Goal: Task Accomplishment & Management: Manage account settings

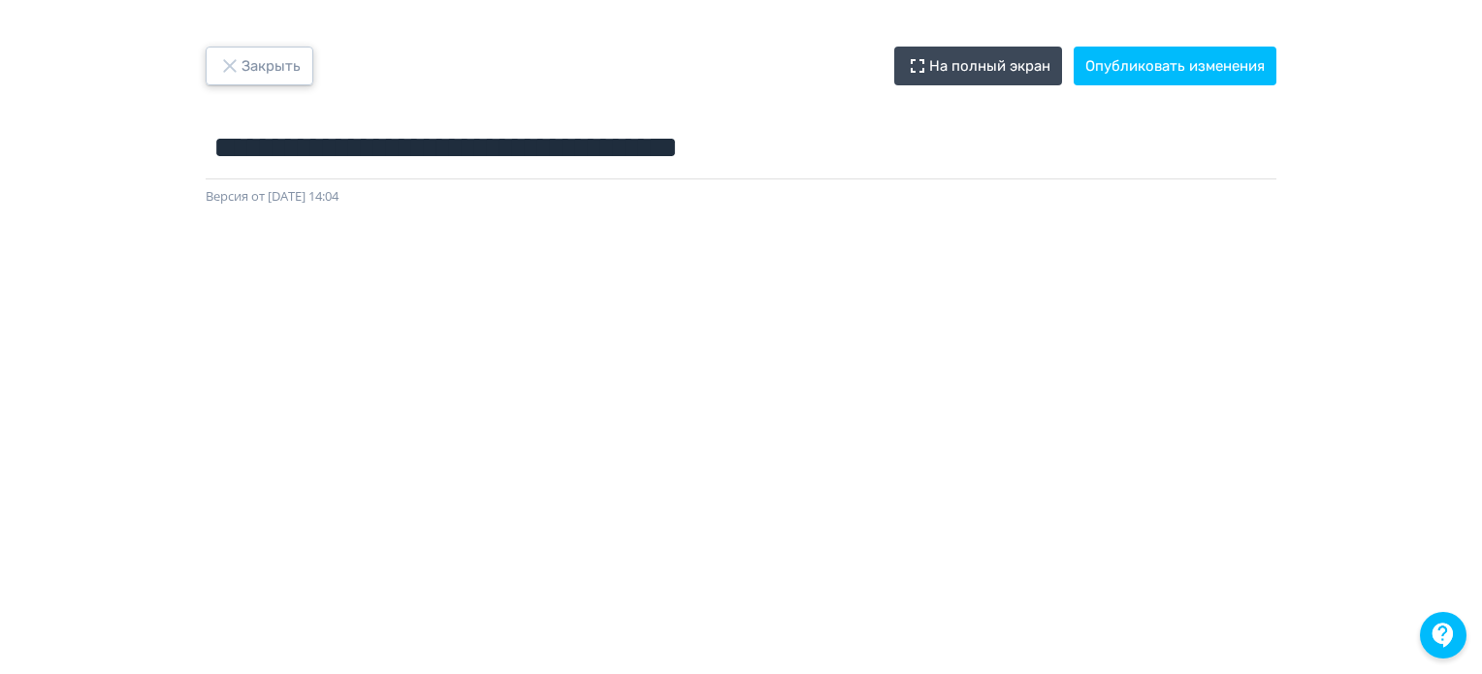
click at [248, 73] on button "Закрыть" at bounding box center [260, 66] width 108 height 39
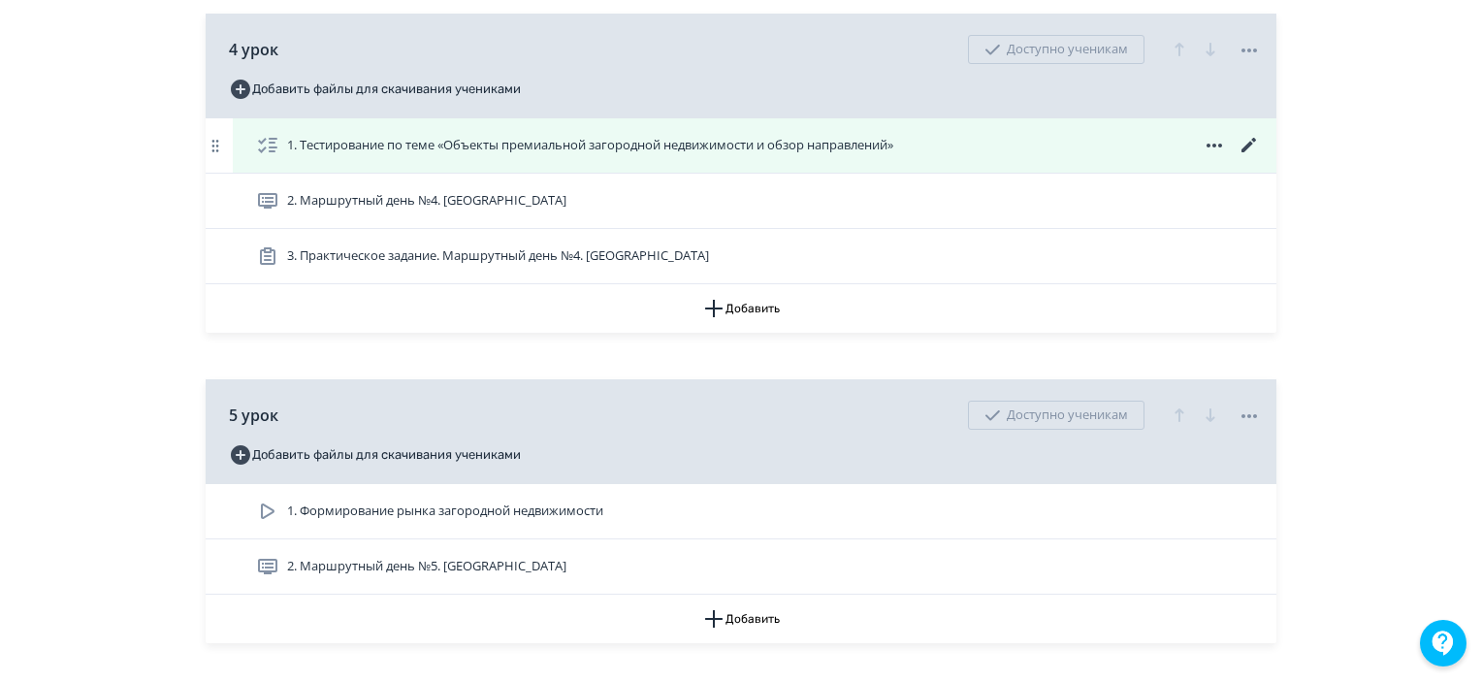
scroll to position [2328, 0]
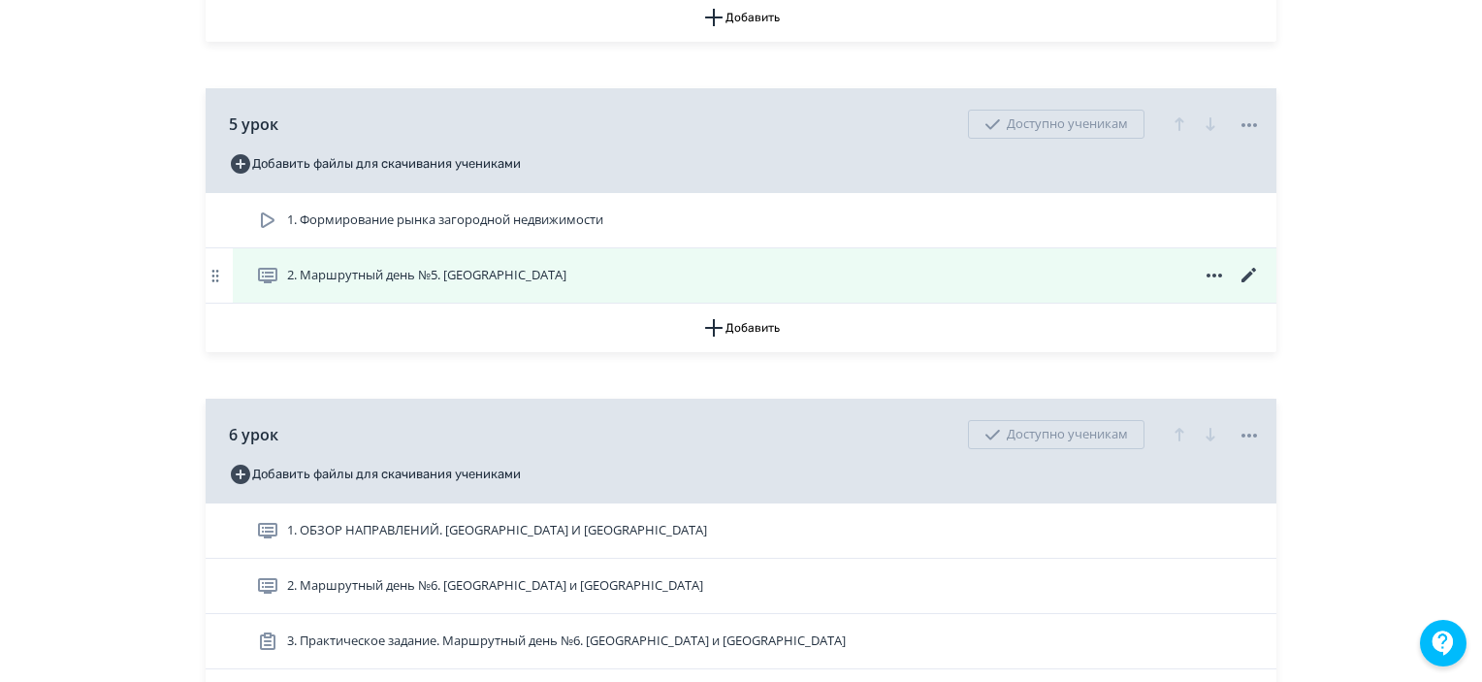
click at [1249, 287] on icon at bounding box center [1249, 275] width 23 height 23
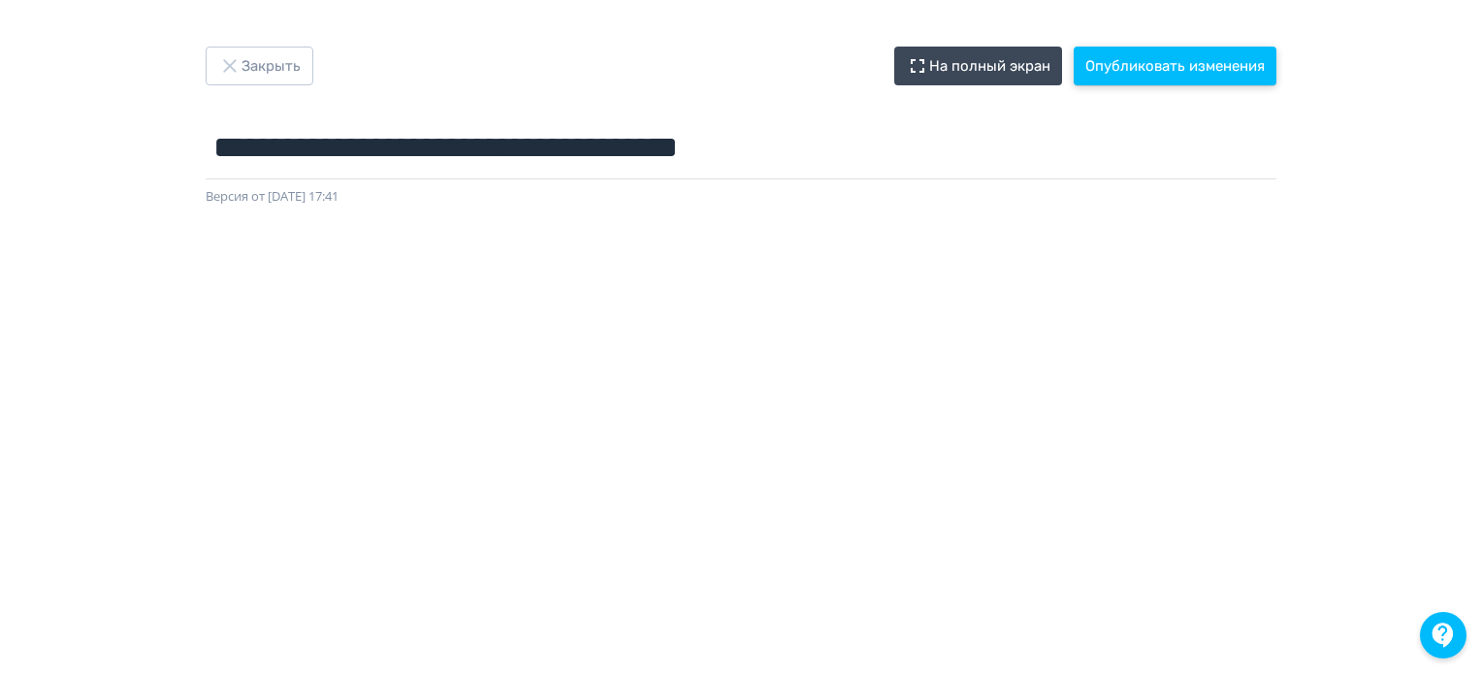
click at [1133, 78] on button "Опубликовать изменения" at bounding box center [1175, 66] width 203 height 39
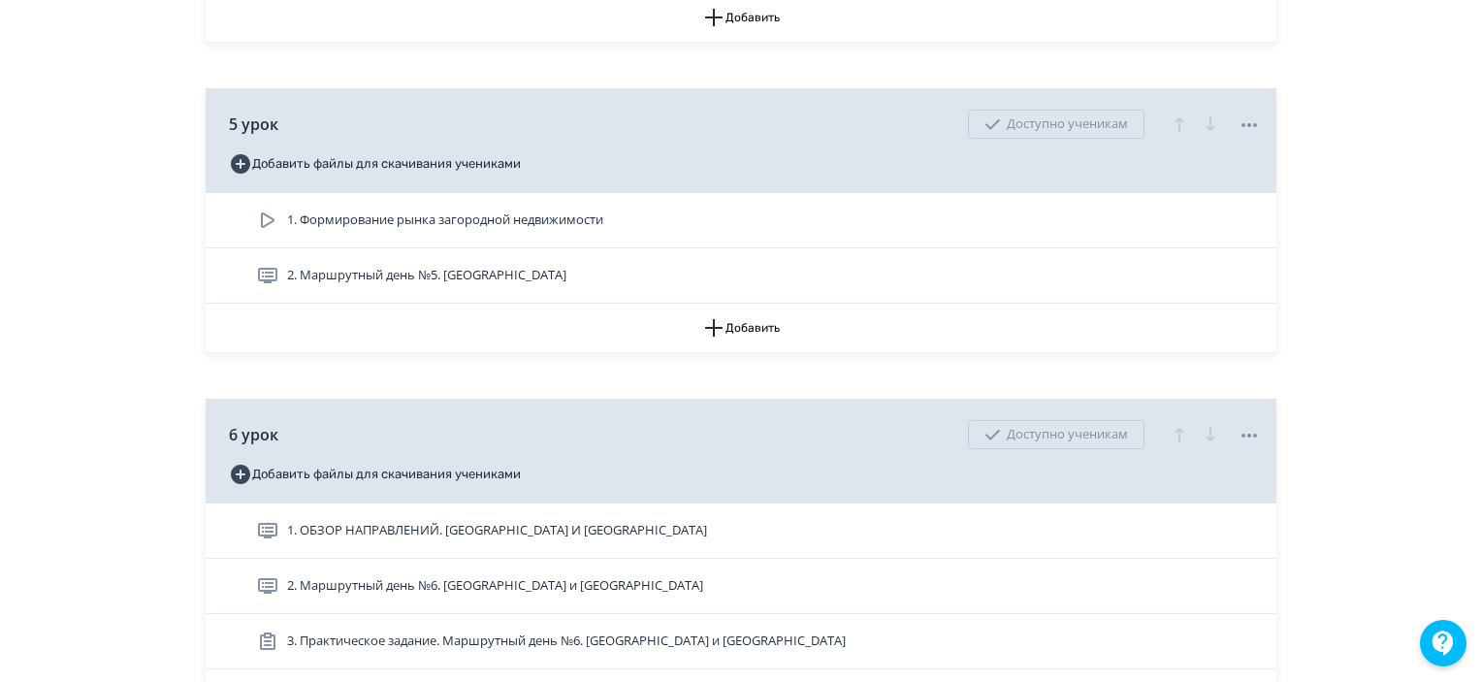
scroll to position [2134, 0]
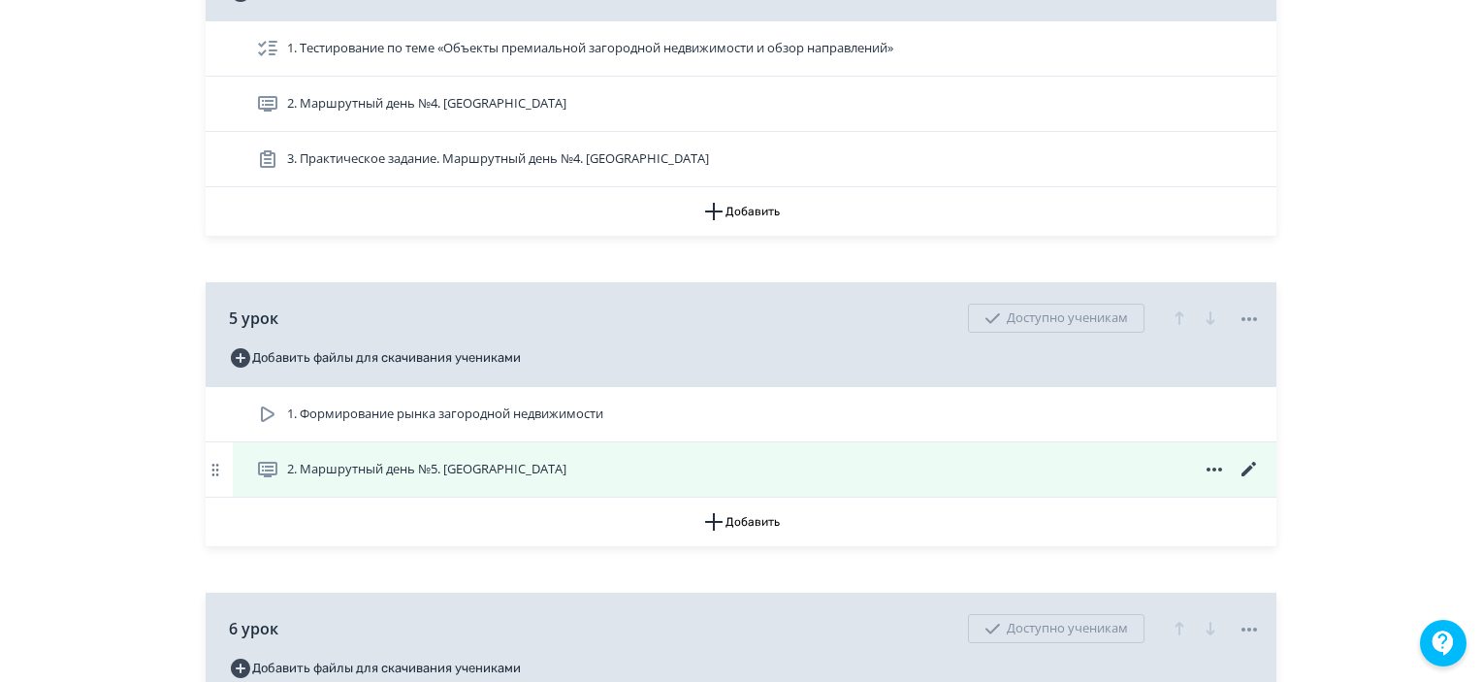
click at [1243, 481] on icon at bounding box center [1249, 469] width 23 height 23
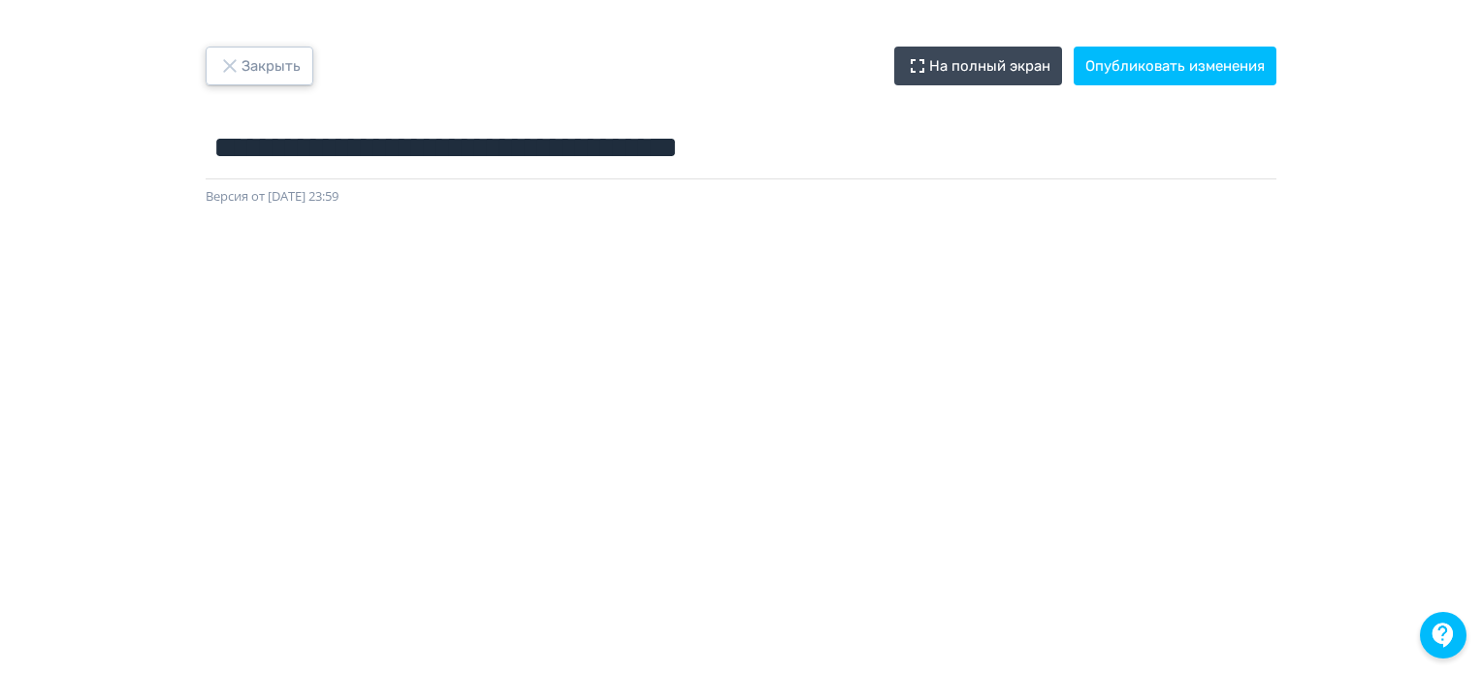
click at [272, 67] on button "Закрыть" at bounding box center [260, 66] width 108 height 39
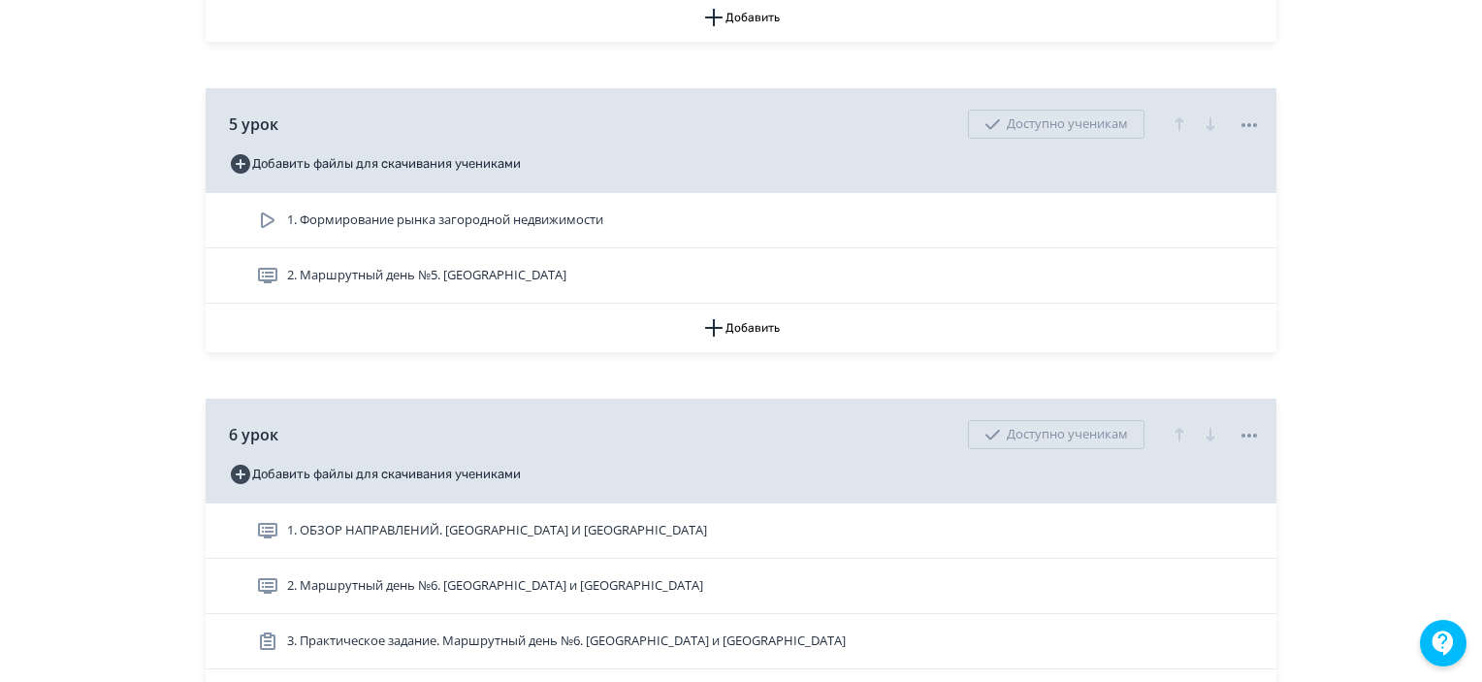
scroll to position [2619, 0]
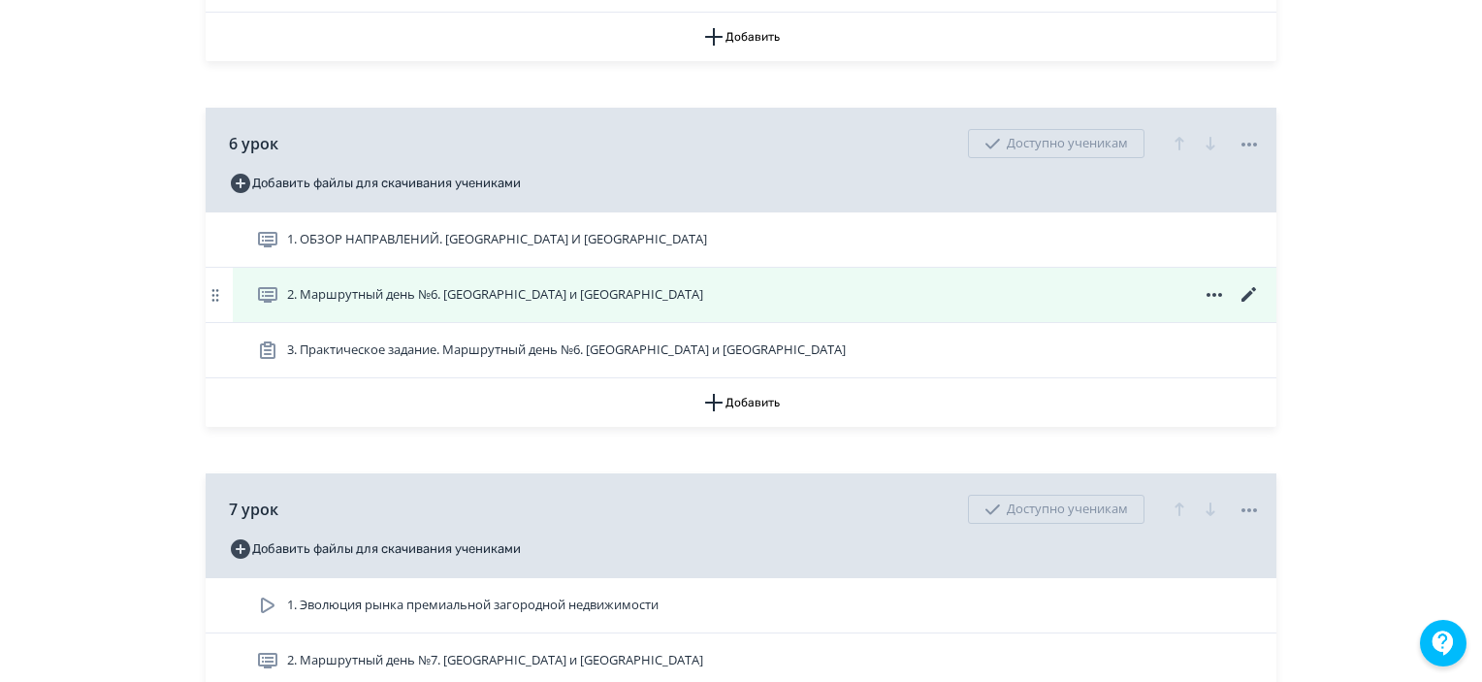
click at [1259, 307] on icon at bounding box center [1249, 294] width 23 height 23
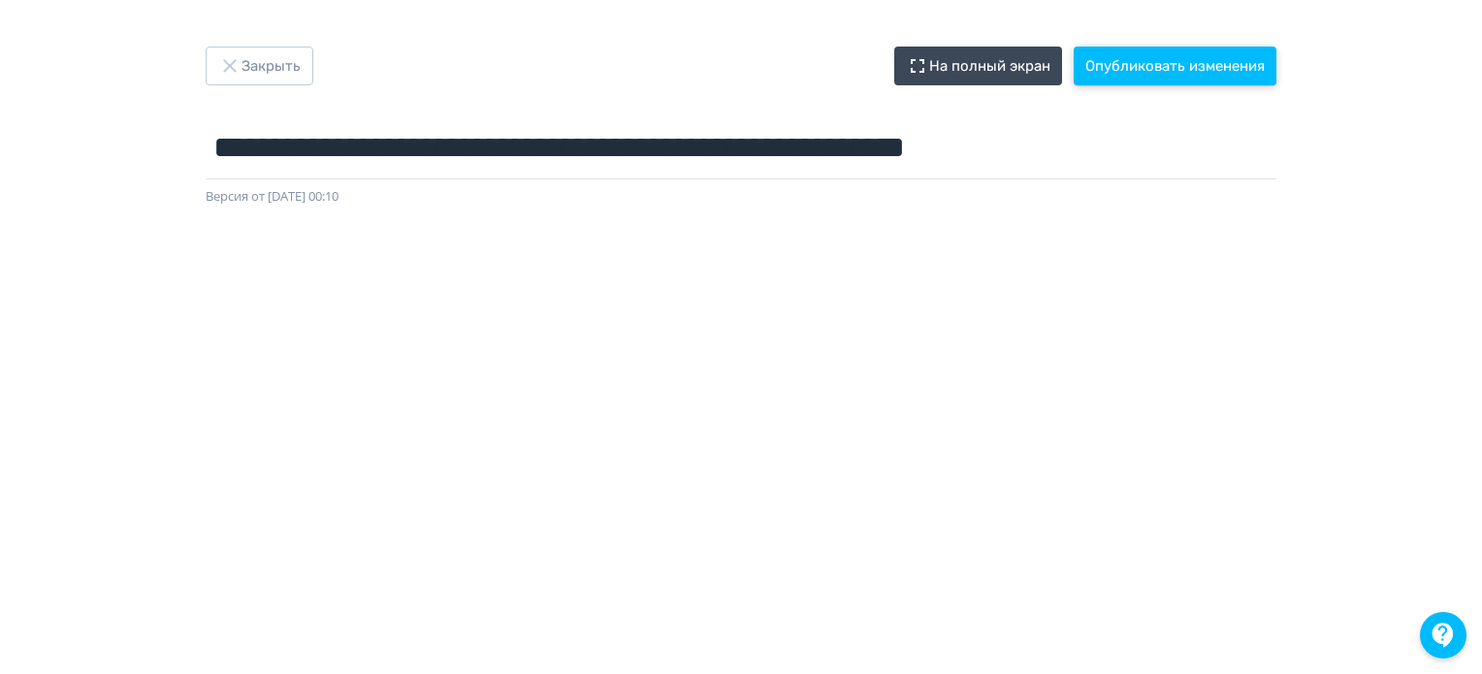
click at [1237, 74] on button "Опубликовать изменения" at bounding box center [1175, 66] width 203 height 39
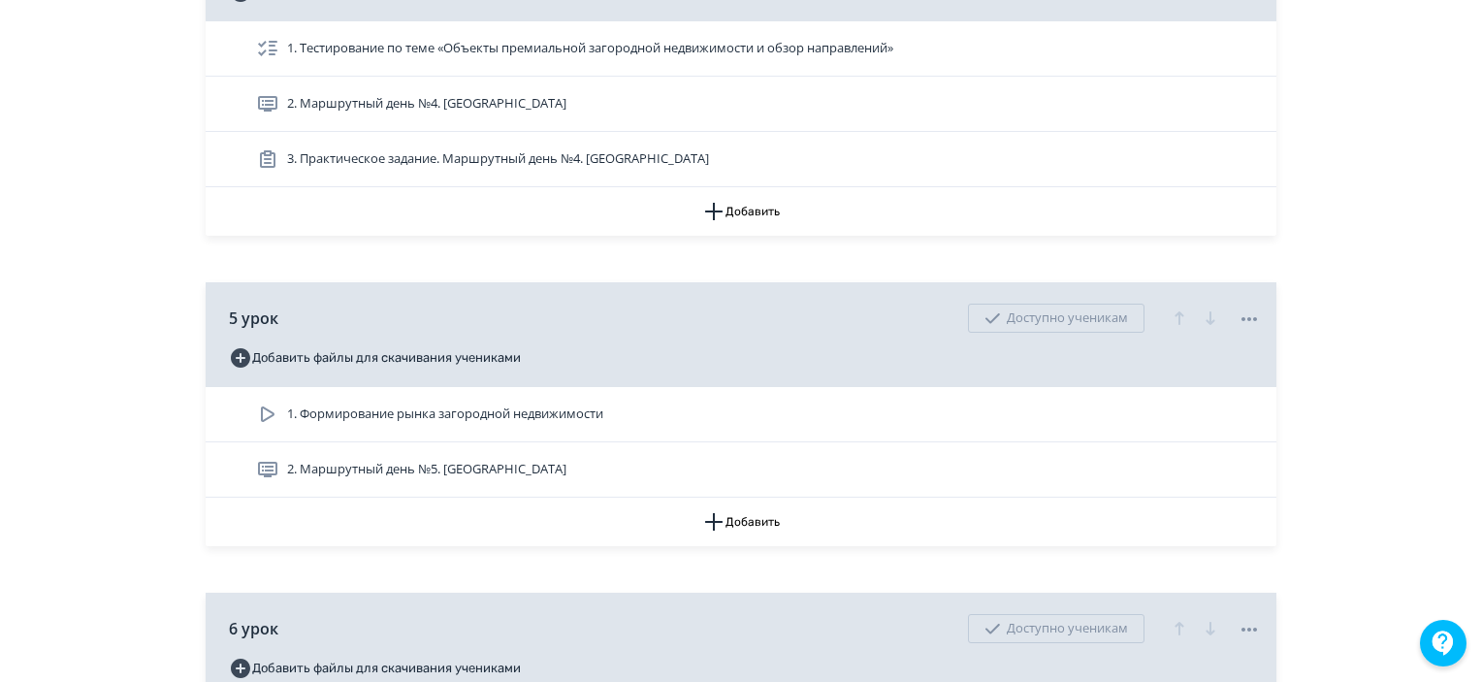
scroll to position [2425, 0]
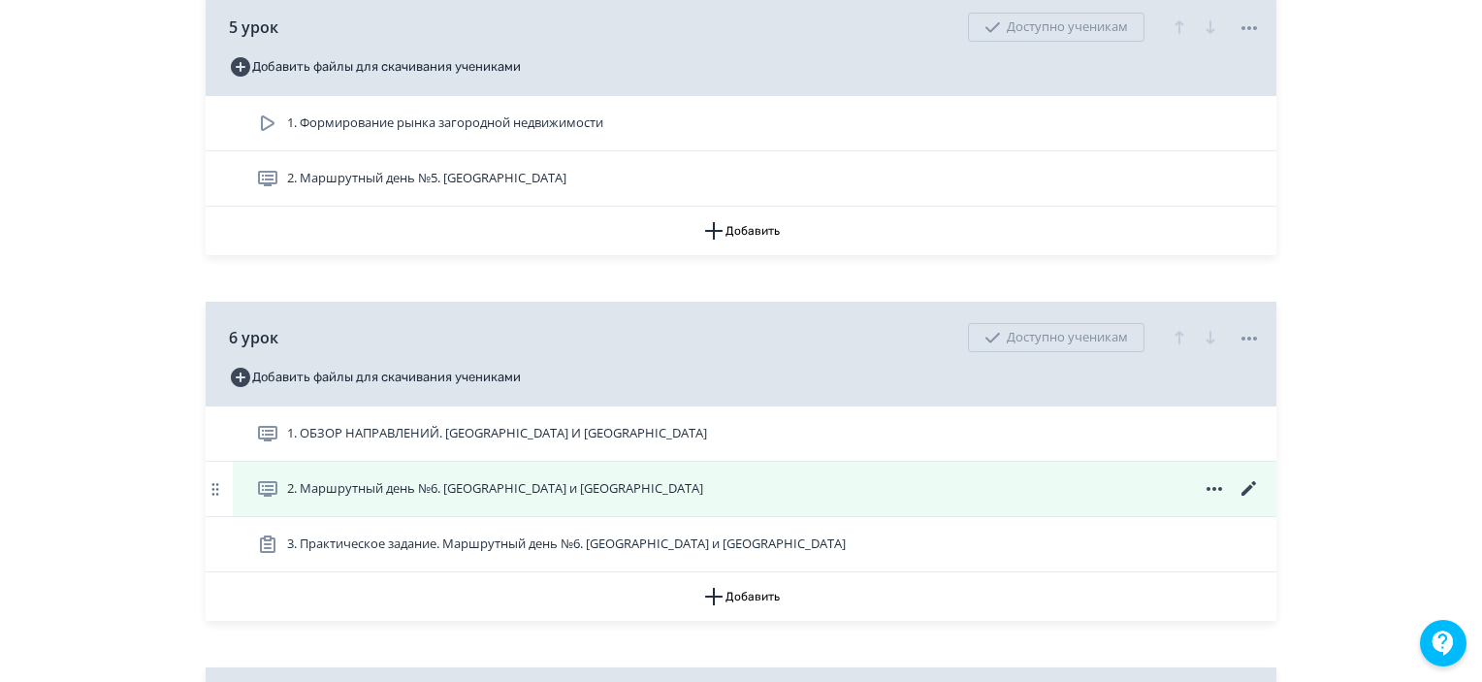
click at [1250, 500] on icon at bounding box center [1249, 488] width 23 height 23
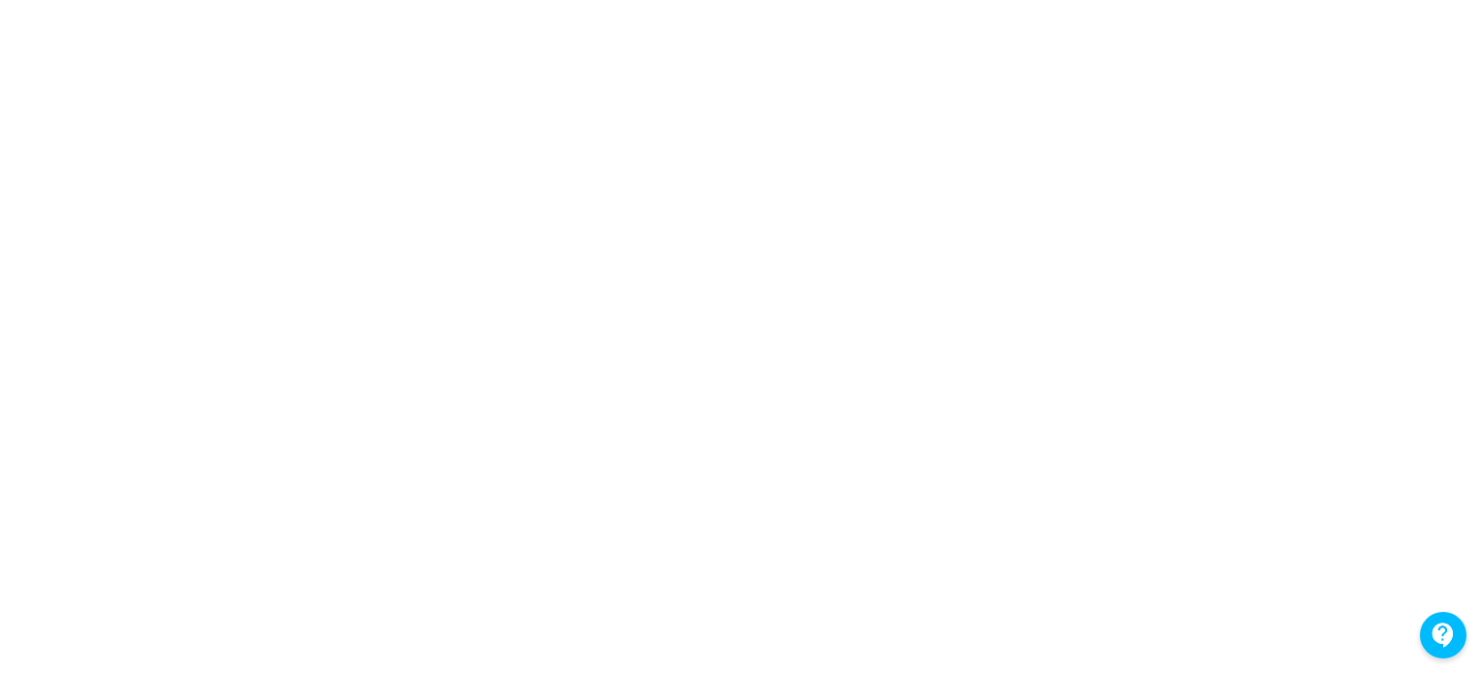
scroll to position [54, 0]
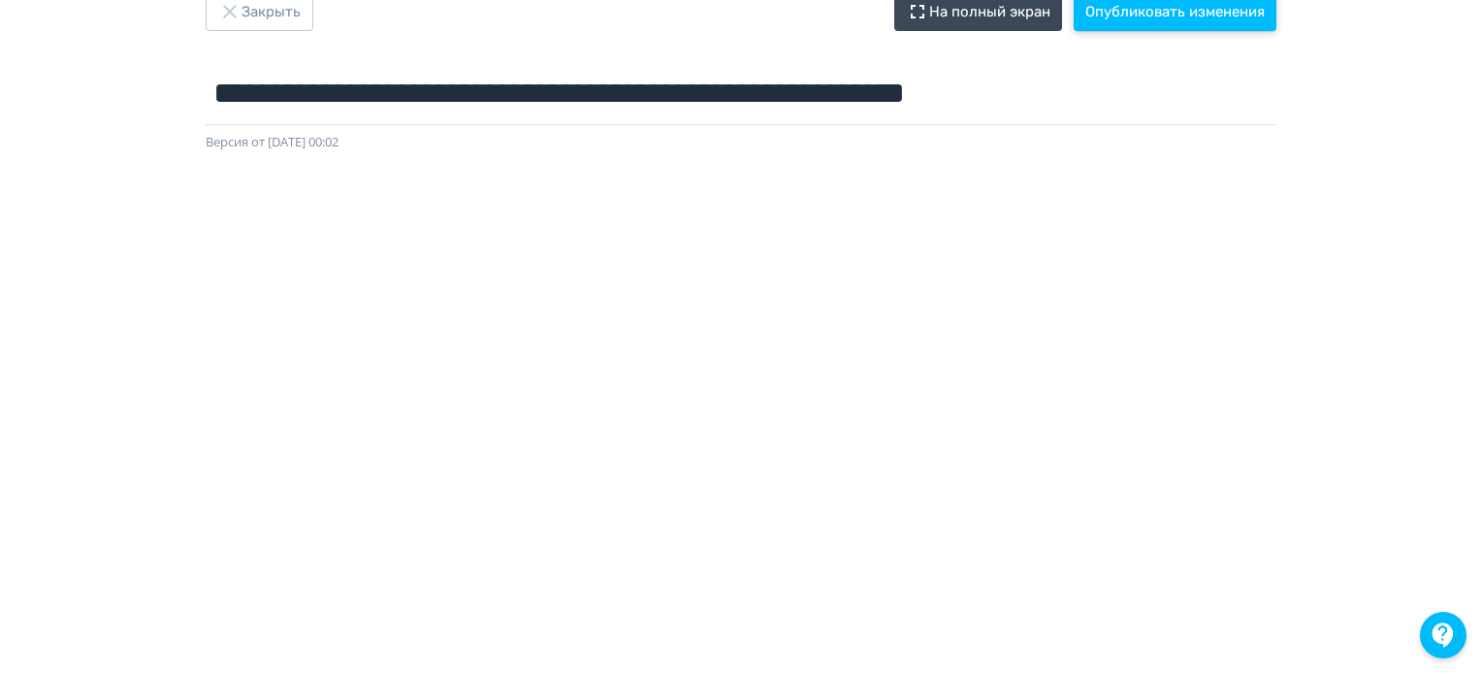
click at [1176, 9] on button "Опубликовать изменения" at bounding box center [1175, 11] width 203 height 39
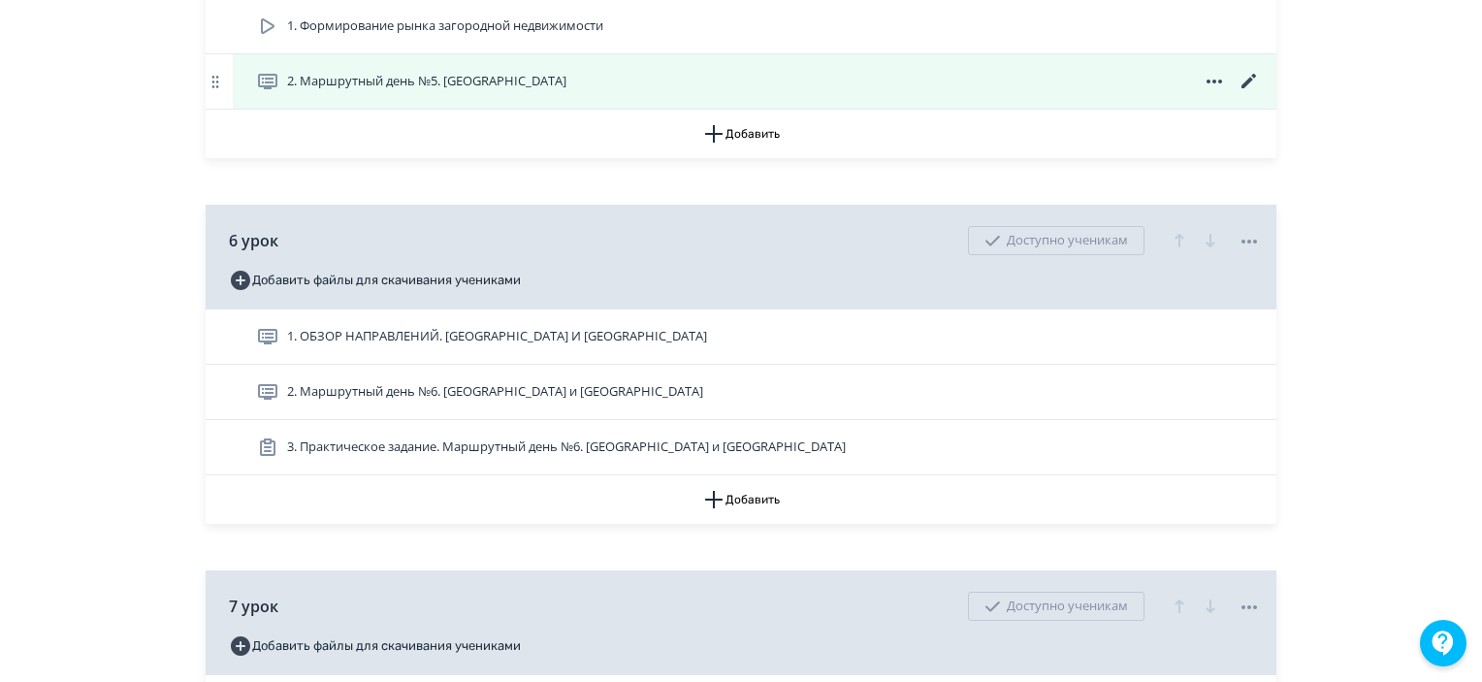
scroll to position [2619, 0]
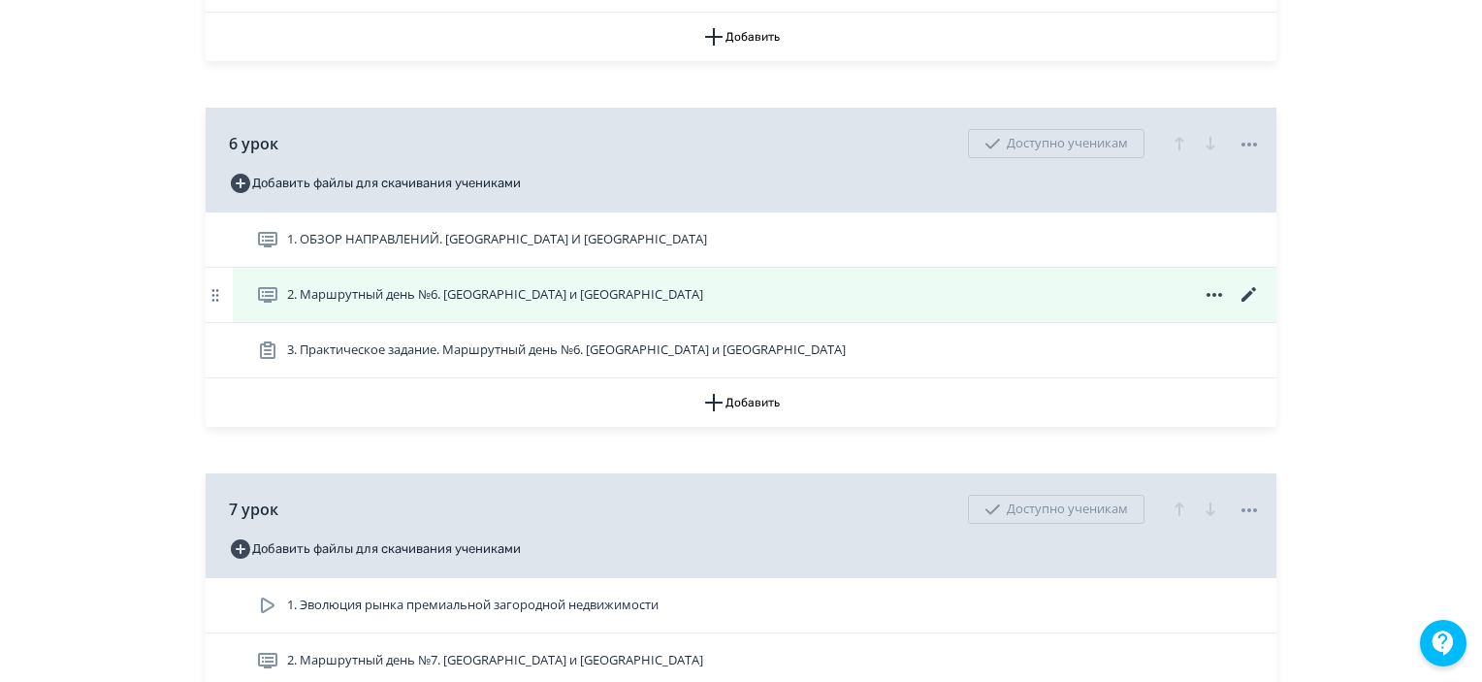
click at [1246, 306] on icon at bounding box center [1249, 294] width 23 height 23
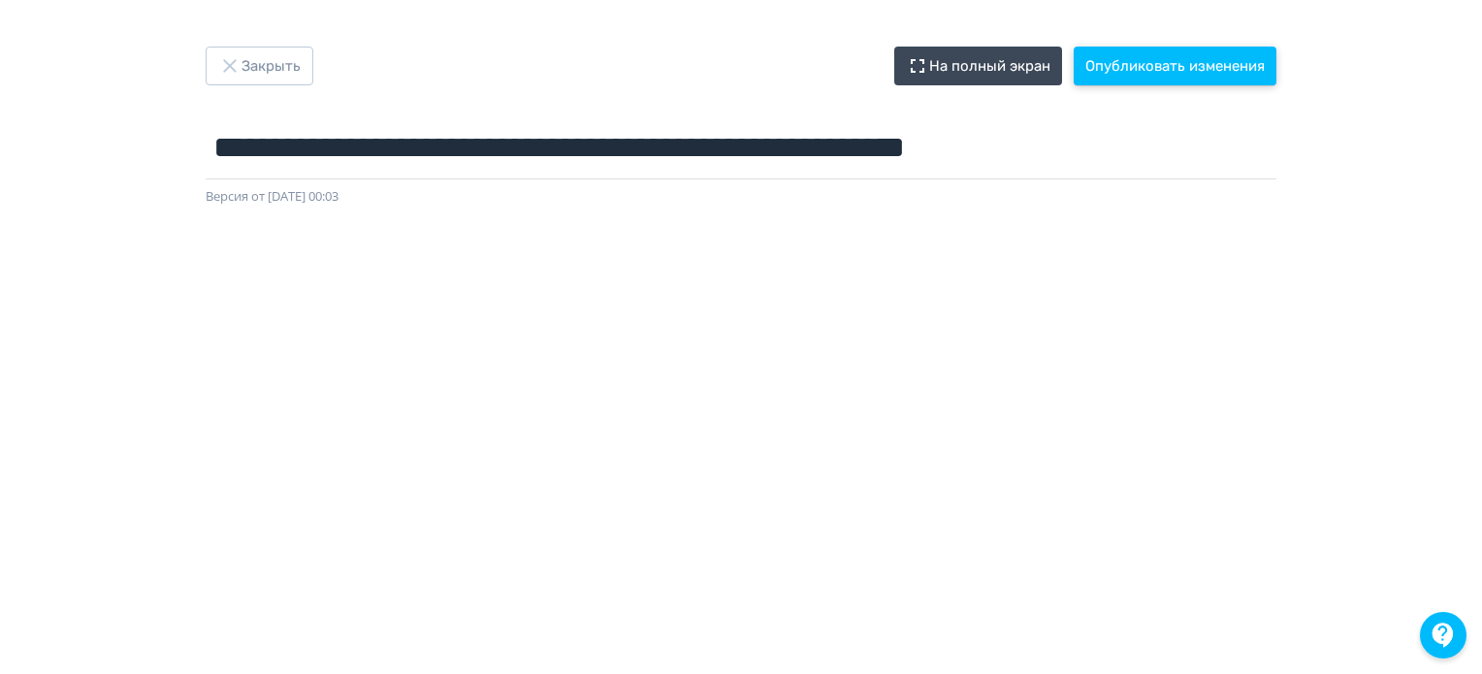
click at [1162, 75] on button "Опубликовать изменения" at bounding box center [1175, 66] width 203 height 39
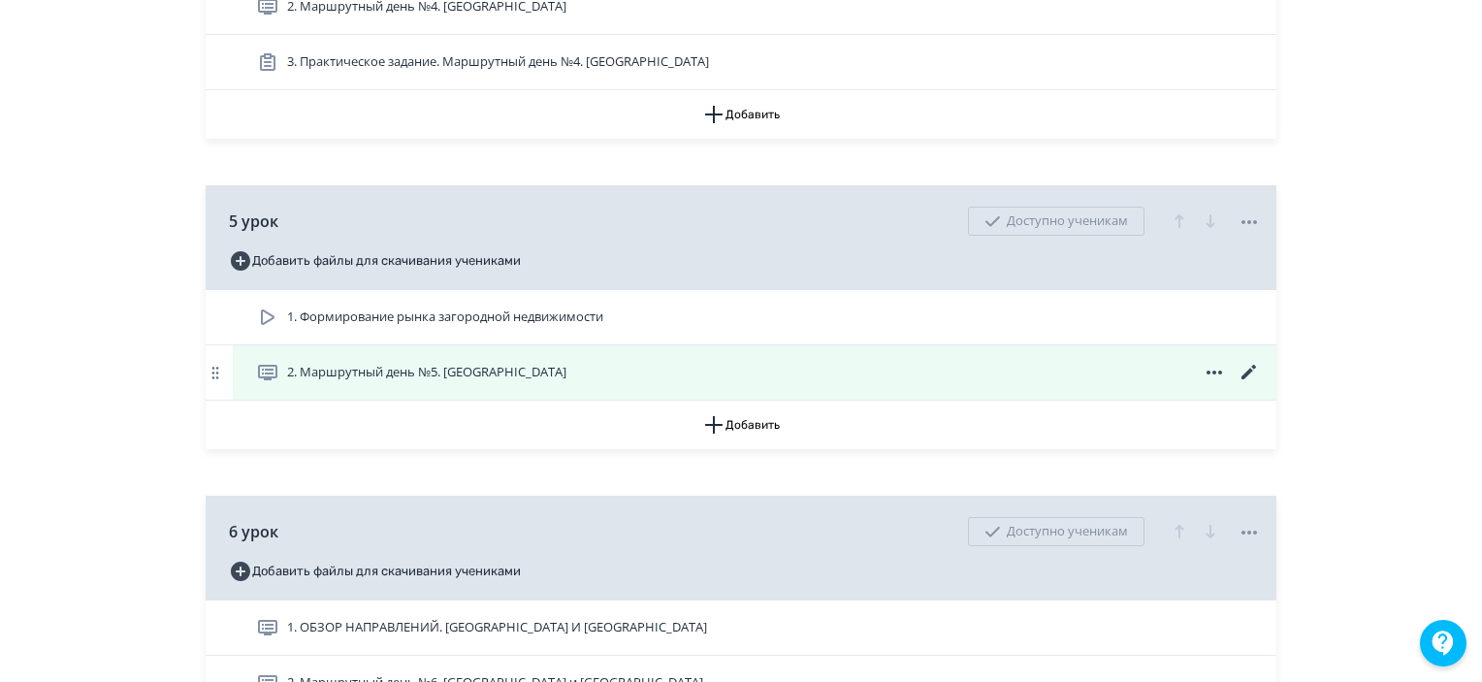
scroll to position [2619, 0]
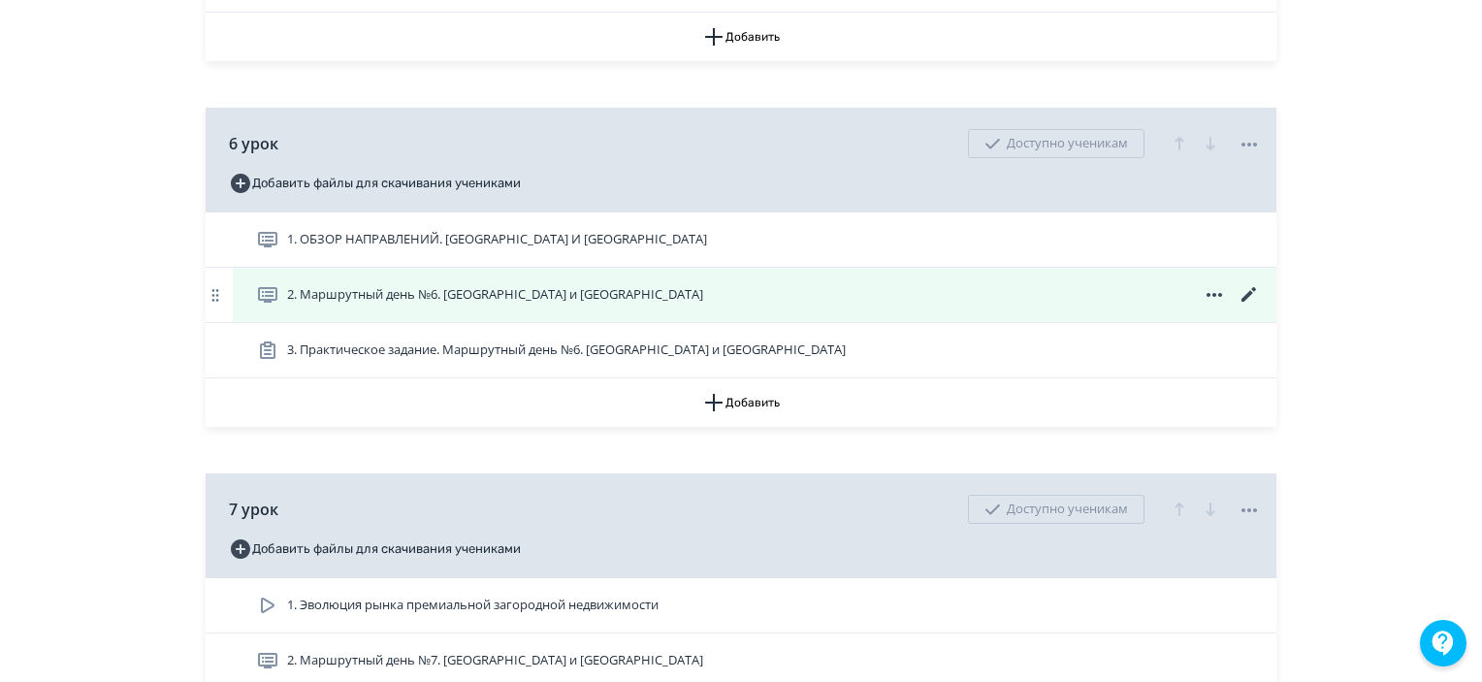
click at [1254, 307] on icon at bounding box center [1249, 294] width 23 height 23
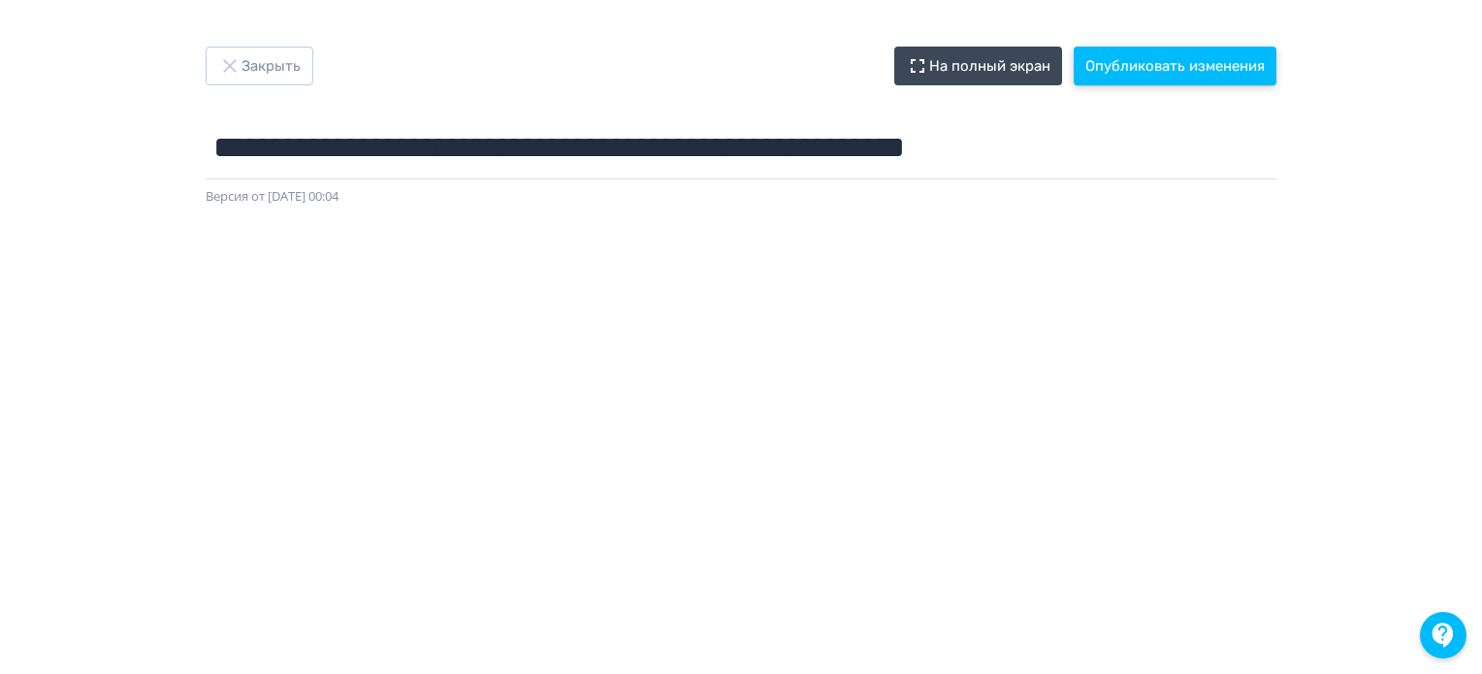
click at [1180, 76] on button "Опубликовать изменения" at bounding box center [1175, 66] width 203 height 39
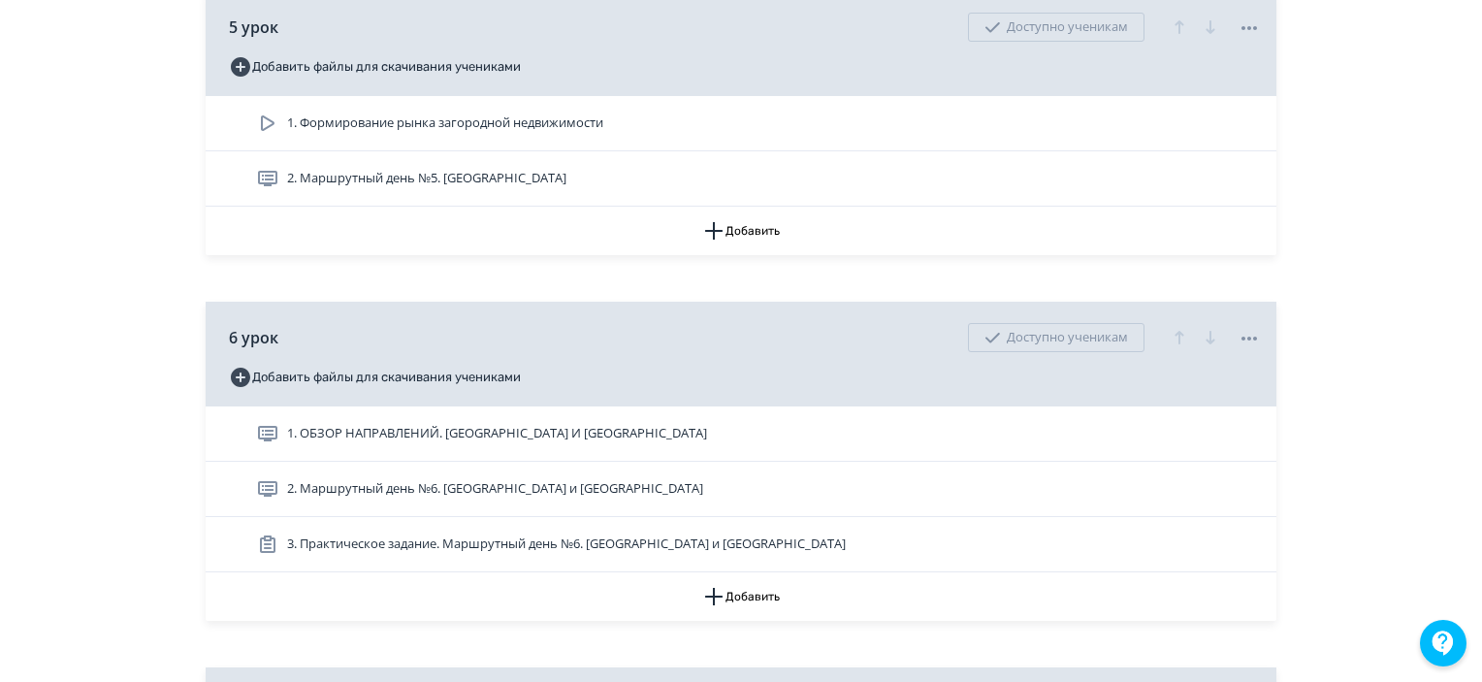
scroll to position [2619, 0]
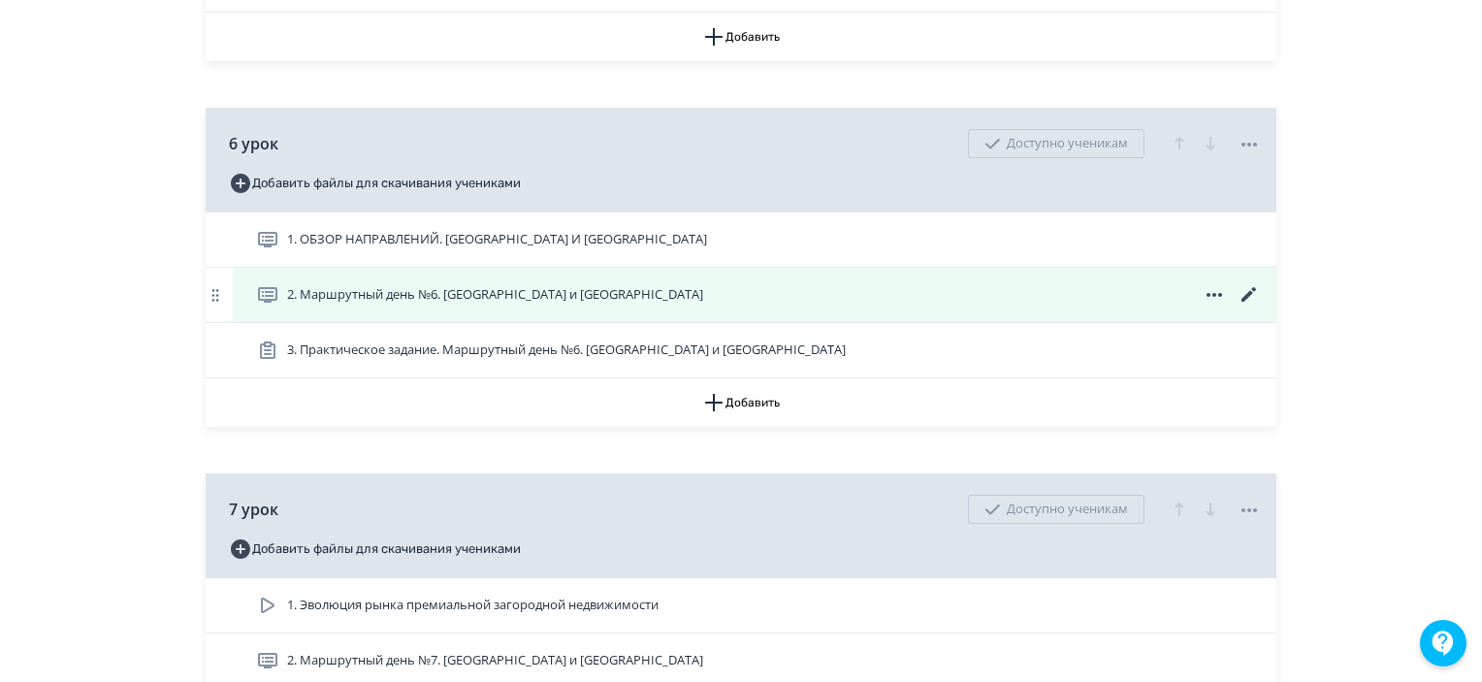
click at [1256, 307] on icon at bounding box center [1249, 294] width 23 height 23
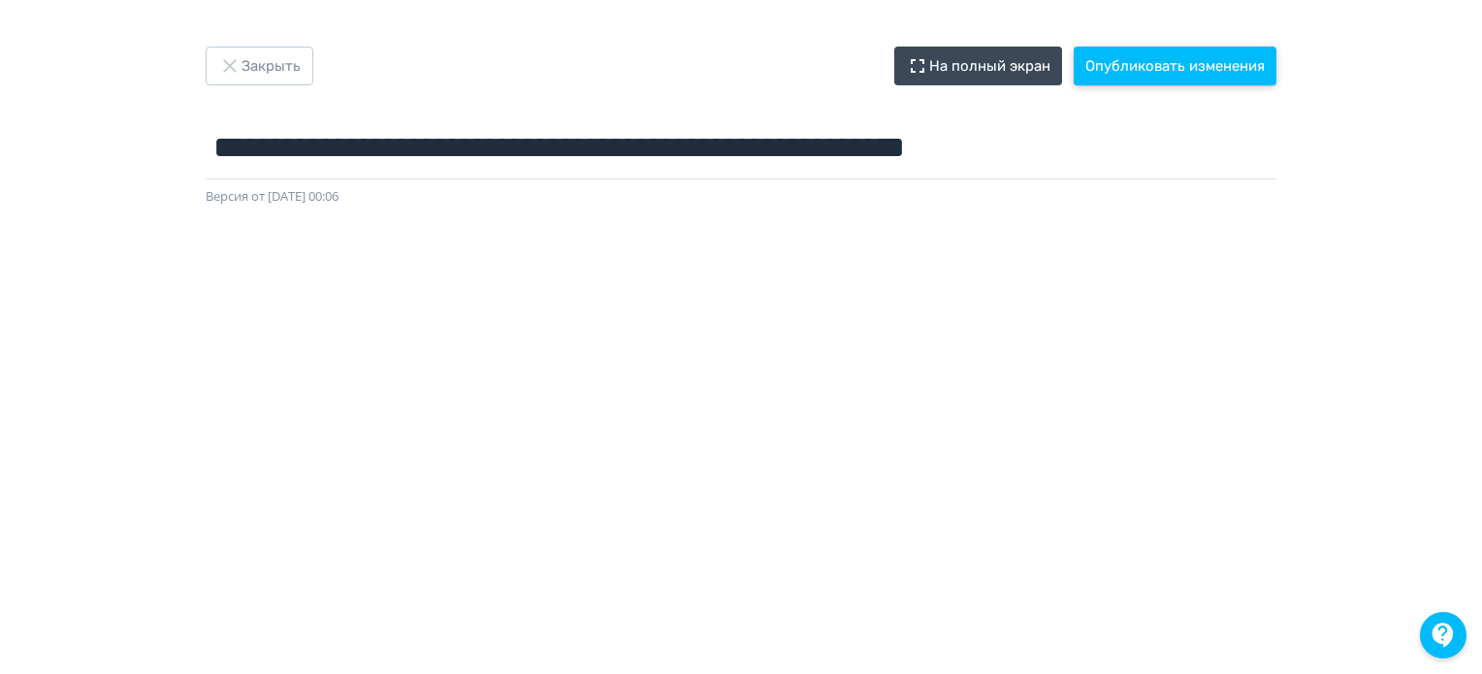
click at [1119, 74] on button "Опубликовать изменения" at bounding box center [1175, 66] width 203 height 39
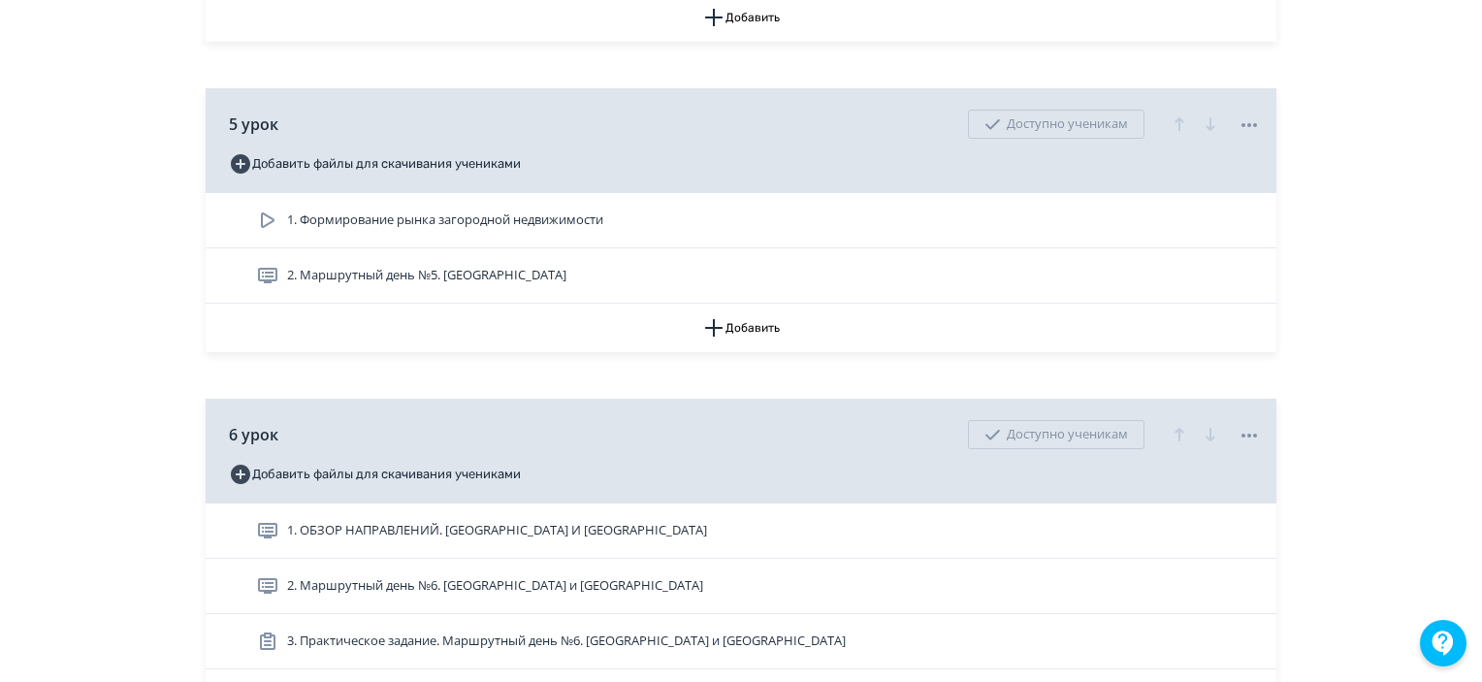
scroll to position [2425, 0]
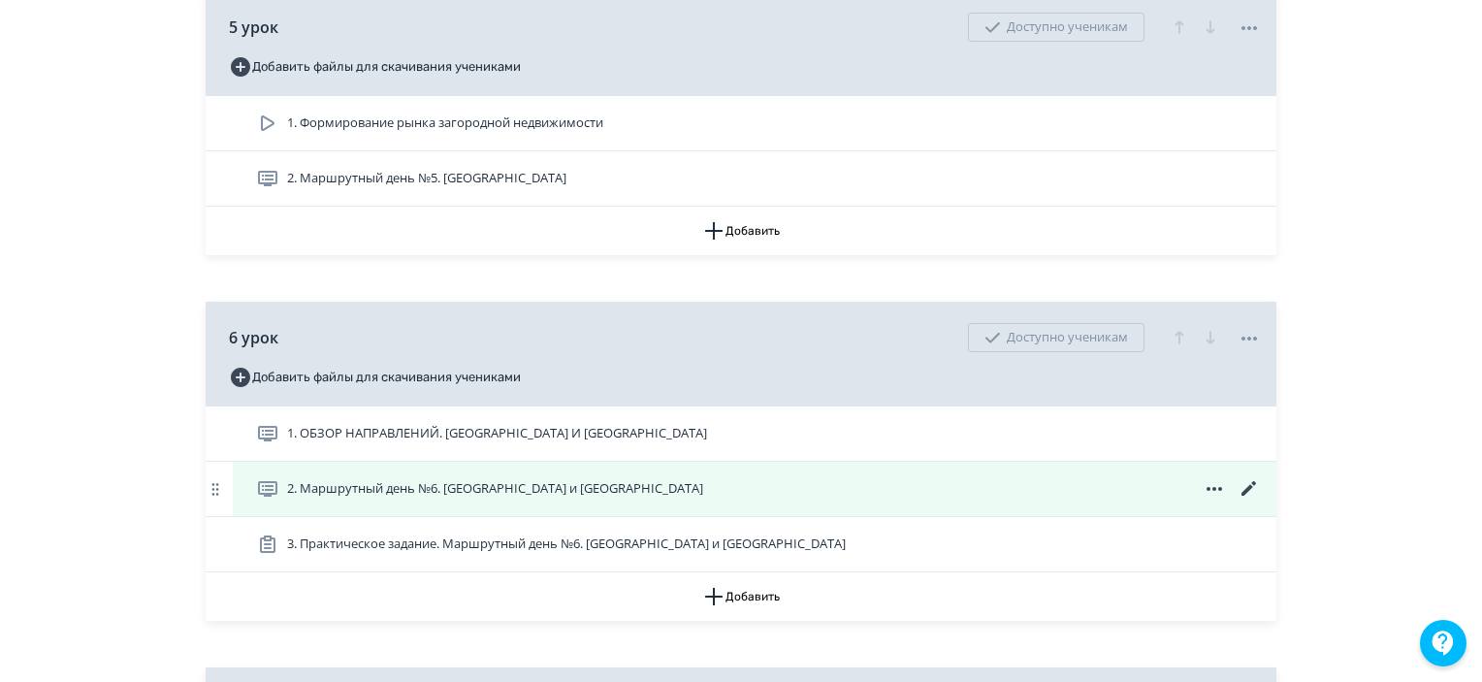
click at [1272, 506] on div "2. Маршрутный день №6. [GEOGRAPHIC_DATA] и [GEOGRAPHIC_DATA]" at bounding box center [755, 489] width 1044 height 54
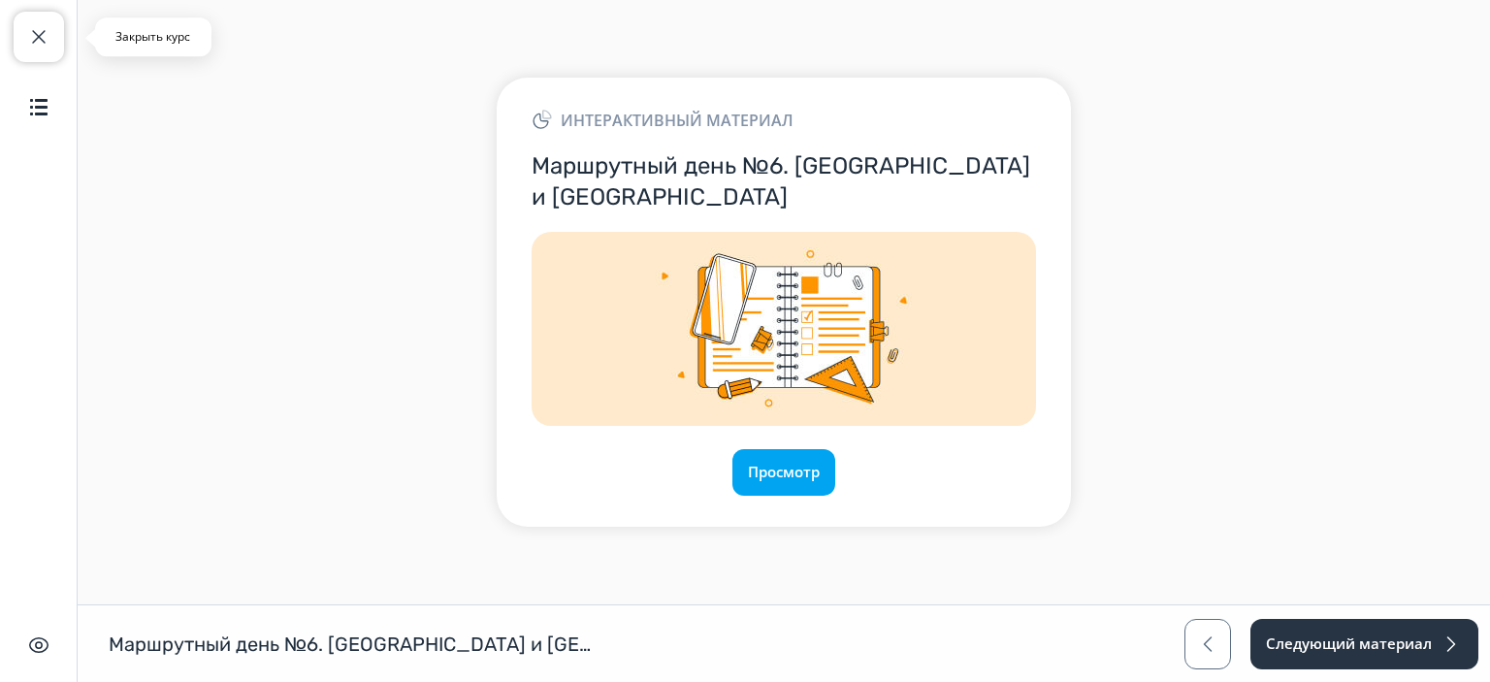
click at [27, 42] on span "button" at bounding box center [38, 36] width 23 height 23
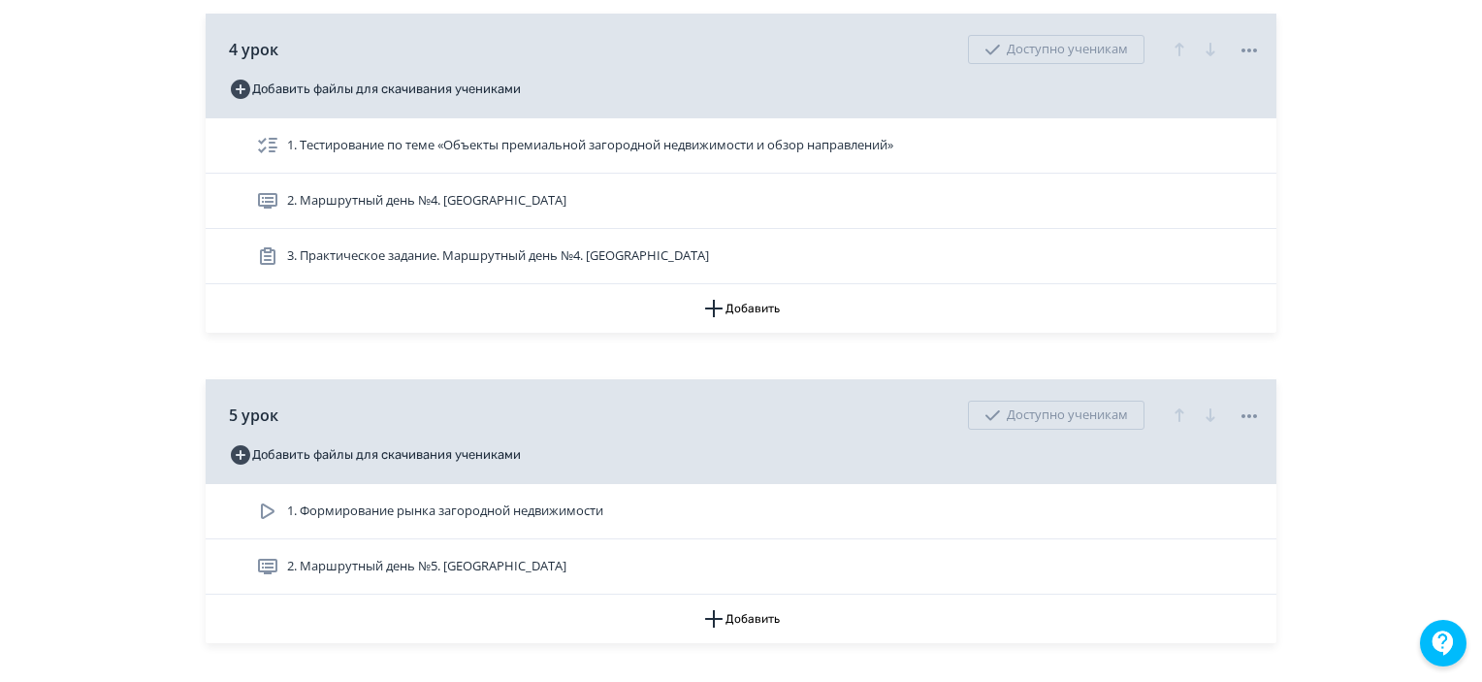
scroll to position [2522, 0]
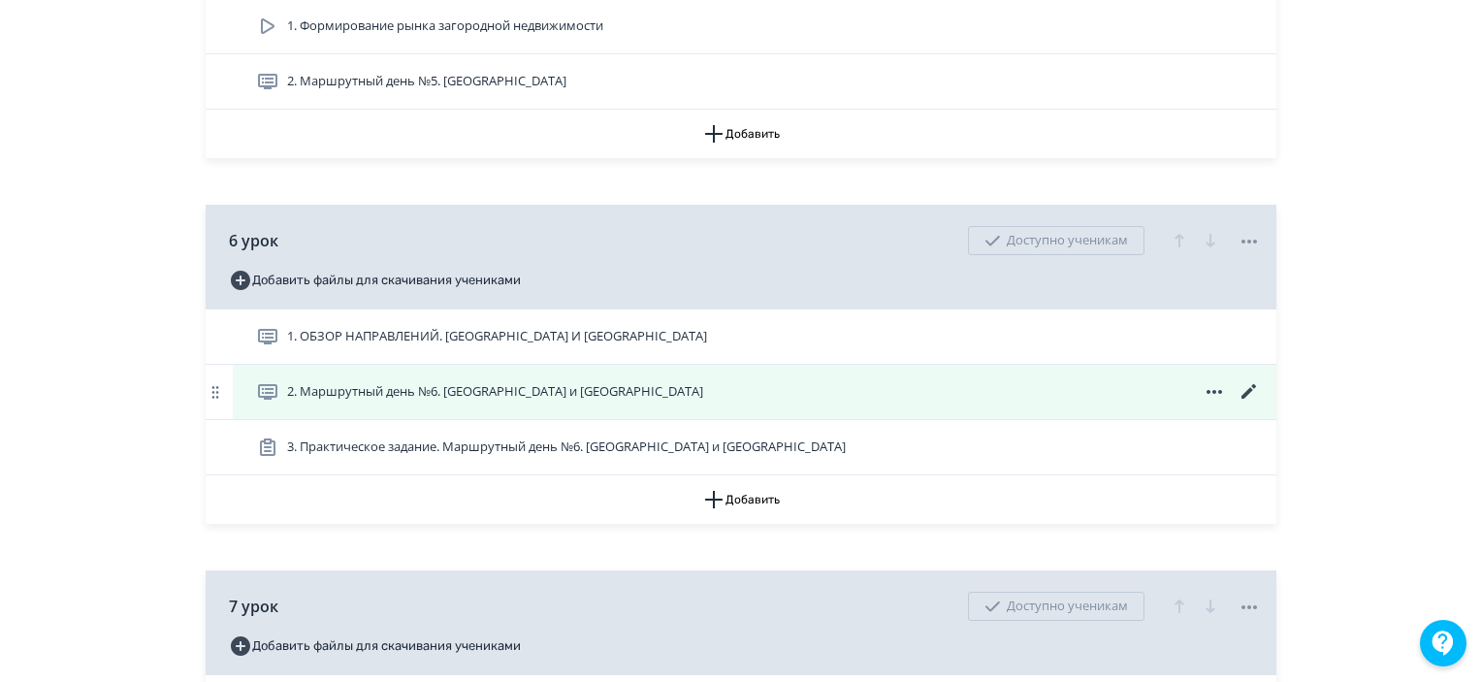
click at [1249, 403] on icon at bounding box center [1249, 391] width 23 height 23
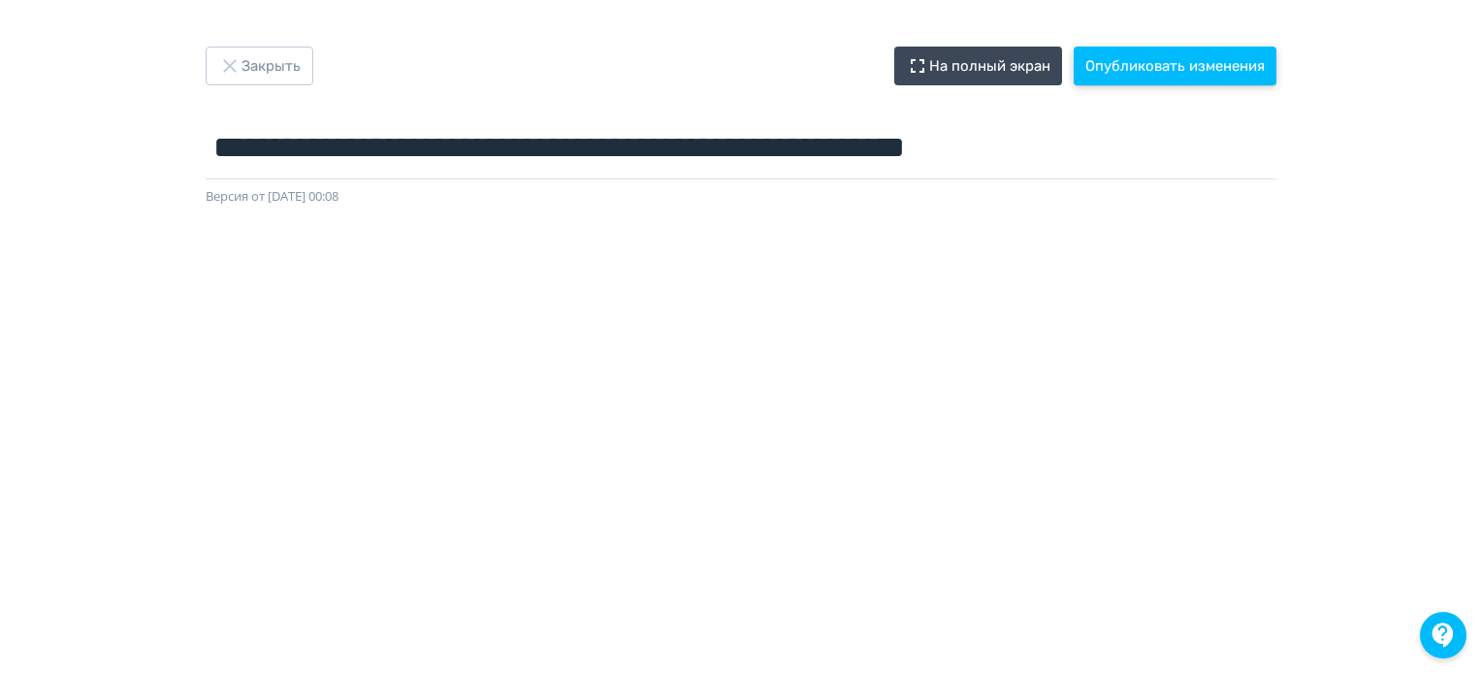
click at [1156, 64] on button "Опубликовать изменения" at bounding box center [1175, 66] width 203 height 39
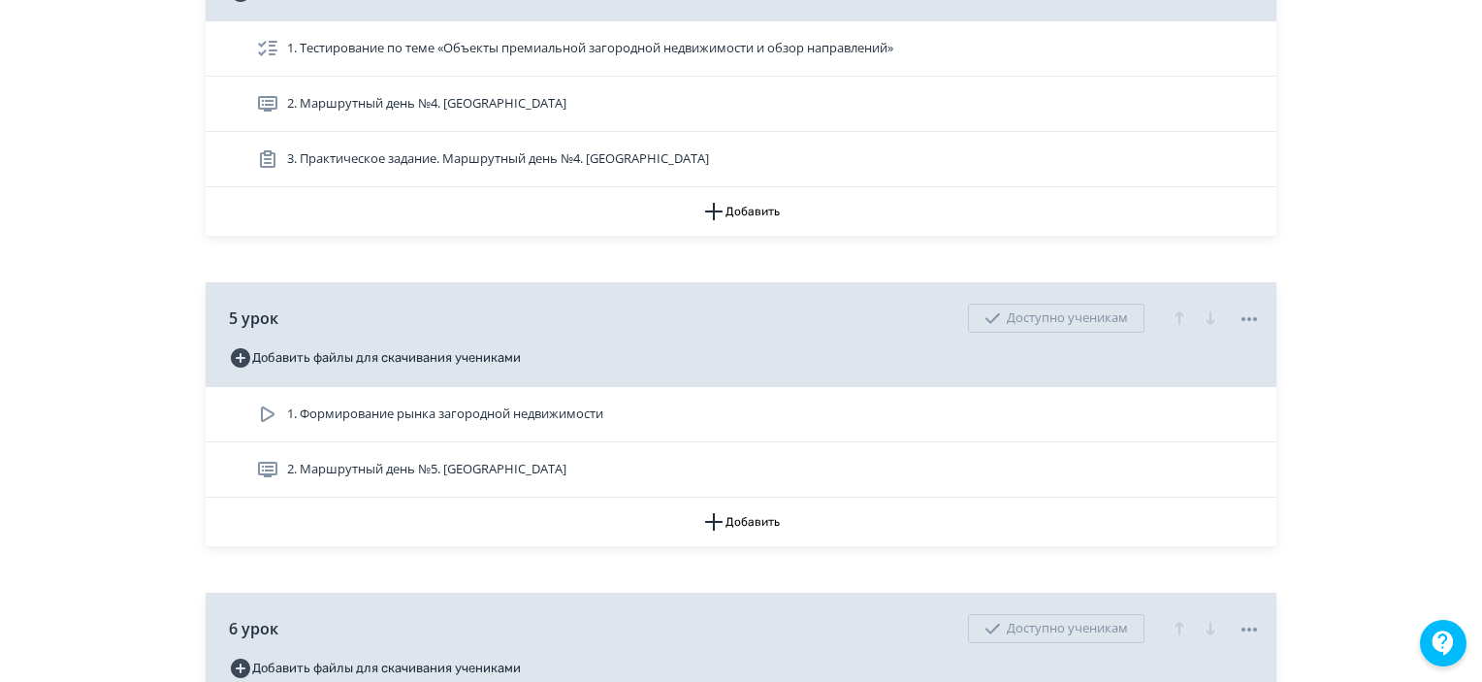
scroll to position [2522, 0]
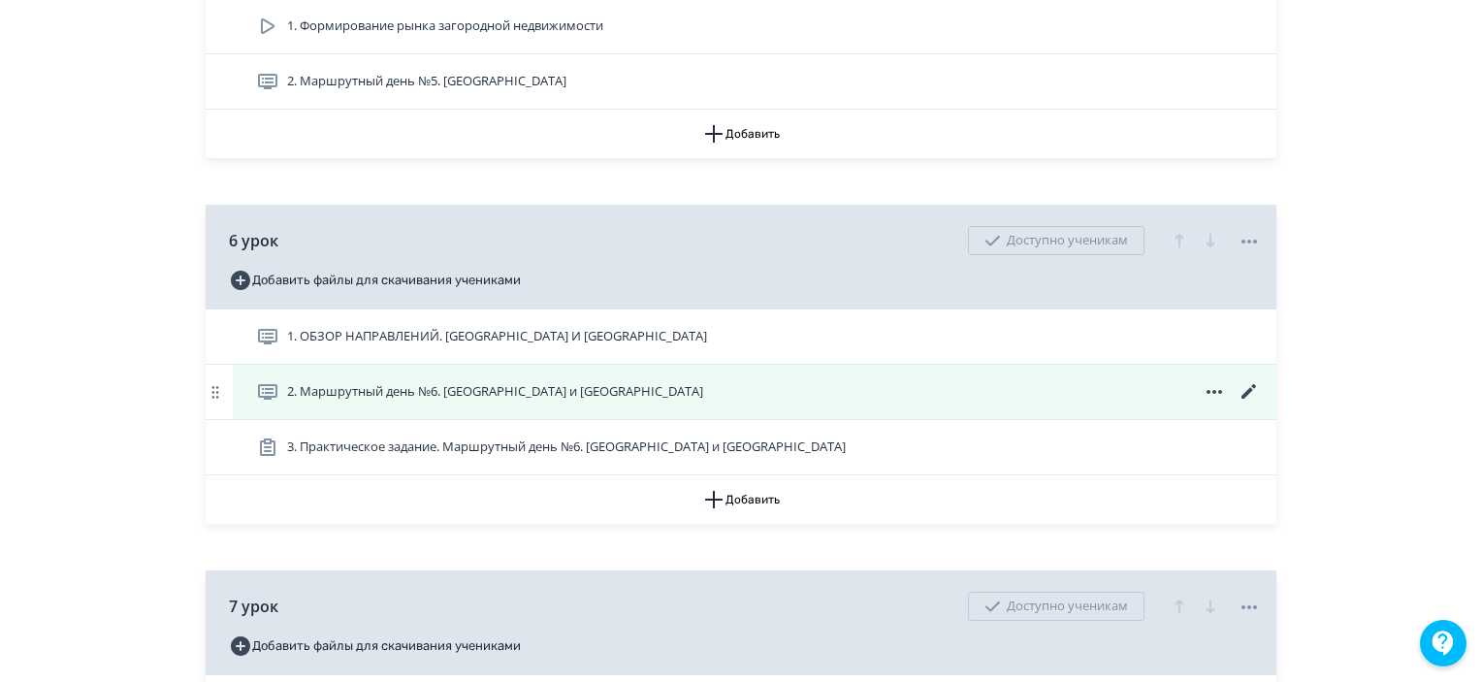
click at [1245, 403] on icon at bounding box center [1249, 391] width 23 height 23
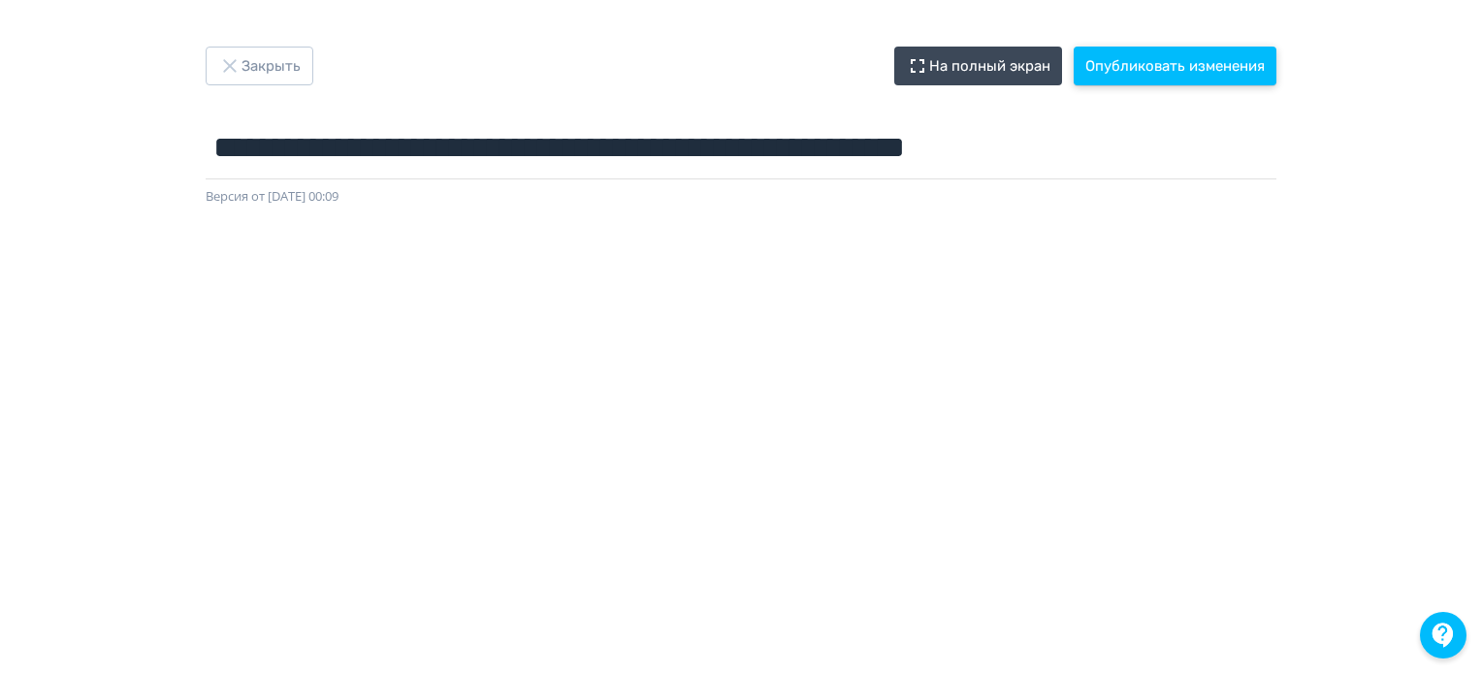
click at [1148, 69] on button "Опубликовать изменения" at bounding box center [1175, 66] width 203 height 39
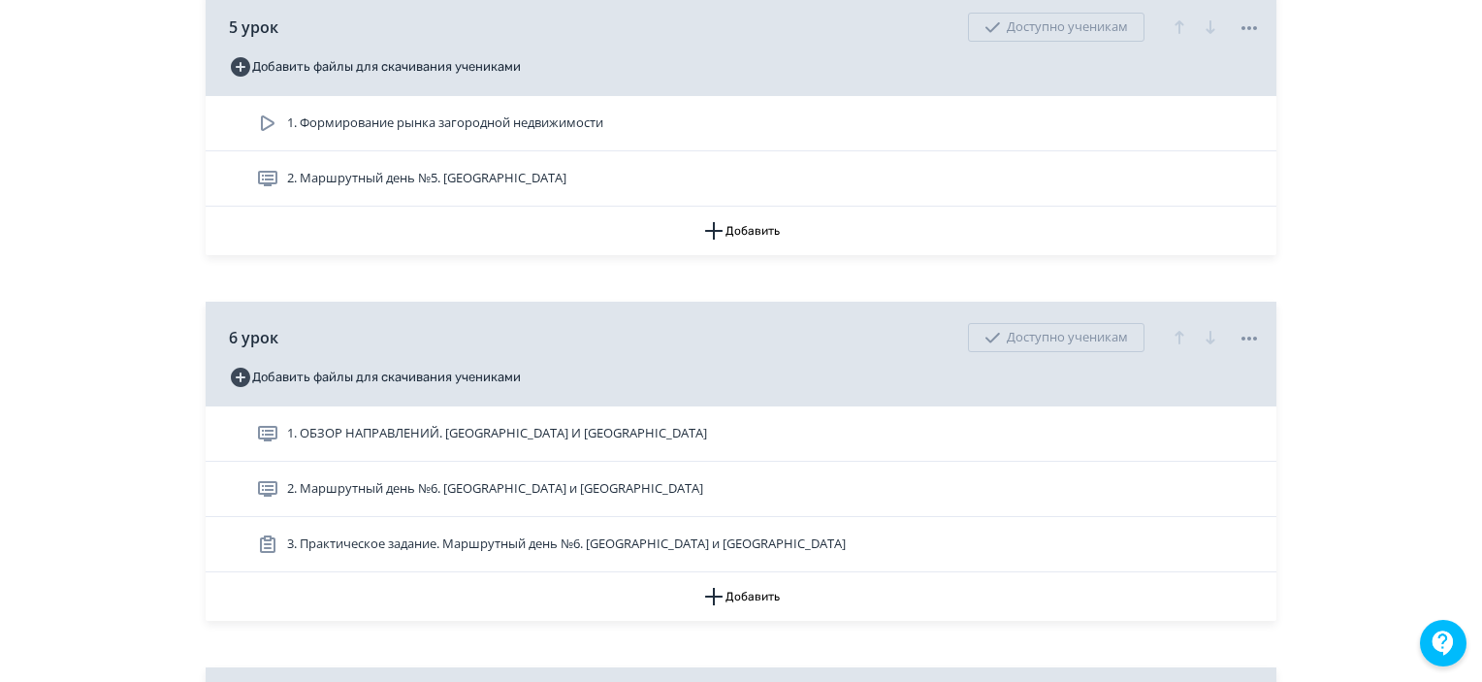
scroll to position [2716, 0]
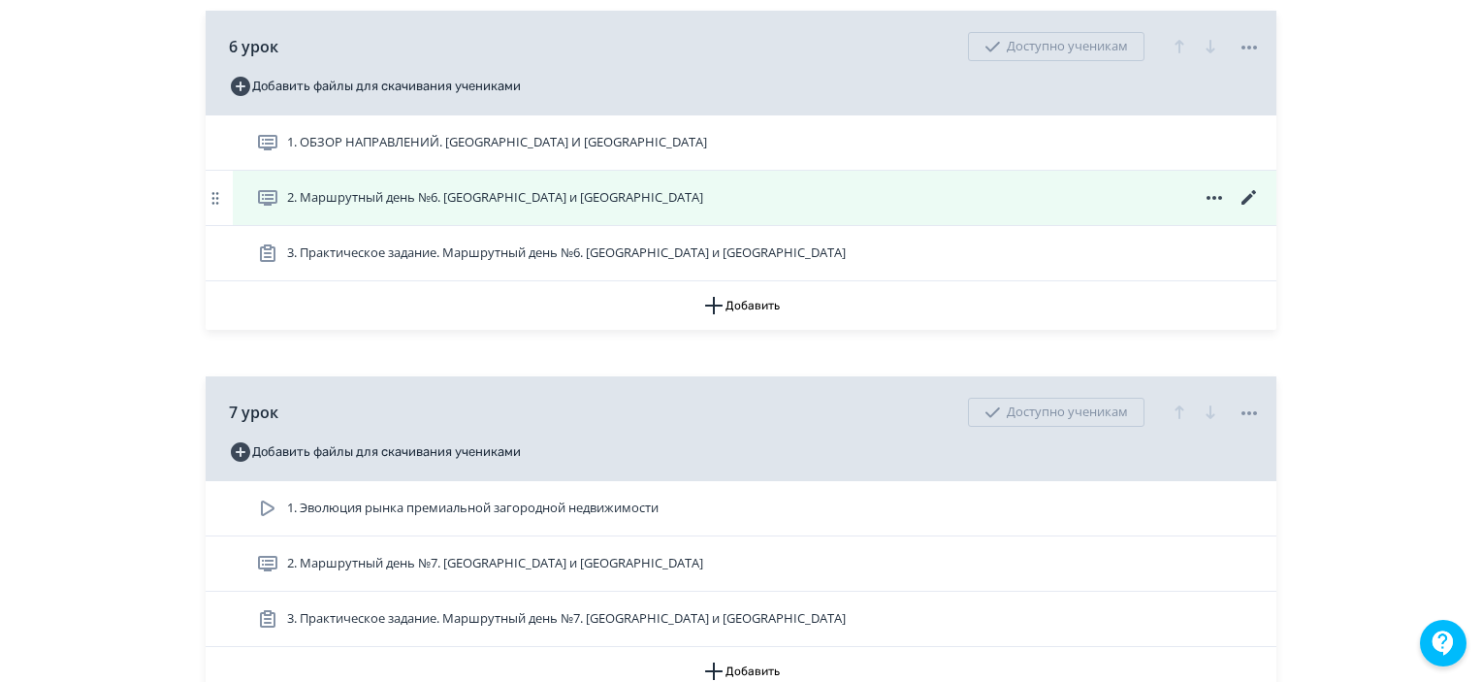
click at [1244, 210] on icon at bounding box center [1249, 197] width 23 height 23
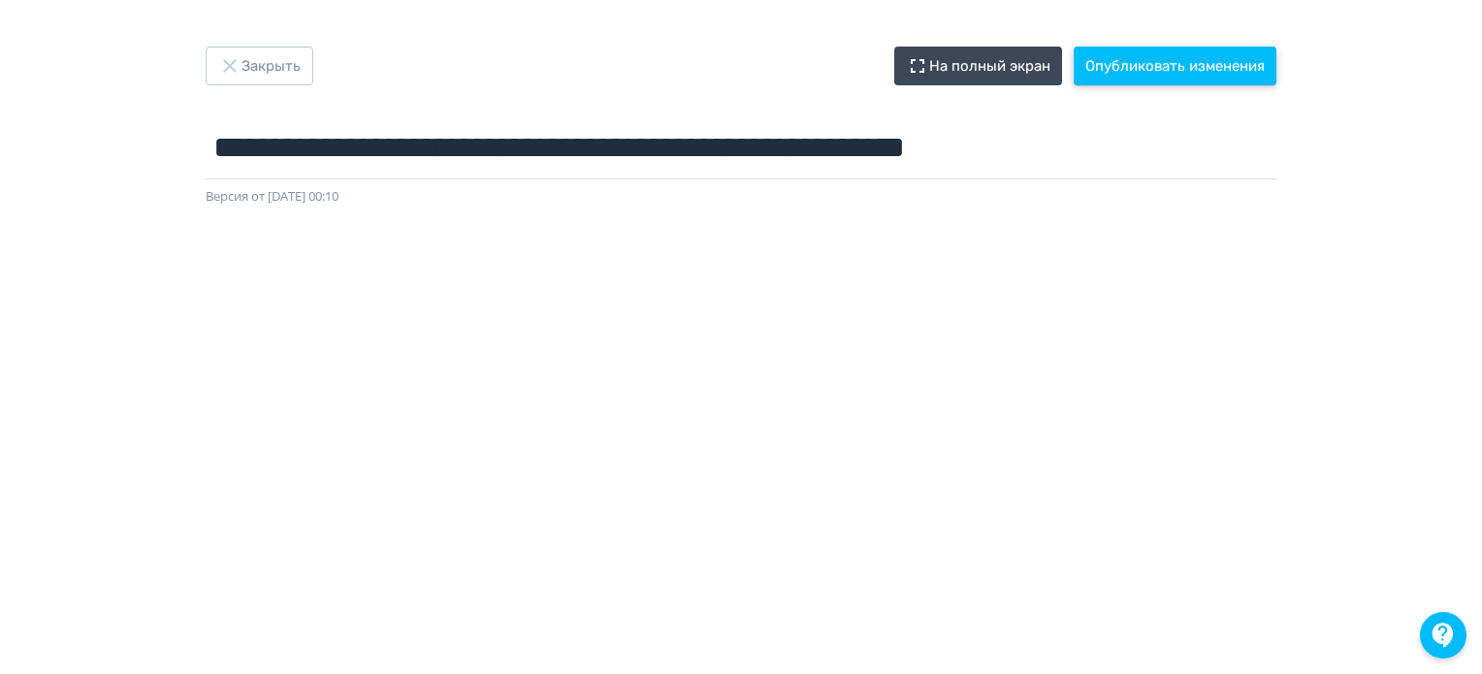
click at [1178, 66] on button "Опубликовать изменения" at bounding box center [1175, 66] width 203 height 39
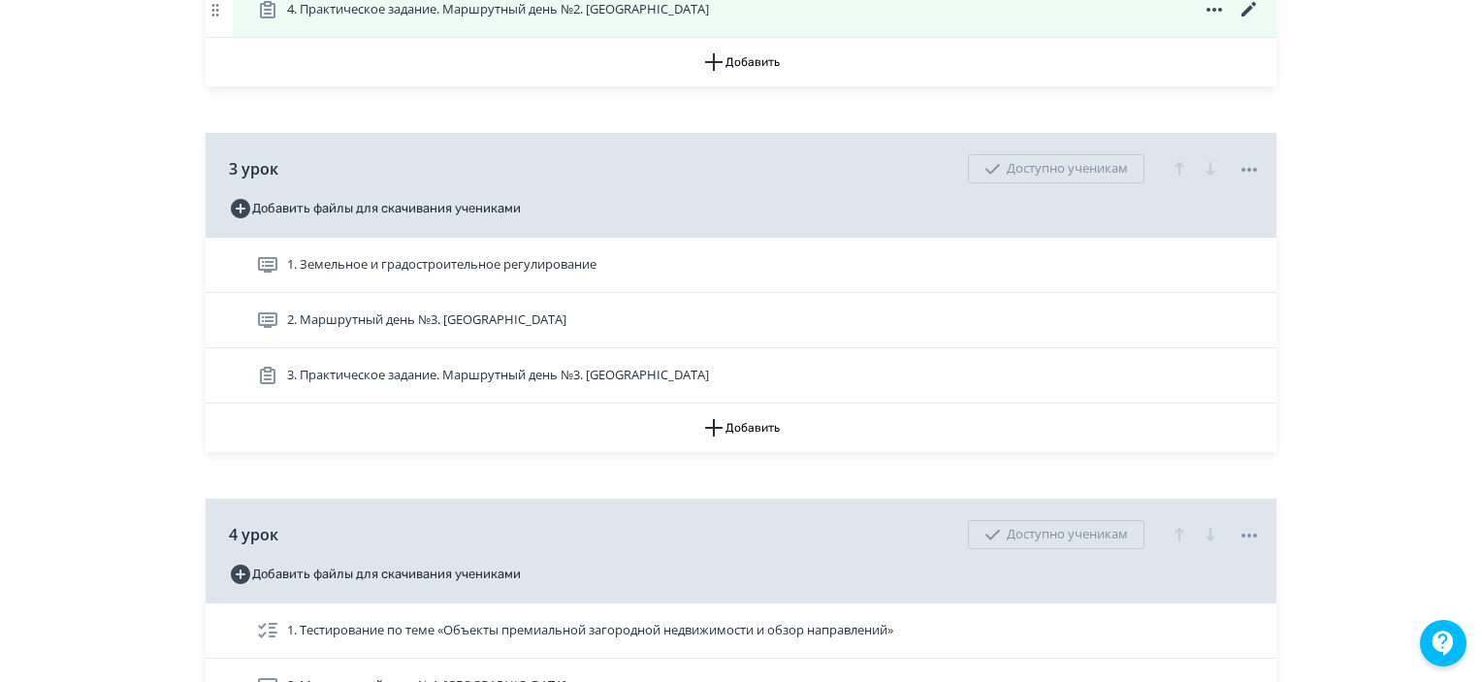
scroll to position [1843, 0]
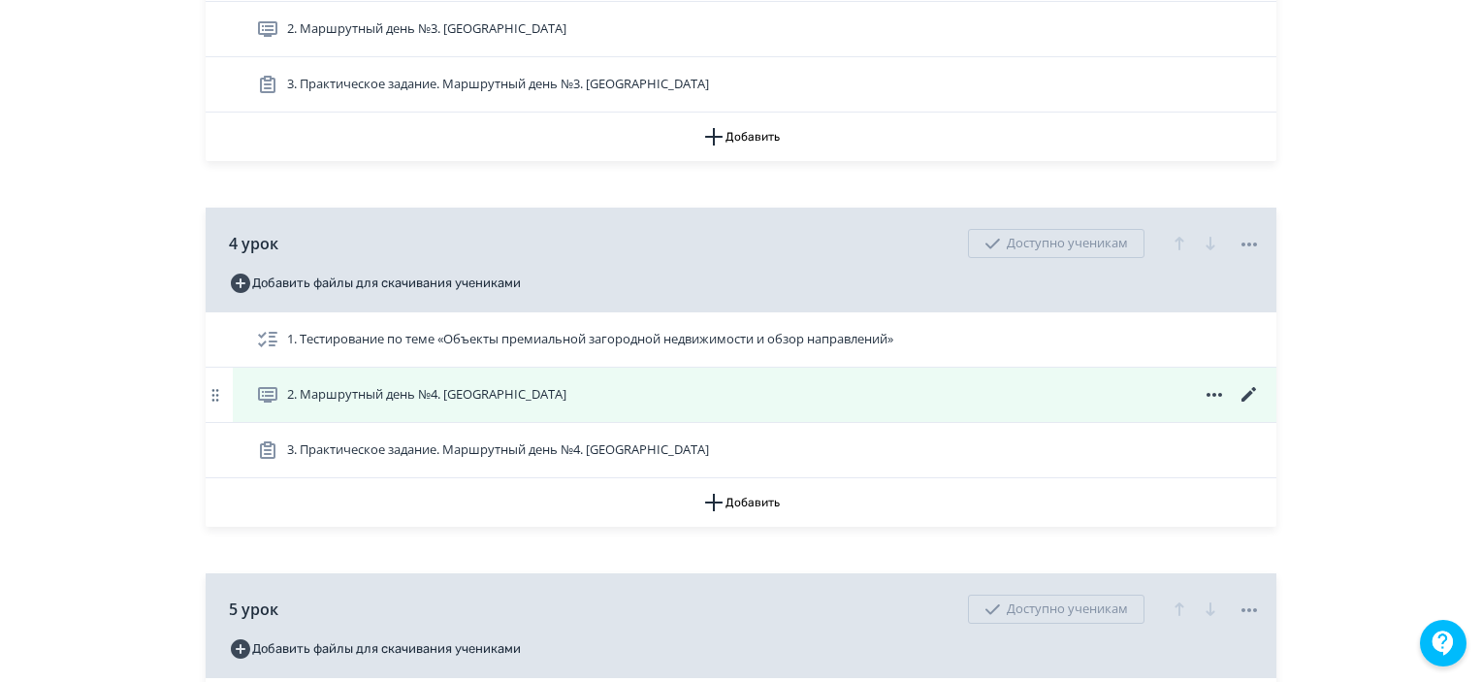
click at [1237, 406] on span at bounding box center [1214, 394] width 93 height 23
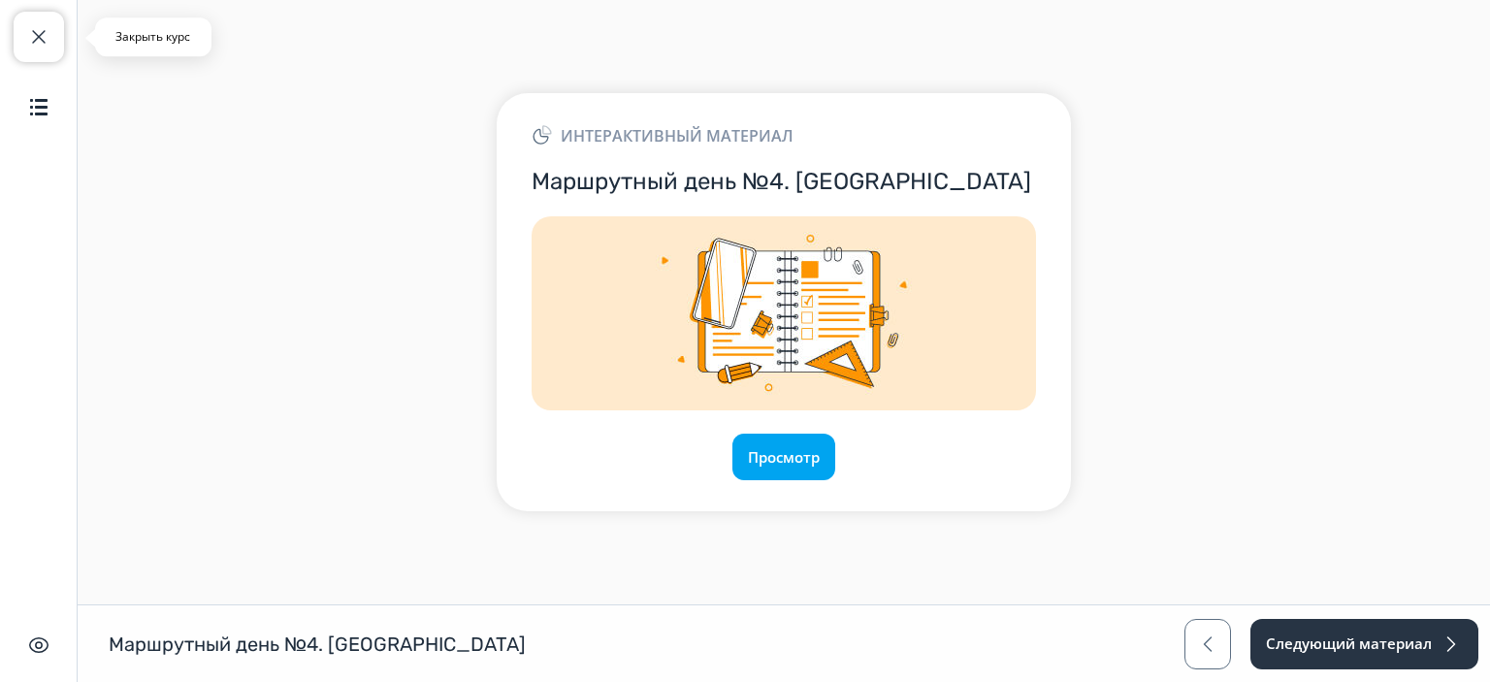
click at [39, 26] on span "button" at bounding box center [38, 36] width 23 height 23
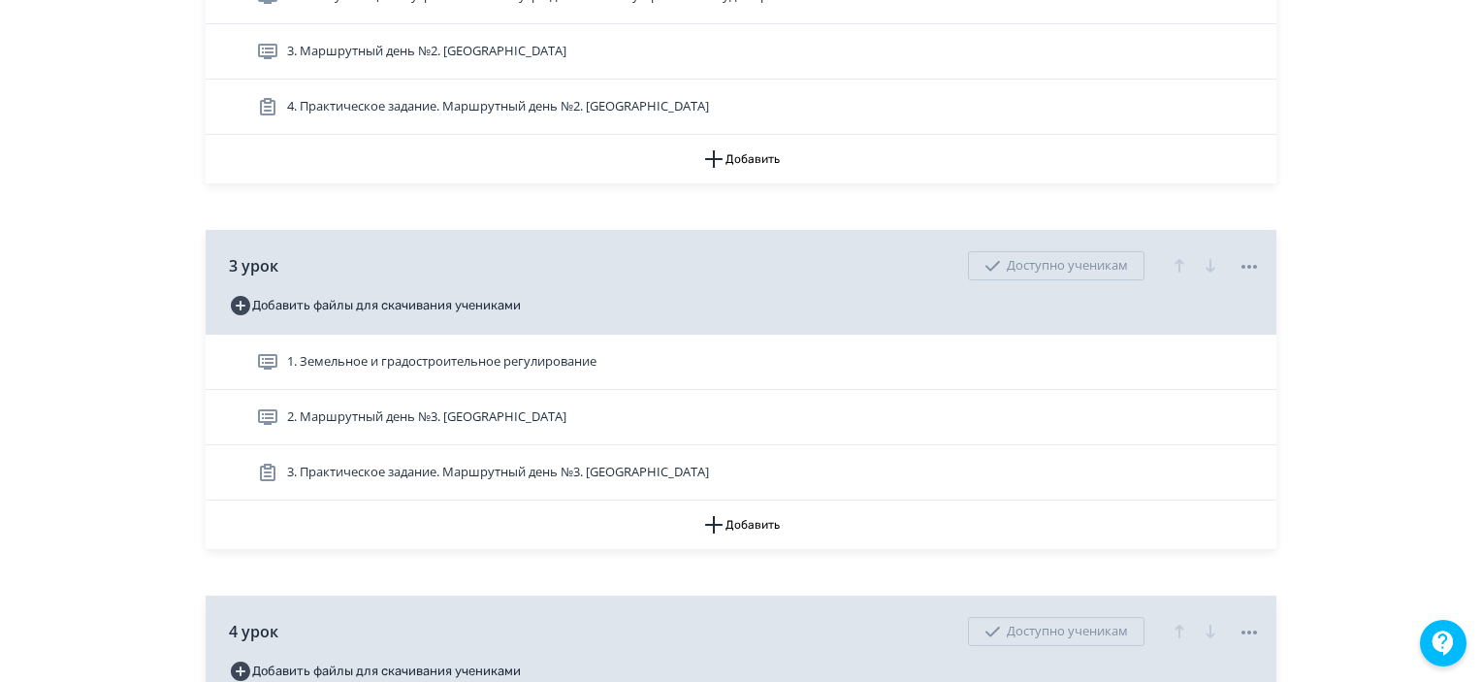
scroll to position [1746, 0]
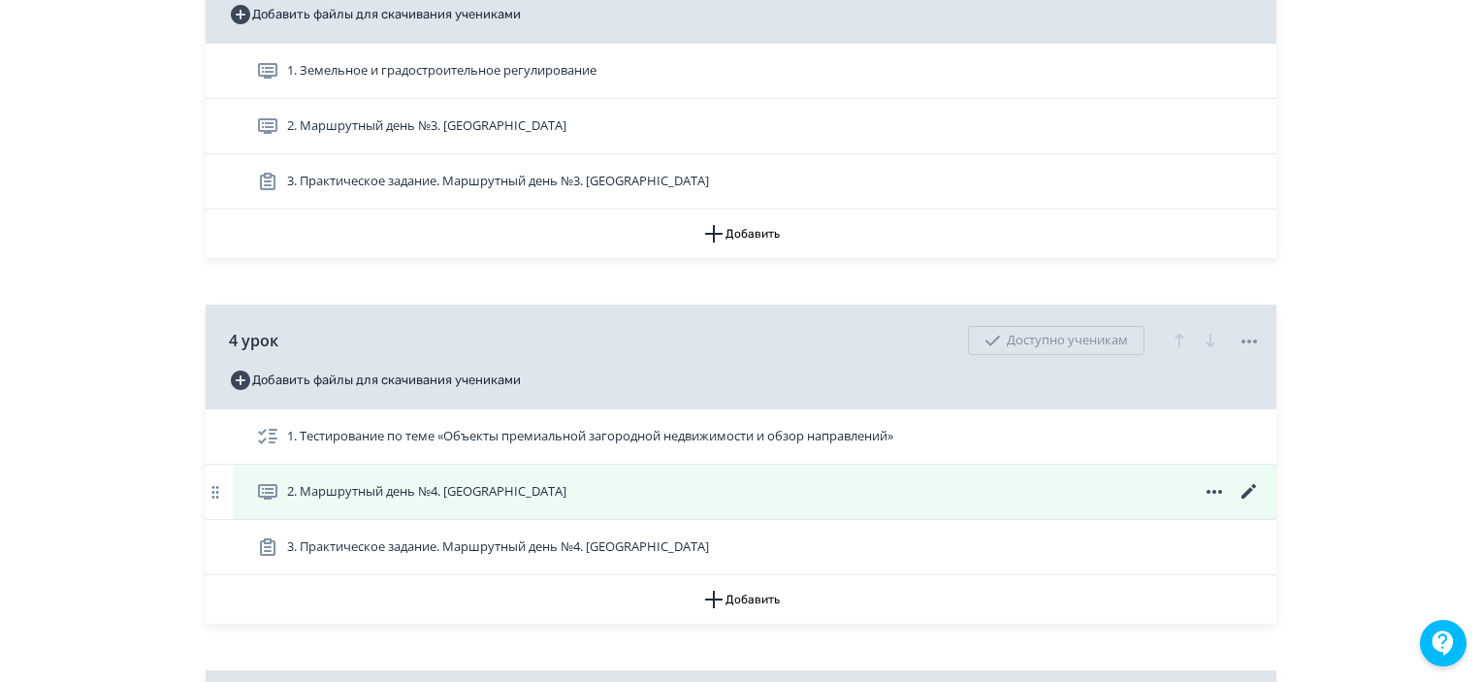
click at [1256, 503] on icon at bounding box center [1249, 491] width 23 height 23
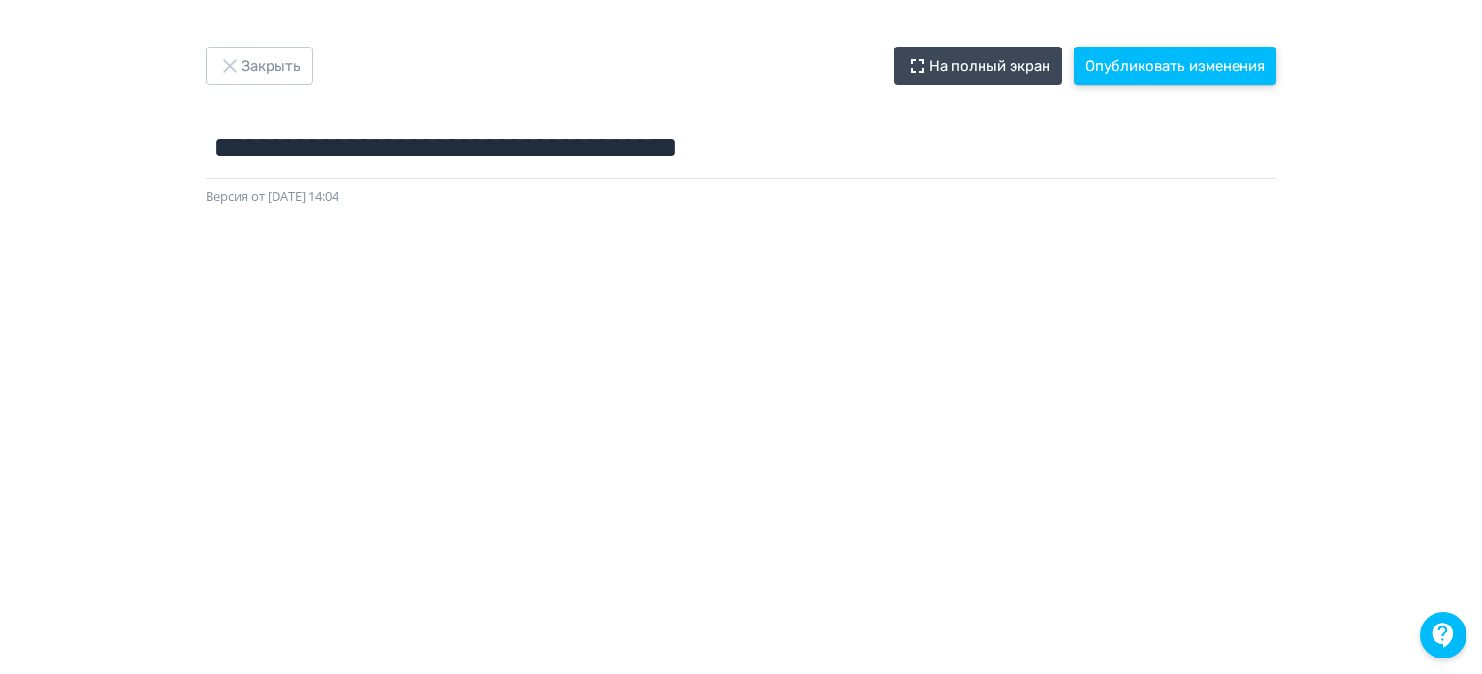
click at [1227, 57] on button "Опубликовать изменения" at bounding box center [1175, 66] width 203 height 39
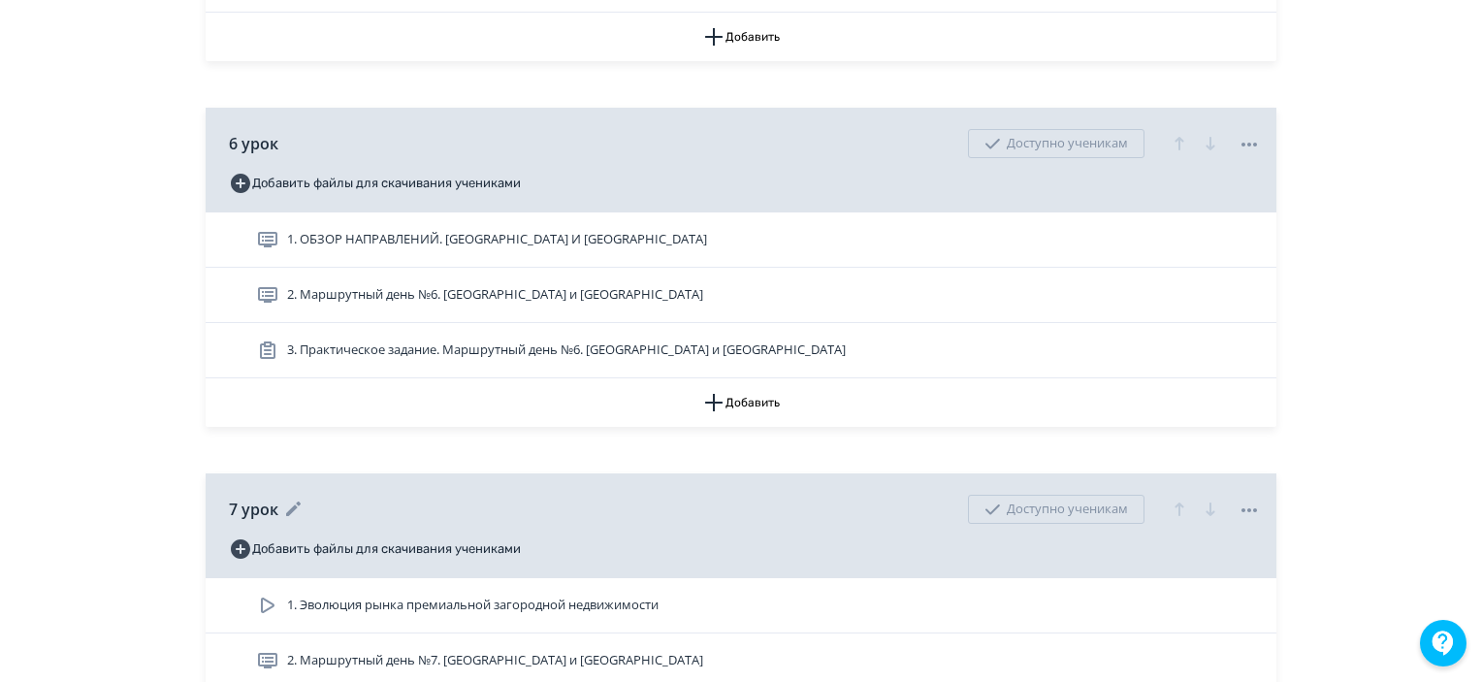
scroll to position [2910, 0]
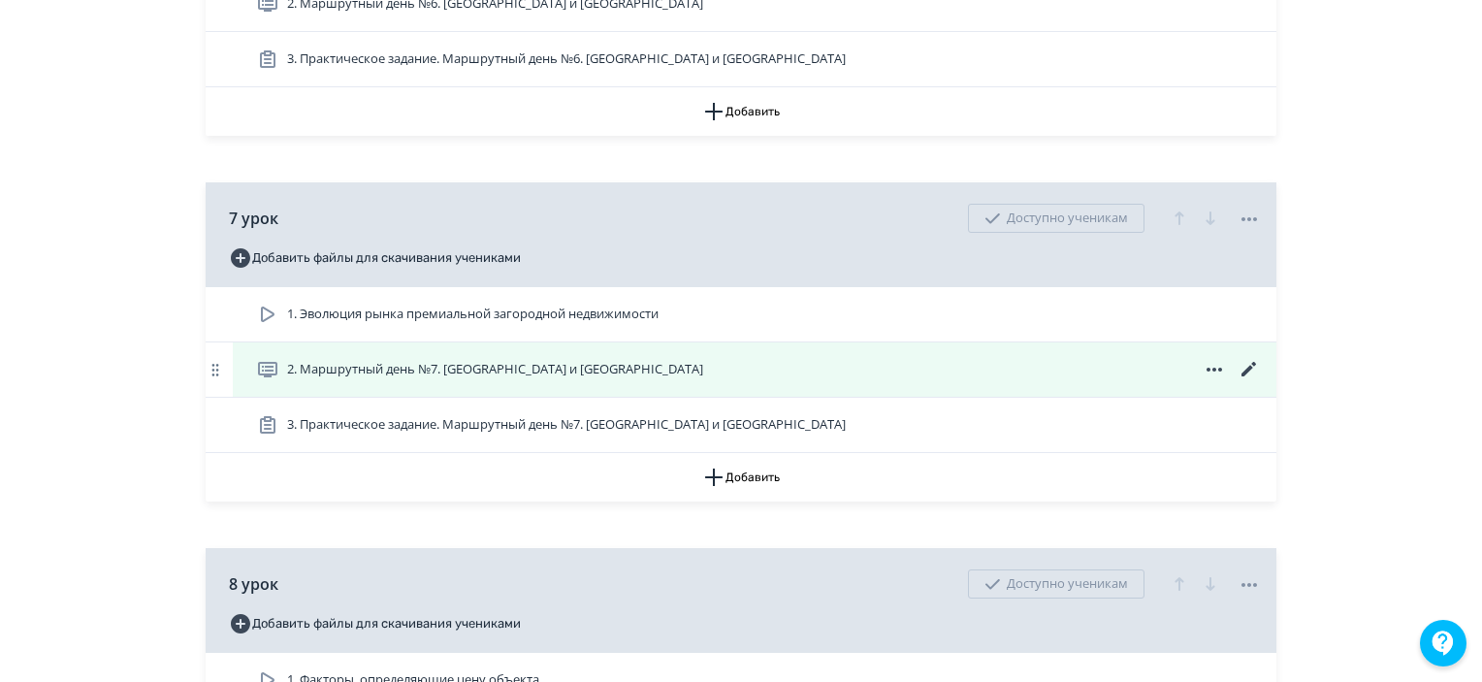
click at [1252, 381] on icon at bounding box center [1249, 369] width 23 height 23
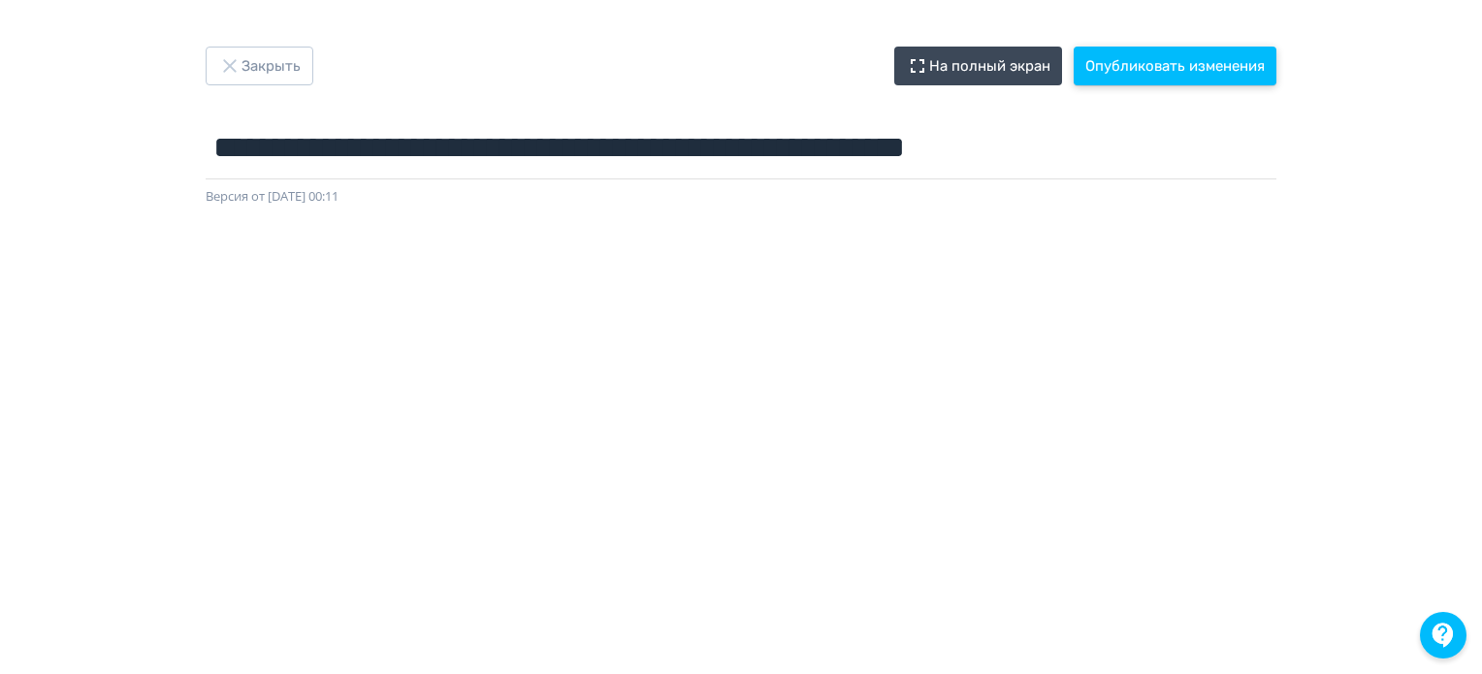
click at [1144, 65] on button "Опубликовать изменения" at bounding box center [1175, 66] width 203 height 39
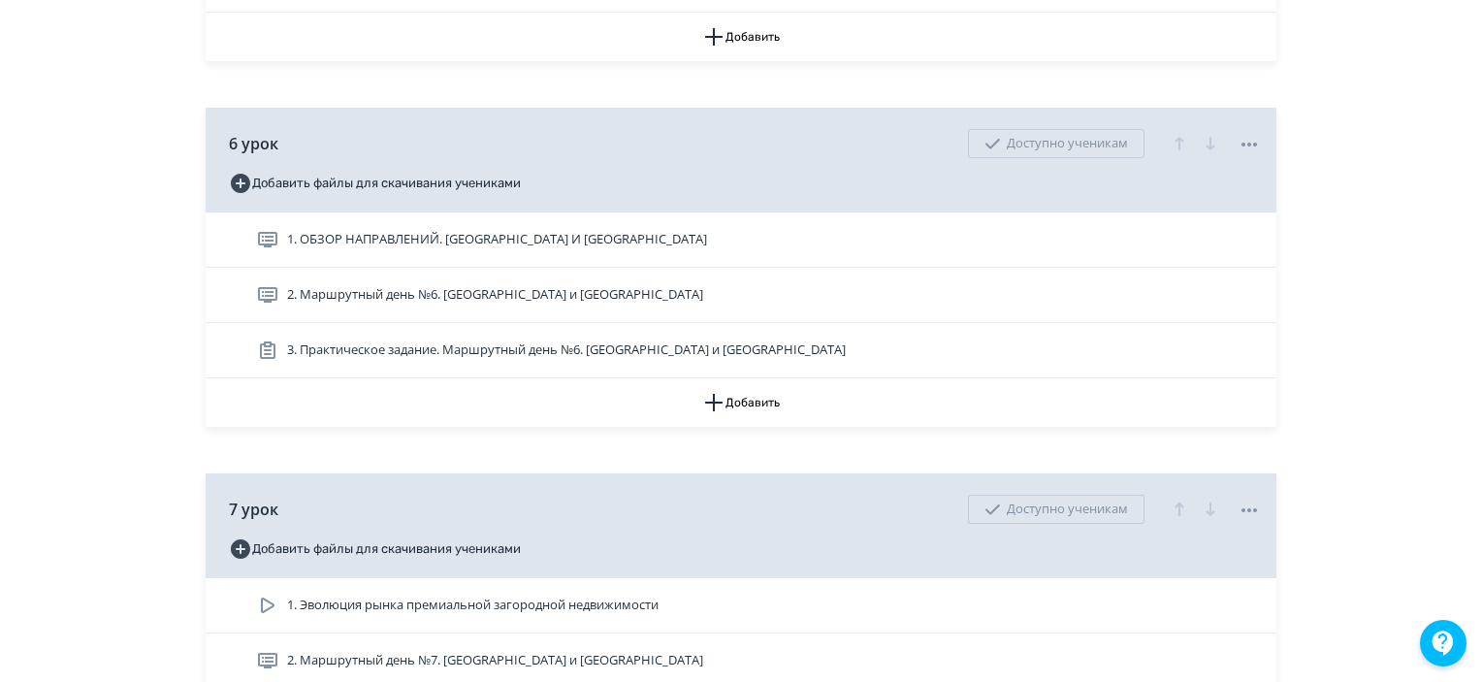
scroll to position [2910, 0]
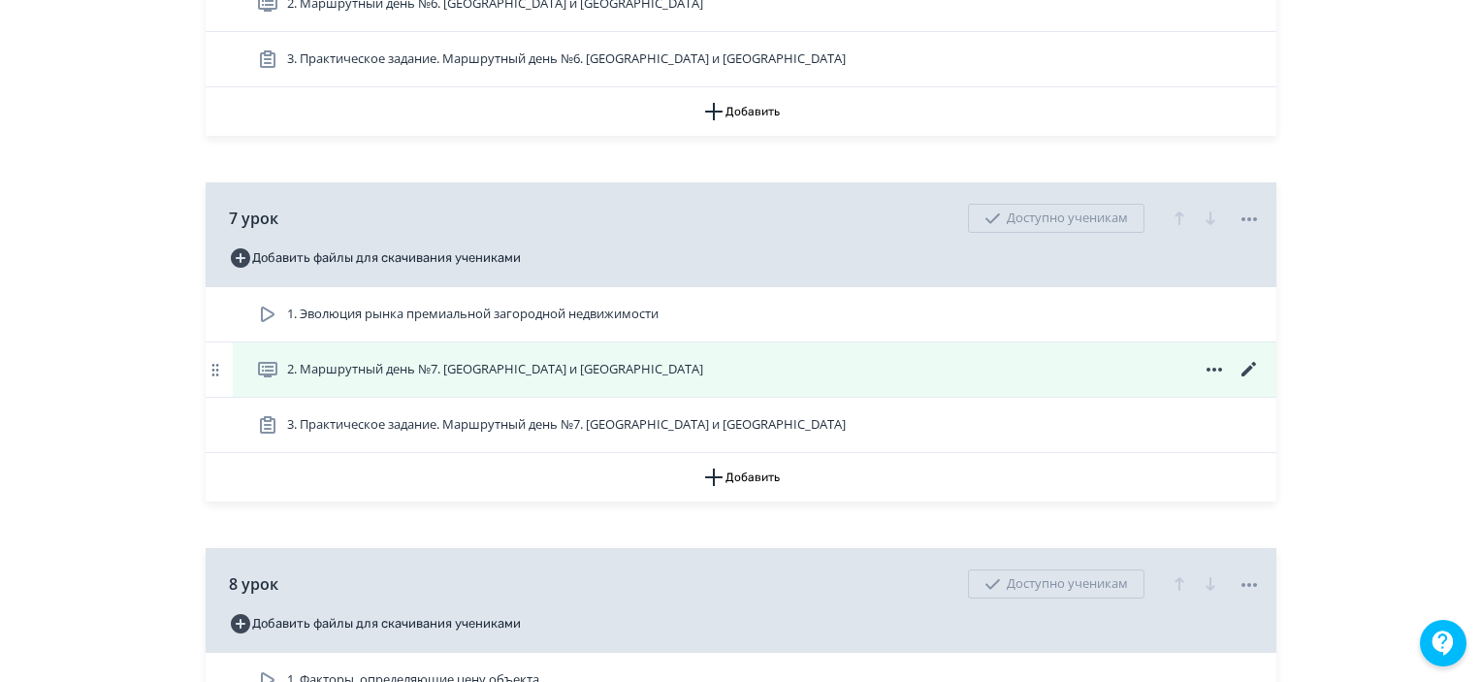
click at [1261, 391] on div "2. Маршрутный день №7. [GEOGRAPHIC_DATA] и [GEOGRAPHIC_DATA]" at bounding box center [755, 369] width 1044 height 54
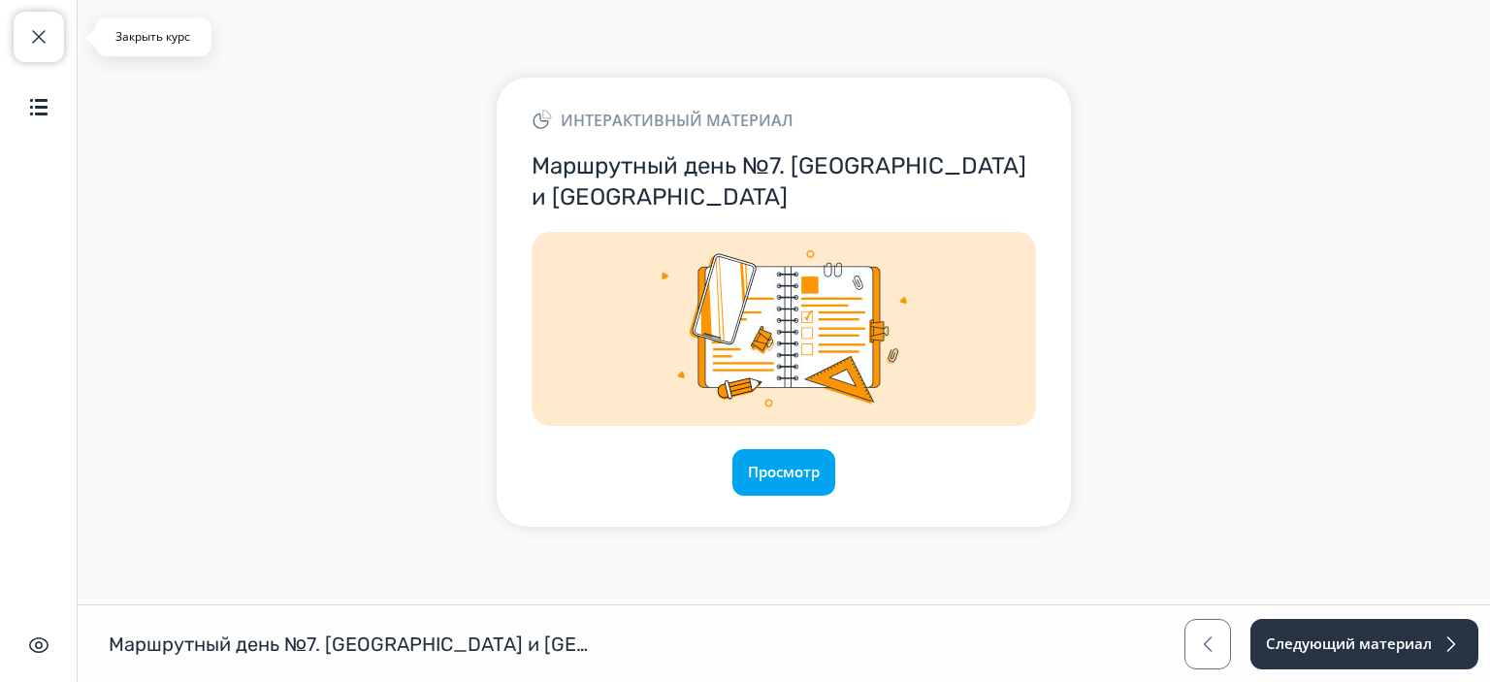
click at [32, 39] on span "button" at bounding box center [38, 36] width 23 height 23
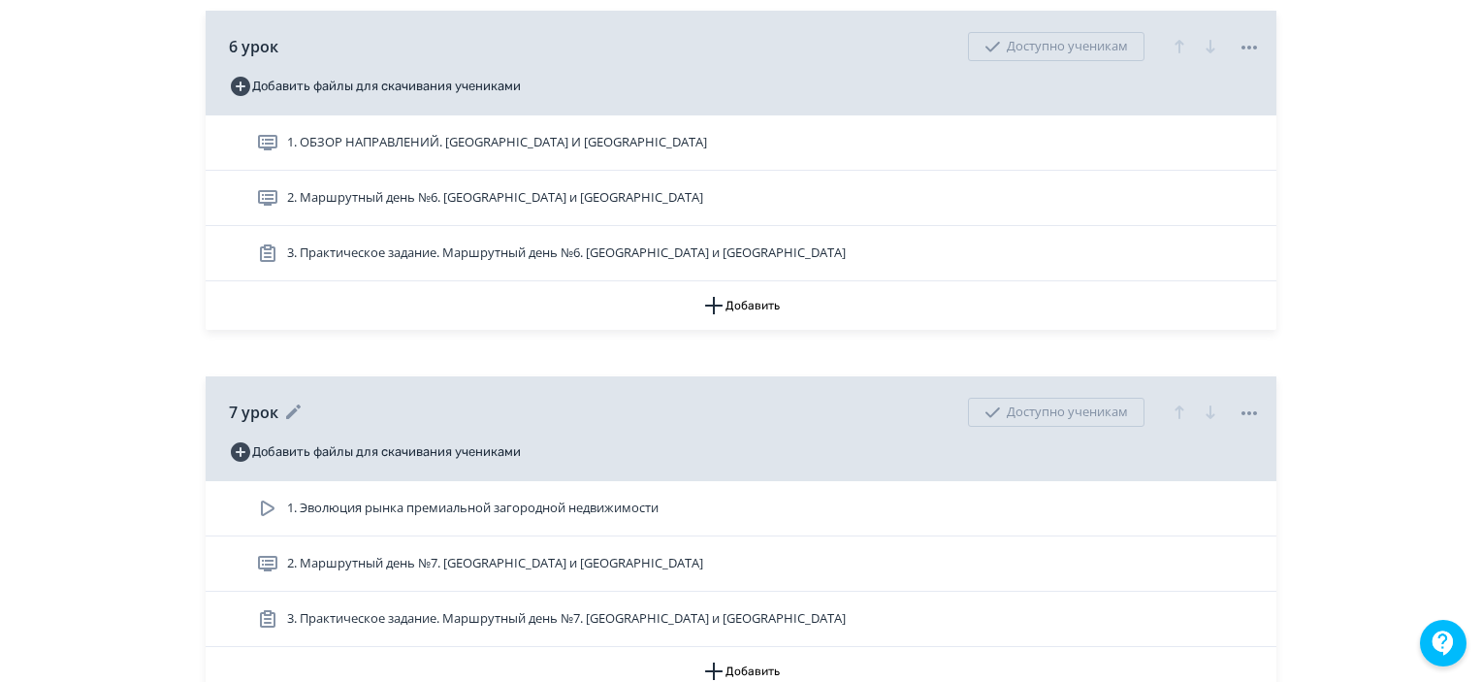
scroll to position [2910, 0]
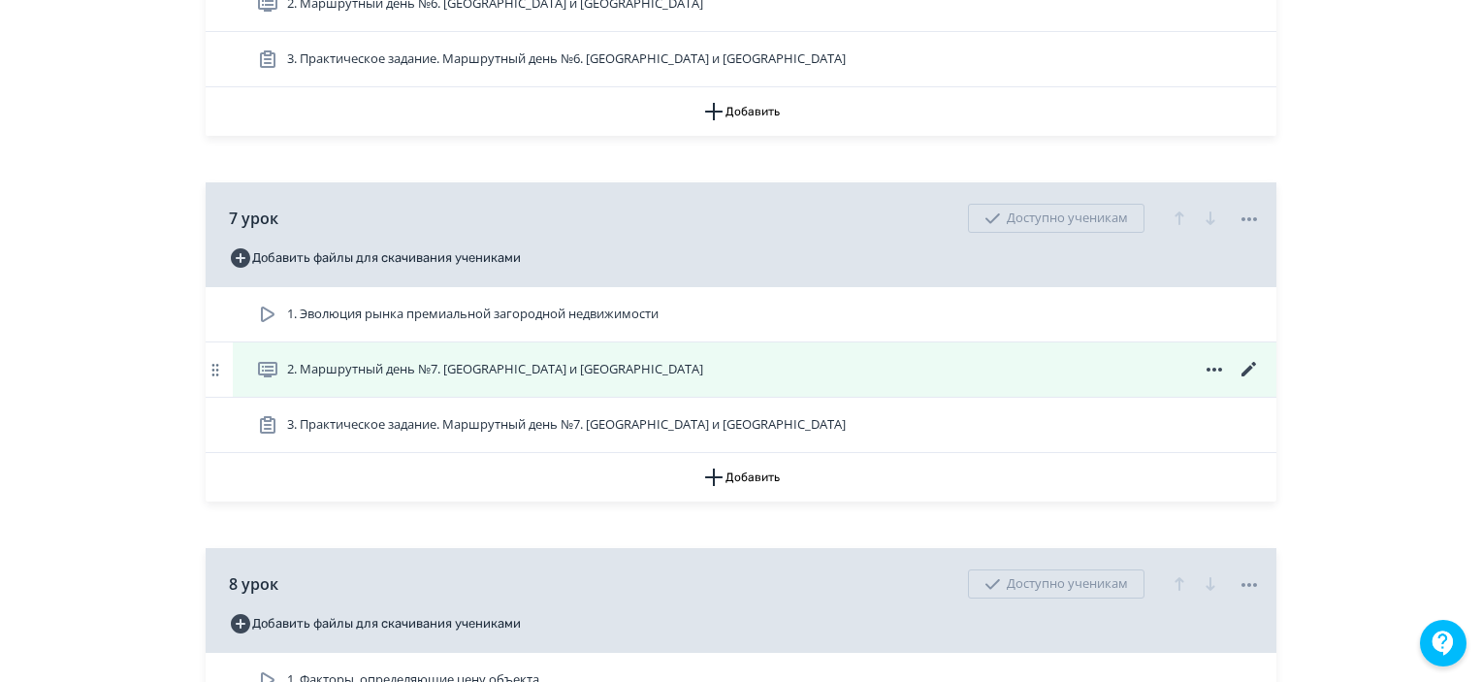
click at [1243, 381] on icon at bounding box center [1249, 369] width 23 height 23
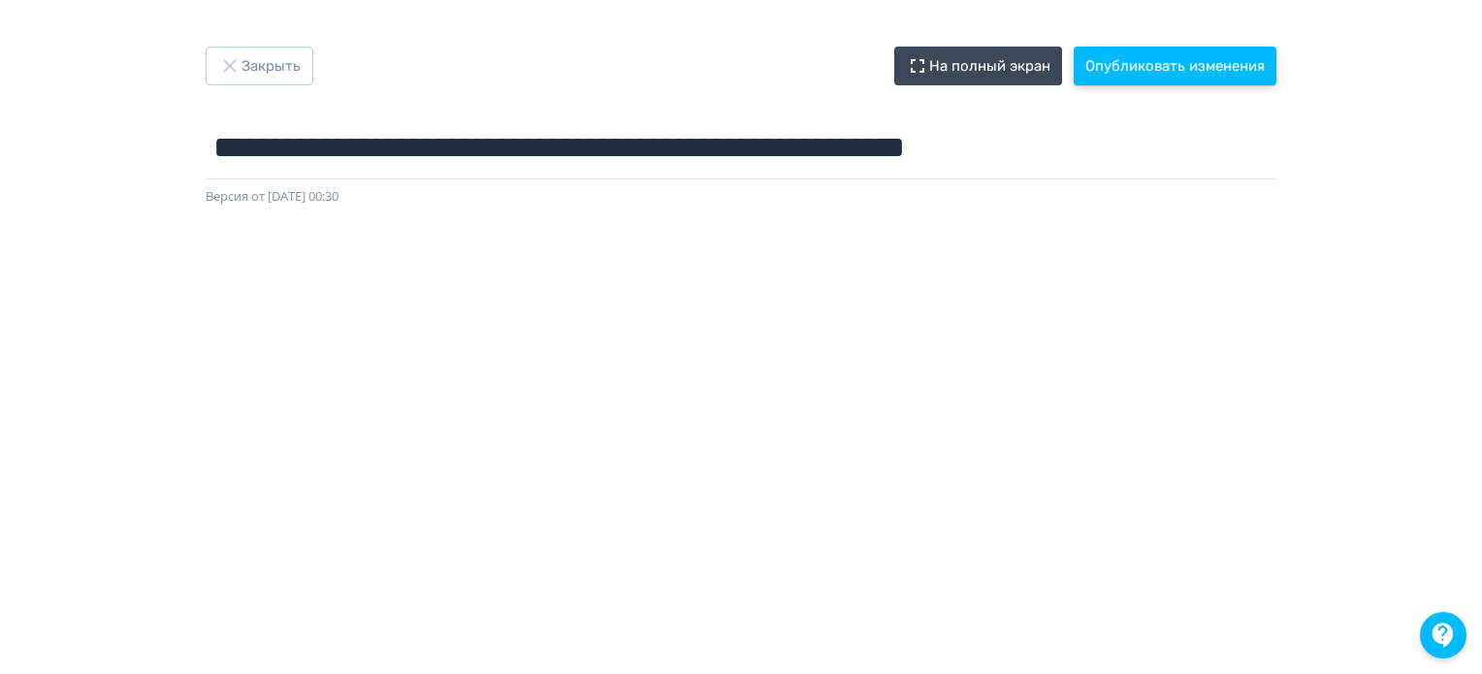
click at [1178, 57] on button "Опубликовать изменения" at bounding box center [1175, 66] width 203 height 39
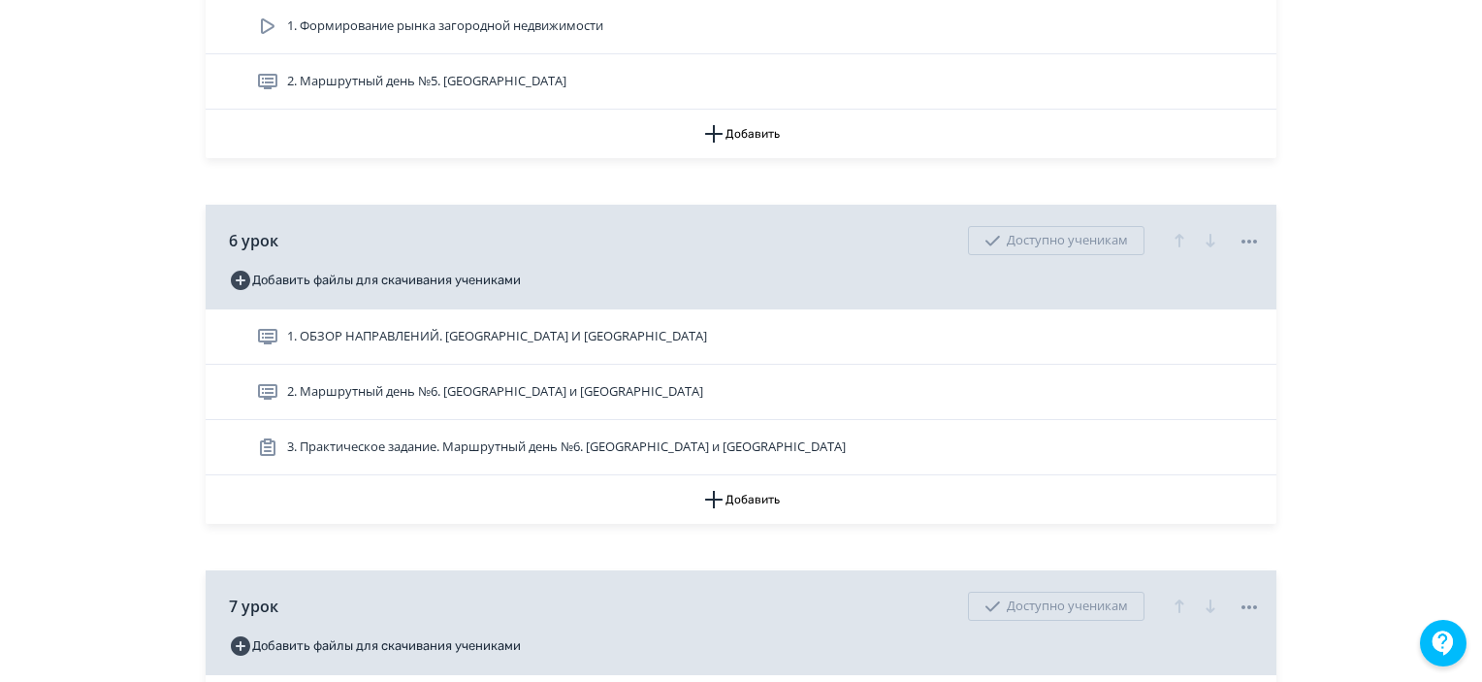
scroll to position [2813, 0]
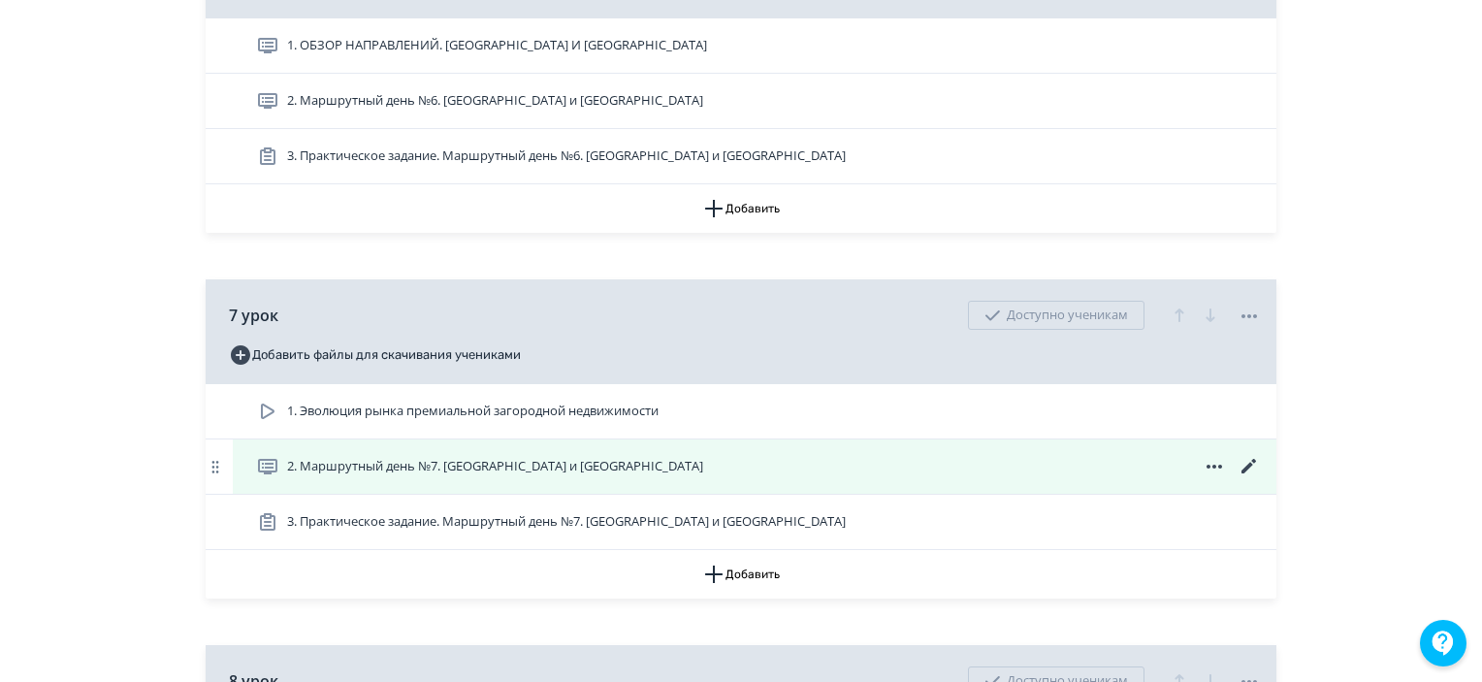
click at [1256, 478] on icon at bounding box center [1249, 466] width 23 height 23
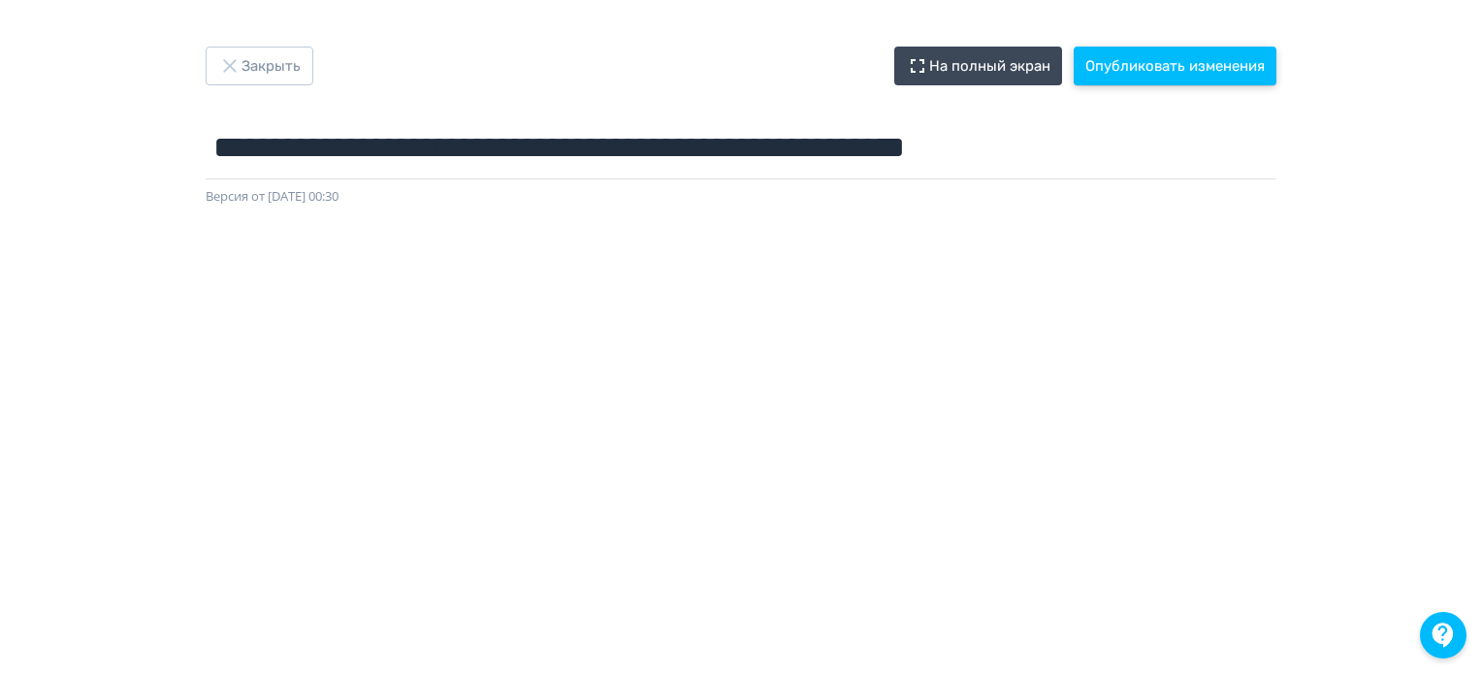
click at [1237, 67] on button "Опубликовать изменения" at bounding box center [1175, 66] width 203 height 39
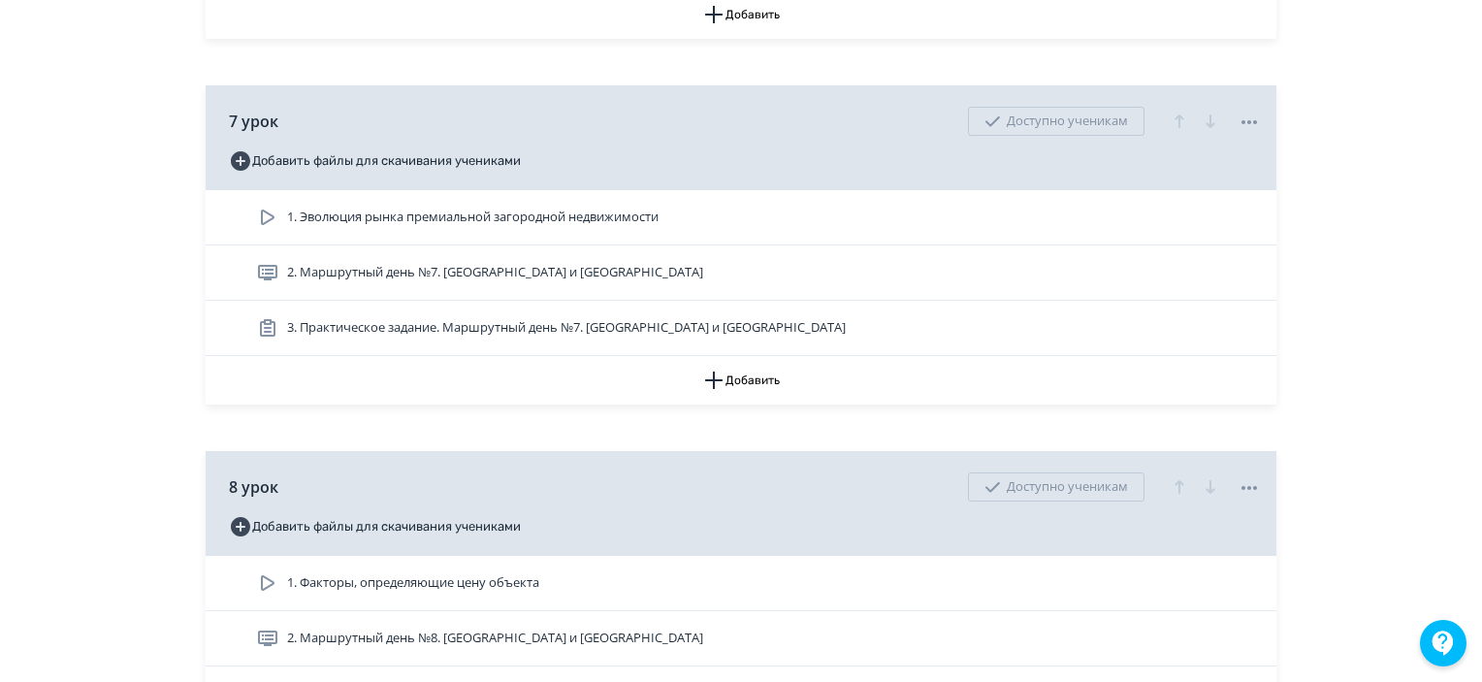
scroll to position [3298, 0]
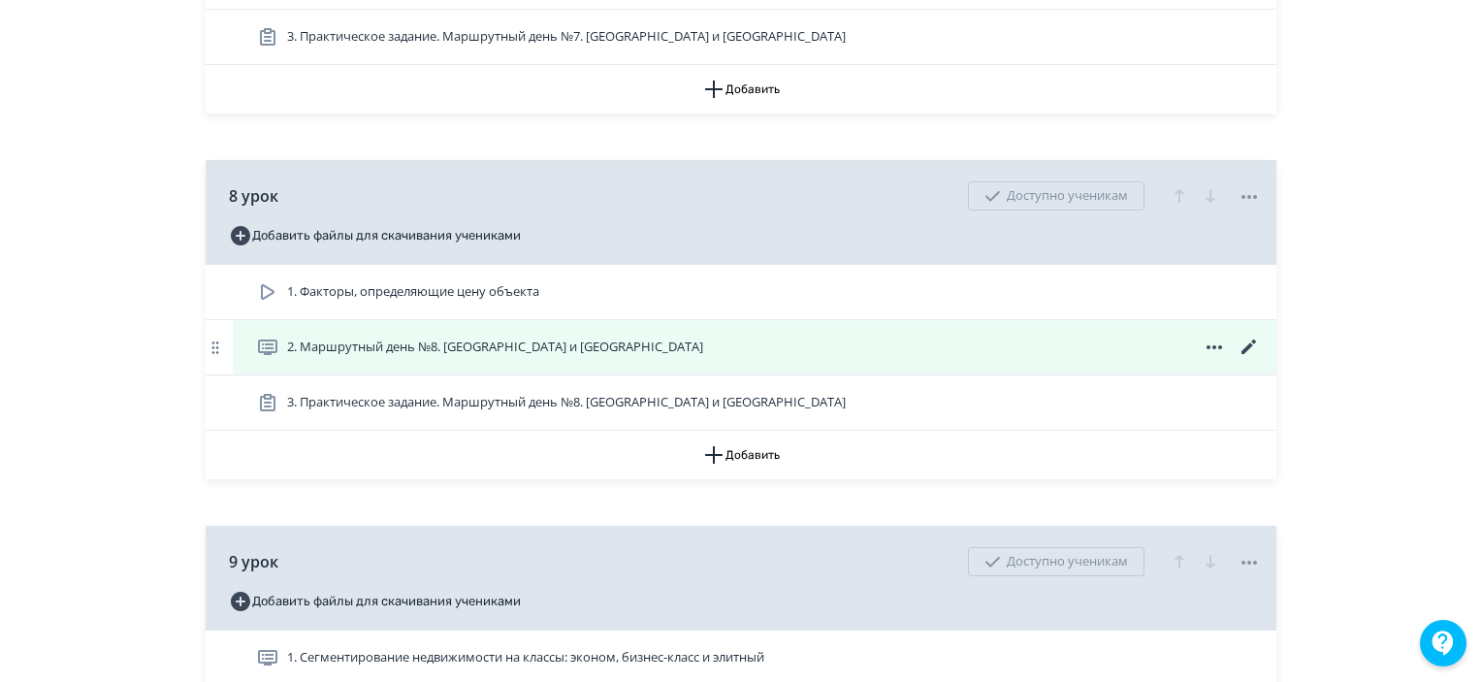
click at [1249, 359] on icon at bounding box center [1249, 347] width 23 height 23
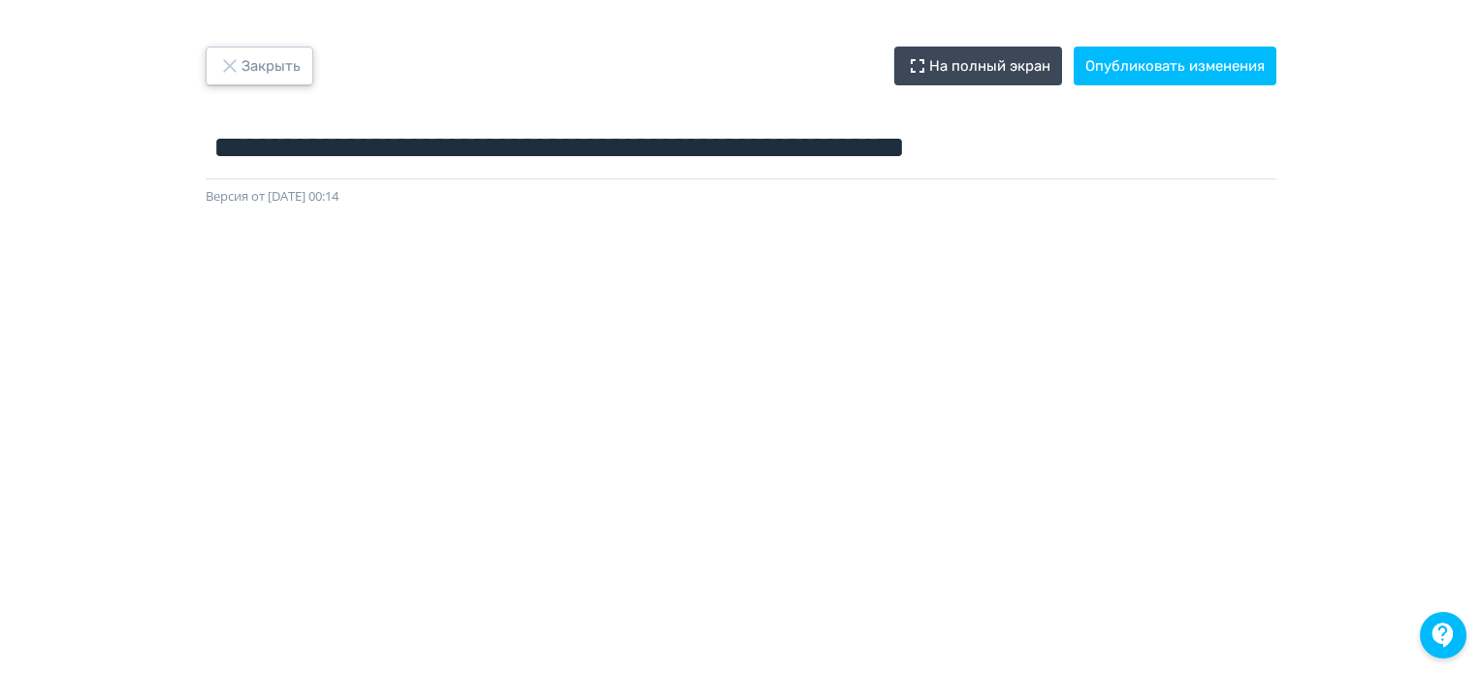
click at [253, 50] on button "Закрыть" at bounding box center [260, 66] width 108 height 39
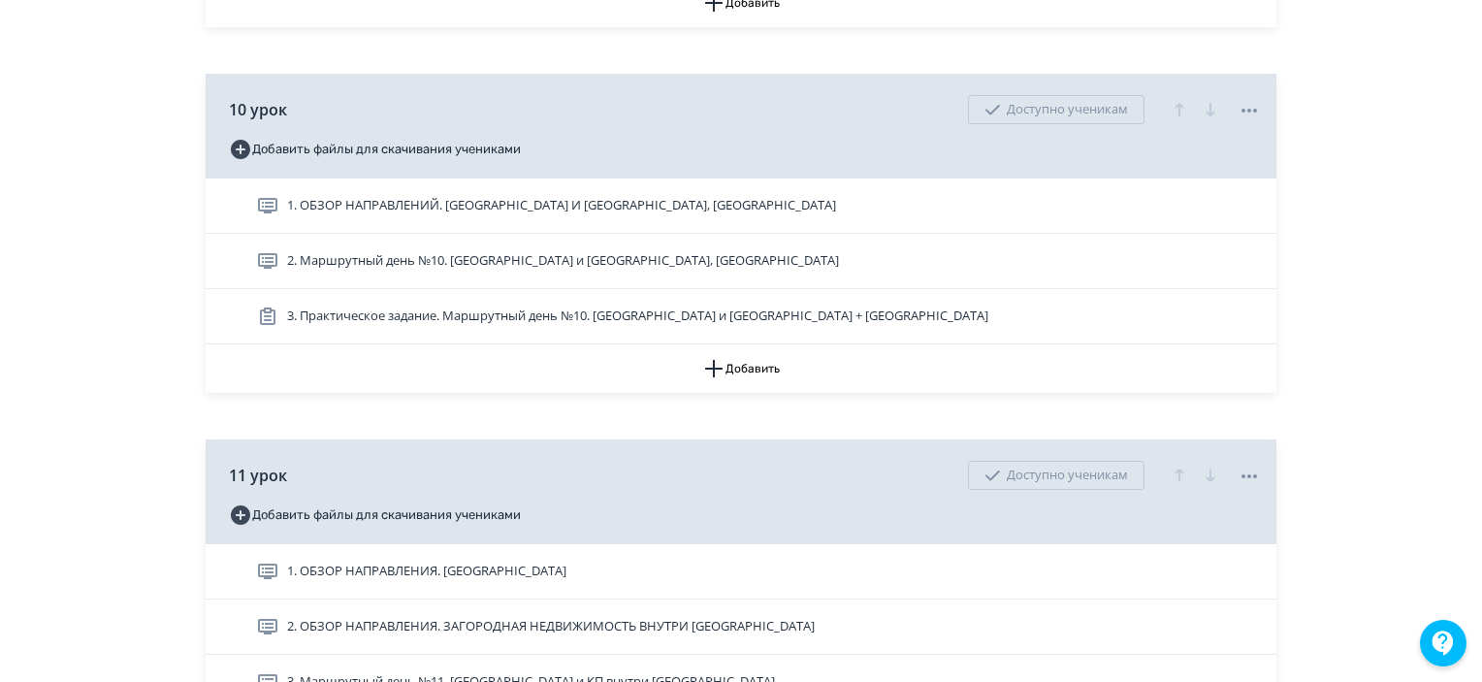
scroll to position [3783, 0]
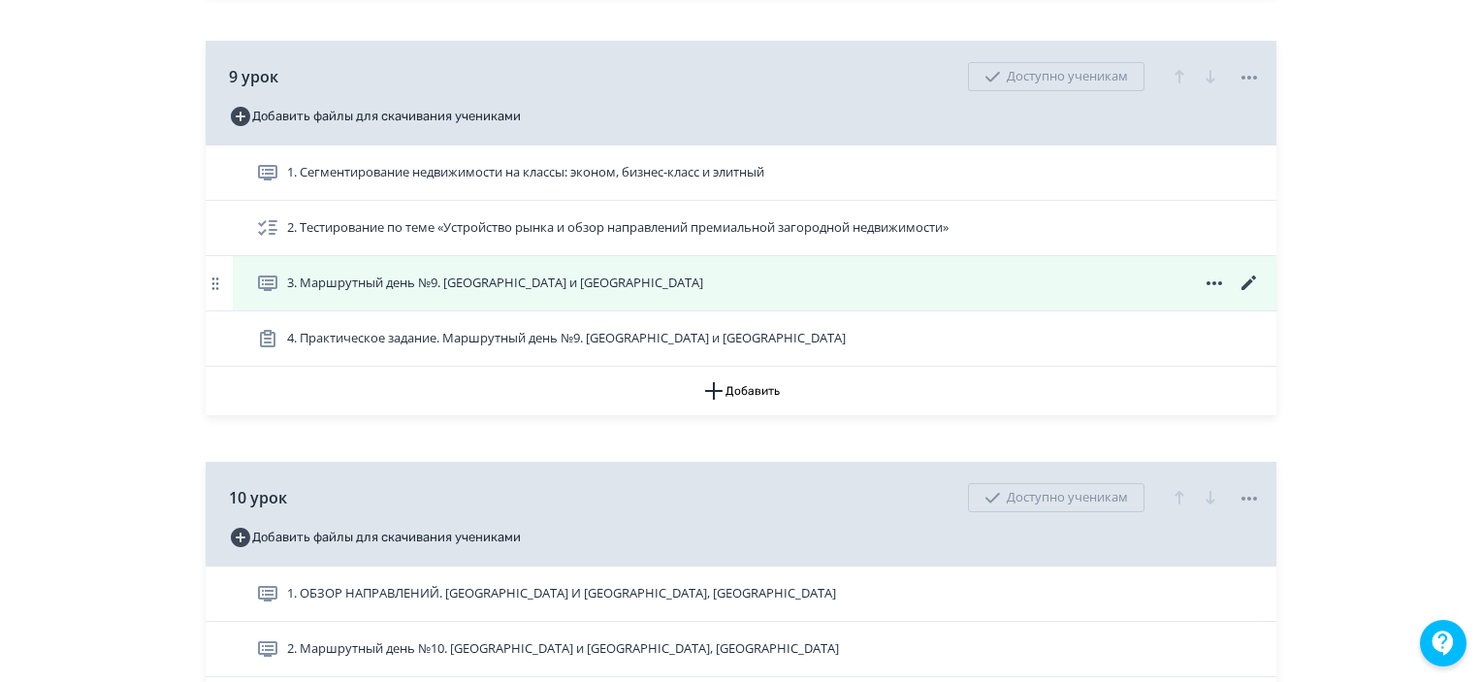
click at [1243, 295] on icon at bounding box center [1249, 283] width 23 height 23
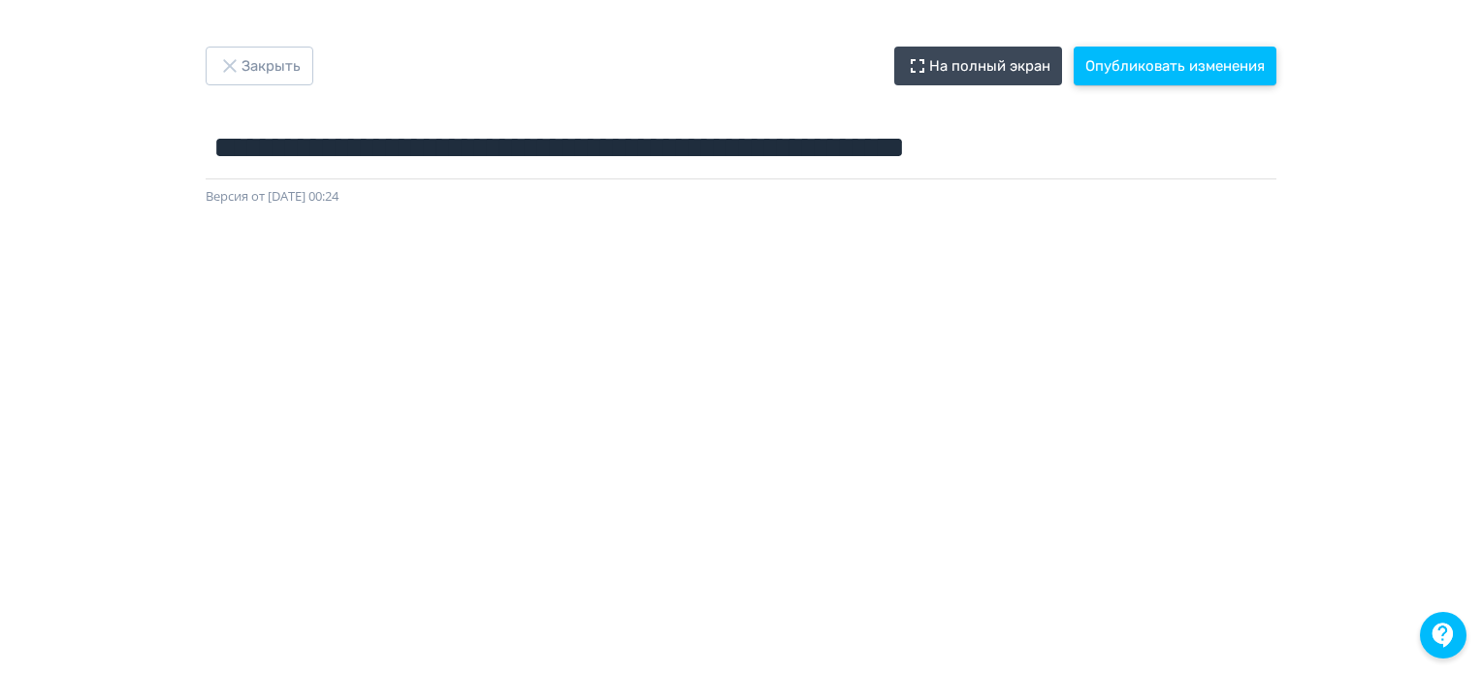
click at [1222, 73] on button "Опубликовать изменения" at bounding box center [1175, 66] width 203 height 39
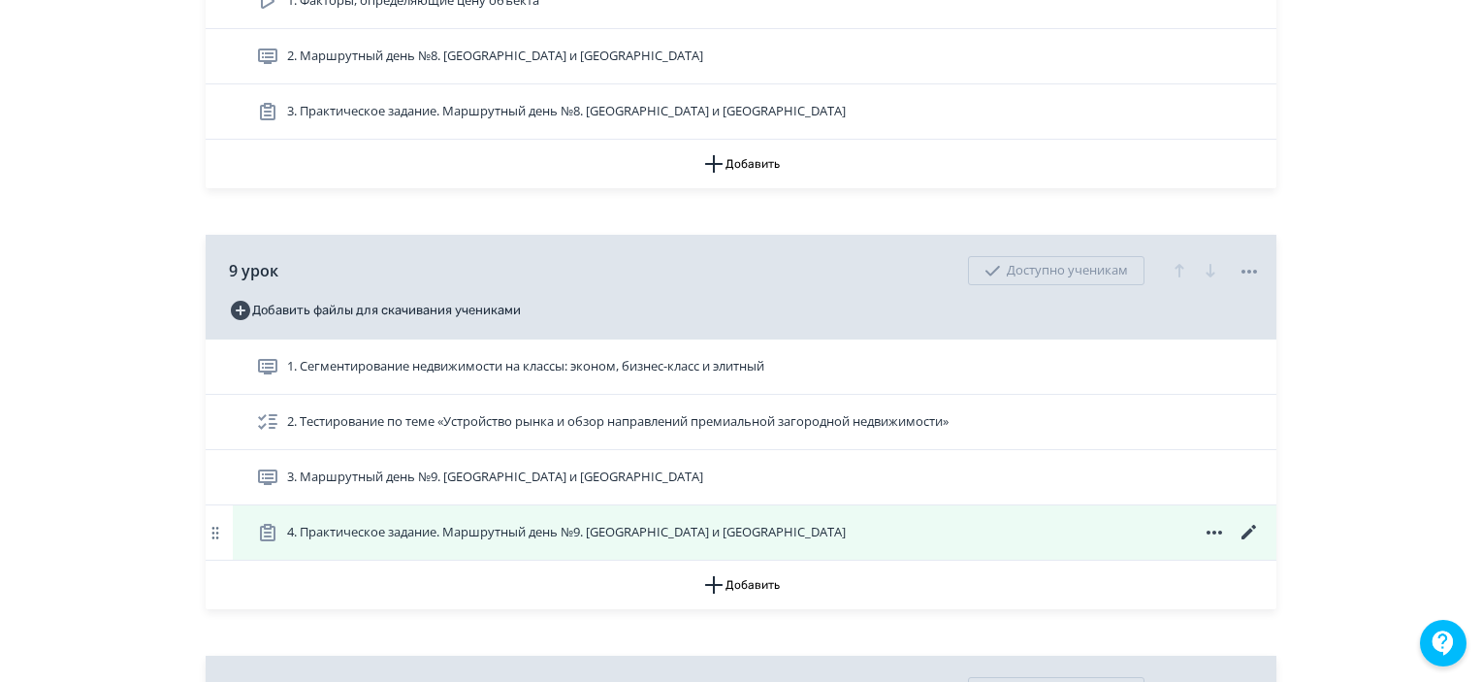
scroll to position [3686, 0]
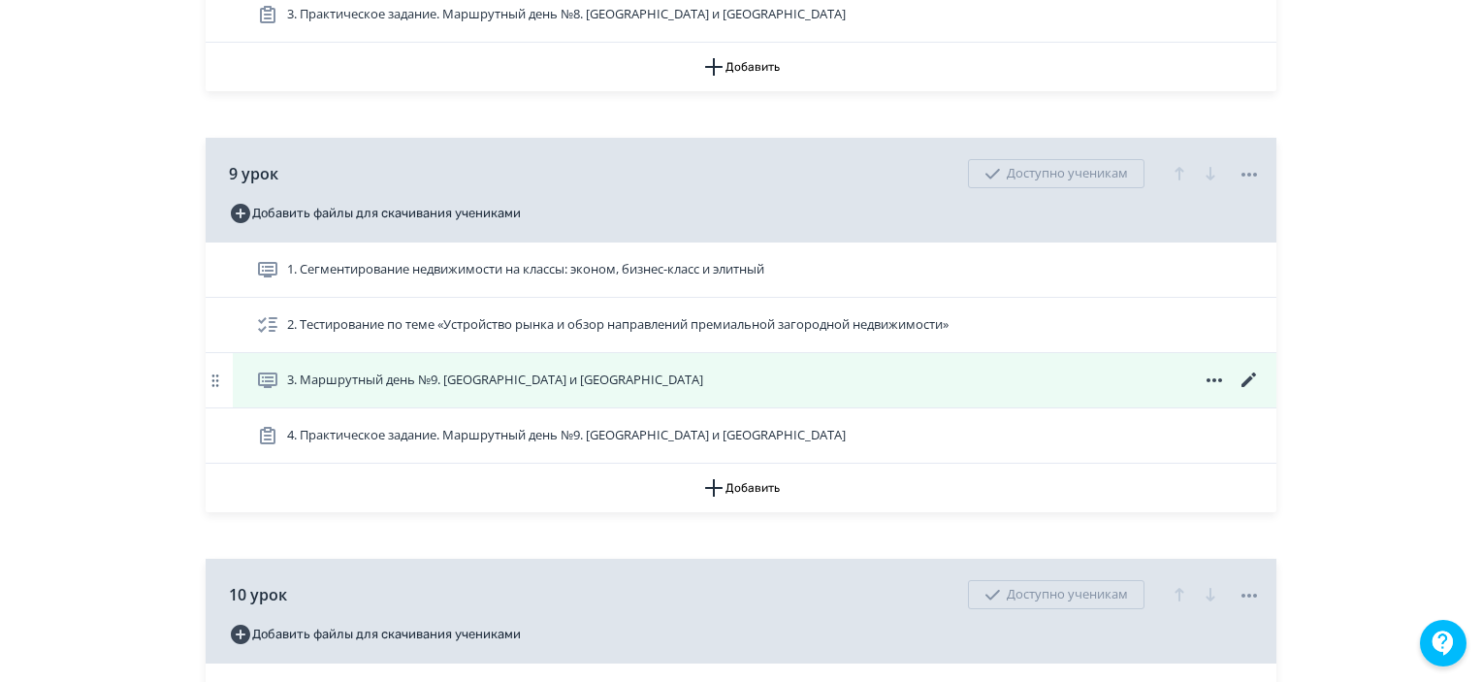
click at [1250, 392] on icon at bounding box center [1249, 380] width 23 height 23
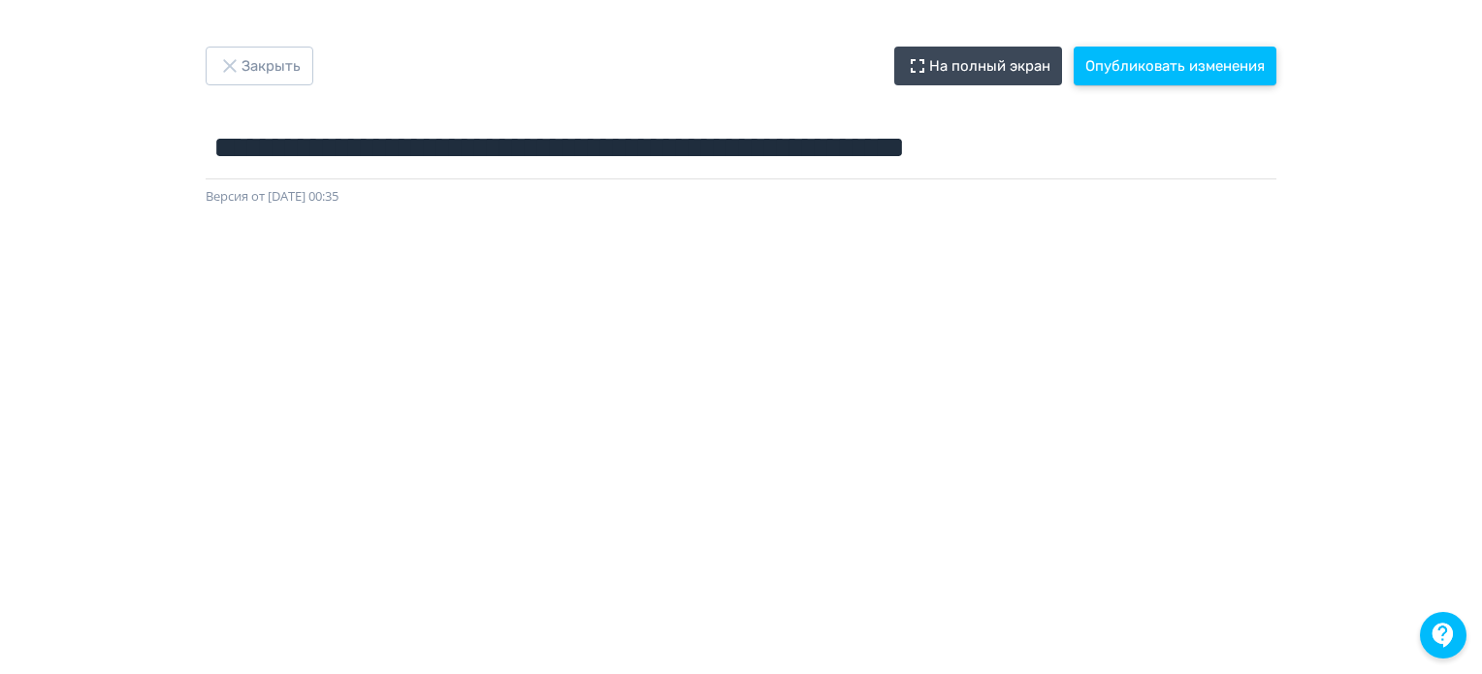
click at [1166, 57] on button "Опубликовать изменения" at bounding box center [1175, 66] width 203 height 39
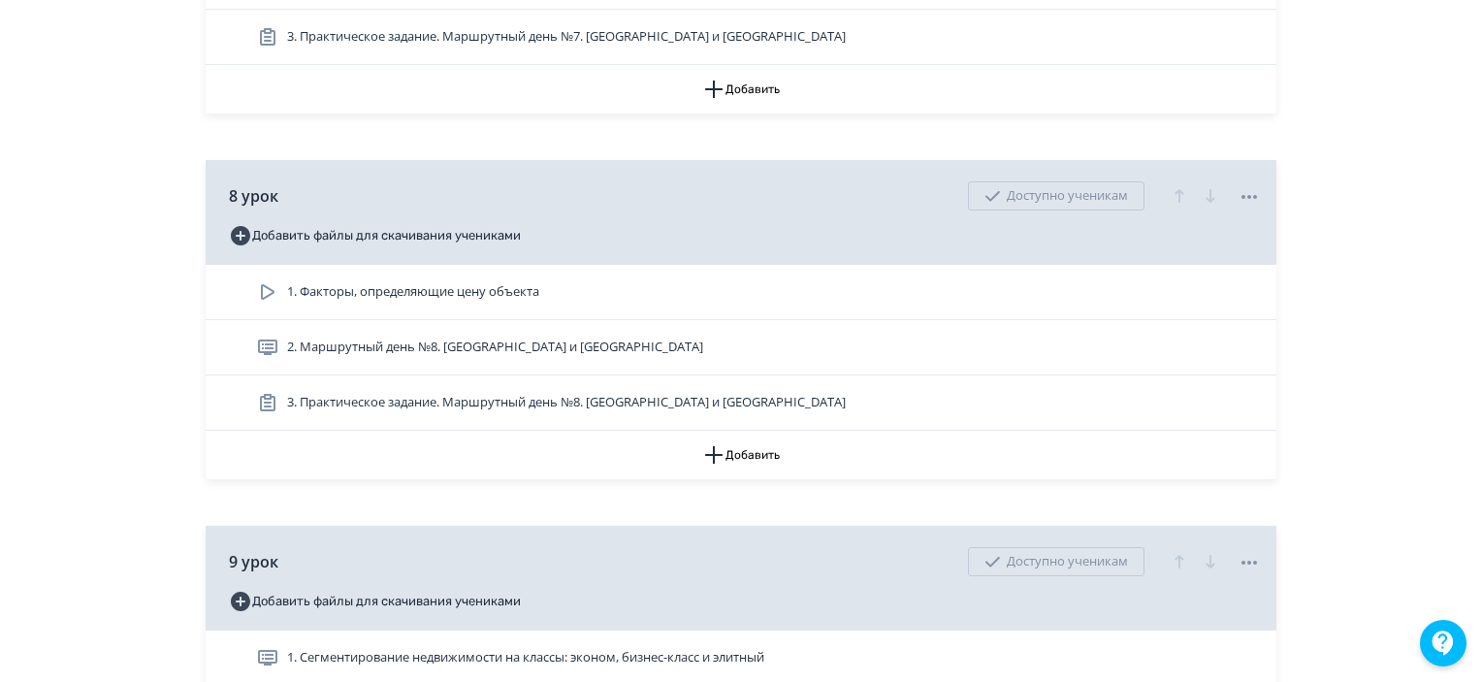
scroll to position [3589, 0]
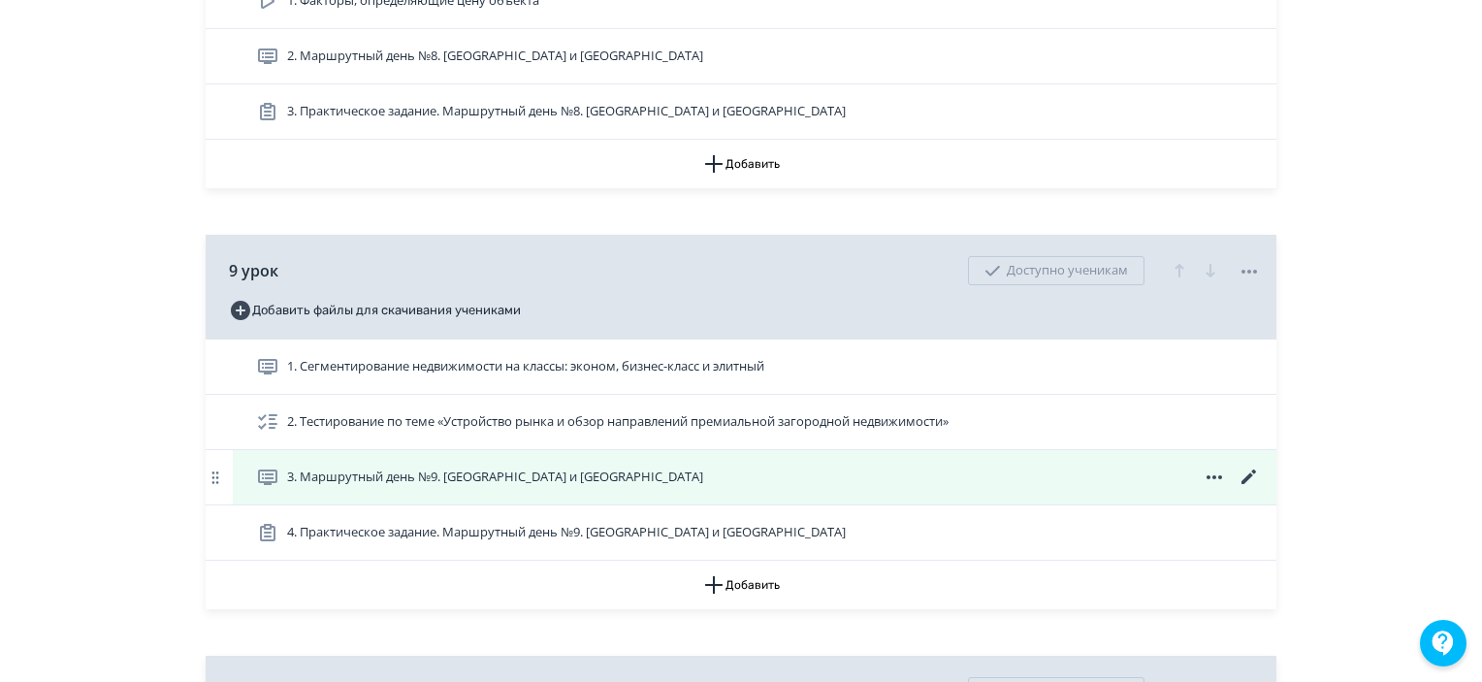
click at [1247, 489] on icon at bounding box center [1249, 477] width 23 height 23
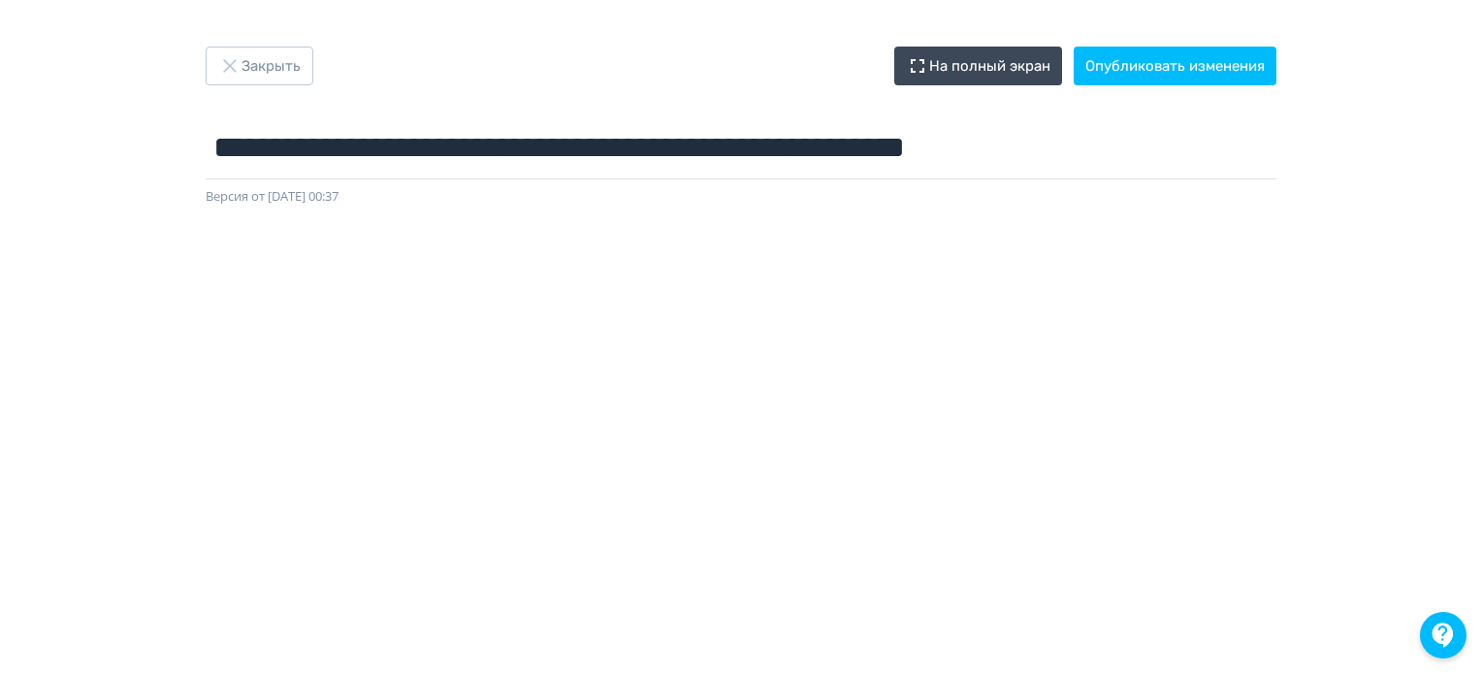
click at [35, 223] on div at bounding box center [741, 643] width 1482 height 873
click at [268, 58] on button "Закрыть" at bounding box center [260, 66] width 108 height 39
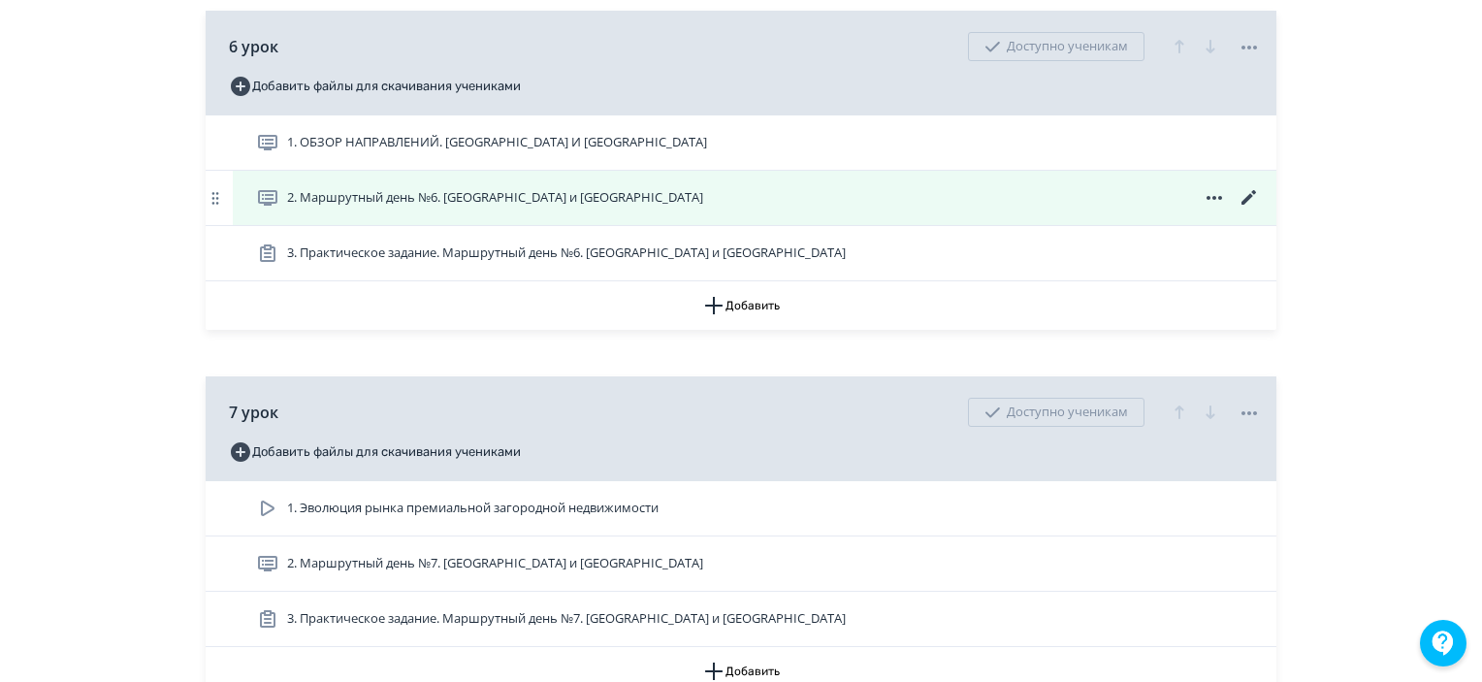
scroll to position [2813, 0]
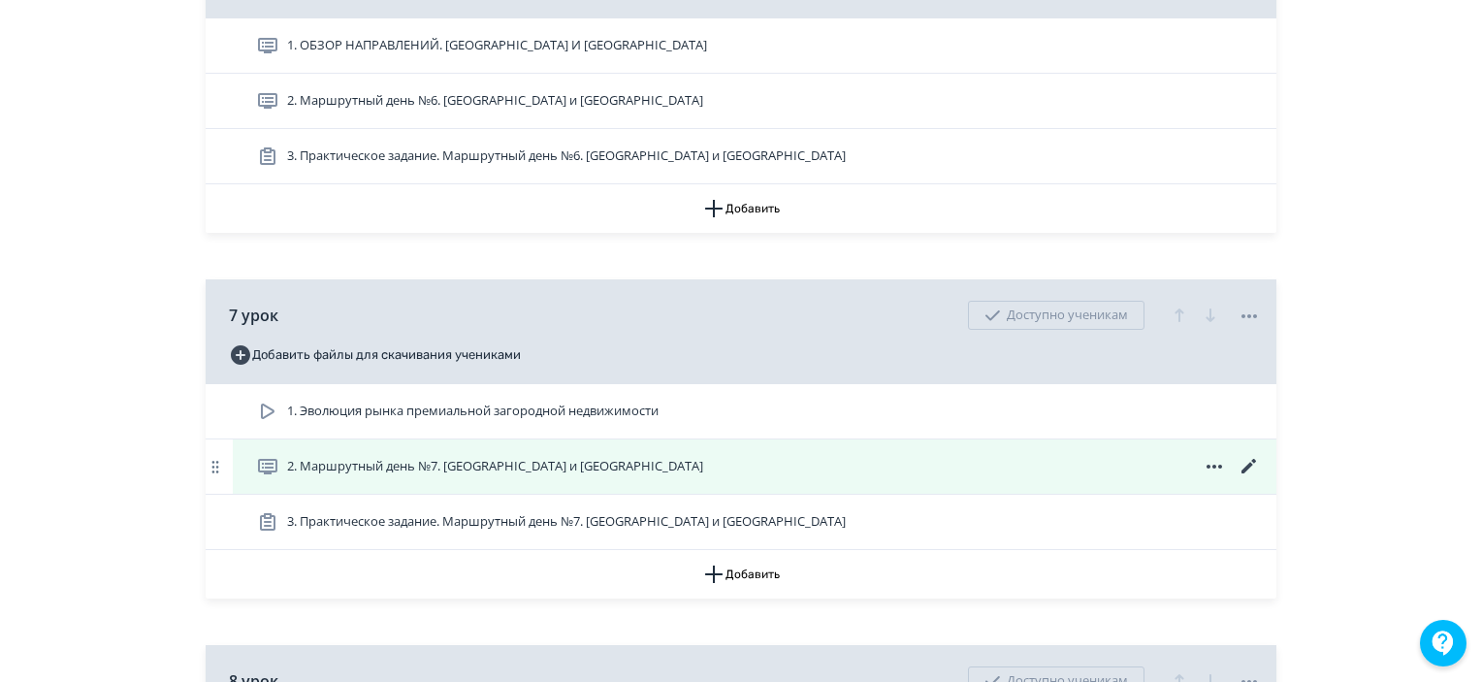
click at [1253, 475] on icon at bounding box center [1249, 466] width 23 height 23
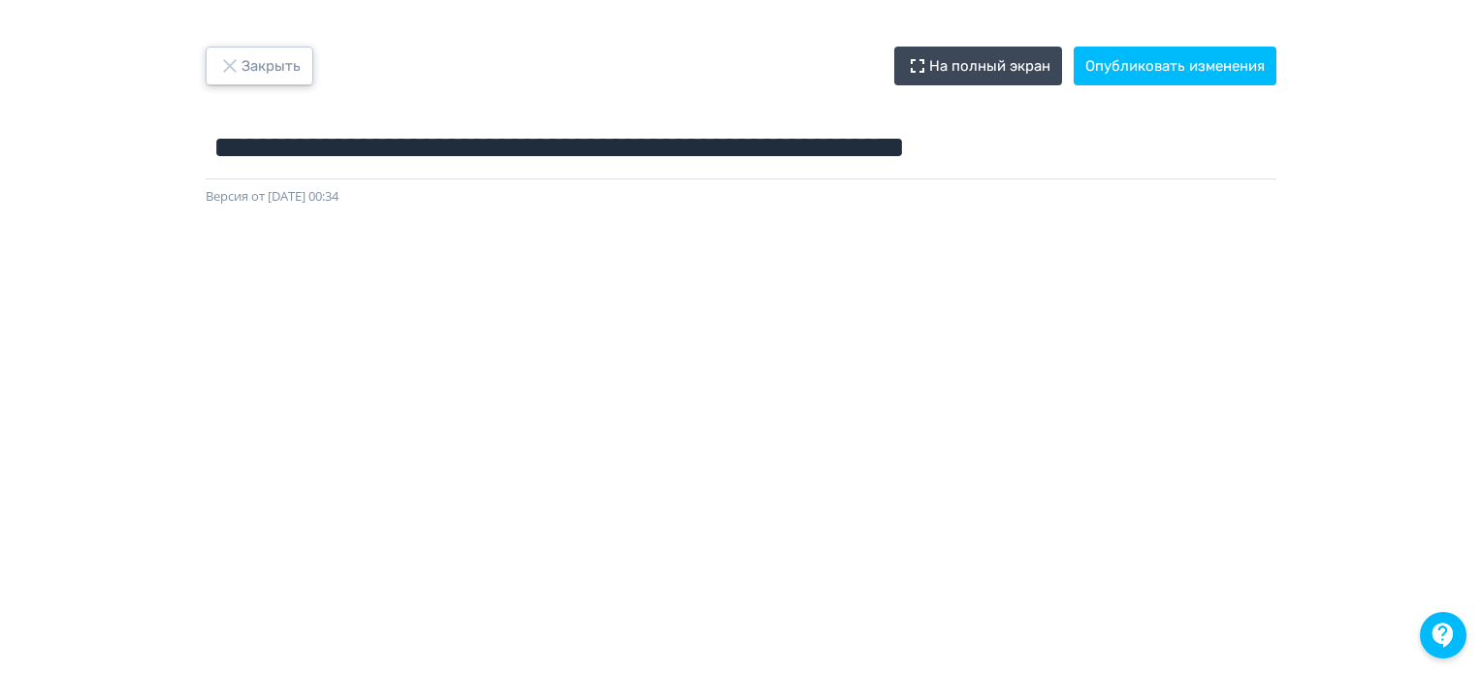
click at [253, 60] on button "Закрыть" at bounding box center [260, 66] width 108 height 39
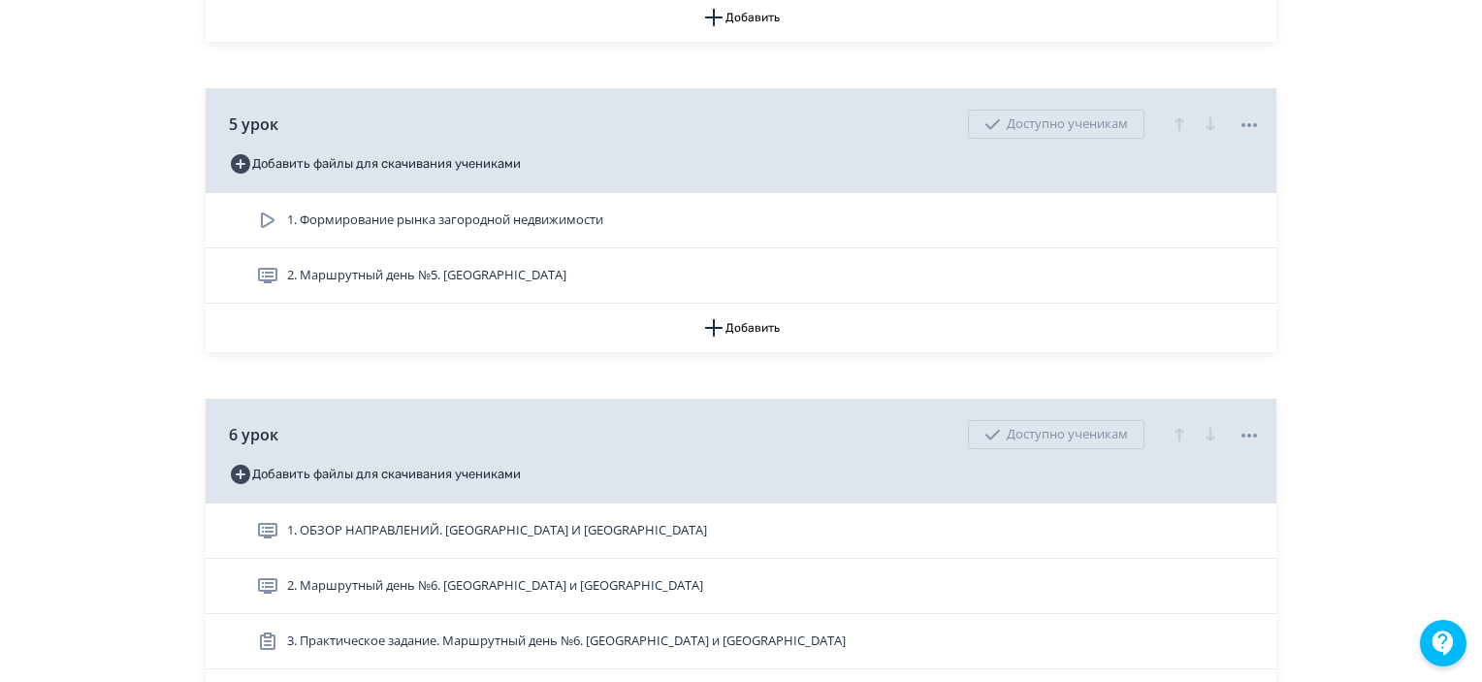
scroll to position [2619, 0]
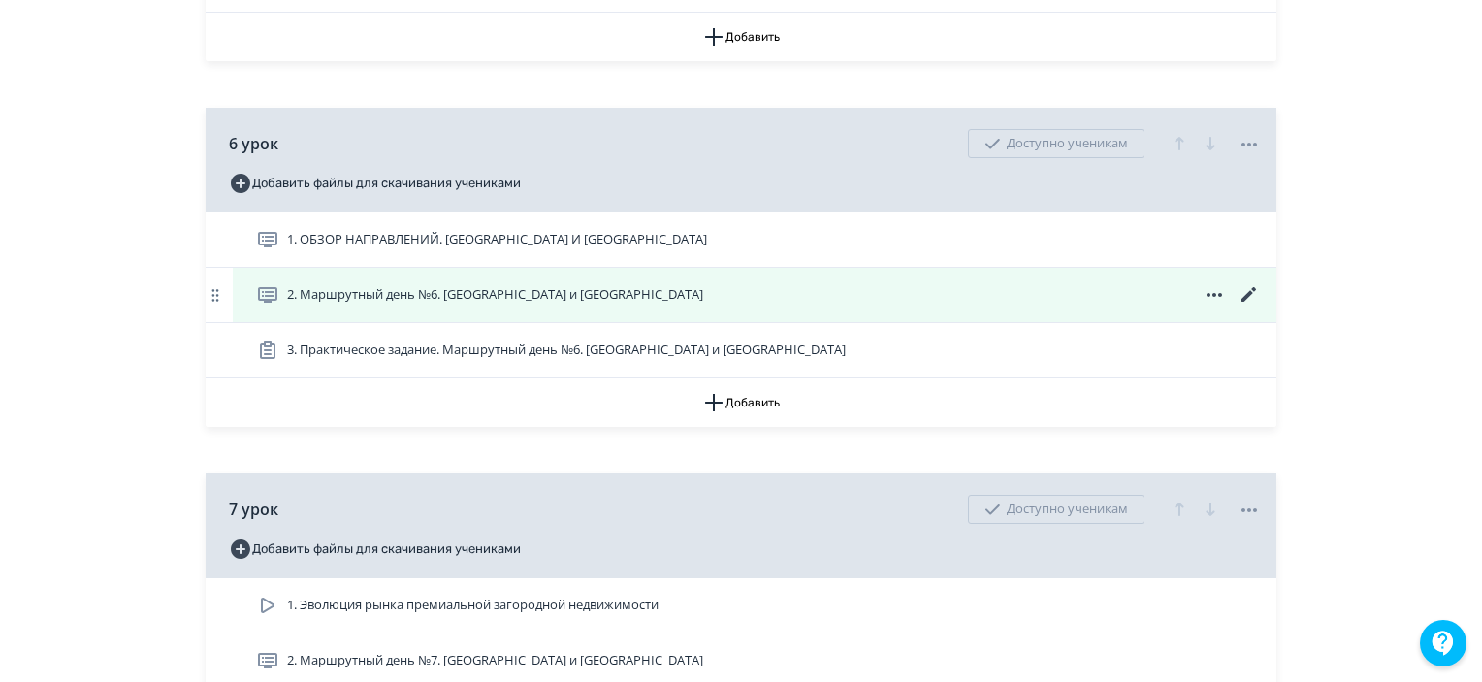
click at [1243, 307] on icon at bounding box center [1249, 294] width 23 height 23
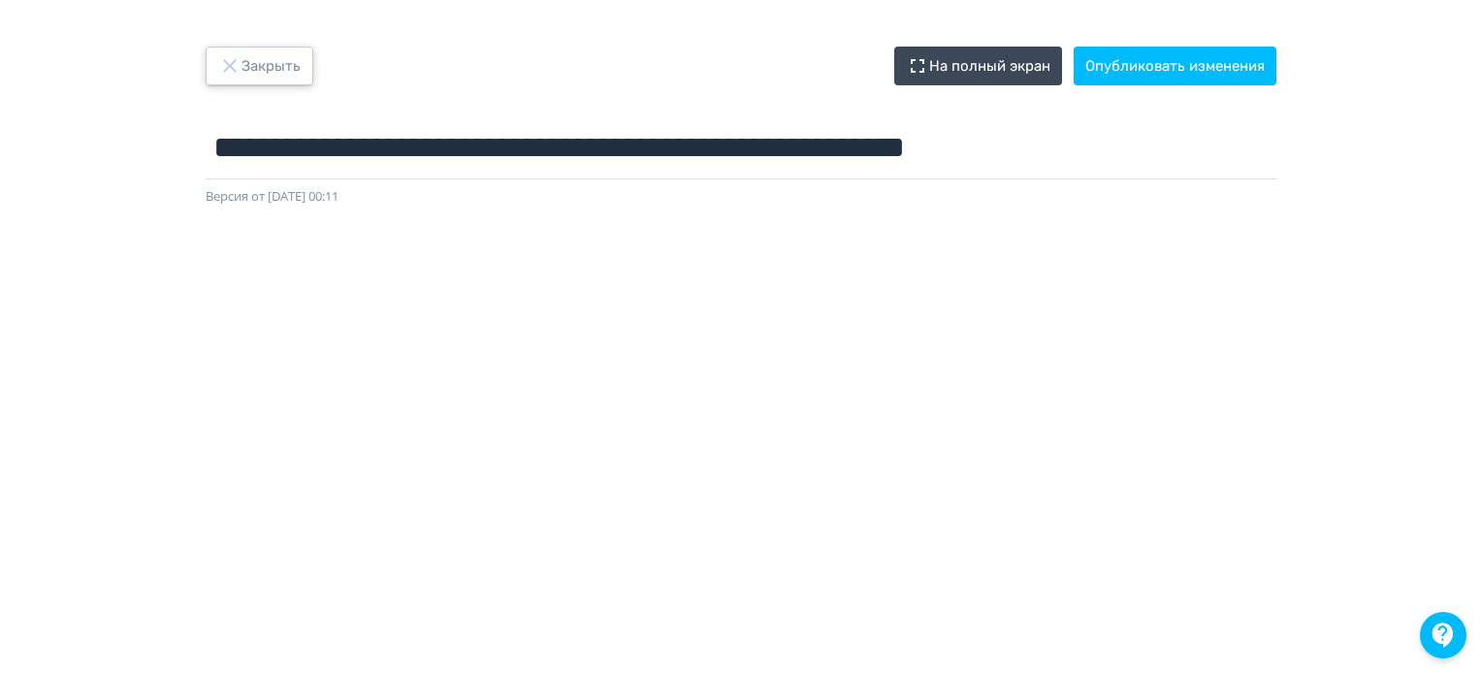
click at [245, 73] on button "Закрыть" at bounding box center [260, 66] width 108 height 39
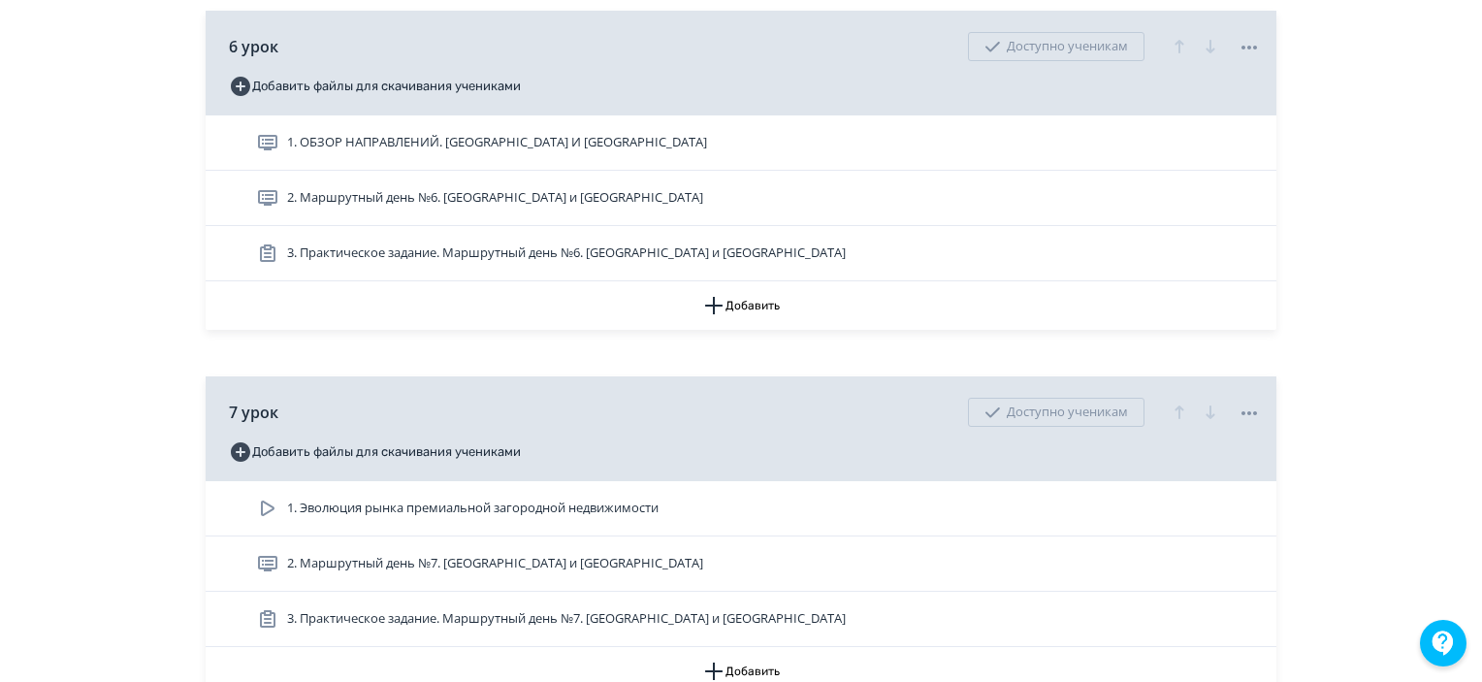
scroll to position [2813, 0]
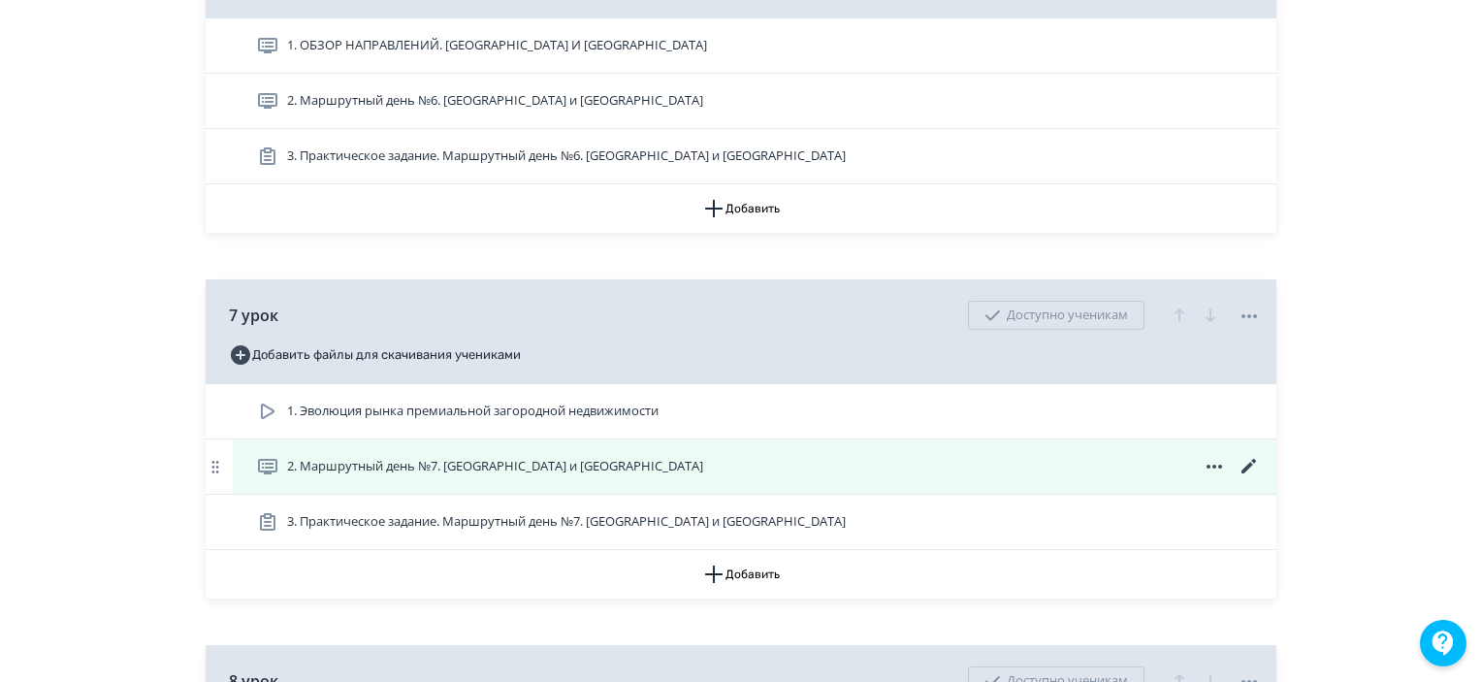
click at [1239, 478] on icon at bounding box center [1249, 466] width 23 height 23
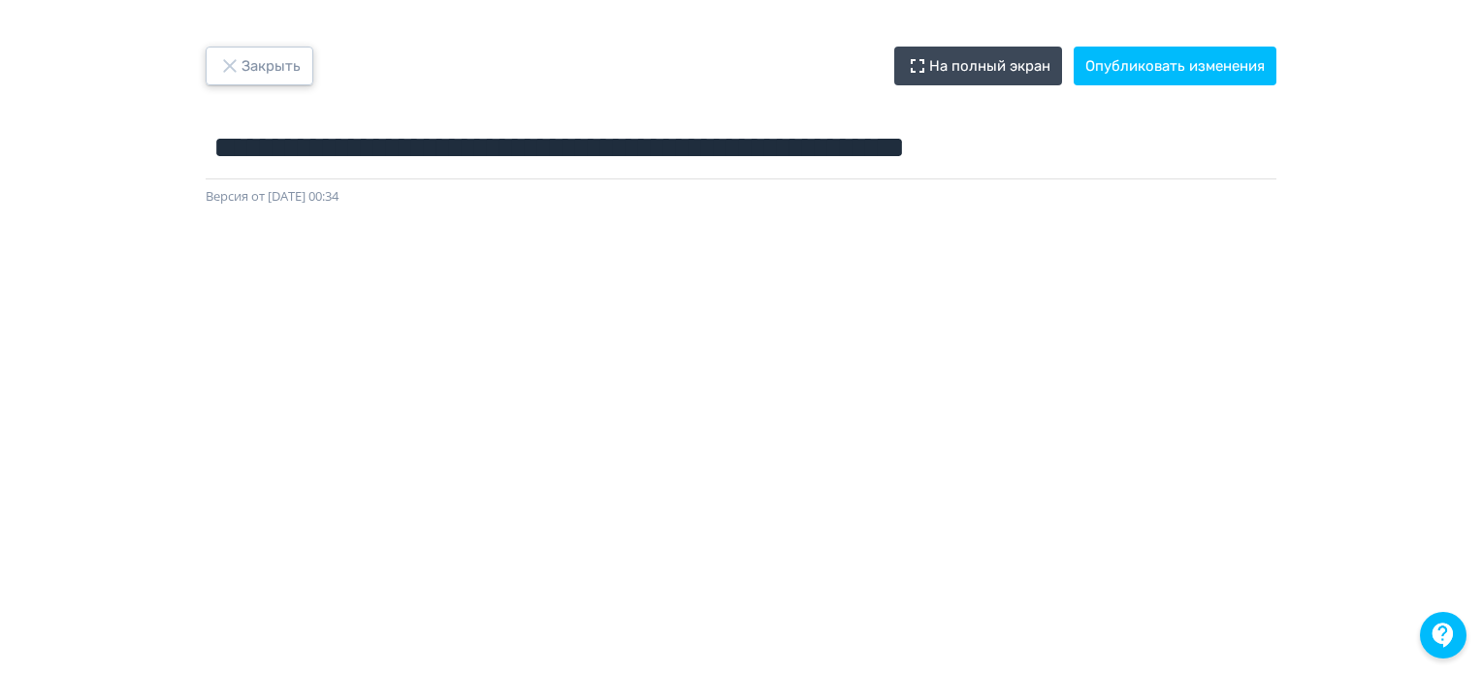
click at [275, 76] on button "Закрыть" at bounding box center [260, 66] width 108 height 39
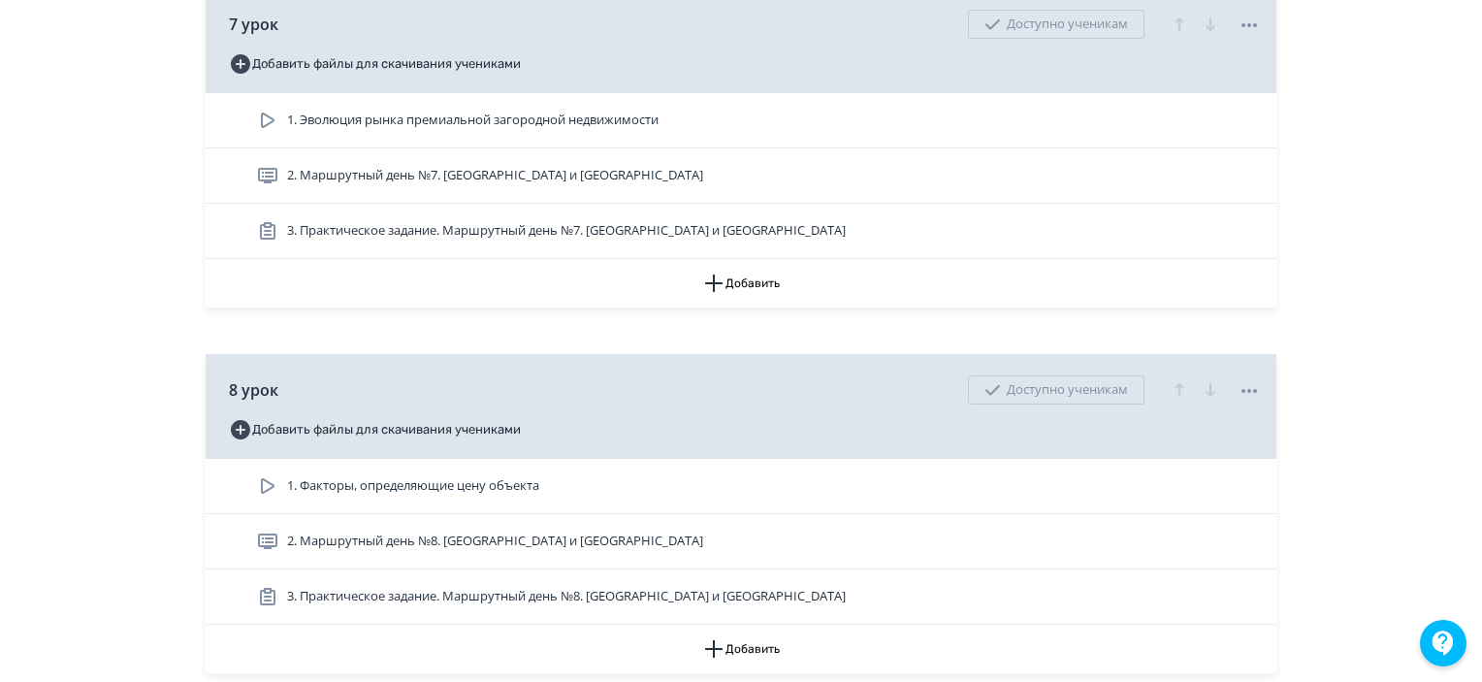
scroll to position [3589, 0]
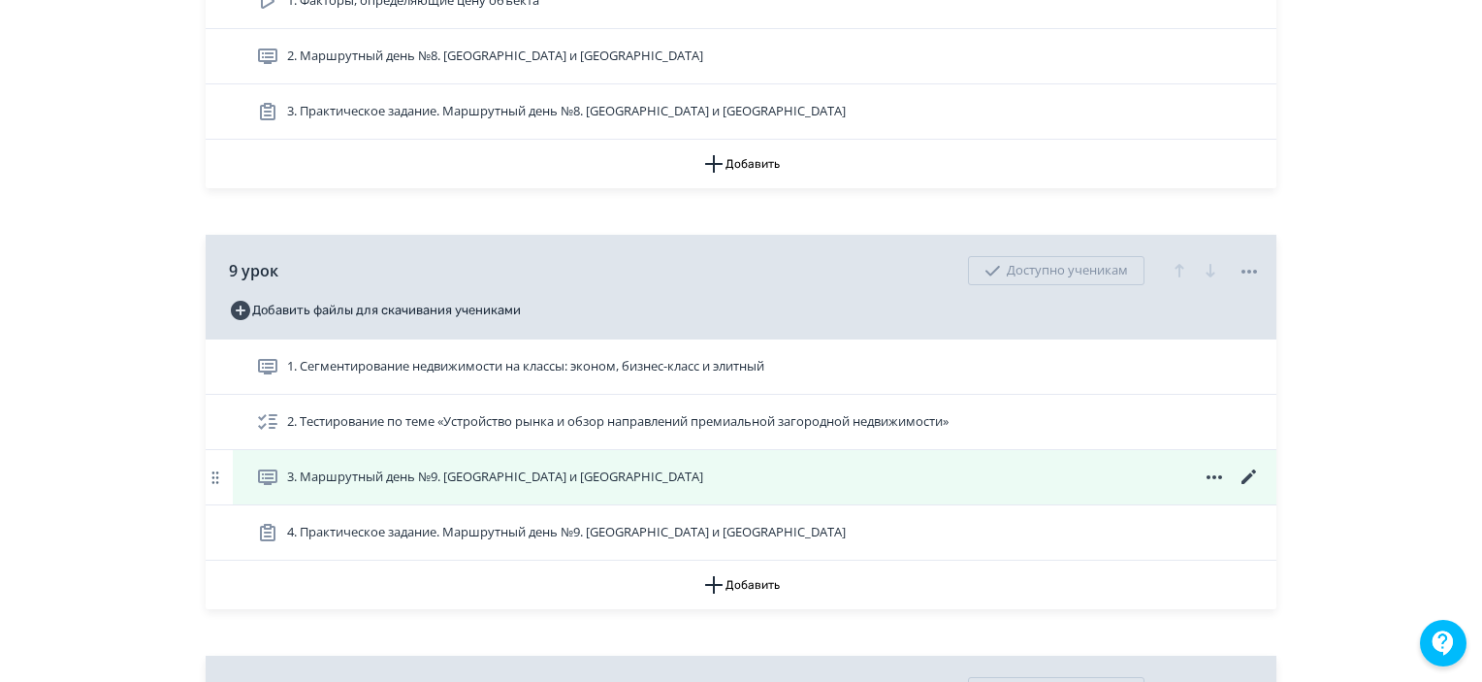
click at [1253, 484] on icon at bounding box center [1249, 476] width 15 height 15
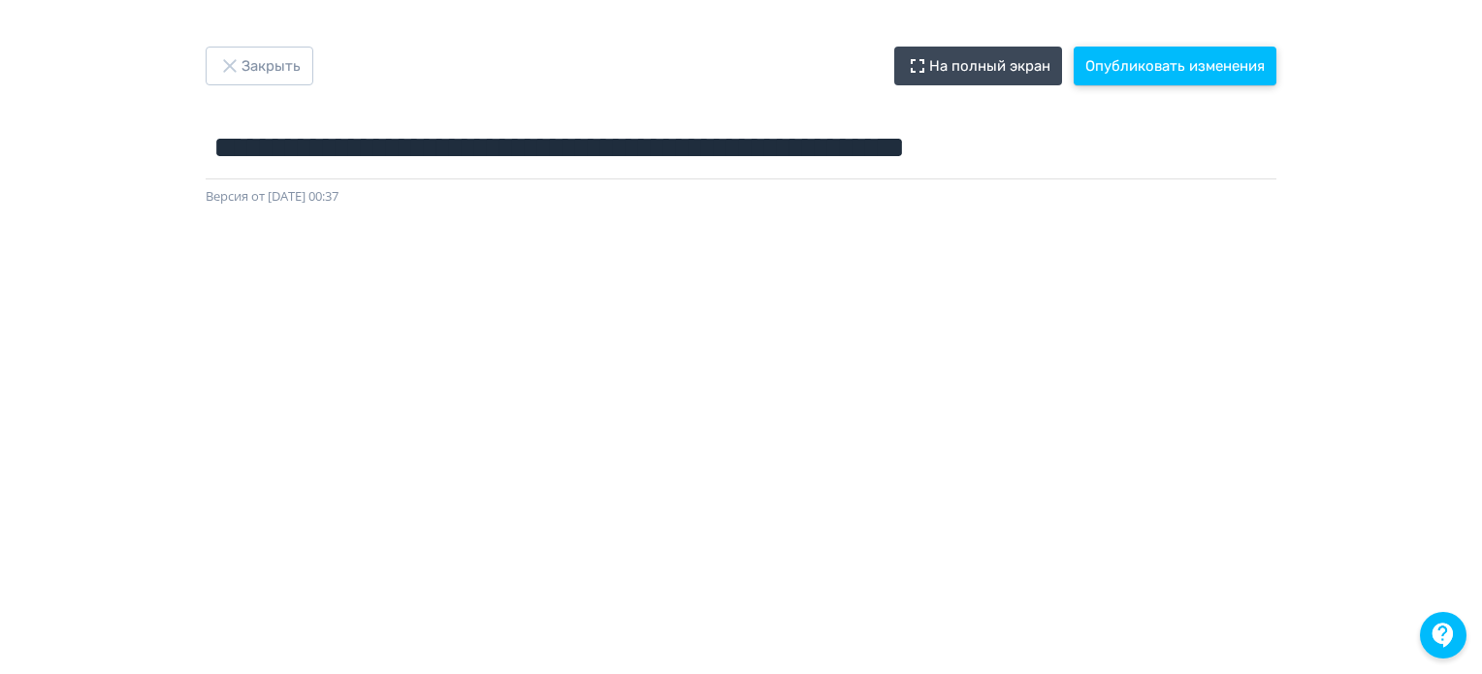
click at [1159, 70] on button "Опубликовать изменения" at bounding box center [1175, 66] width 203 height 39
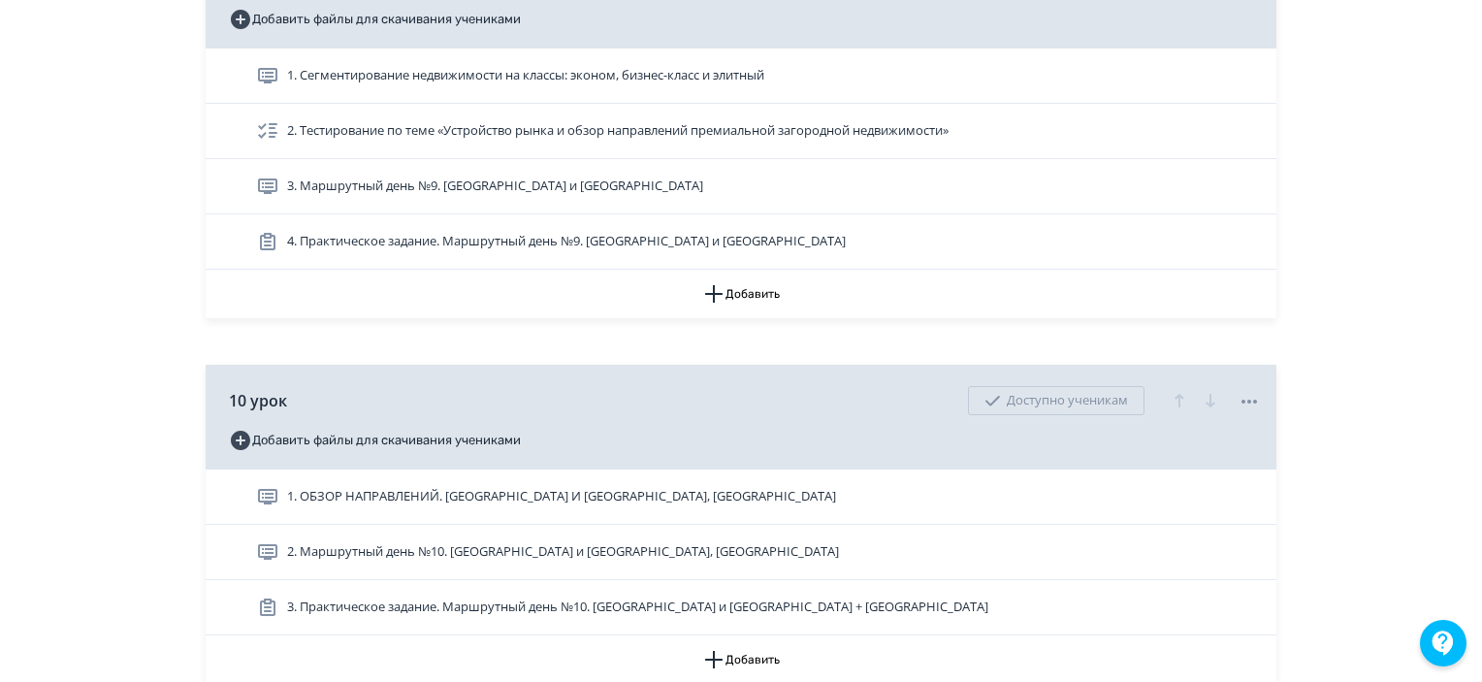
scroll to position [3977, 0]
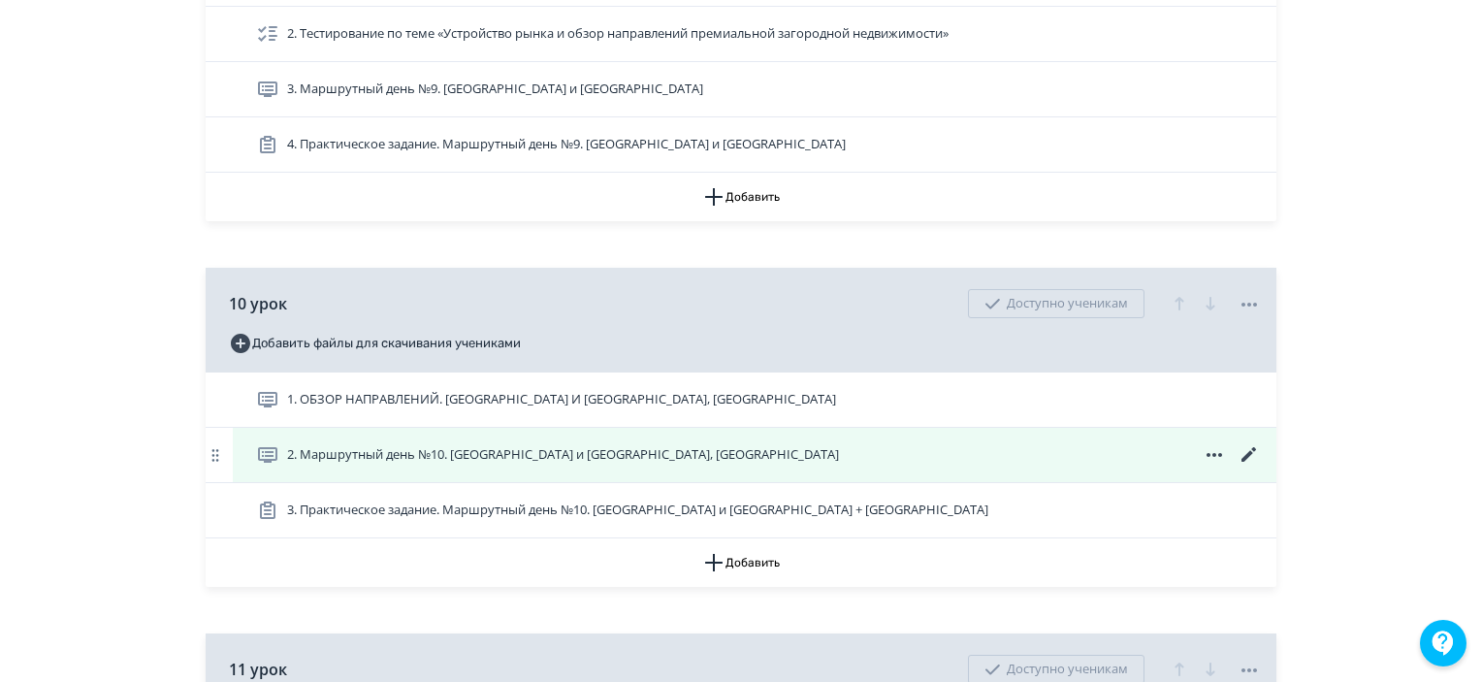
click at [1247, 462] on icon at bounding box center [1249, 454] width 15 height 15
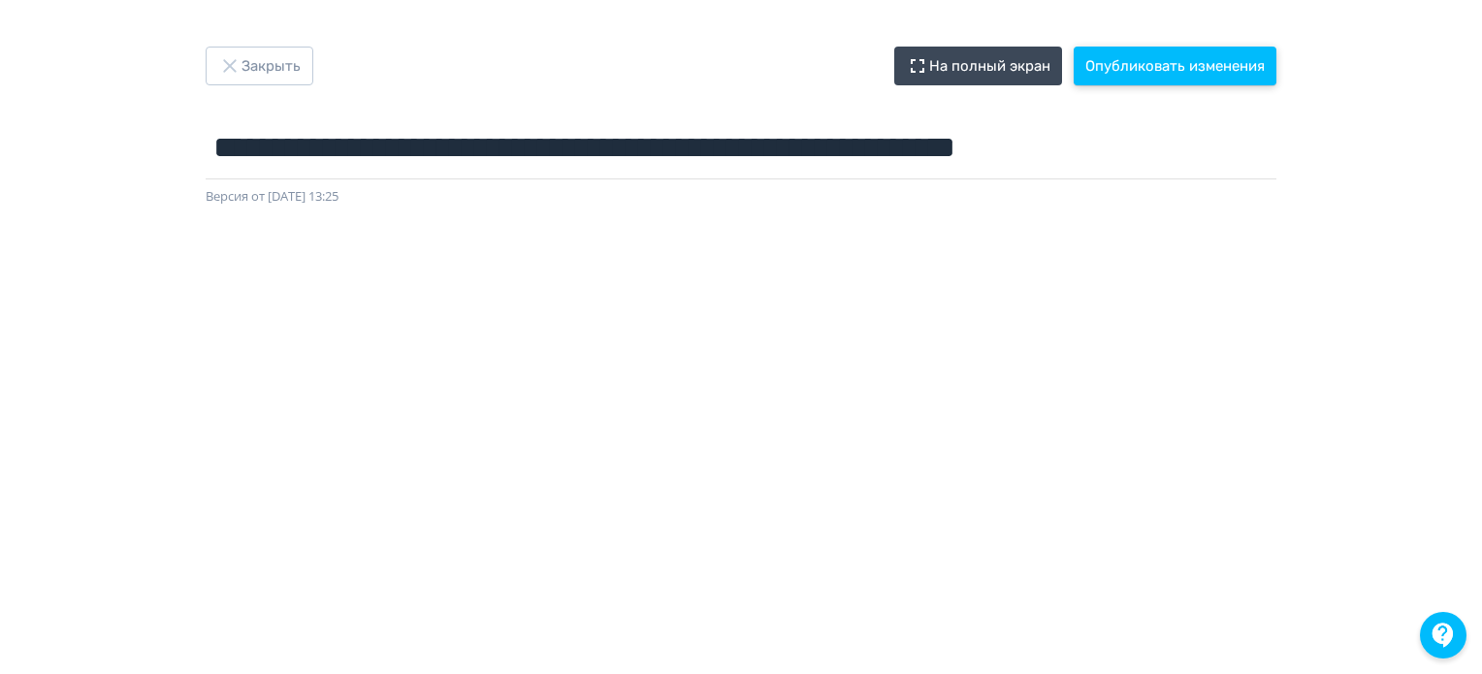
click at [1187, 72] on button "Опубликовать изменения" at bounding box center [1175, 66] width 203 height 39
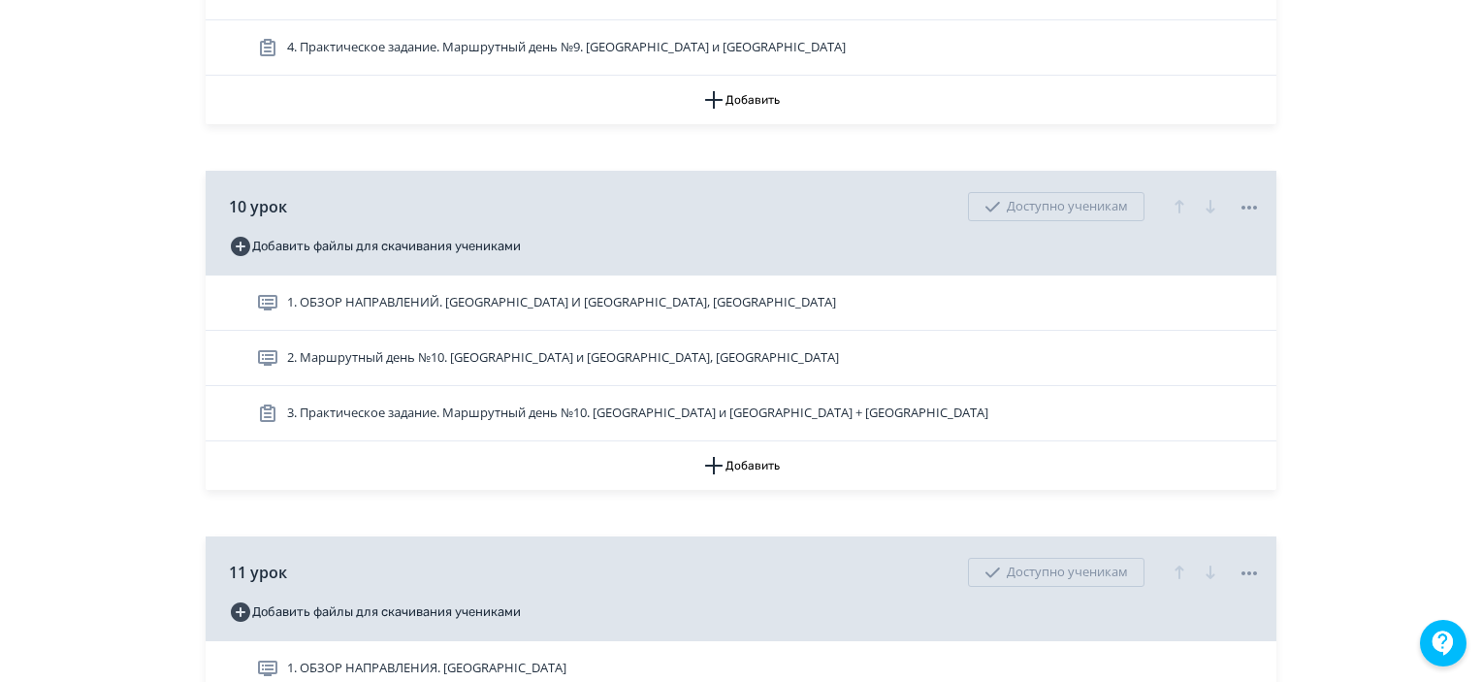
scroll to position [4171, 0]
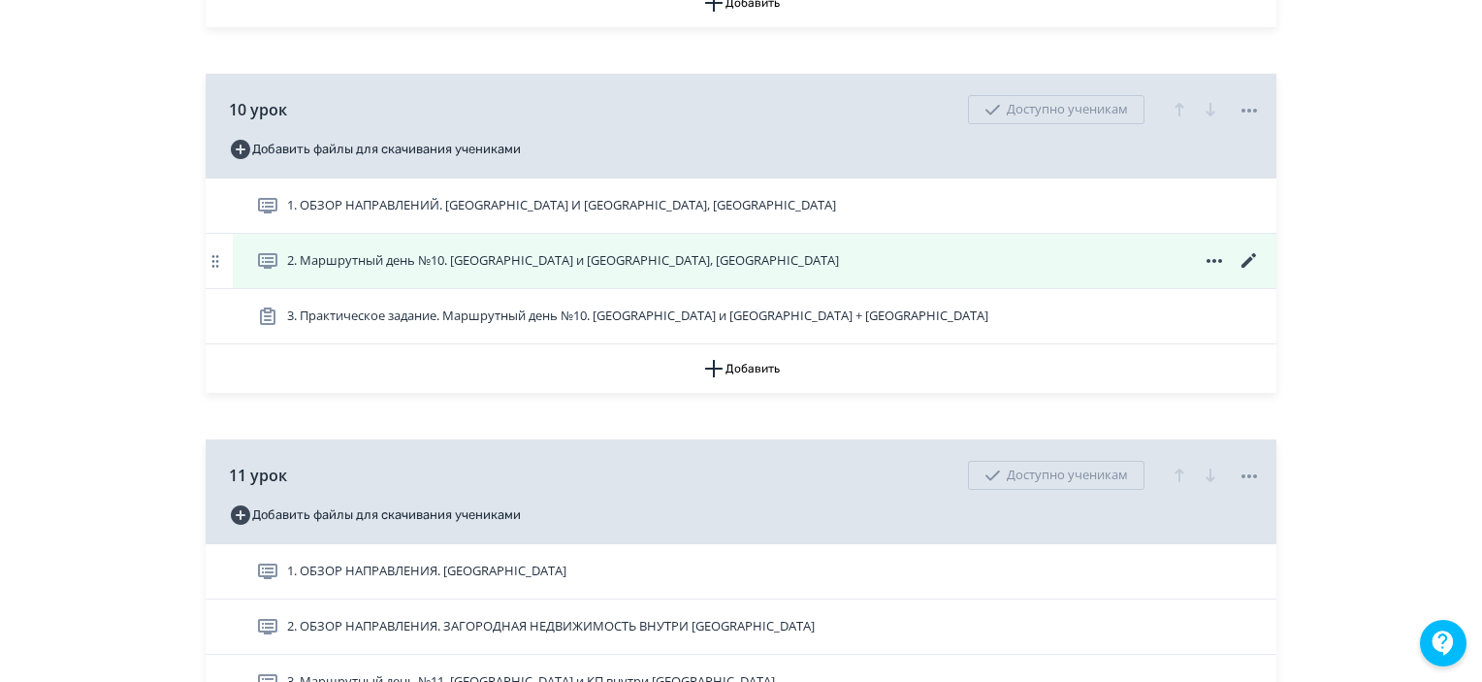
click at [1247, 273] on icon at bounding box center [1249, 260] width 23 height 23
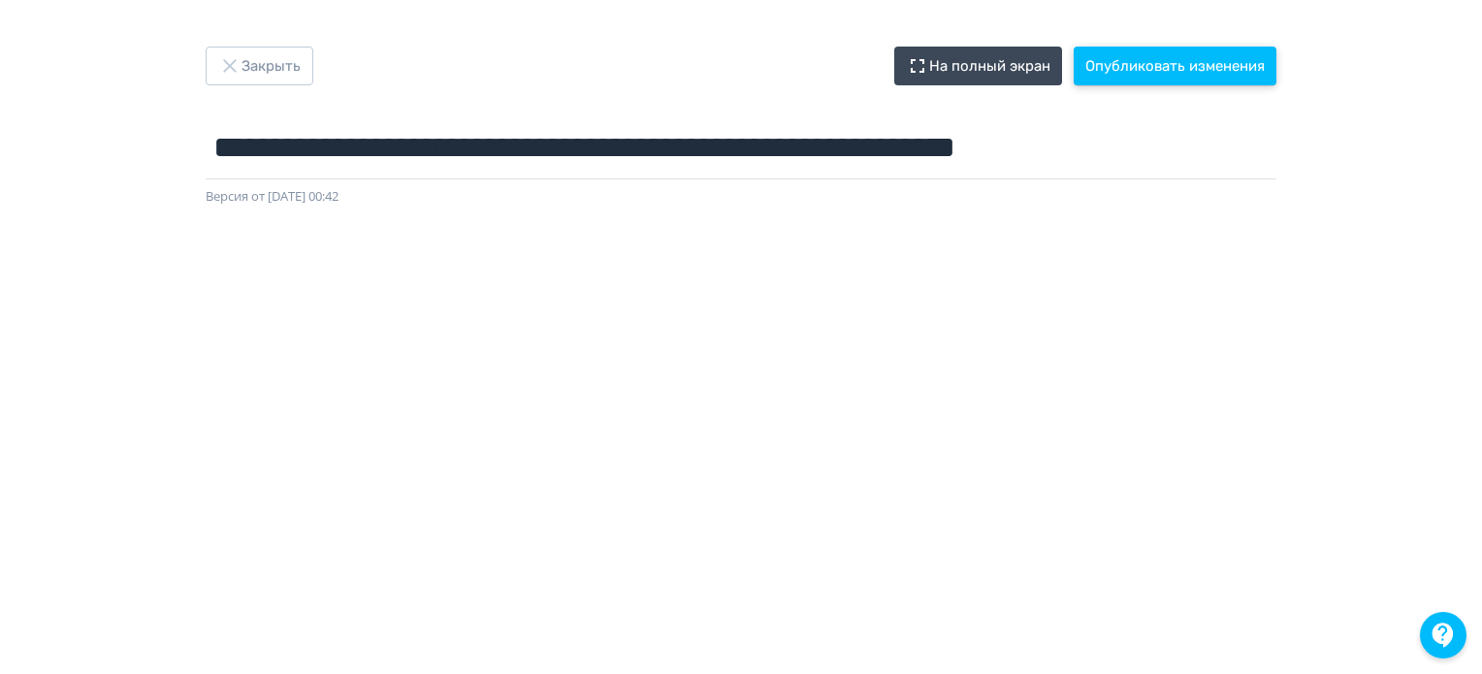
click at [1210, 61] on button "Опубликовать изменения" at bounding box center [1175, 66] width 203 height 39
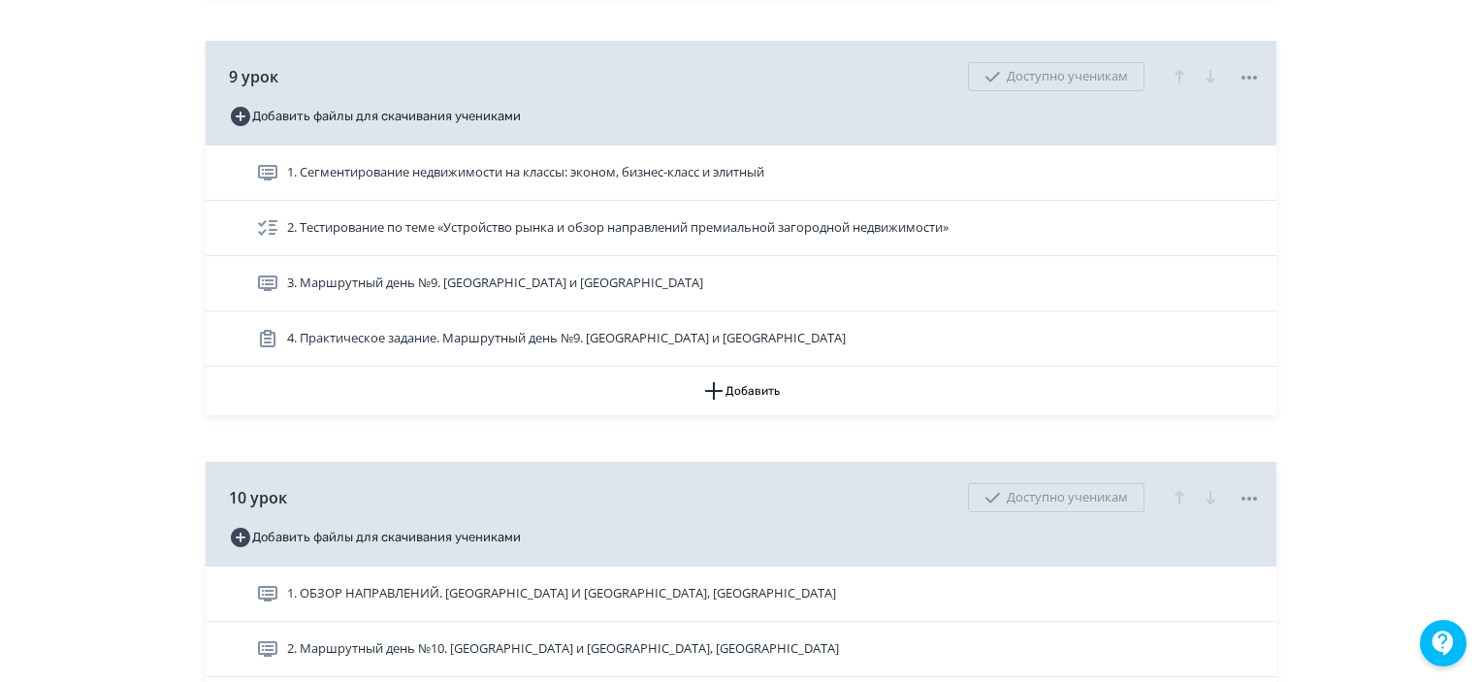
scroll to position [3977, 0]
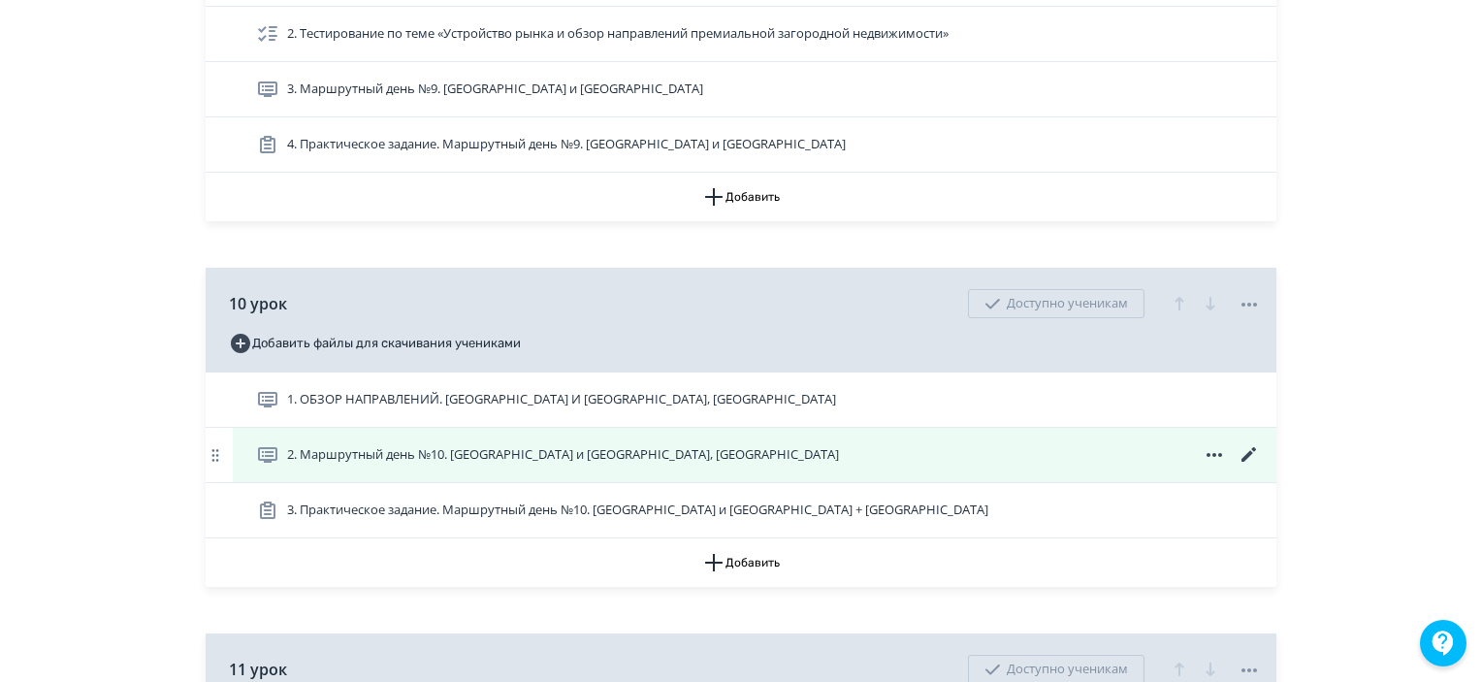
click at [1253, 467] on icon at bounding box center [1249, 454] width 23 height 23
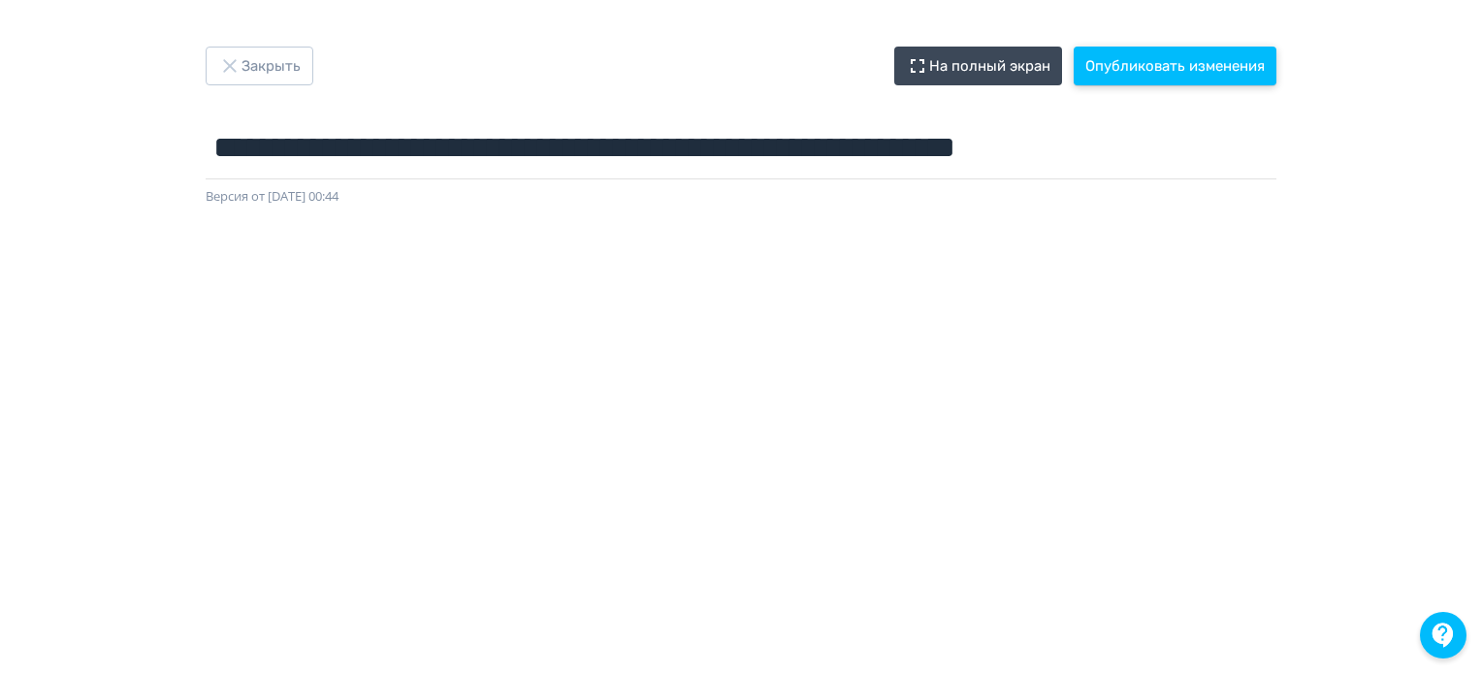
click at [1148, 73] on button "Опубликовать изменения" at bounding box center [1175, 66] width 203 height 39
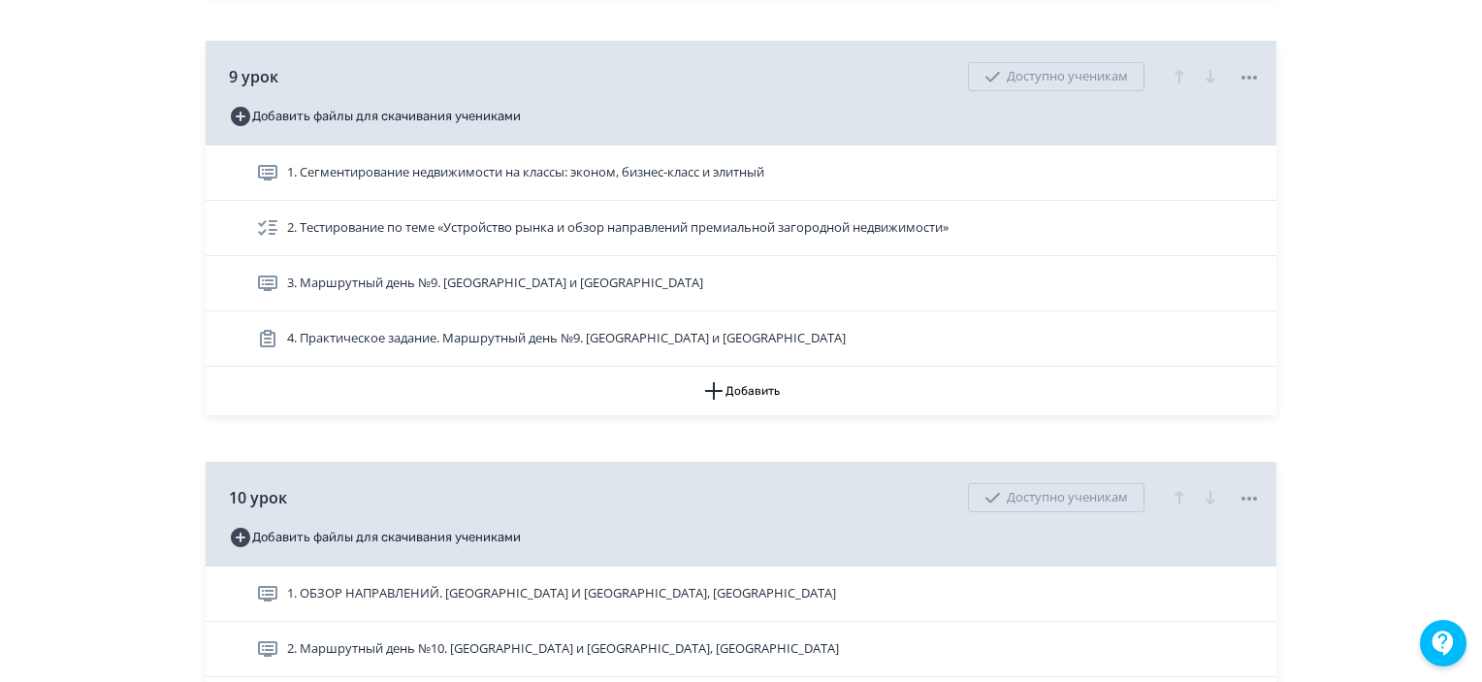
scroll to position [4171, 0]
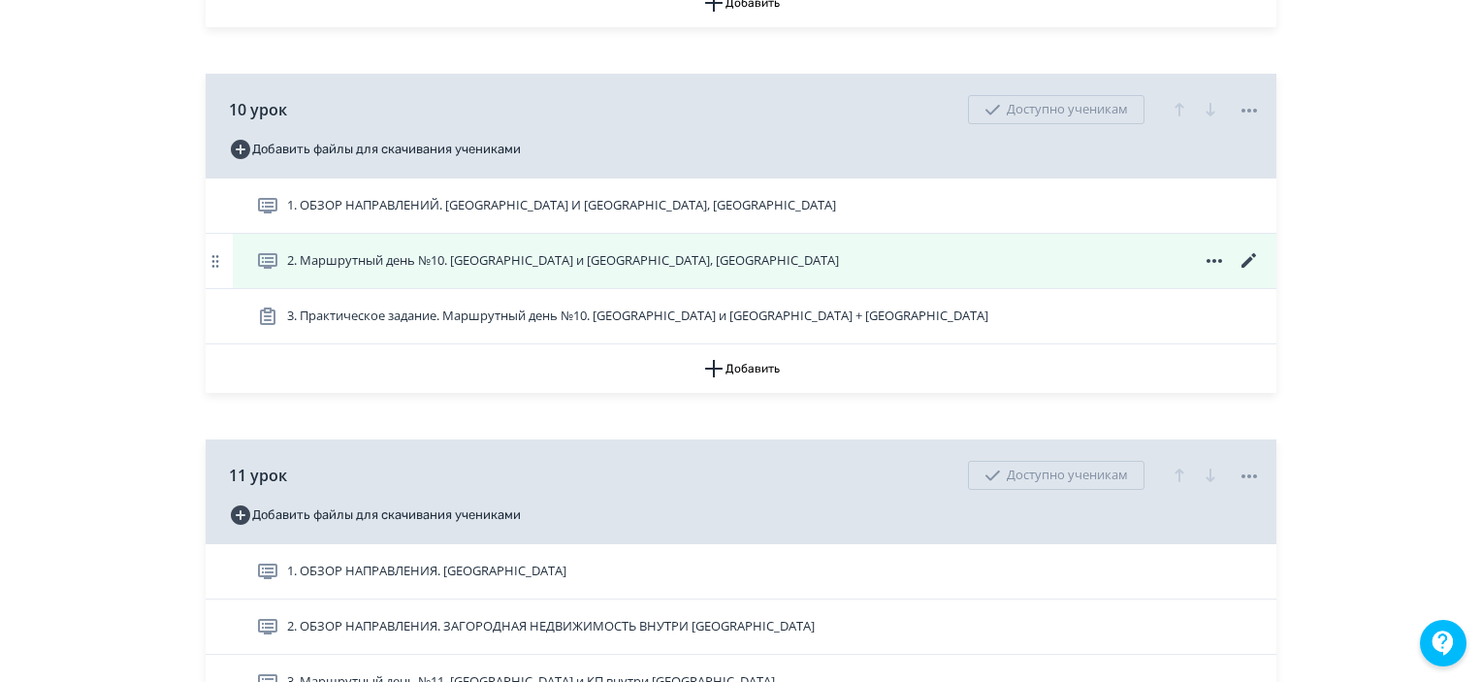
click at [1256, 273] on icon at bounding box center [1249, 260] width 23 height 23
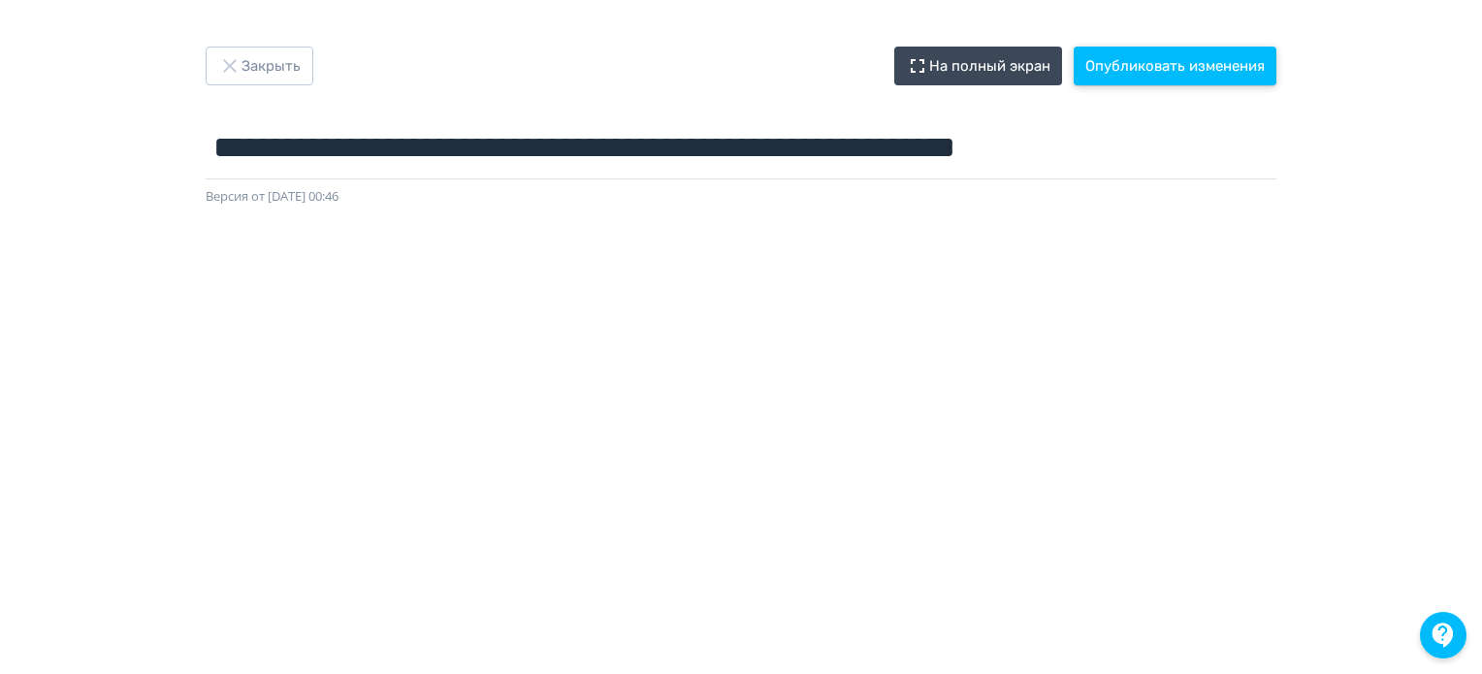
click at [1148, 67] on button "Опубликовать изменения" at bounding box center [1175, 66] width 203 height 39
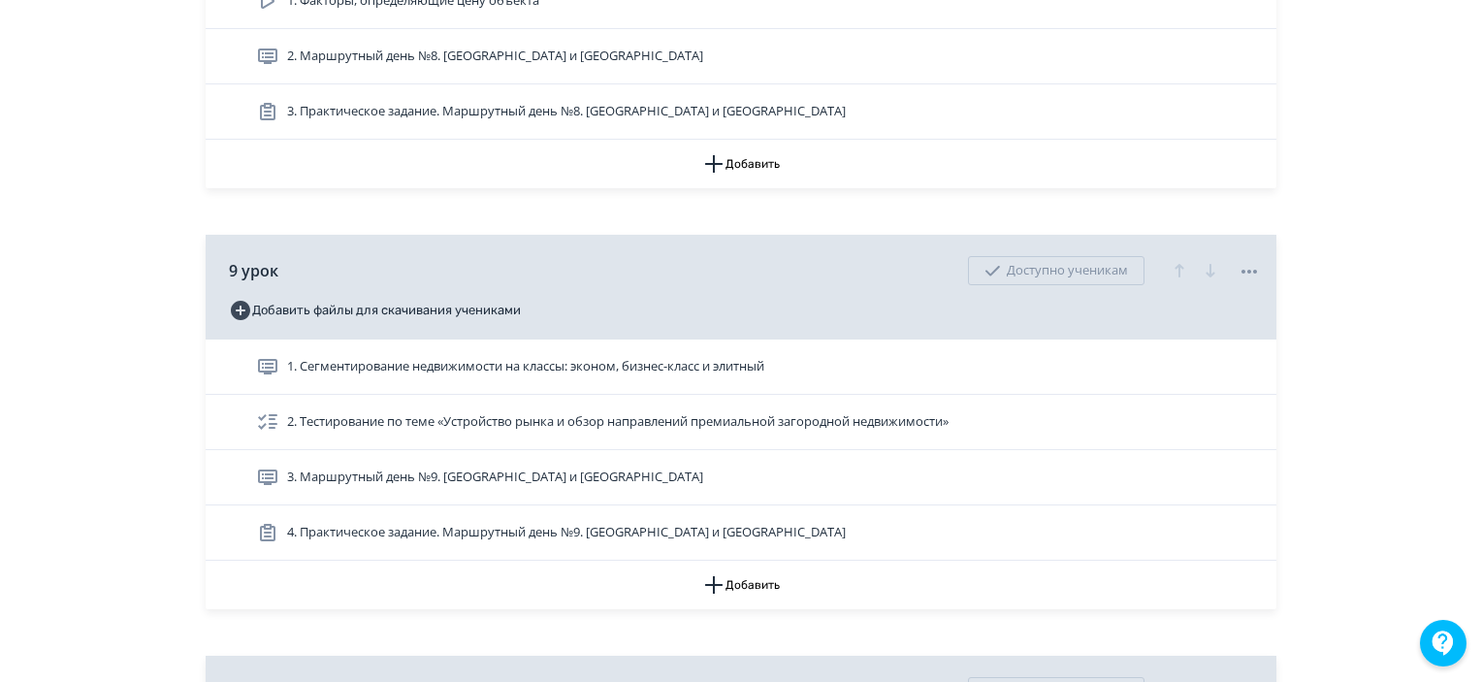
scroll to position [4074, 0]
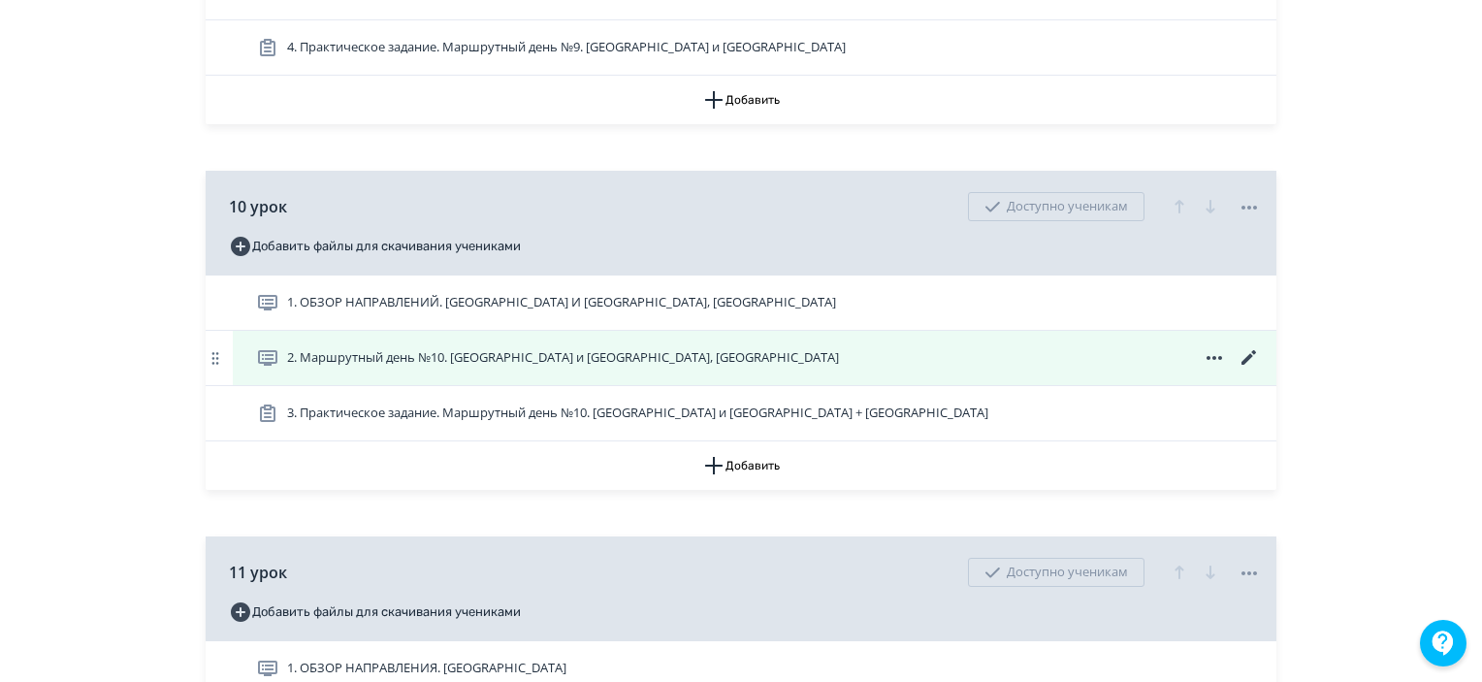
click at [1241, 370] on icon at bounding box center [1249, 357] width 23 height 23
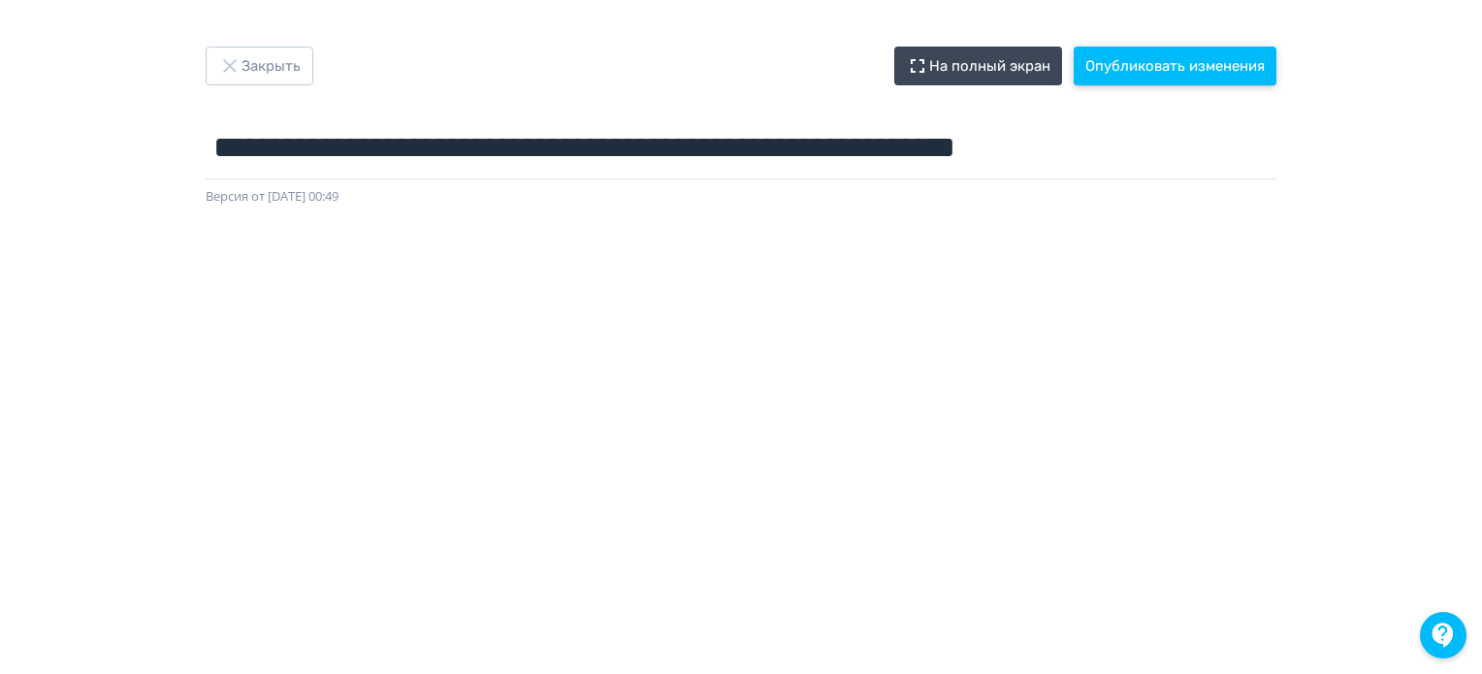
click at [1160, 71] on button "Опубликовать изменения" at bounding box center [1175, 66] width 203 height 39
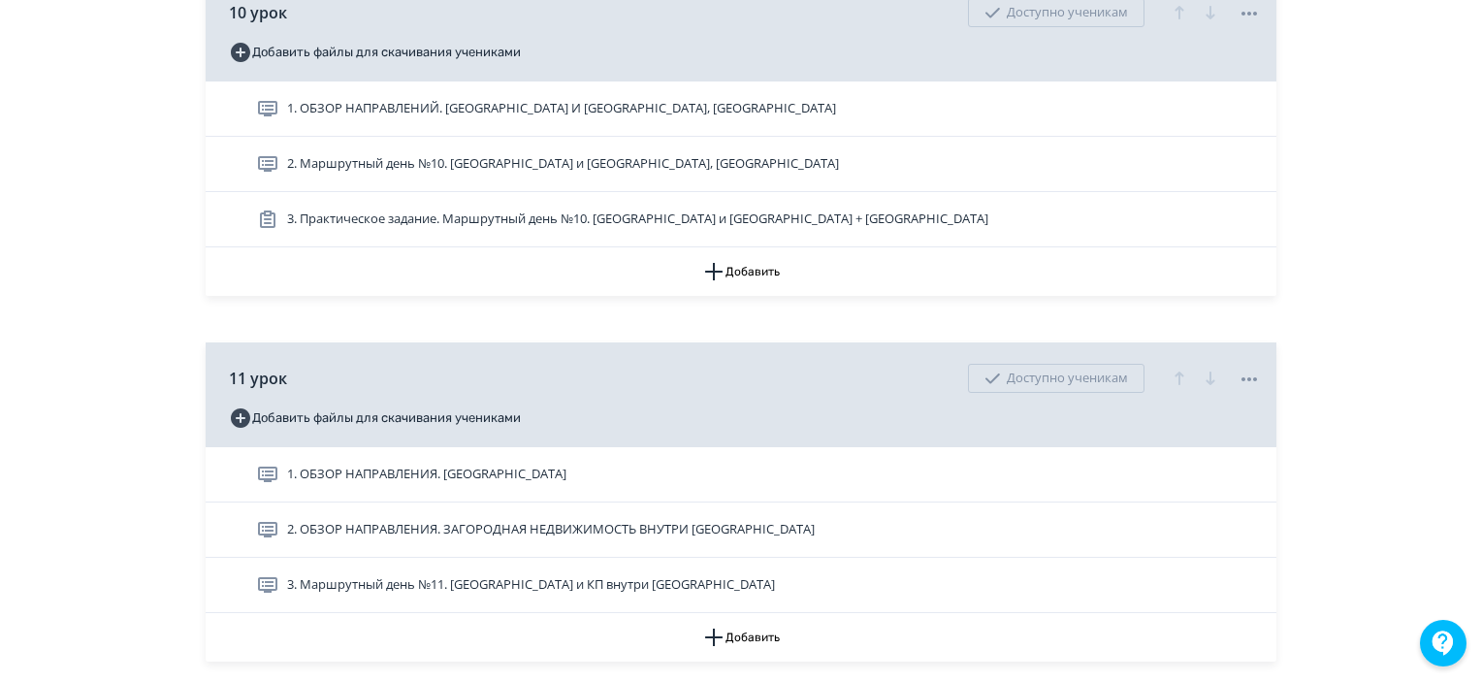
scroll to position [4656, 0]
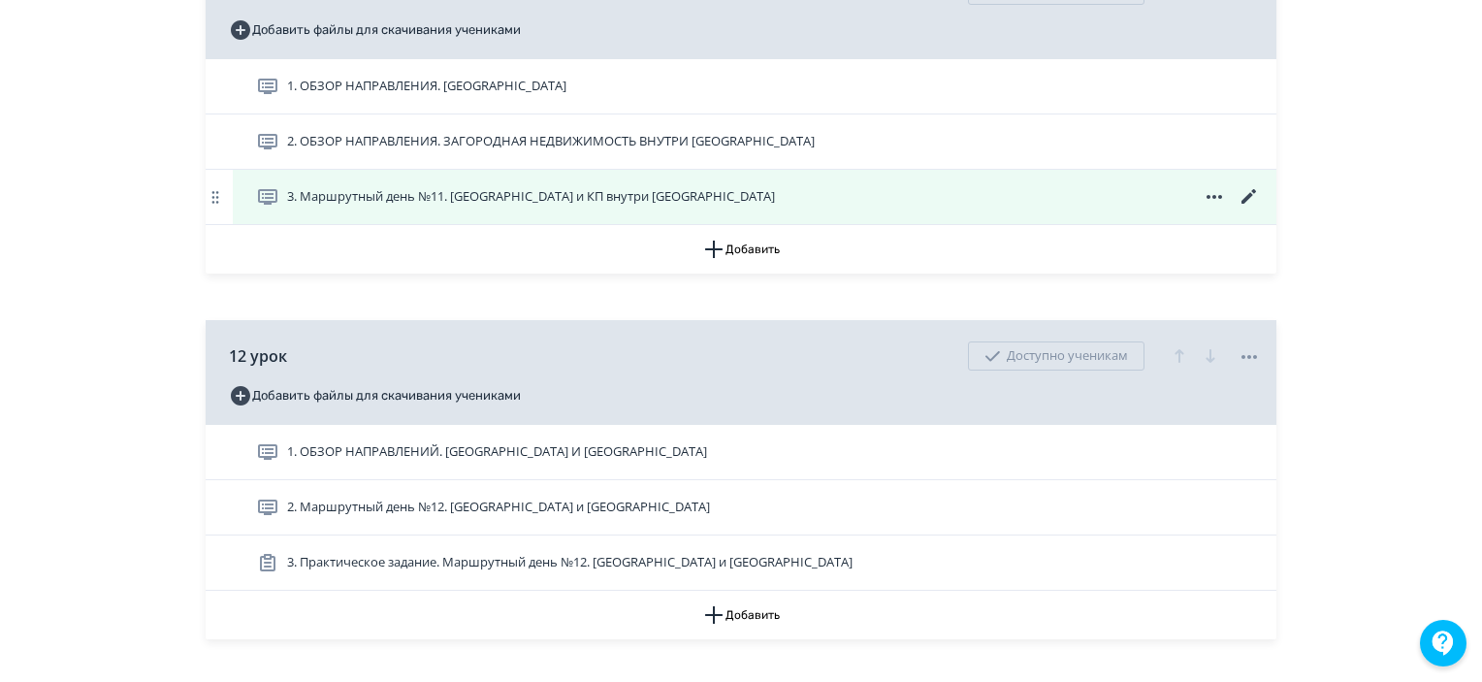
click at [1252, 209] on icon at bounding box center [1249, 196] width 23 height 23
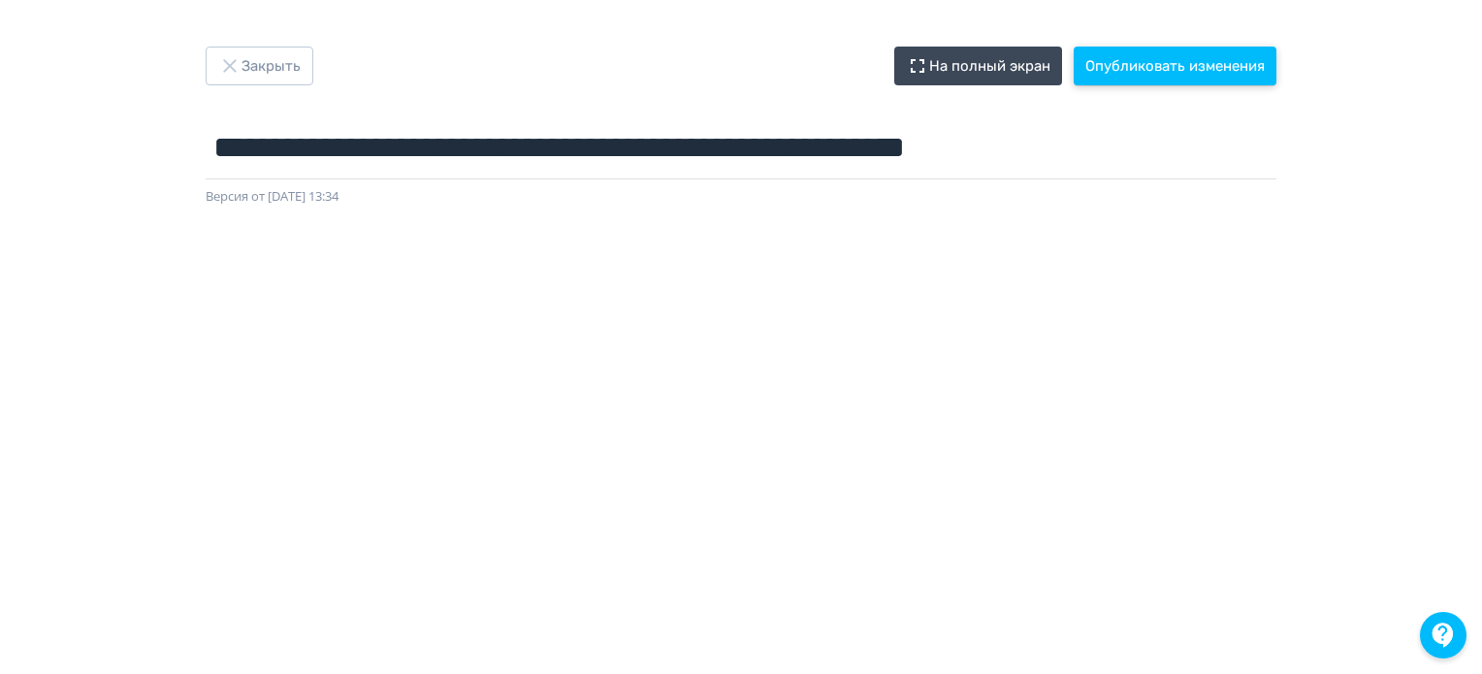
click at [1195, 61] on button "Опубликовать изменения" at bounding box center [1175, 66] width 203 height 39
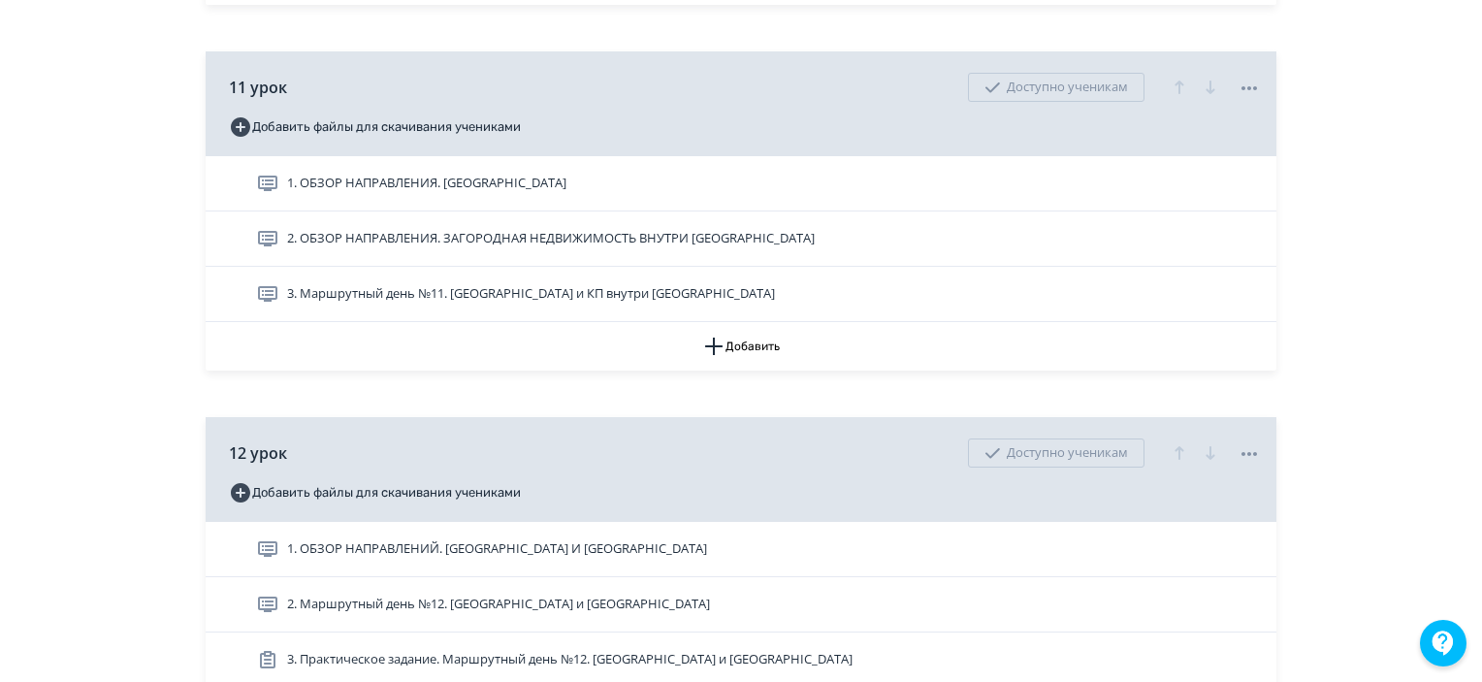
scroll to position [4656, 0]
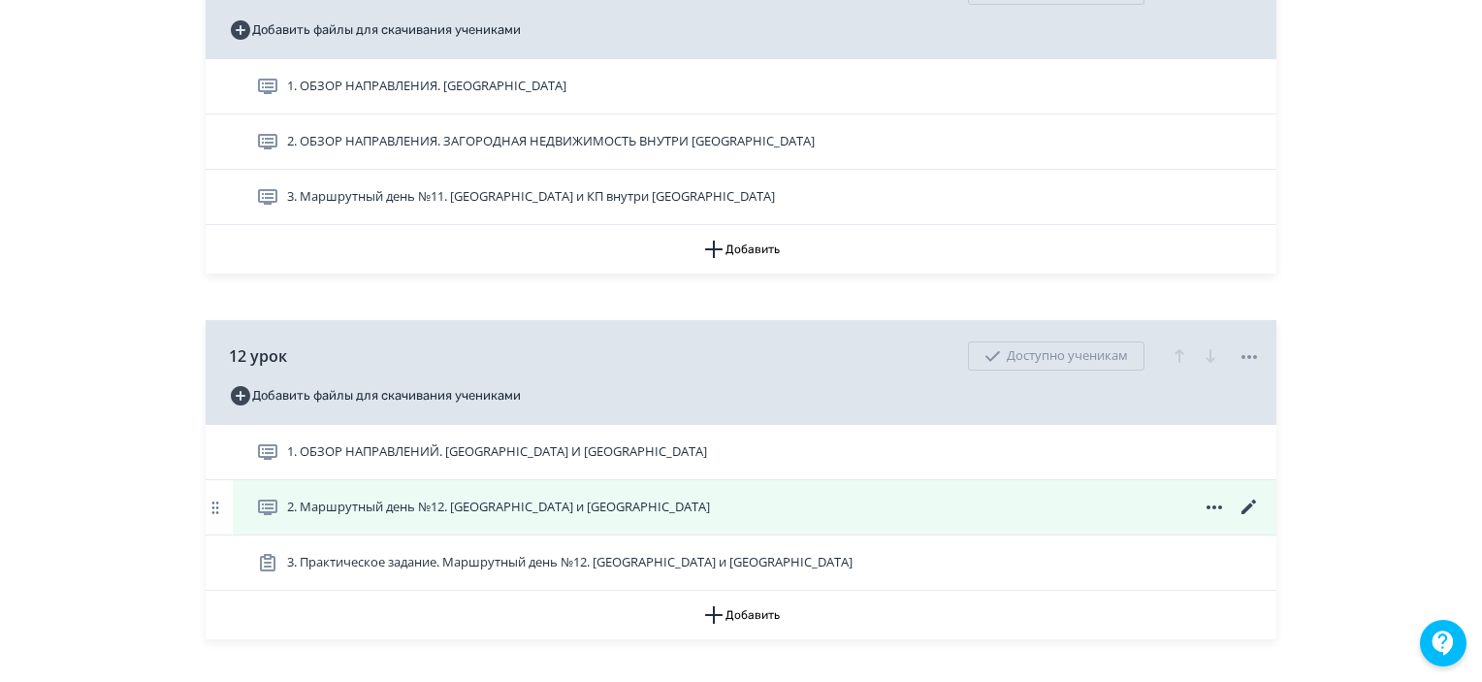
click at [1242, 511] on icon at bounding box center [1249, 507] width 23 height 23
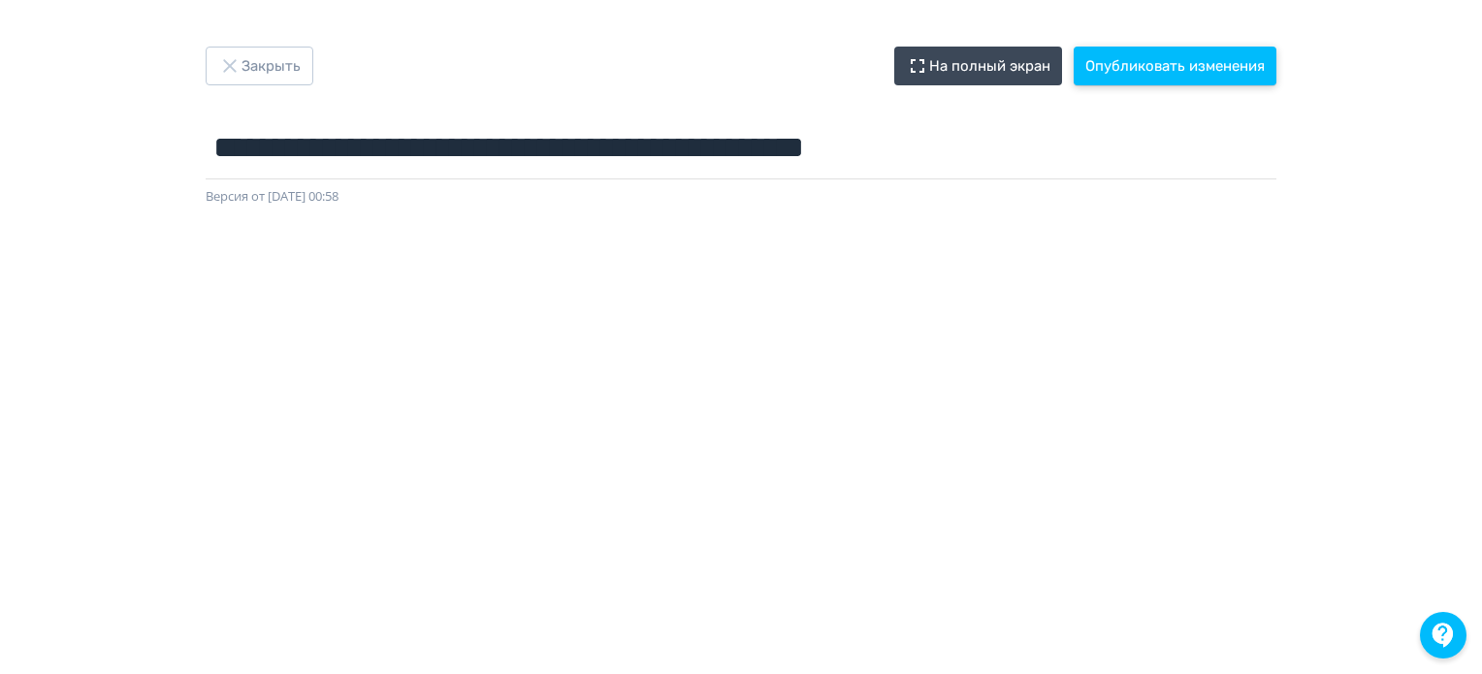
click at [1150, 60] on button "Опубликовать изменения" at bounding box center [1175, 66] width 203 height 39
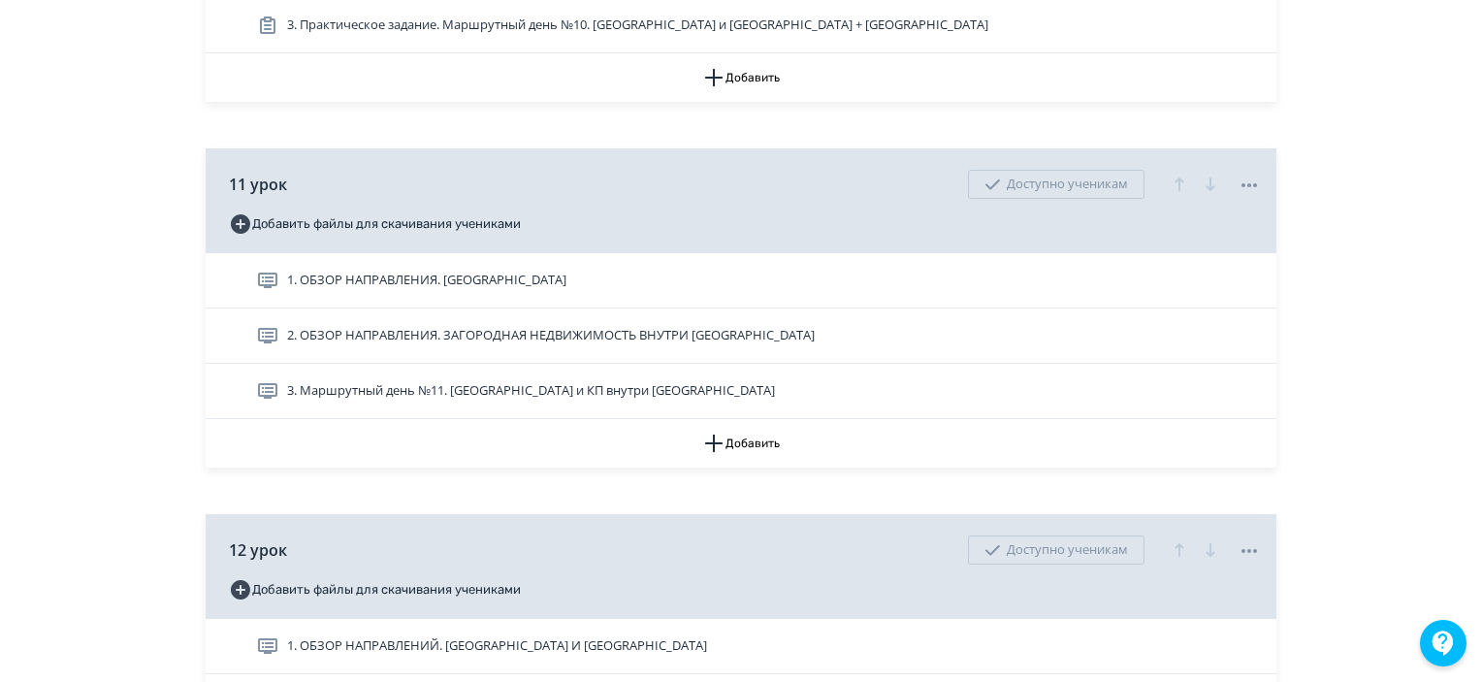
scroll to position [4753, 0]
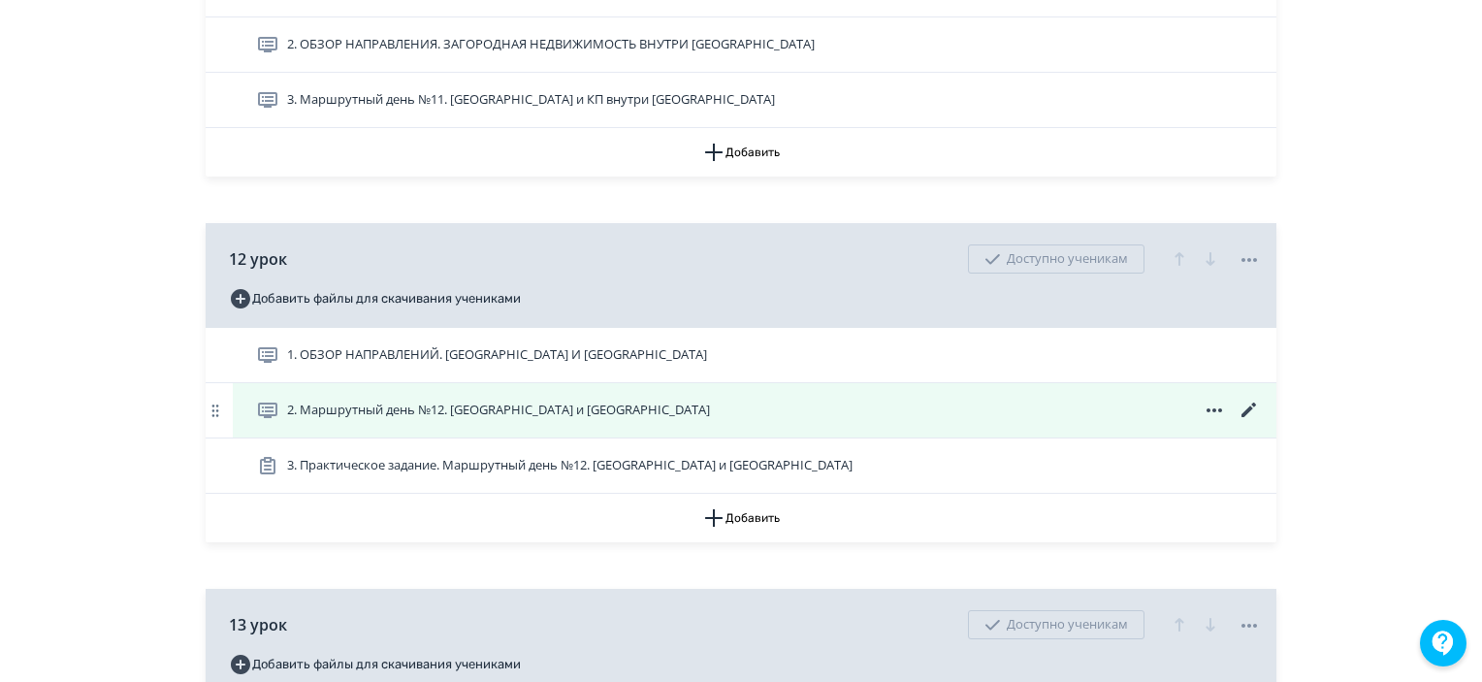
click at [1249, 417] on icon at bounding box center [1249, 410] width 15 height 15
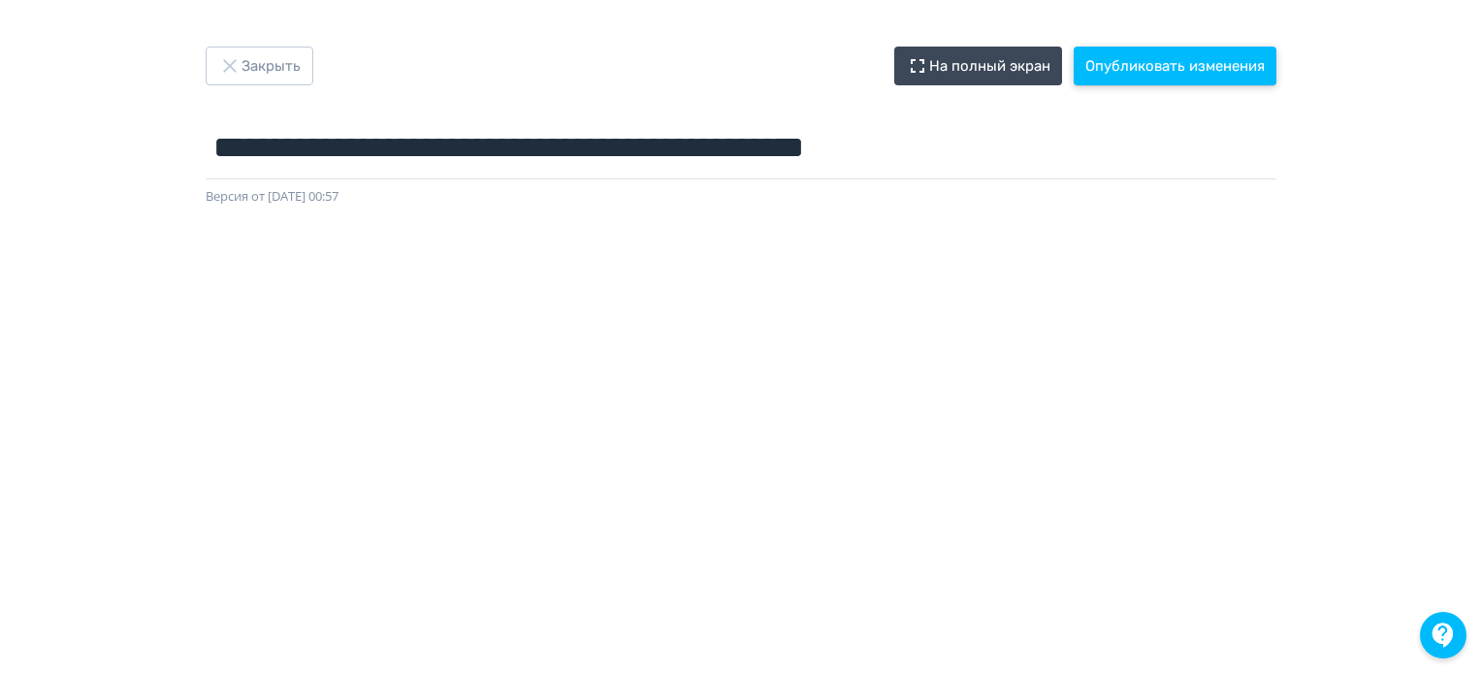
click at [1100, 53] on button "Опубликовать изменения" at bounding box center [1175, 66] width 203 height 39
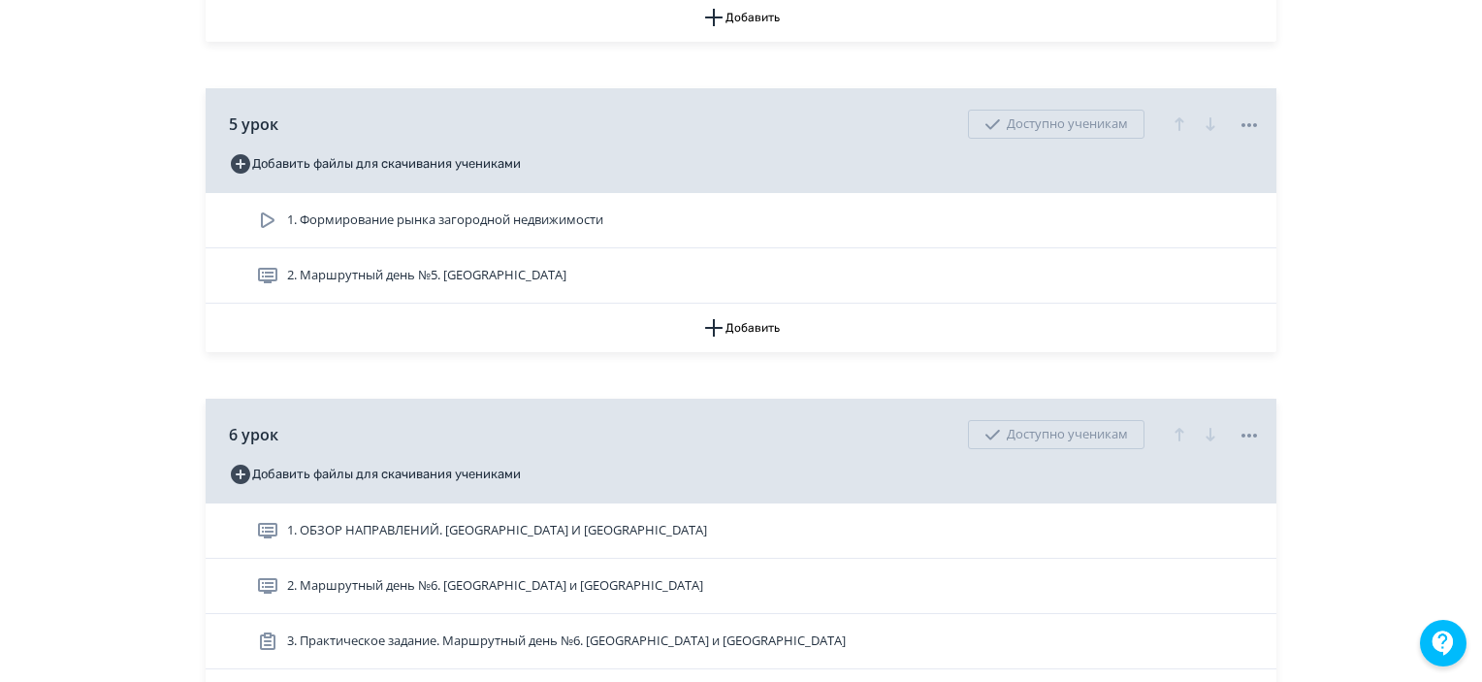
scroll to position [2619, 0]
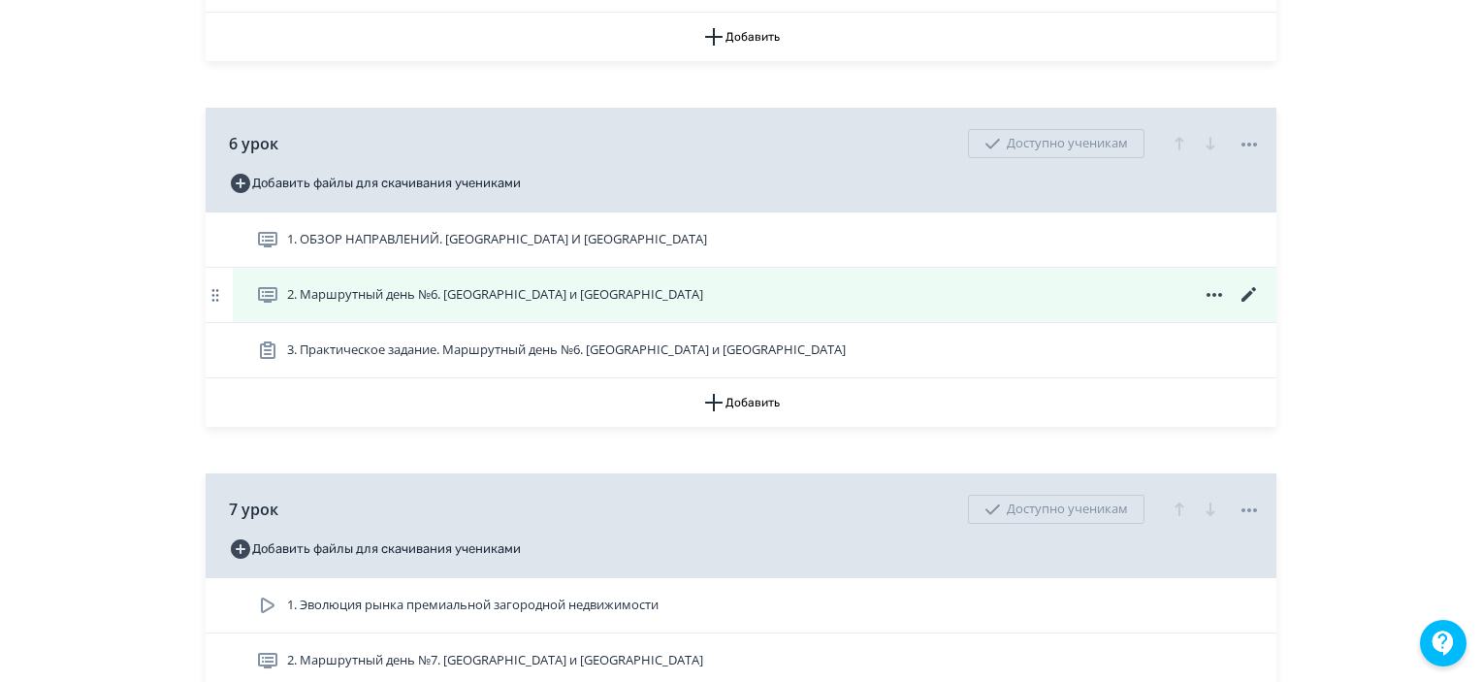
click at [1246, 306] on icon at bounding box center [1249, 294] width 23 height 23
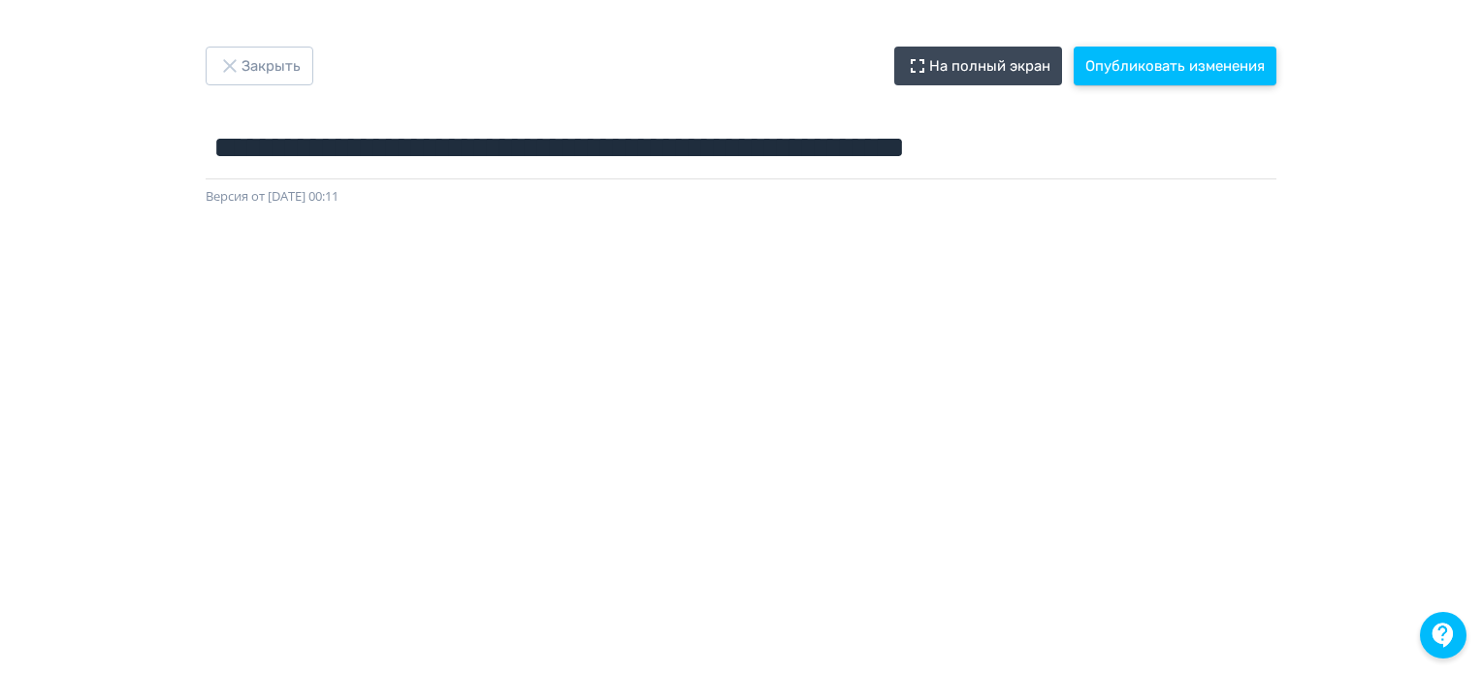
click at [1191, 73] on button "Опубликовать изменения" at bounding box center [1175, 66] width 203 height 39
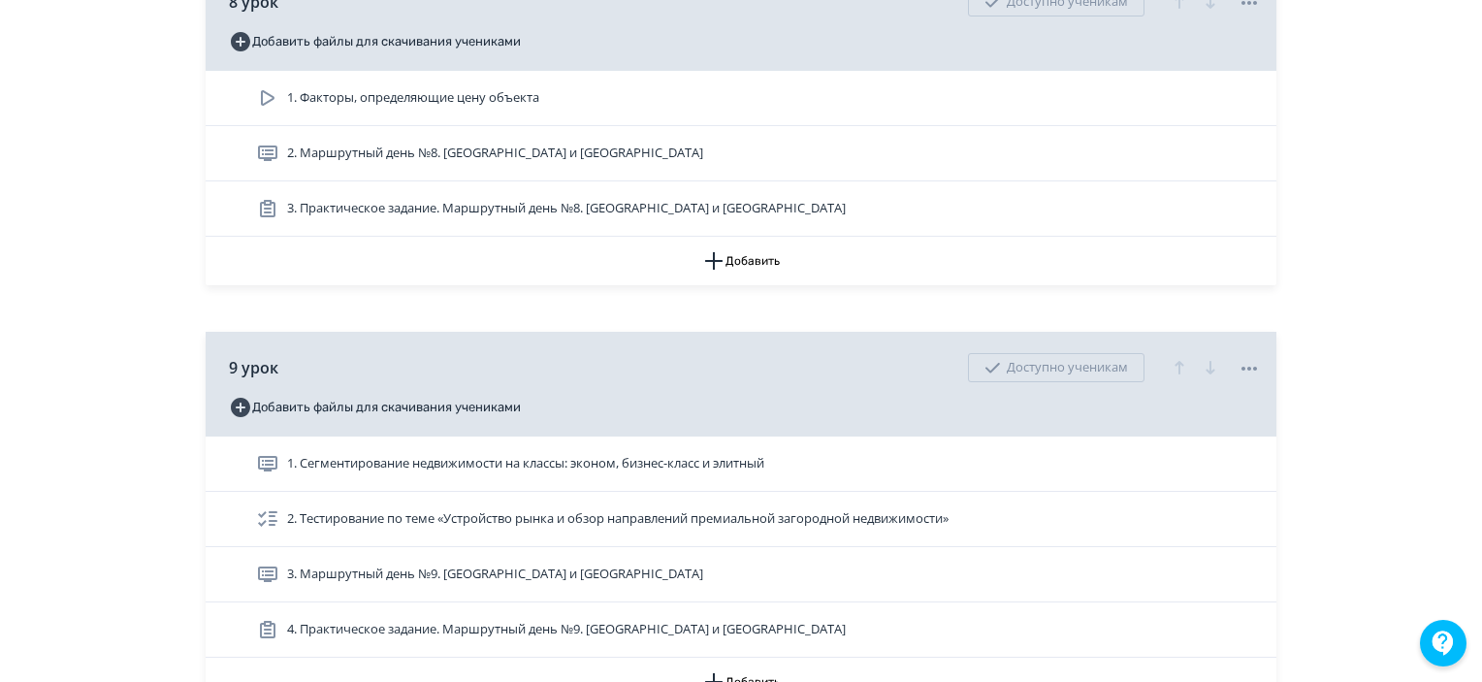
scroll to position [3880, 0]
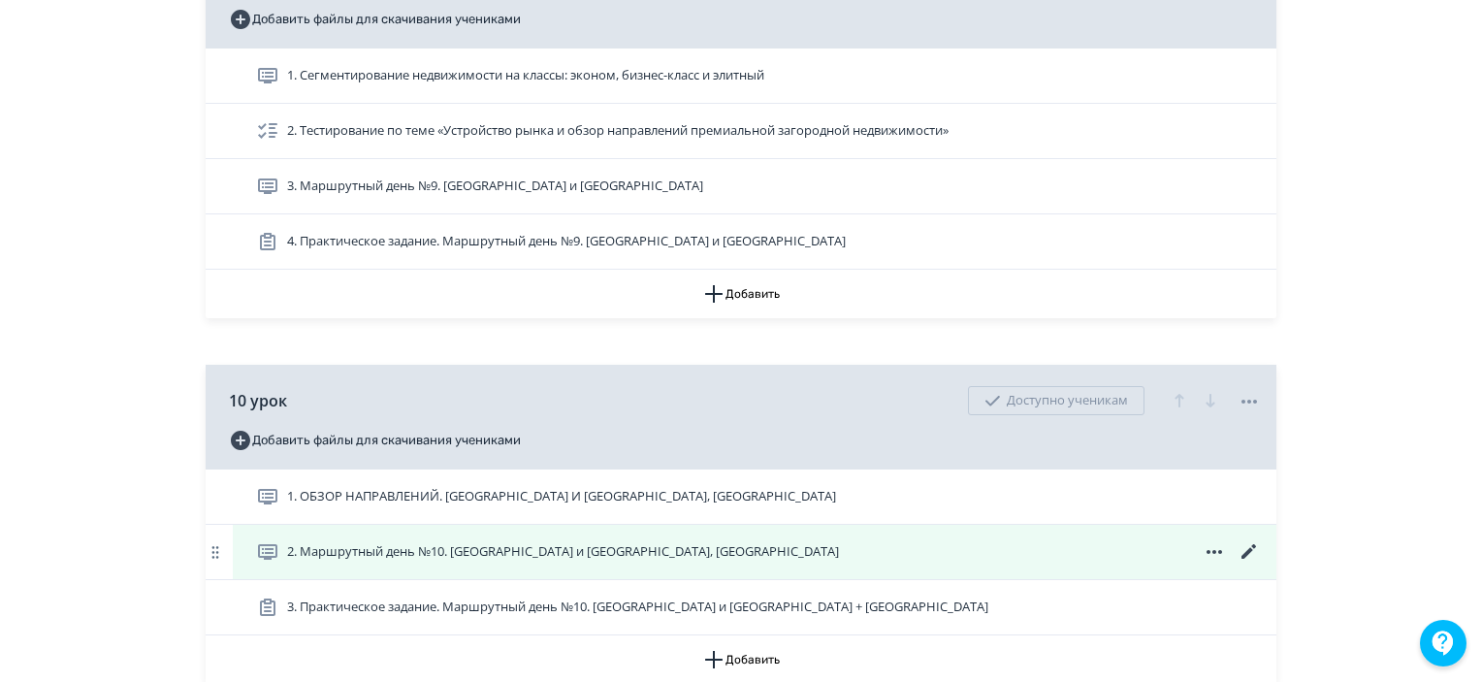
click at [1243, 564] on icon at bounding box center [1249, 551] width 23 height 23
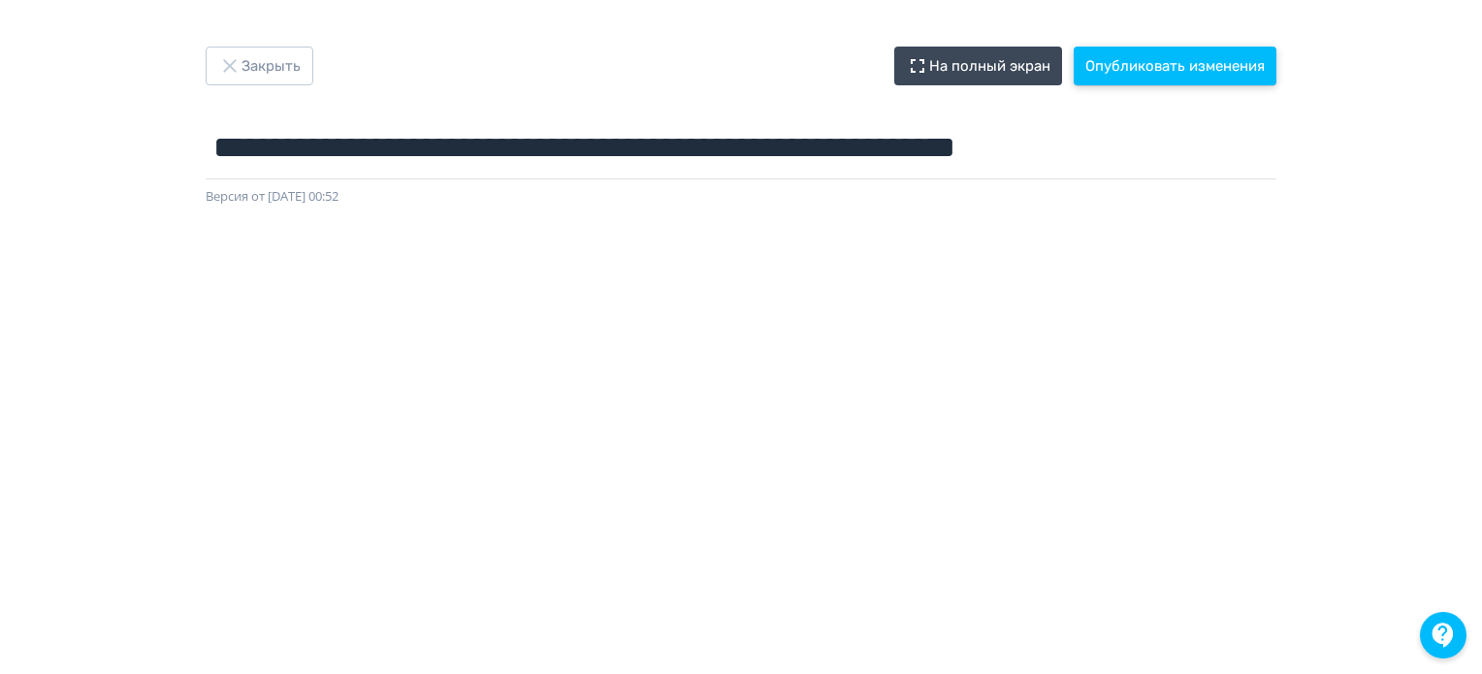
click at [1116, 49] on button "Опубликовать изменения" at bounding box center [1175, 66] width 203 height 39
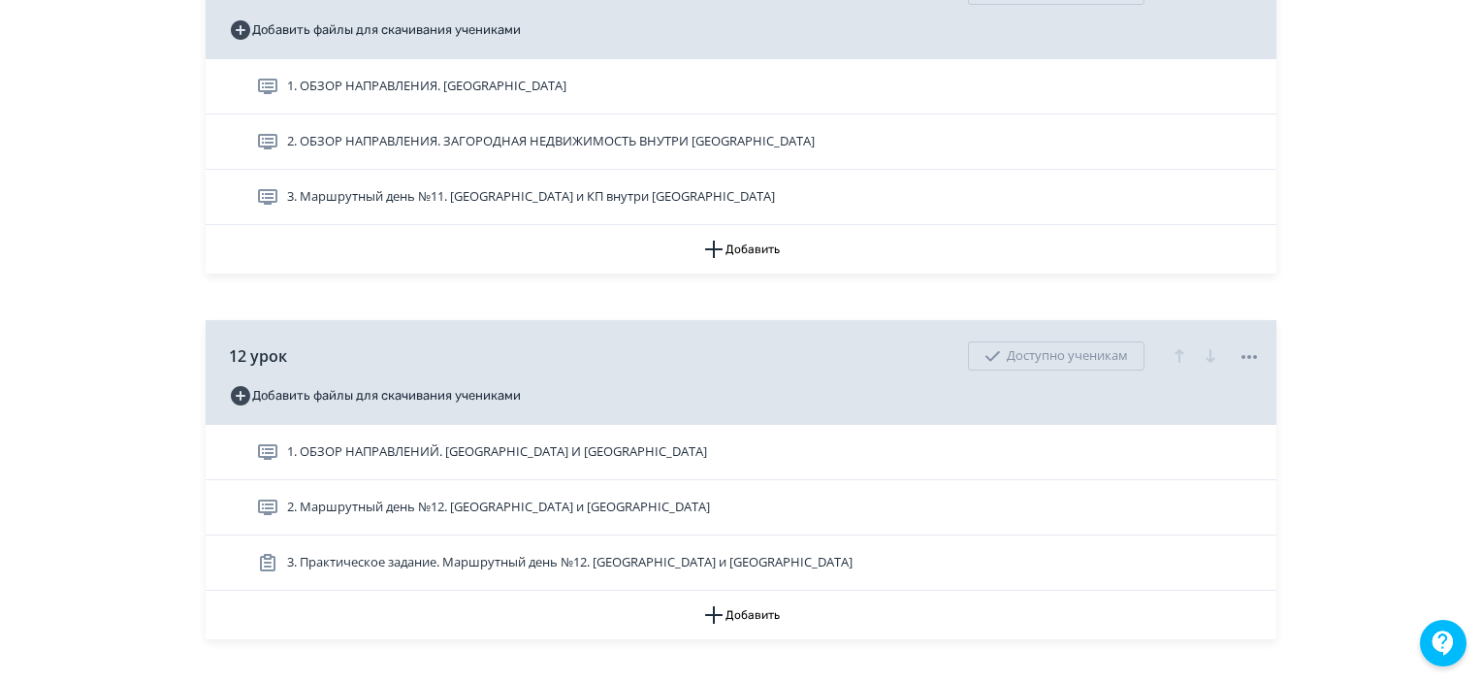
scroll to position [4753, 0]
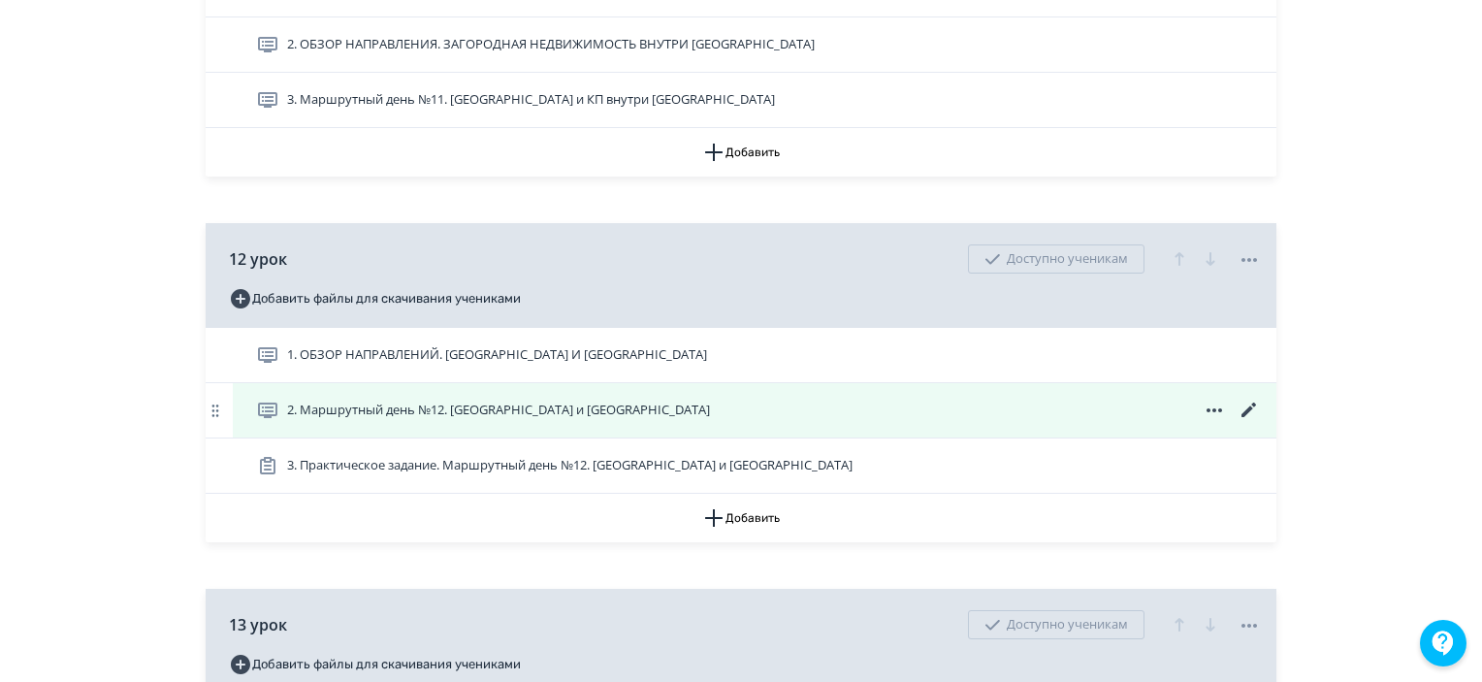
click at [1253, 417] on icon at bounding box center [1249, 410] width 15 height 15
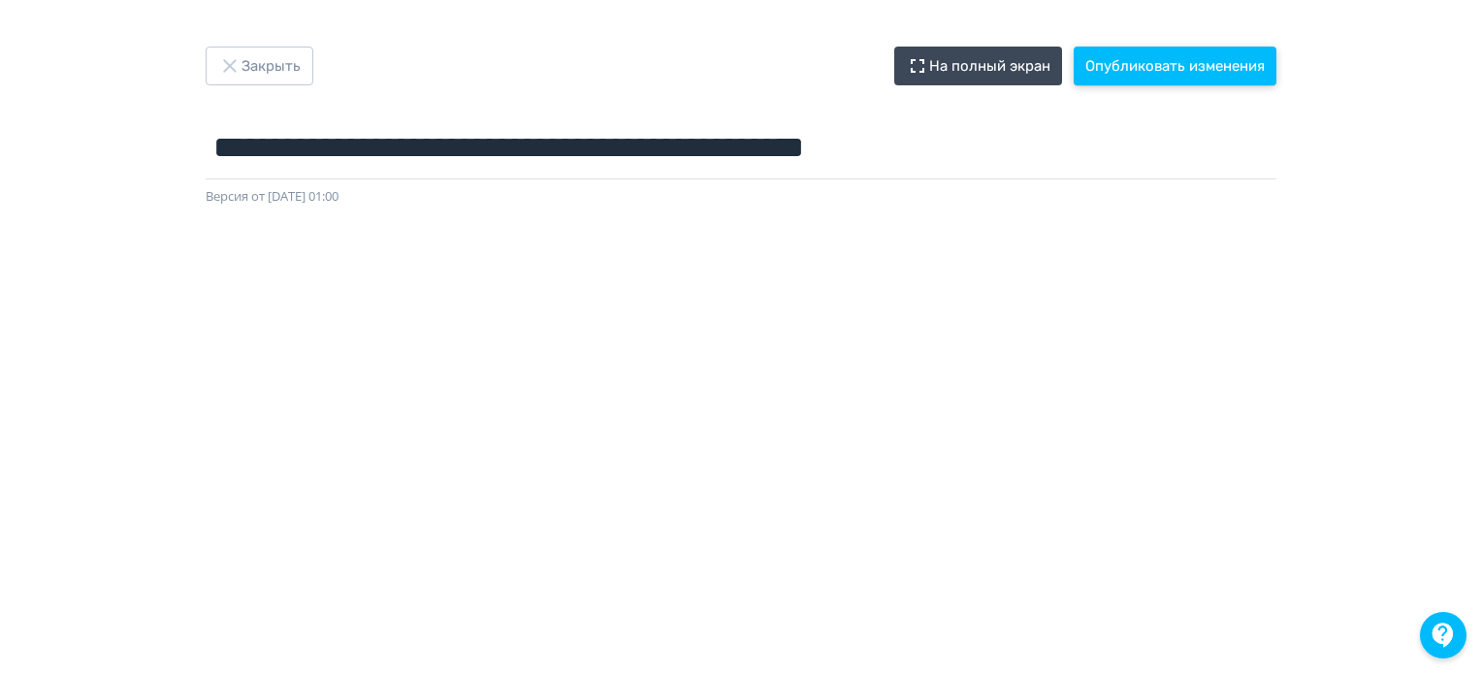
click at [1104, 70] on button "Опубликовать изменения" at bounding box center [1175, 66] width 203 height 39
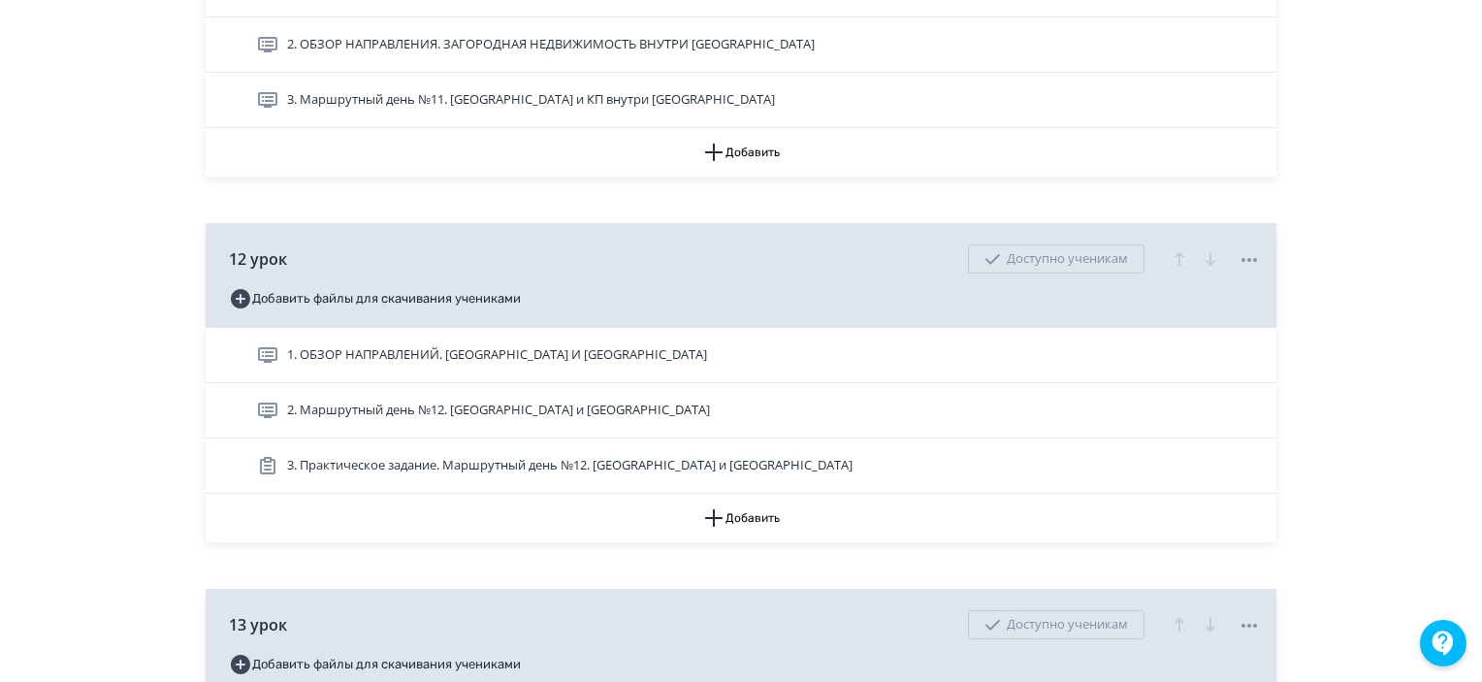
scroll to position [4850, 0]
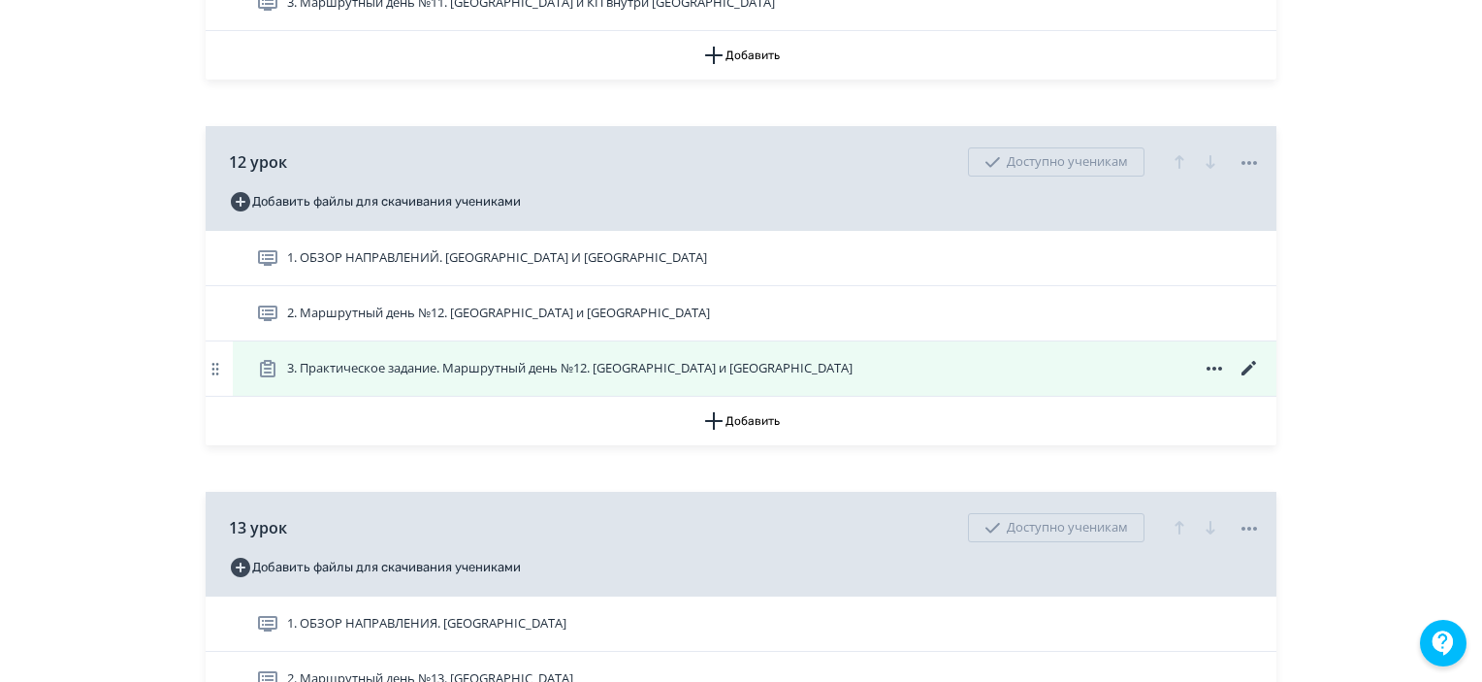
click at [1261, 385] on div "3. Практическое задание. Маршрутный день №12. [GEOGRAPHIC_DATA] и [GEOGRAPHIC_D…" at bounding box center [755, 368] width 1044 height 54
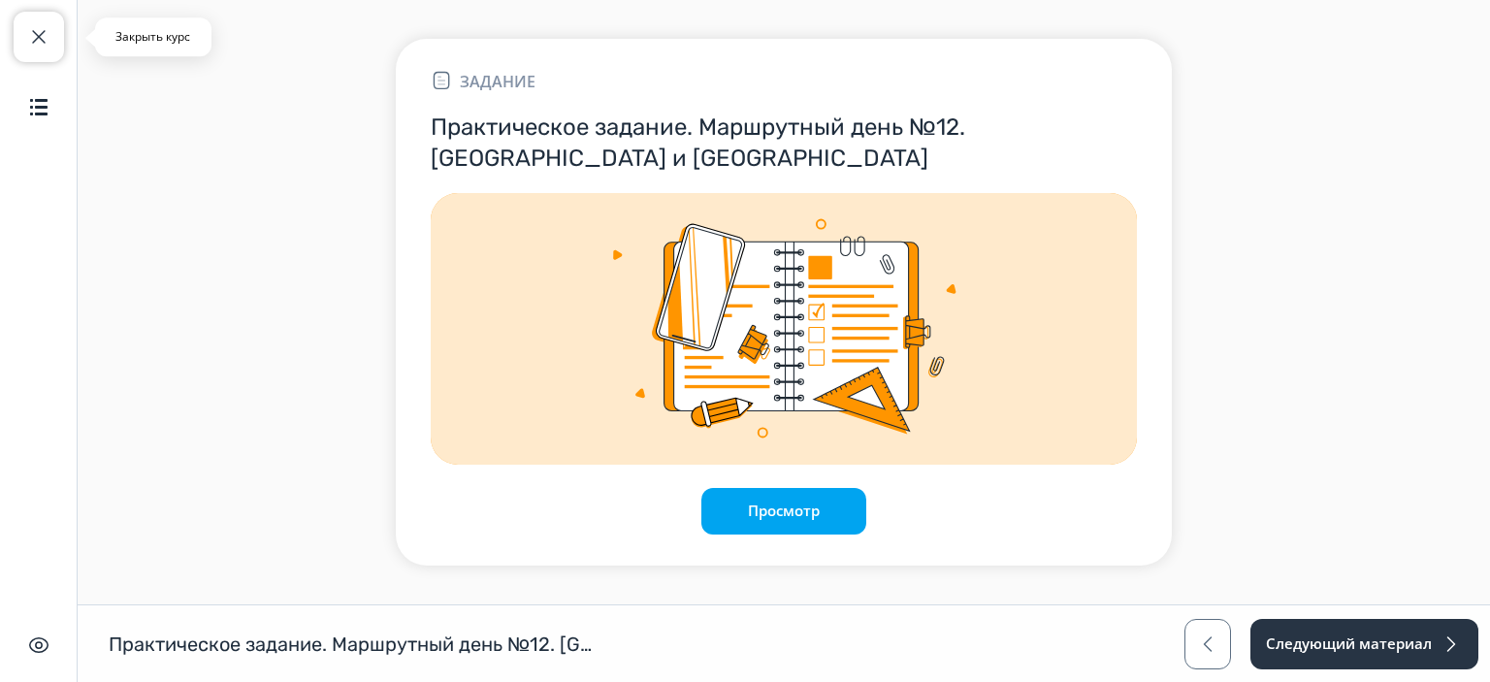
click at [47, 21] on button "Закрыть курс" at bounding box center [39, 37] width 50 height 50
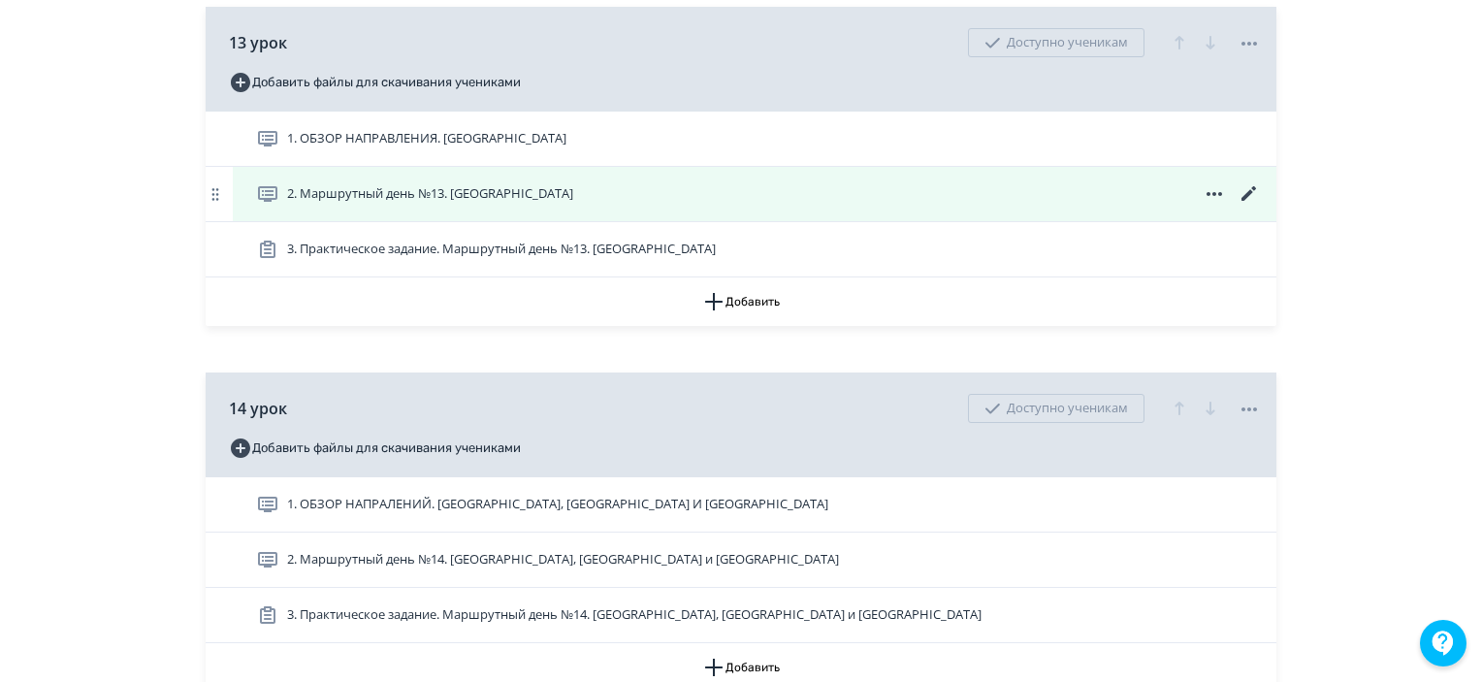
scroll to position [5044, 0]
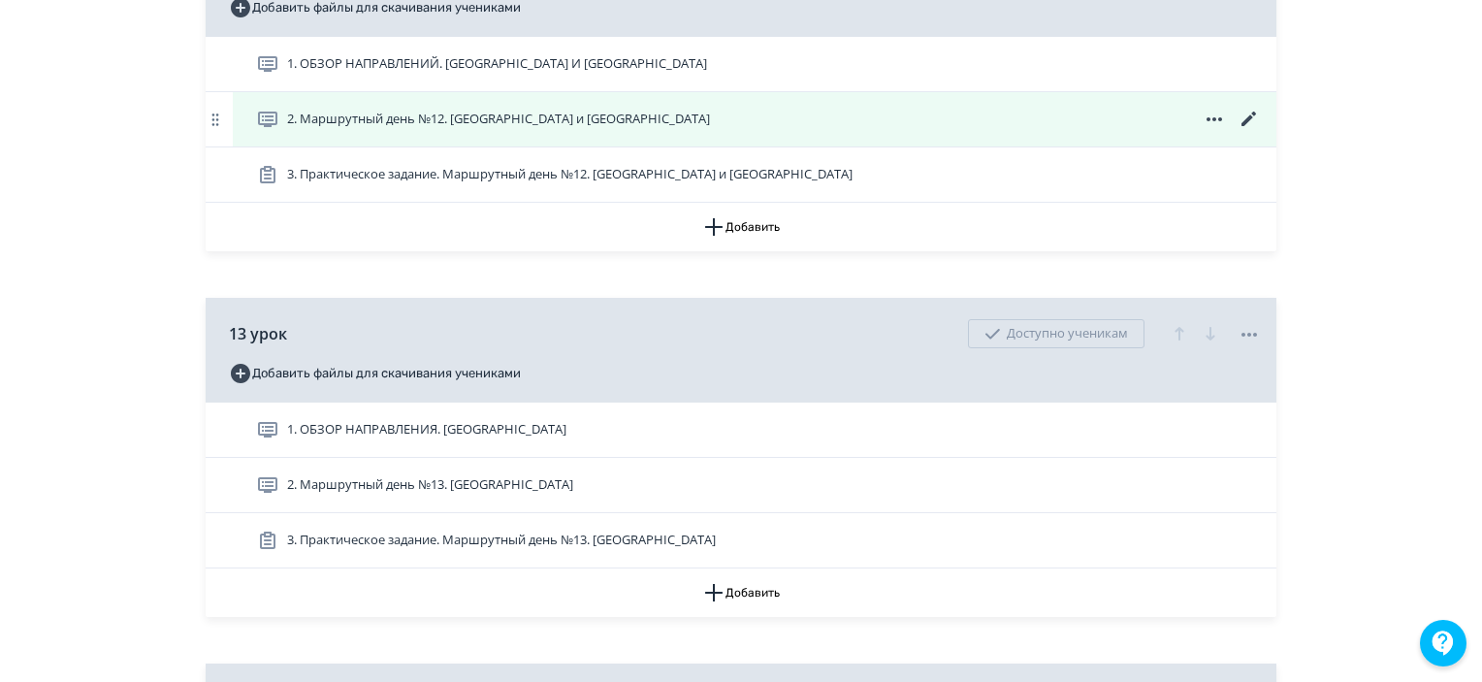
click at [1259, 131] on icon at bounding box center [1249, 119] width 23 height 23
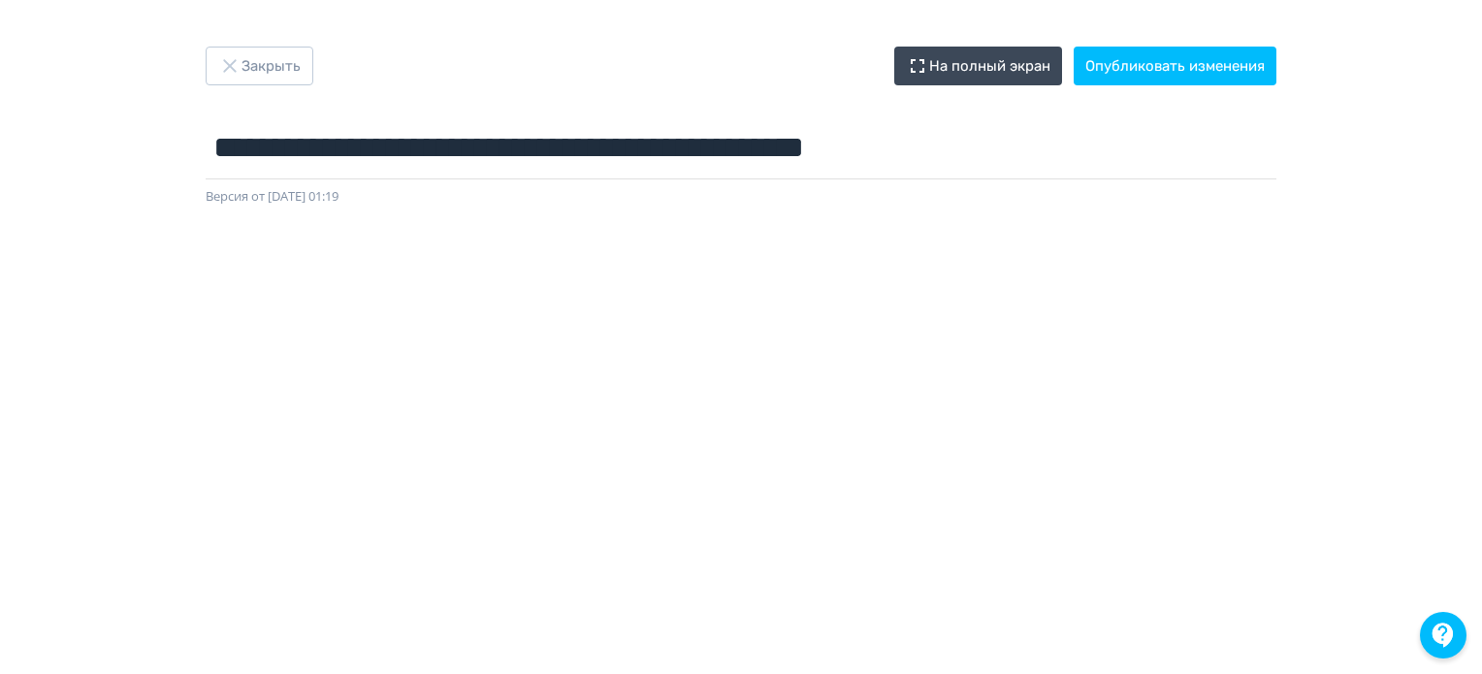
click at [1171, 46] on div "**********" at bounding box center [741, 337] width 1482 height 674
click at [1162, 69] on button "Опубликовать изменения" at bounding box center [1175, 66] width 203 height 39
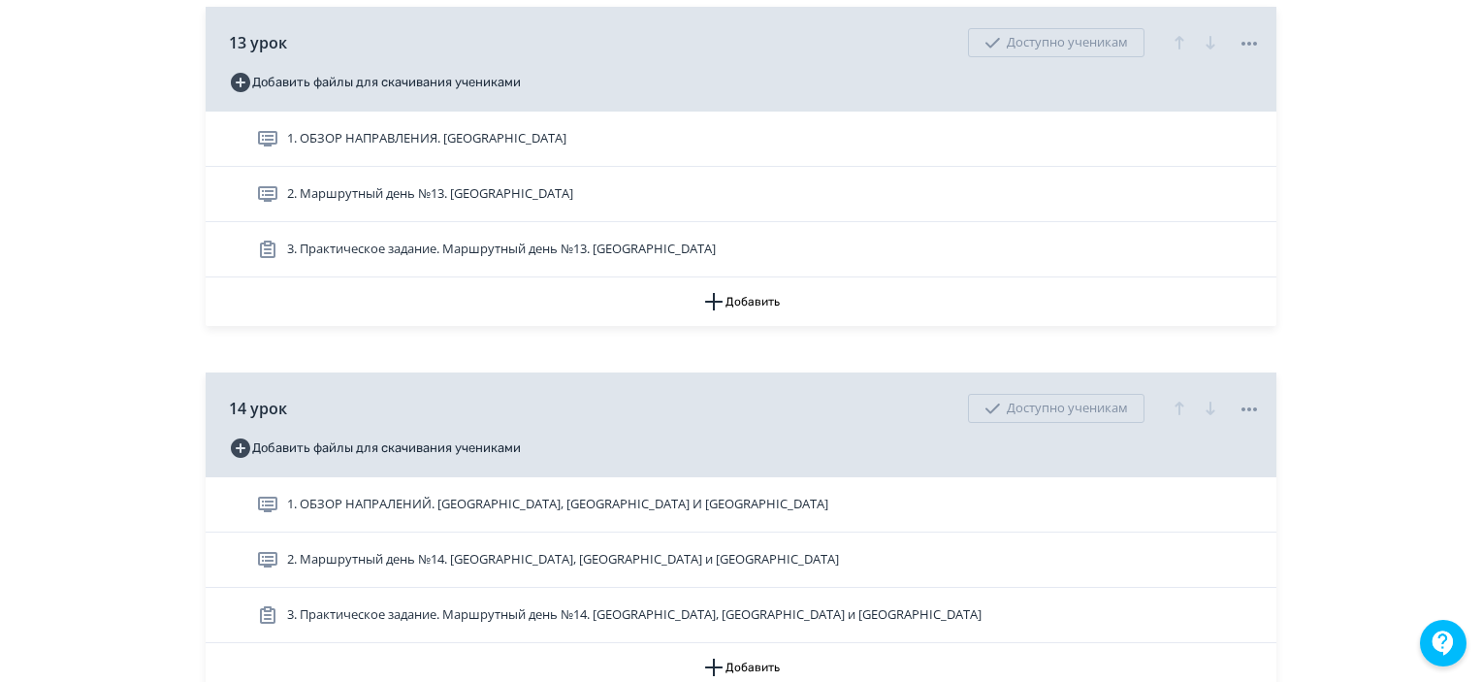
scroll to position [5432, 0]
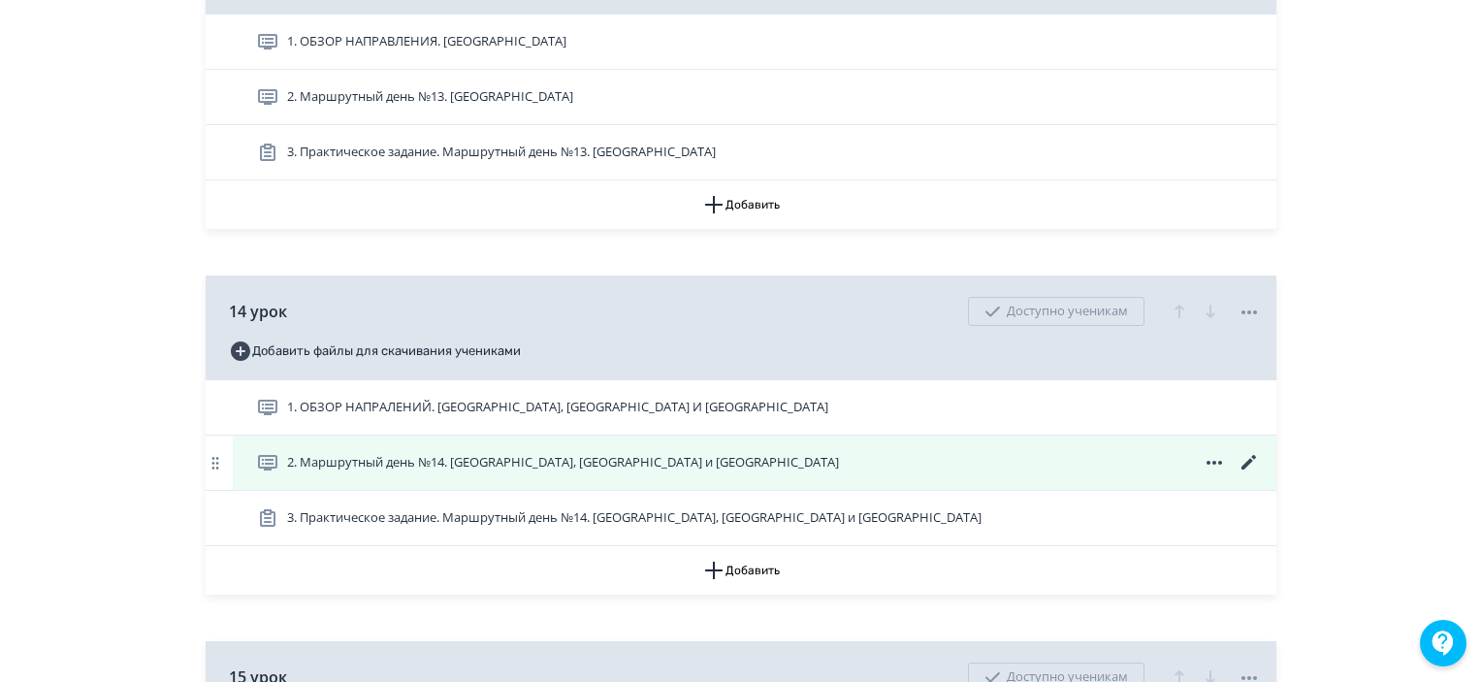
click at [1251, 469] on icon at bounding box center [1249, 462] width 15 height 15
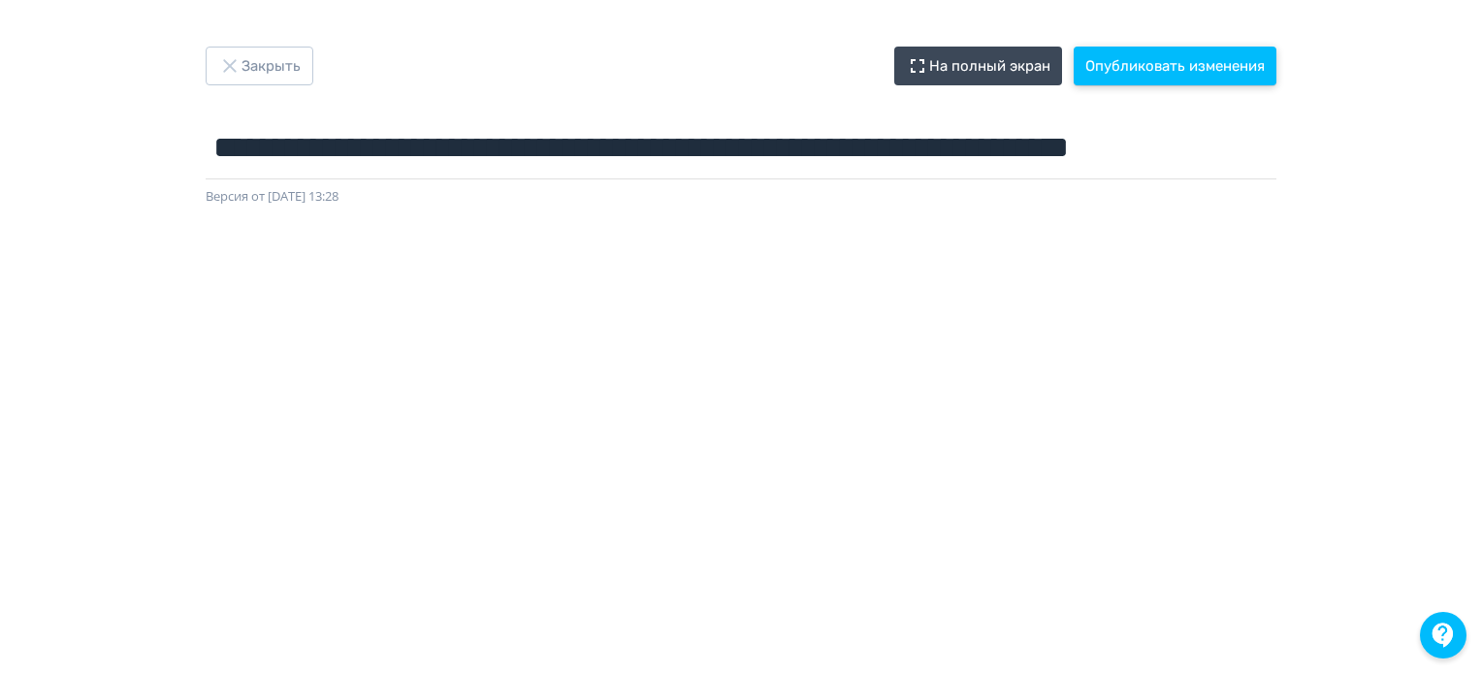
click at [1144, 72] on button "Опубликовать изменения" at bounding box center [1175, 66] width 203 height 39
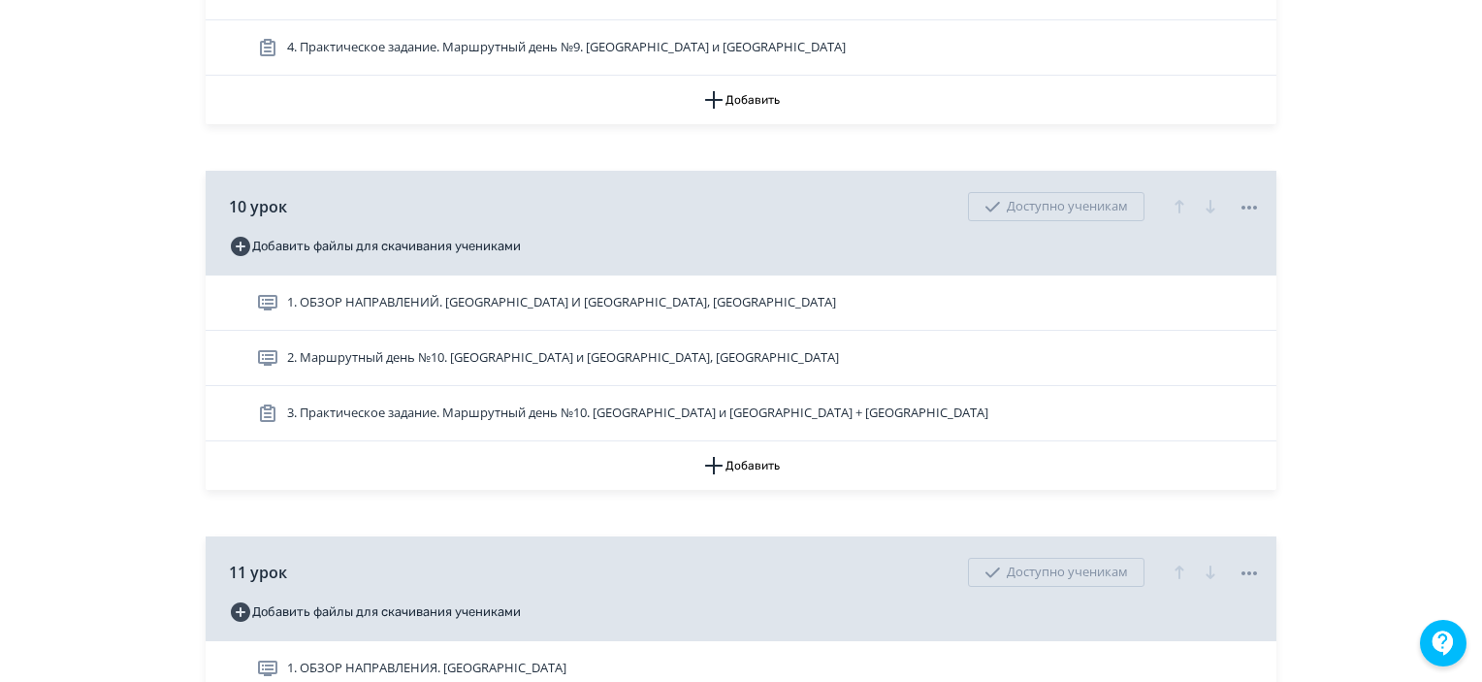
scroll to position [4365, 0]
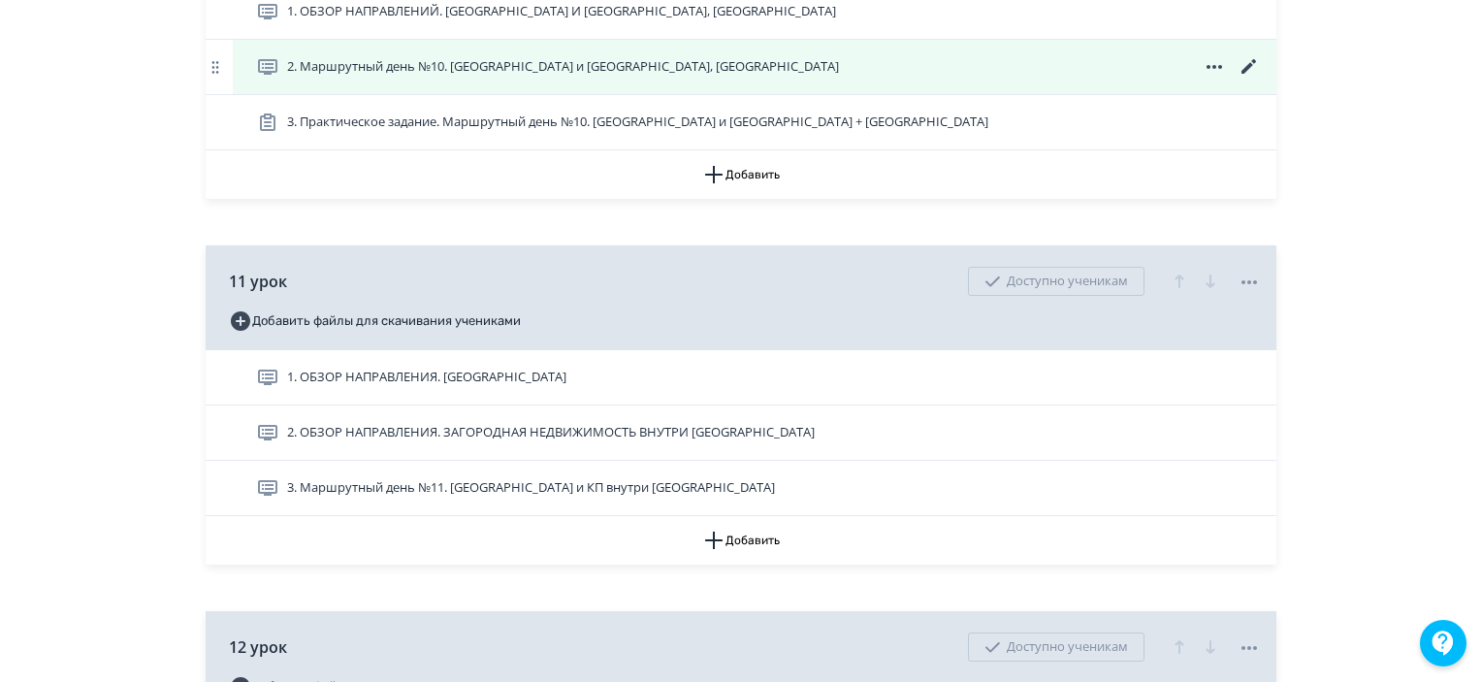
click at [1249, 79] on icon at bounding box center [1249, 66] width 23 height 23
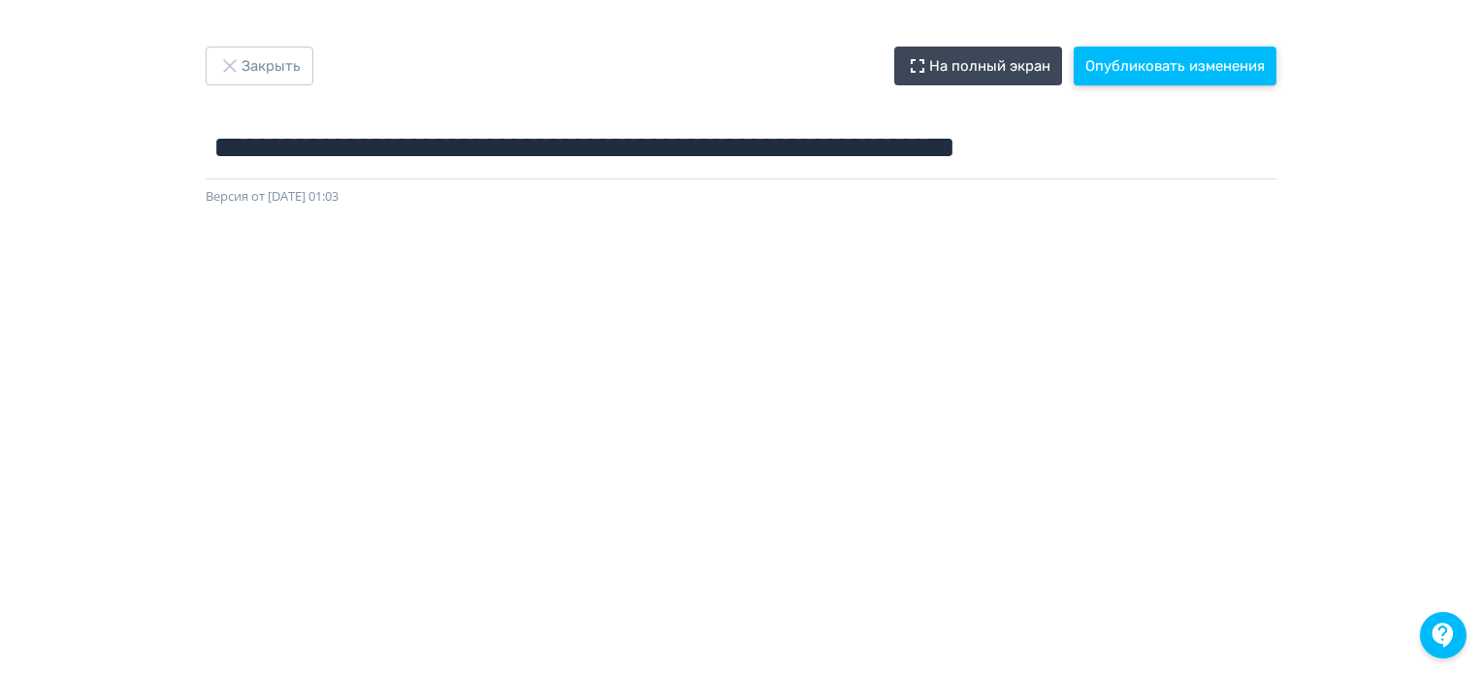
click at [1164, 73] on button "Опубликовать изменения" at bounding box center [1175, 66] width 203 height 39
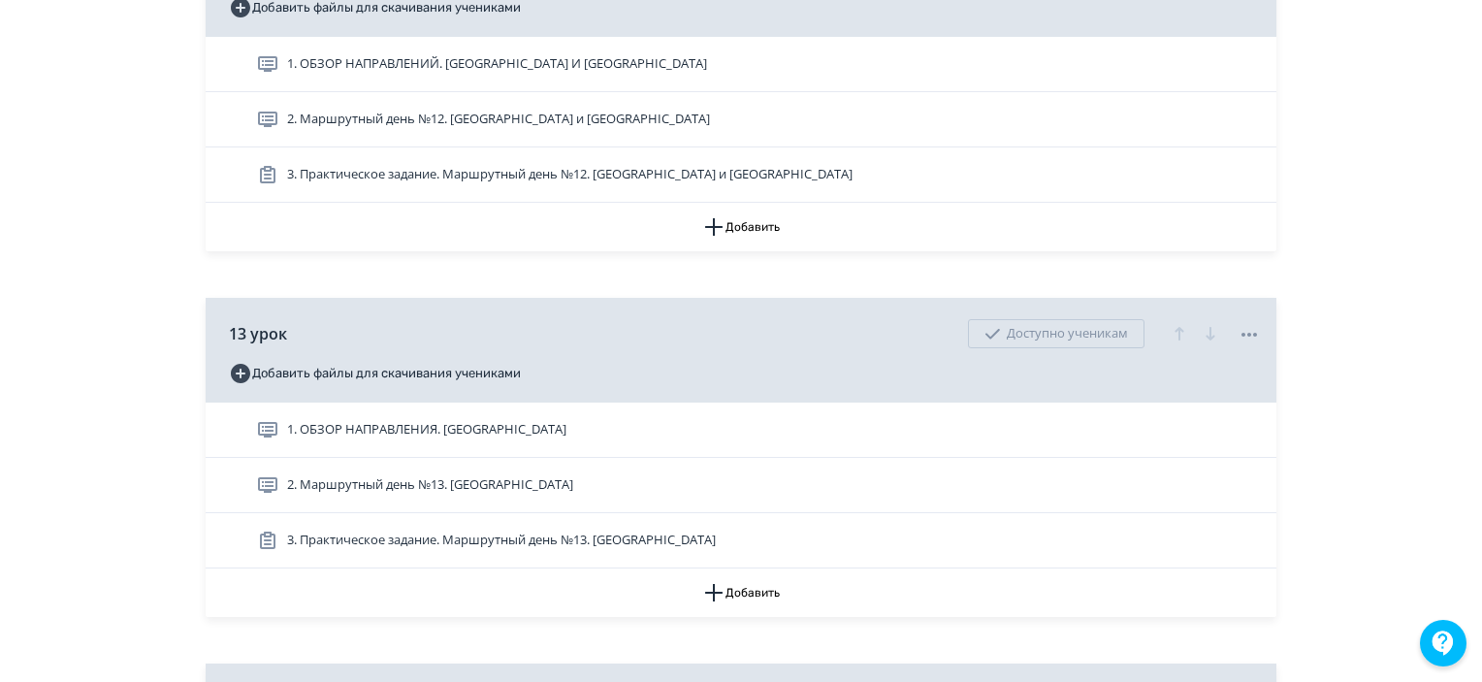
scroll to position [5238, 0]
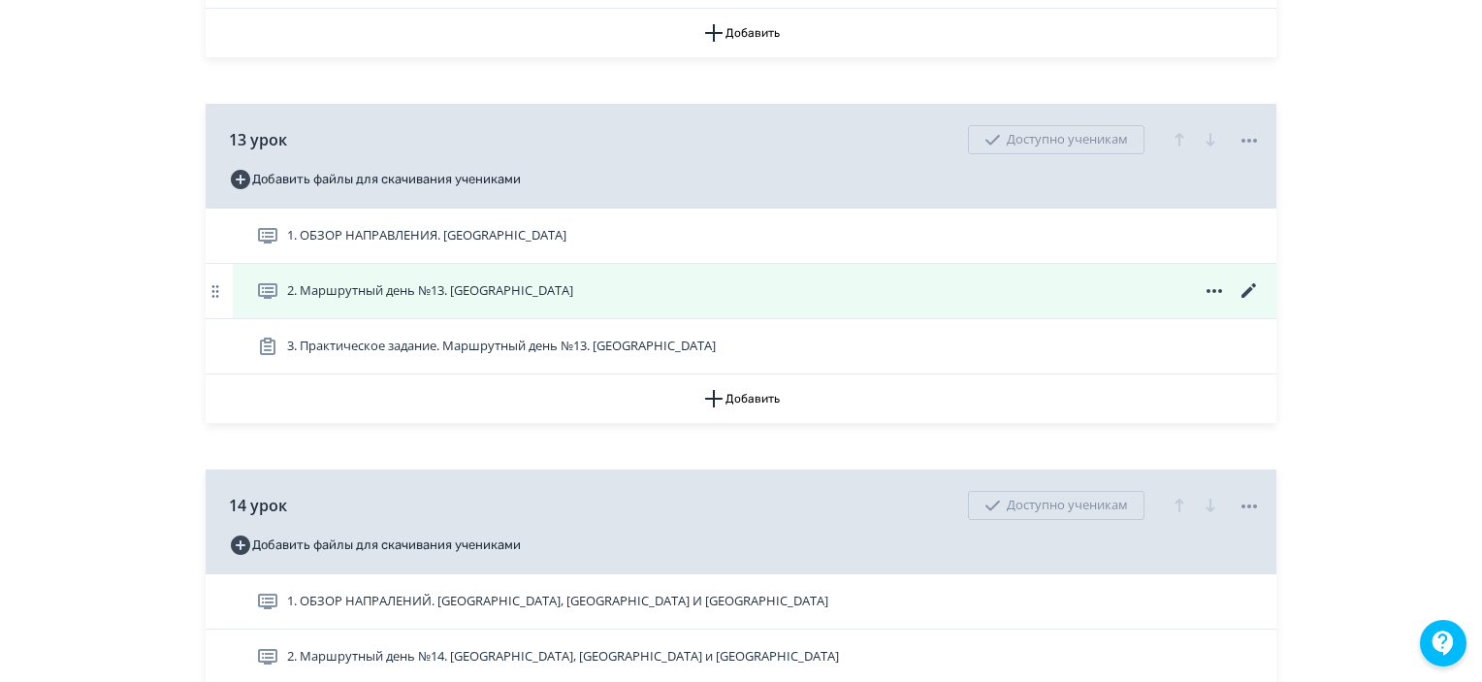
click at [1240, 303] on icon at bounding box center [1249, 290] width 23 height 23
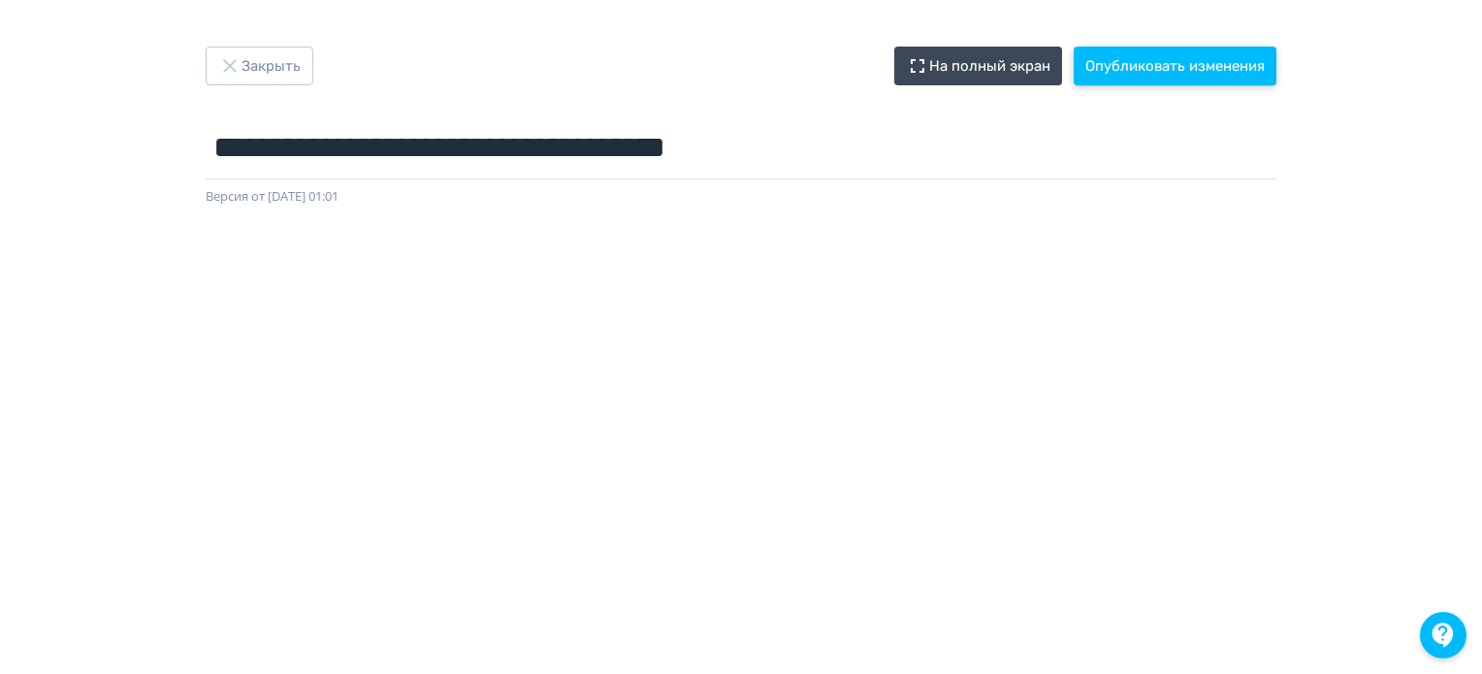
click at [1113, 62] on button "Опубликовать изменения" at bounding box center [1175, 66] width 203 height 39
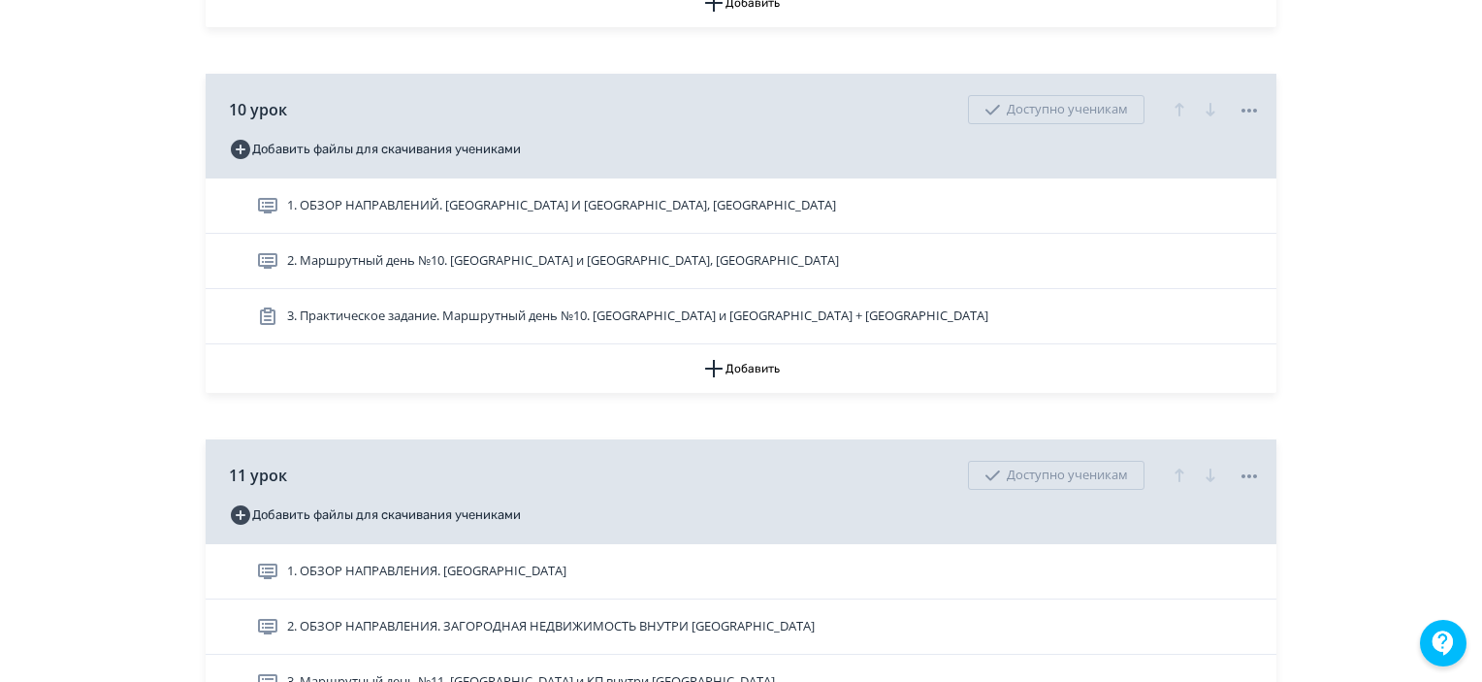
scroll to position [4462, 0]
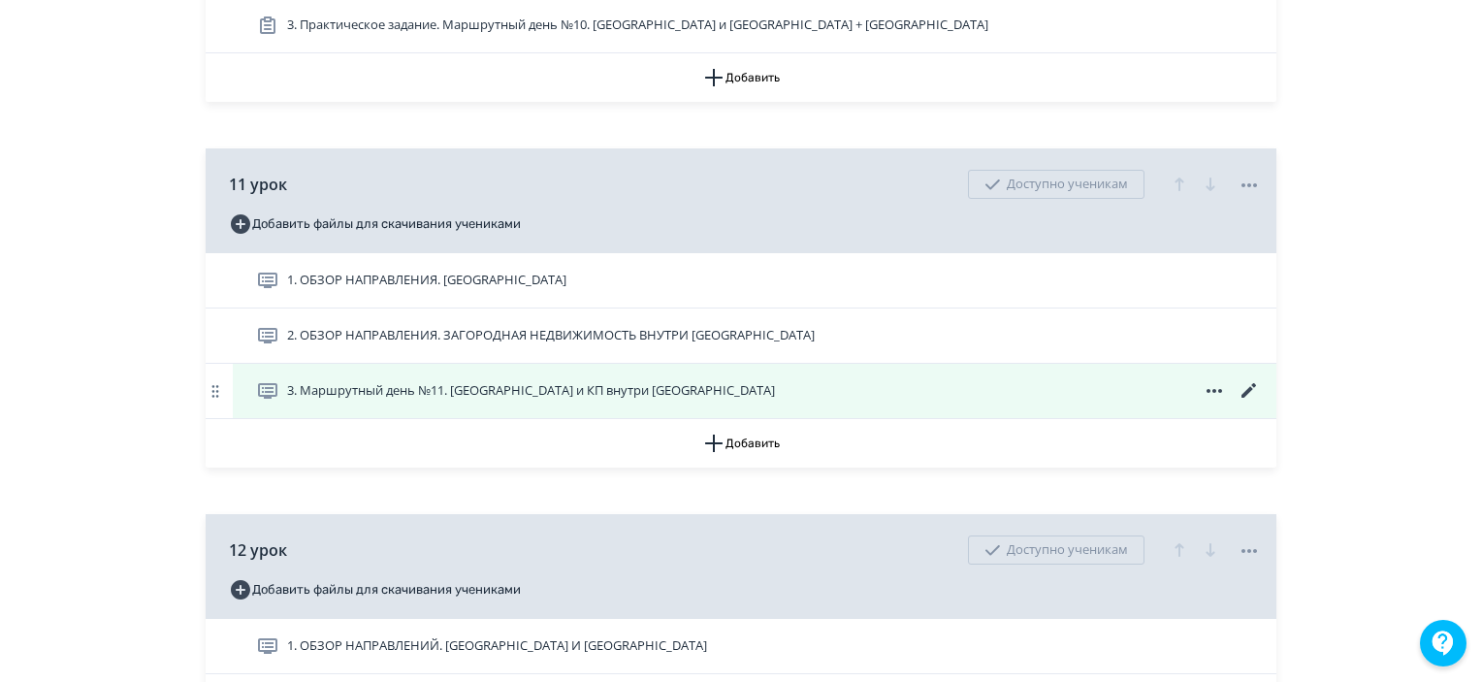
click at [1245, 398] on icon at bounding box center [1249, 390] width 15 height 15
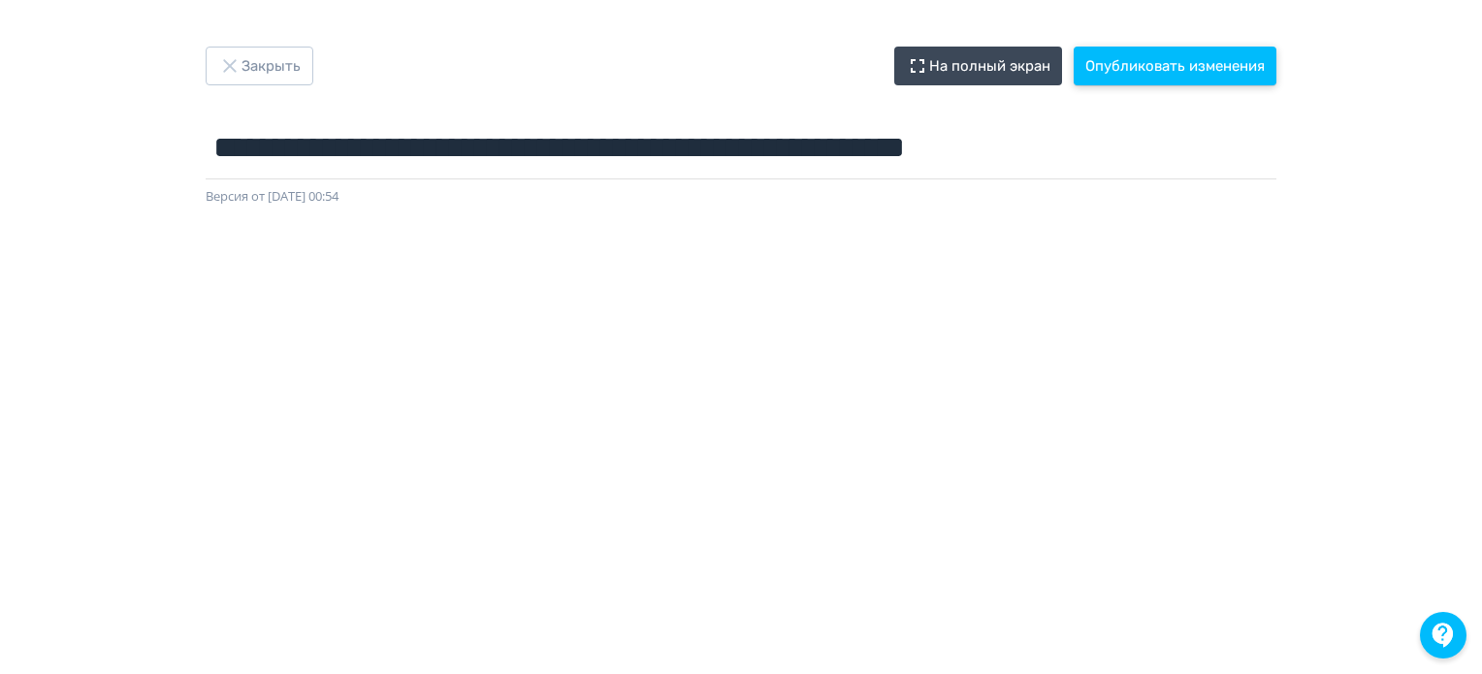
click at [1206, 68] on button "Опубликовать изменения" at bounding box center [1175, 66] width 203 height 39
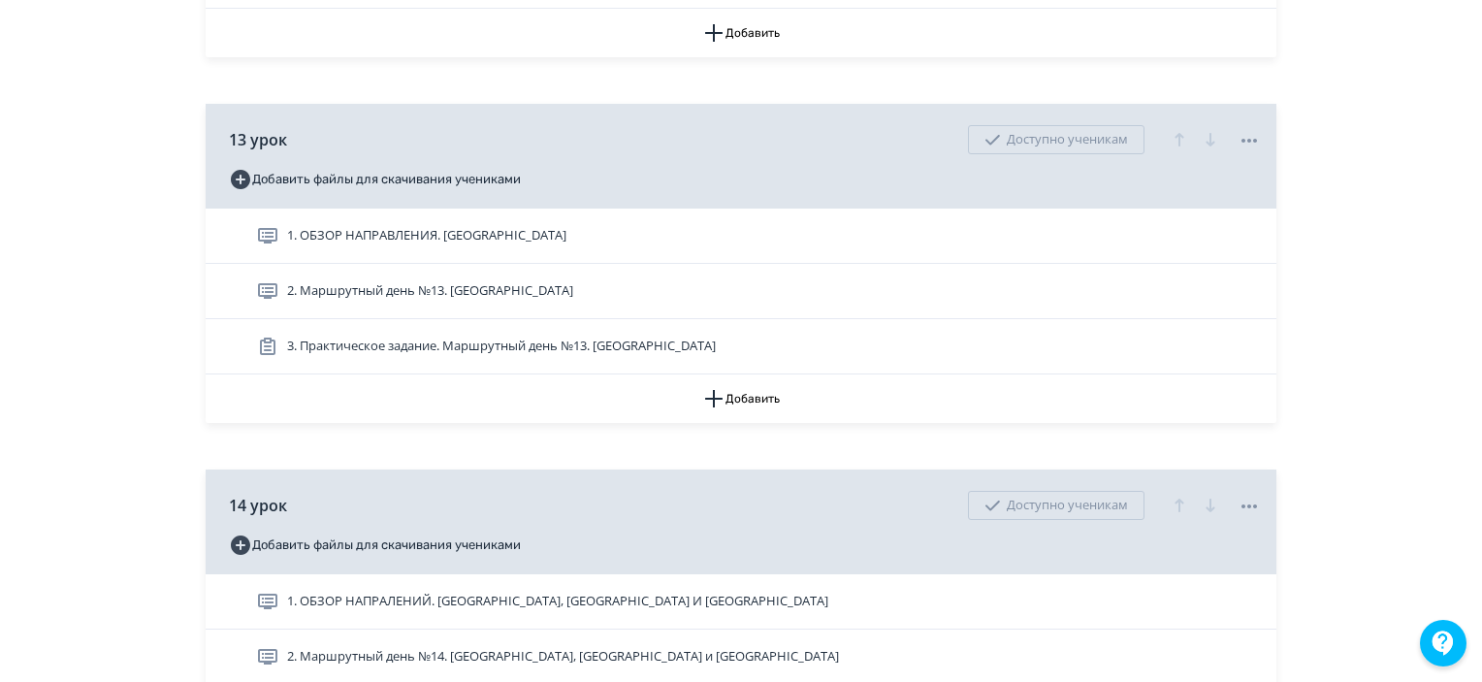
scroll to position [5432, 0]
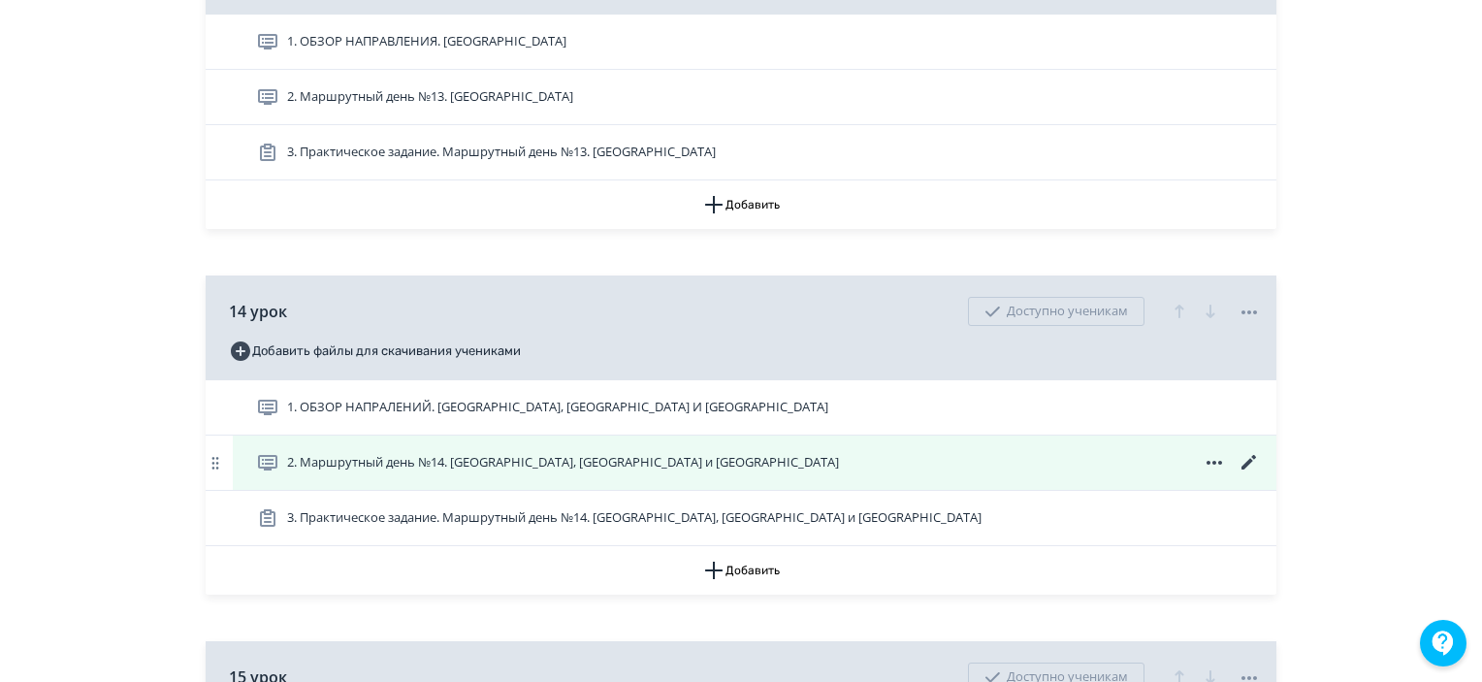
click at [1238, 474] on icon at bounding box center [1249, 462] width 23 height 23
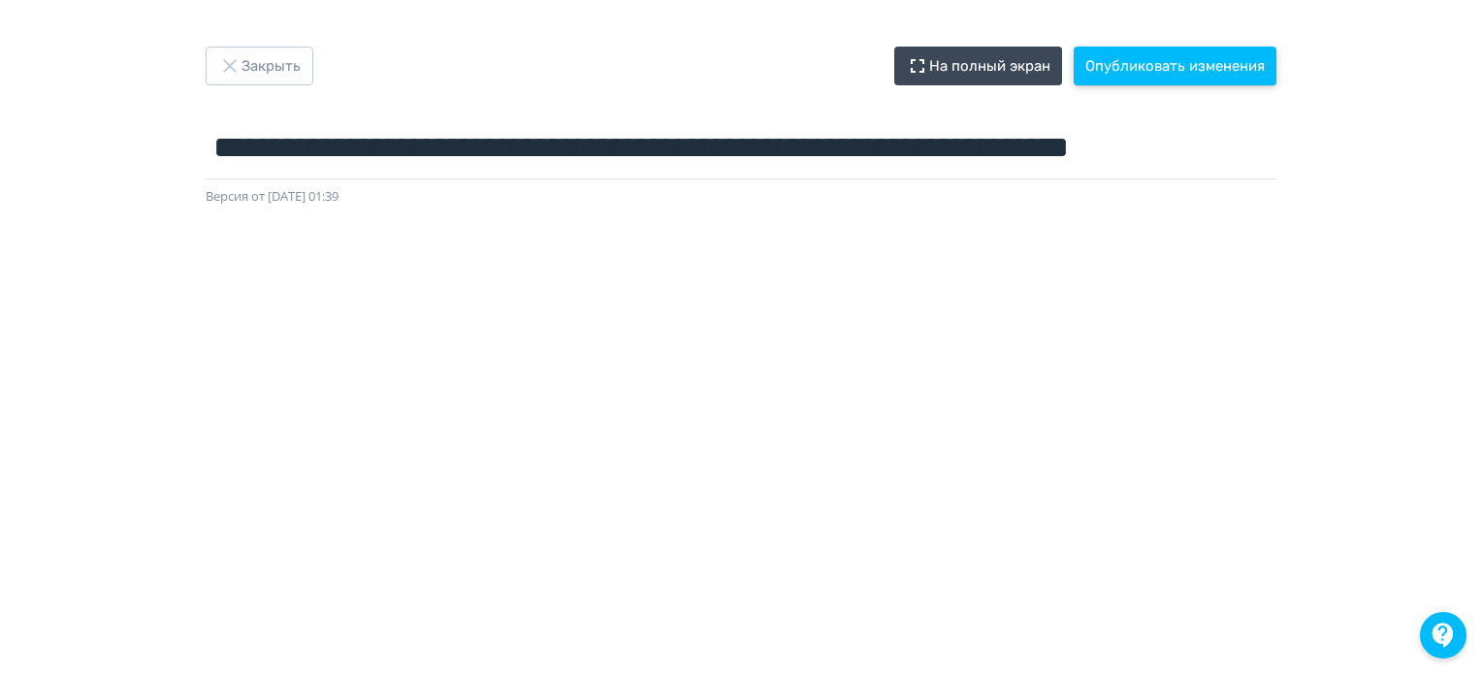
click at [1160, 68] on button "Опубликовать изменения" at bounding box center [1175, 66] width 203 height 39
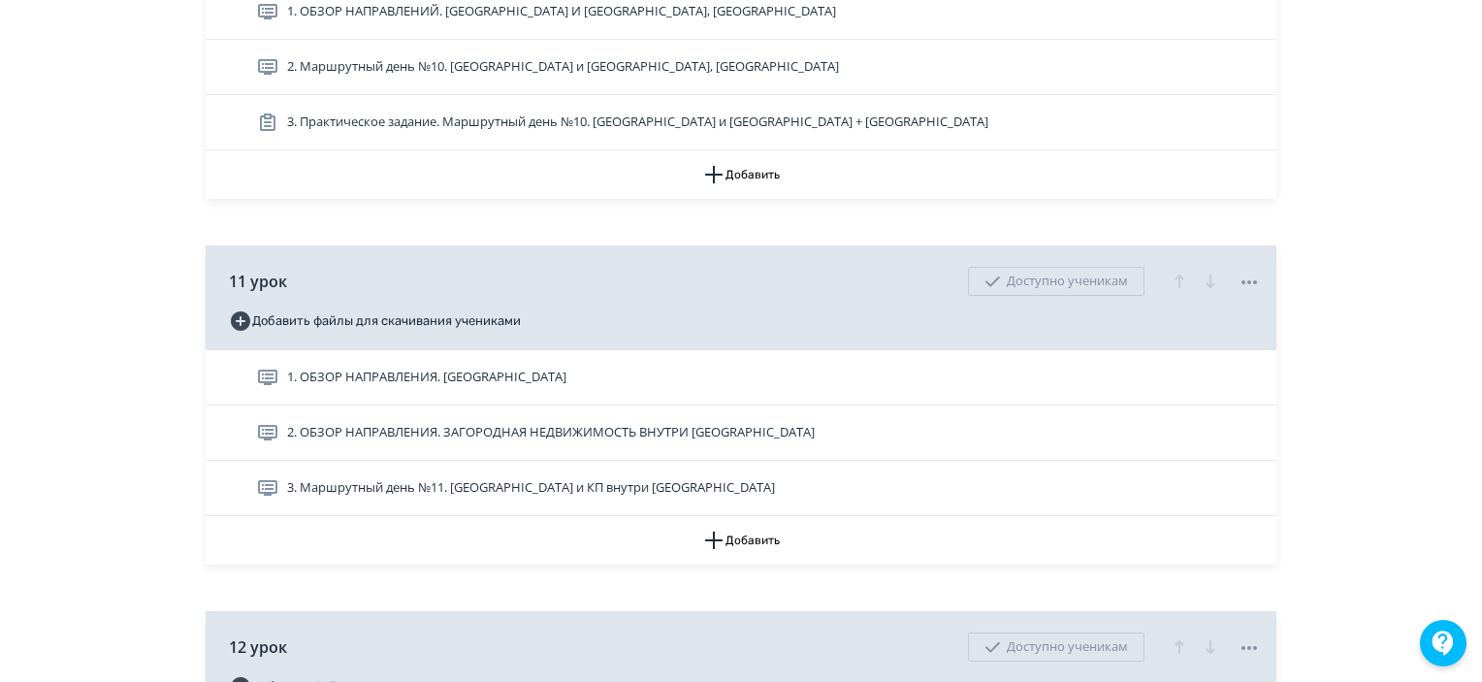
scroll to position [4559, 0]
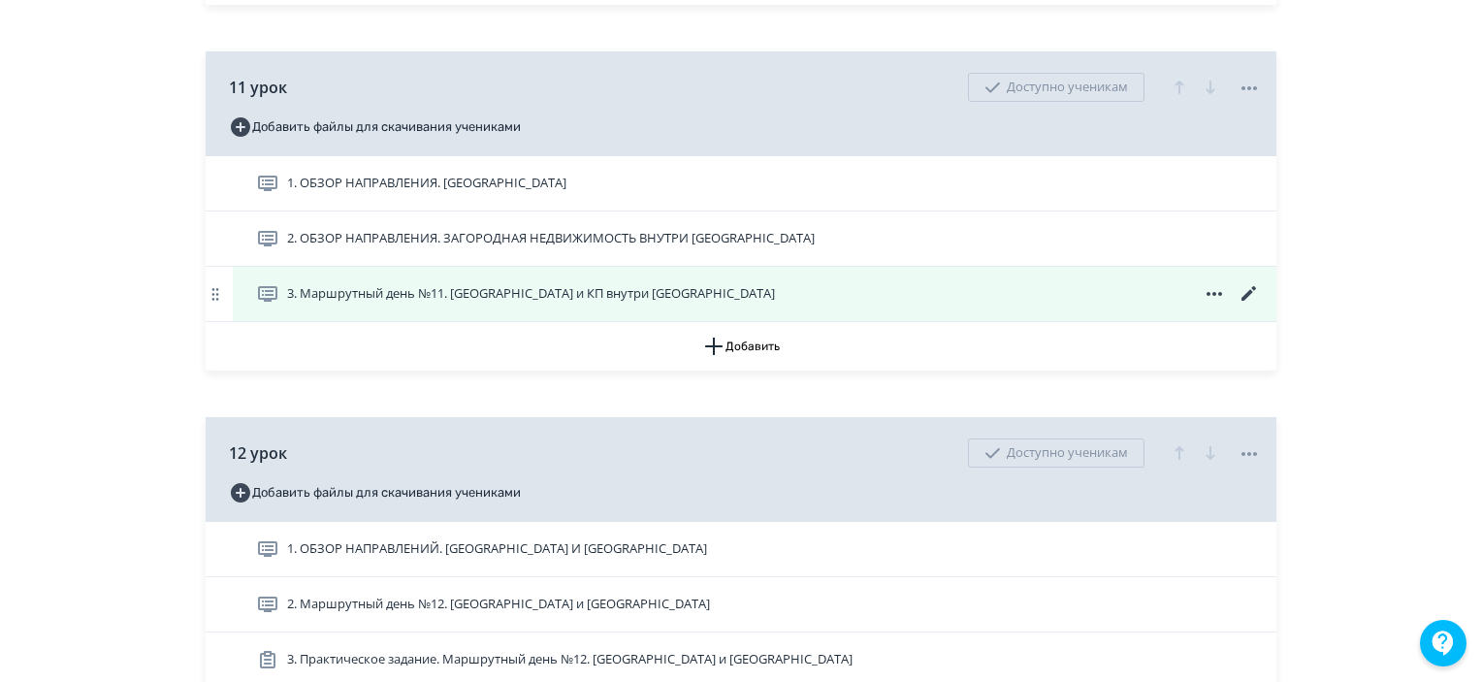
click at [1243, 306] on icon at bounding box center [1249, 293] width 23 height 23
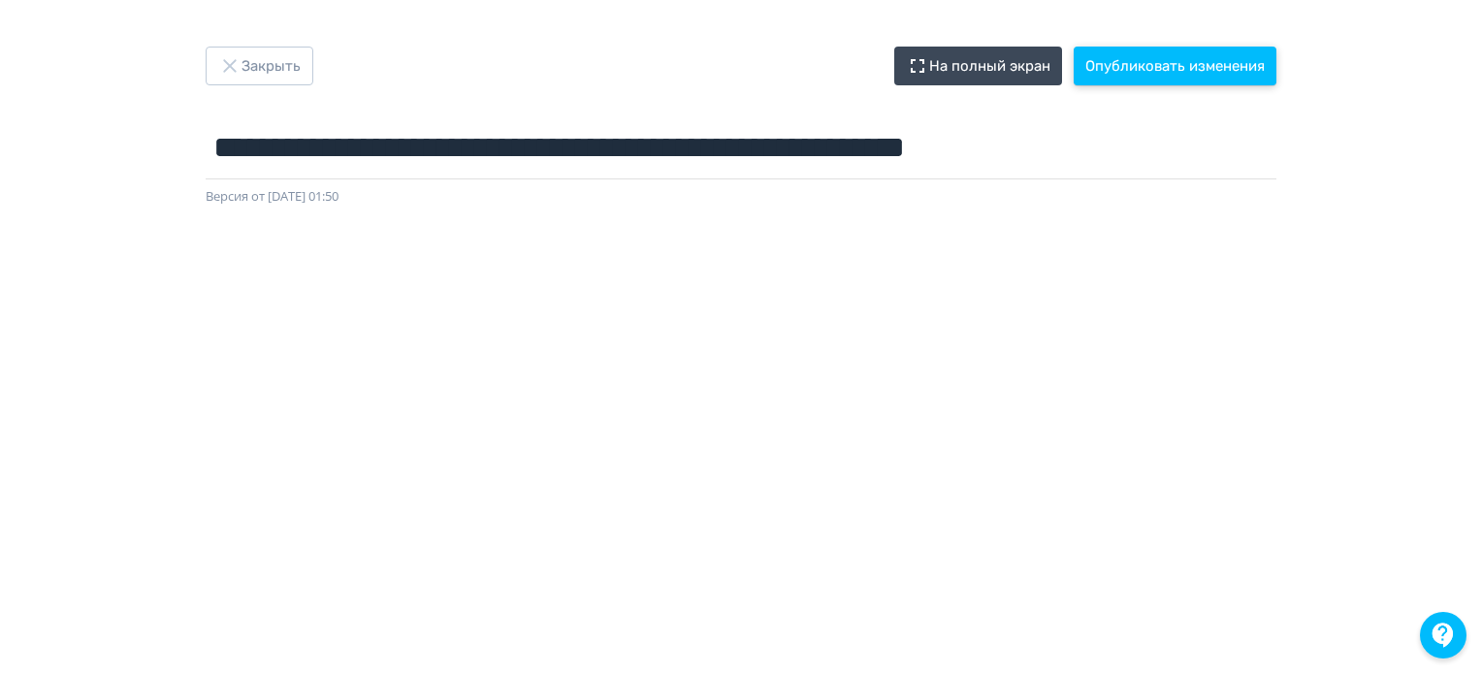
click at [1127, 72] on button "Опубликовать изменения" at bounding box center [1175, 66] width 203 height 39
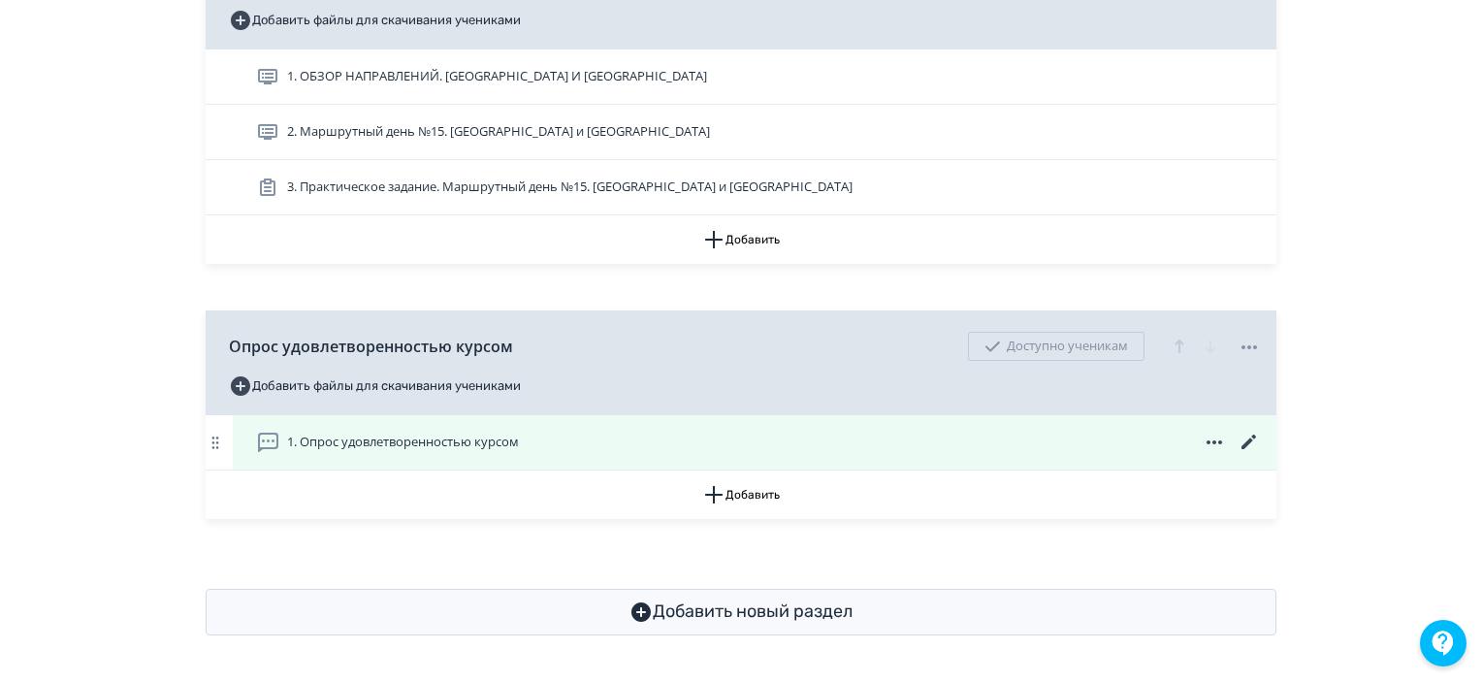
scroll to position [5852, 0]
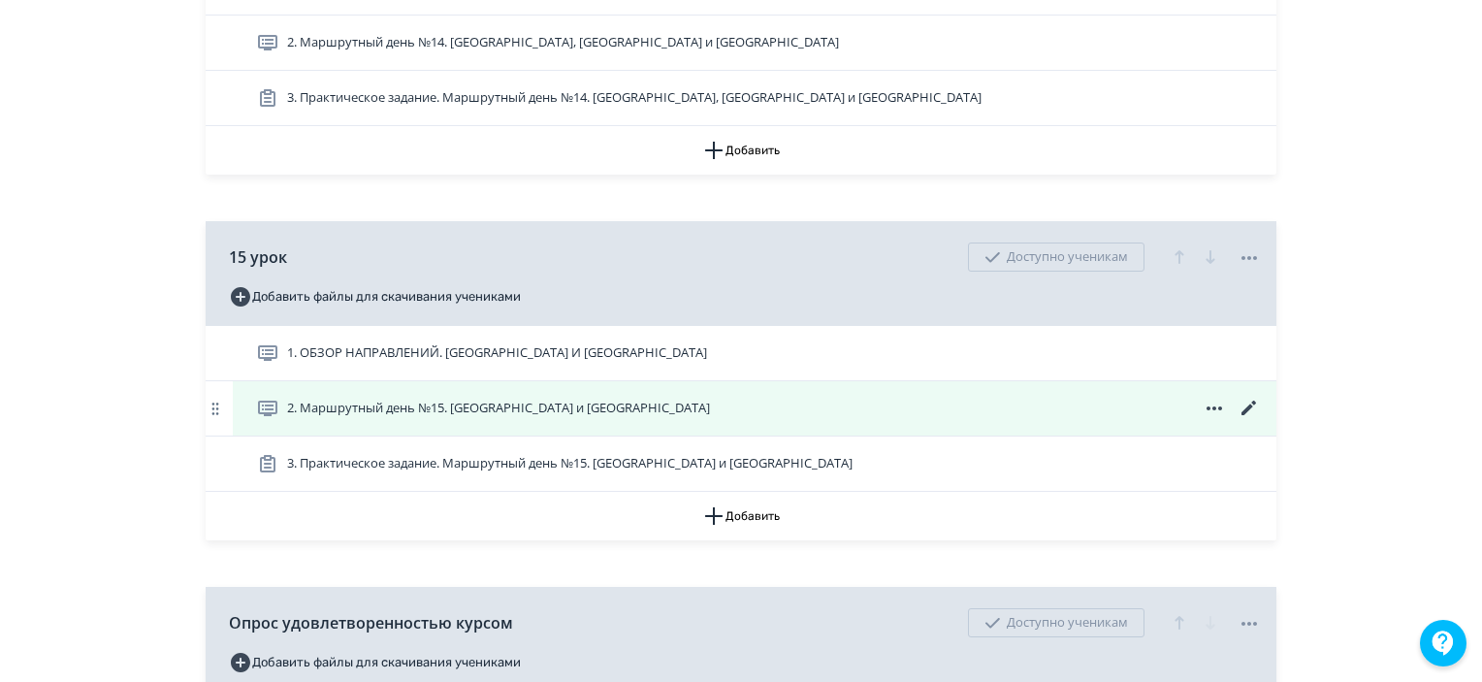
click at [1251, 420] on icon at bounding box center [1249, 408] width 23 height 23
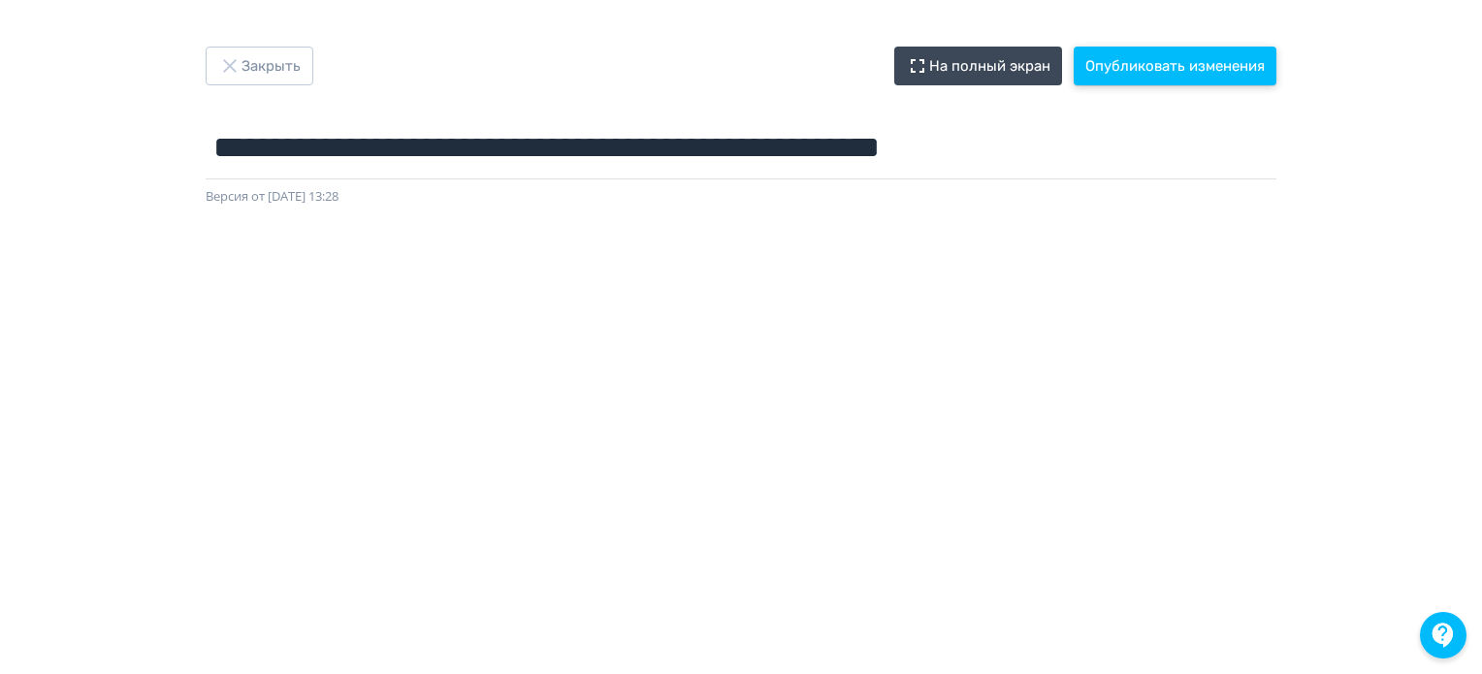
click at [1161, 71] on button "Опубликовать изменения" at bounding box center [1175, 66] width 203 height 39
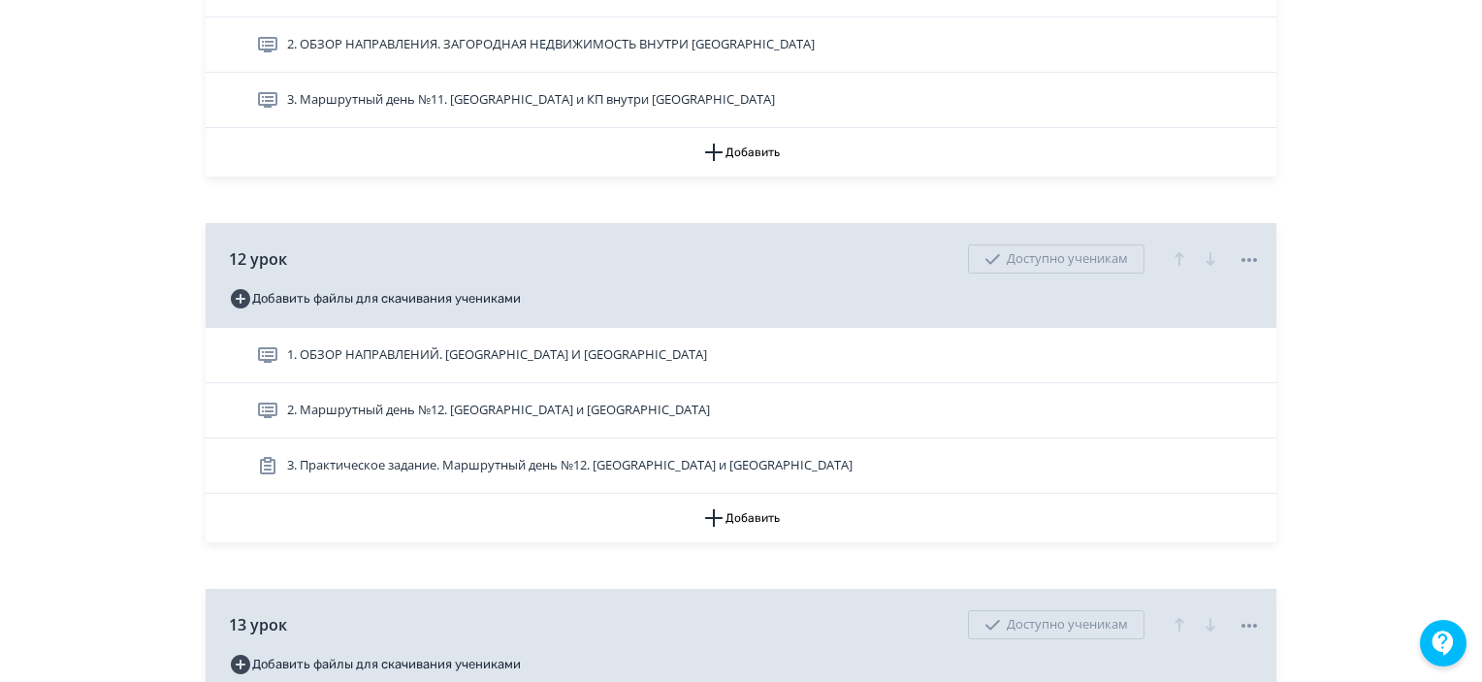
scroll to position [5141, 0]
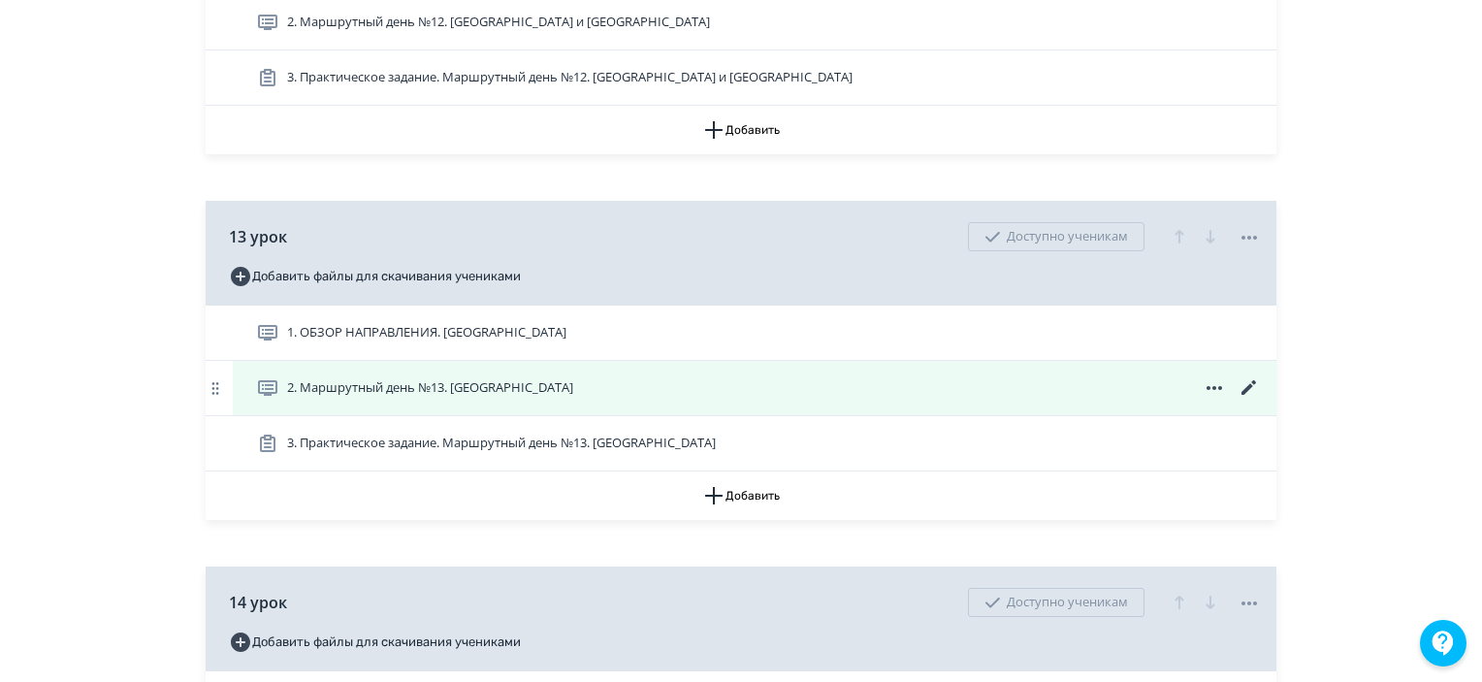
click at [1249, 400] on icon at bounding box center [1249, 387] width 23 height 23
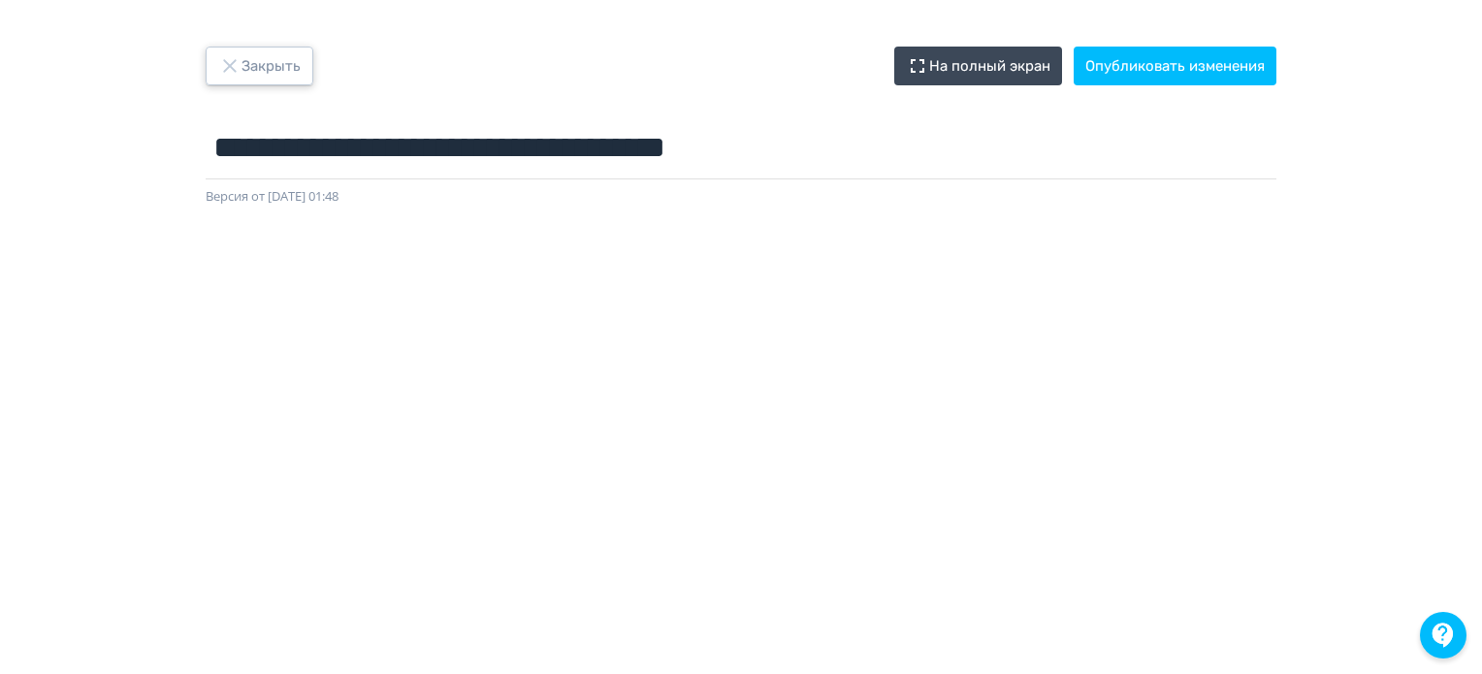
click at [295, 69] on button "Закрыть" at bounding box center [260, 66] width 108 height 39
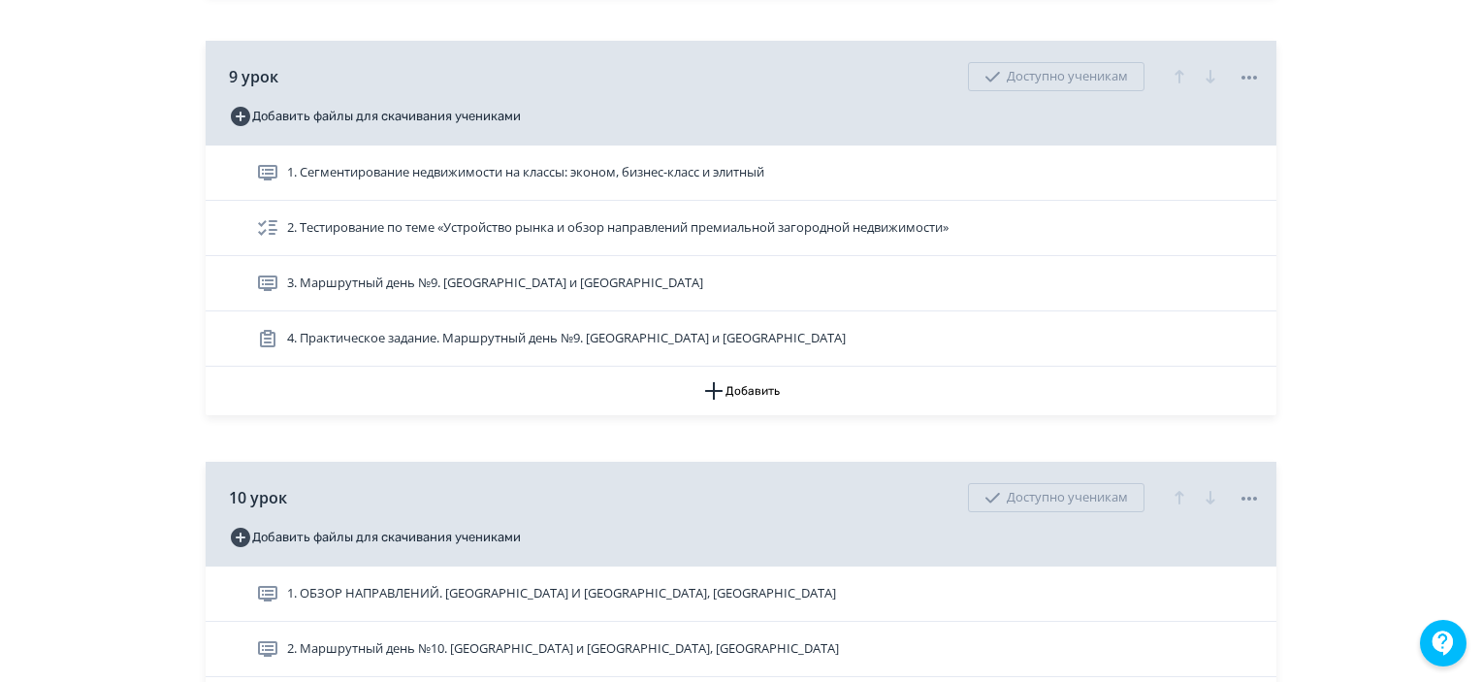
scroll to position [4074, 0]
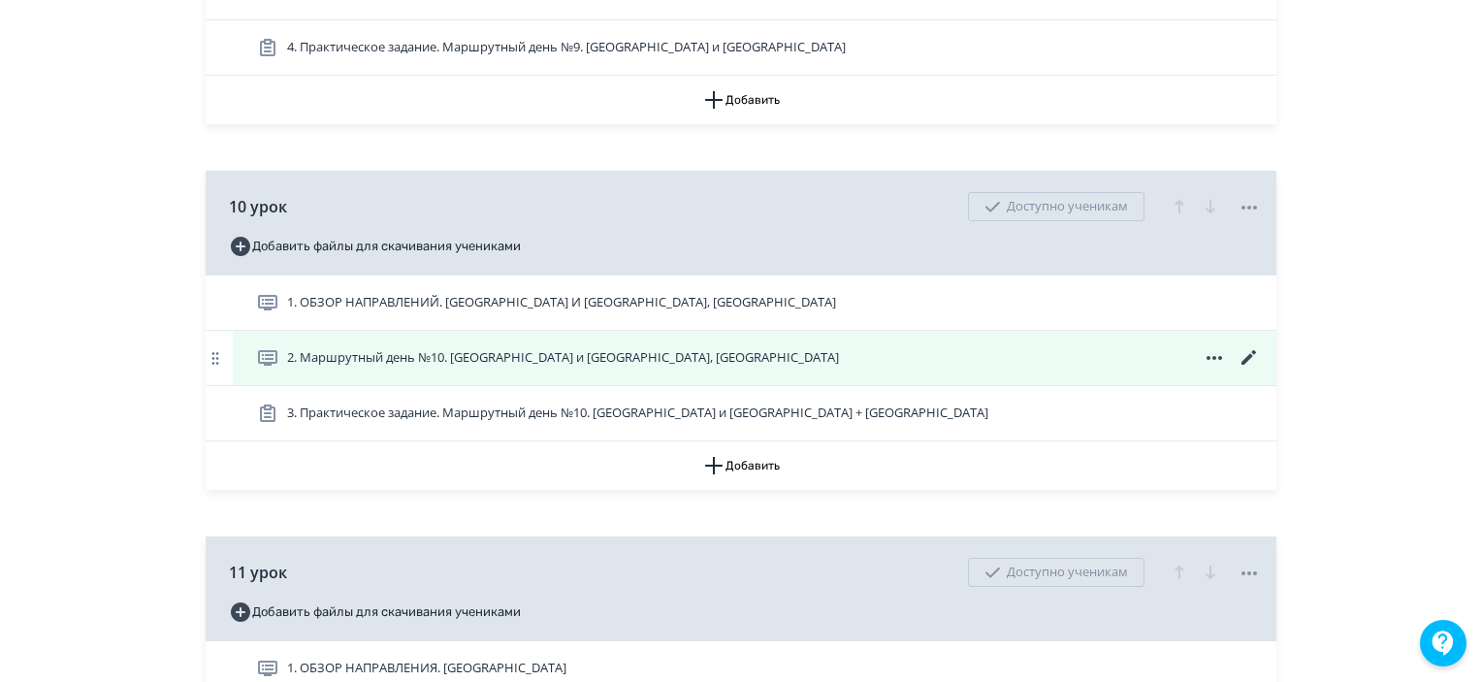
click at [1250, 368] on icon at bounding box center [1249, 357] width 23 height 23
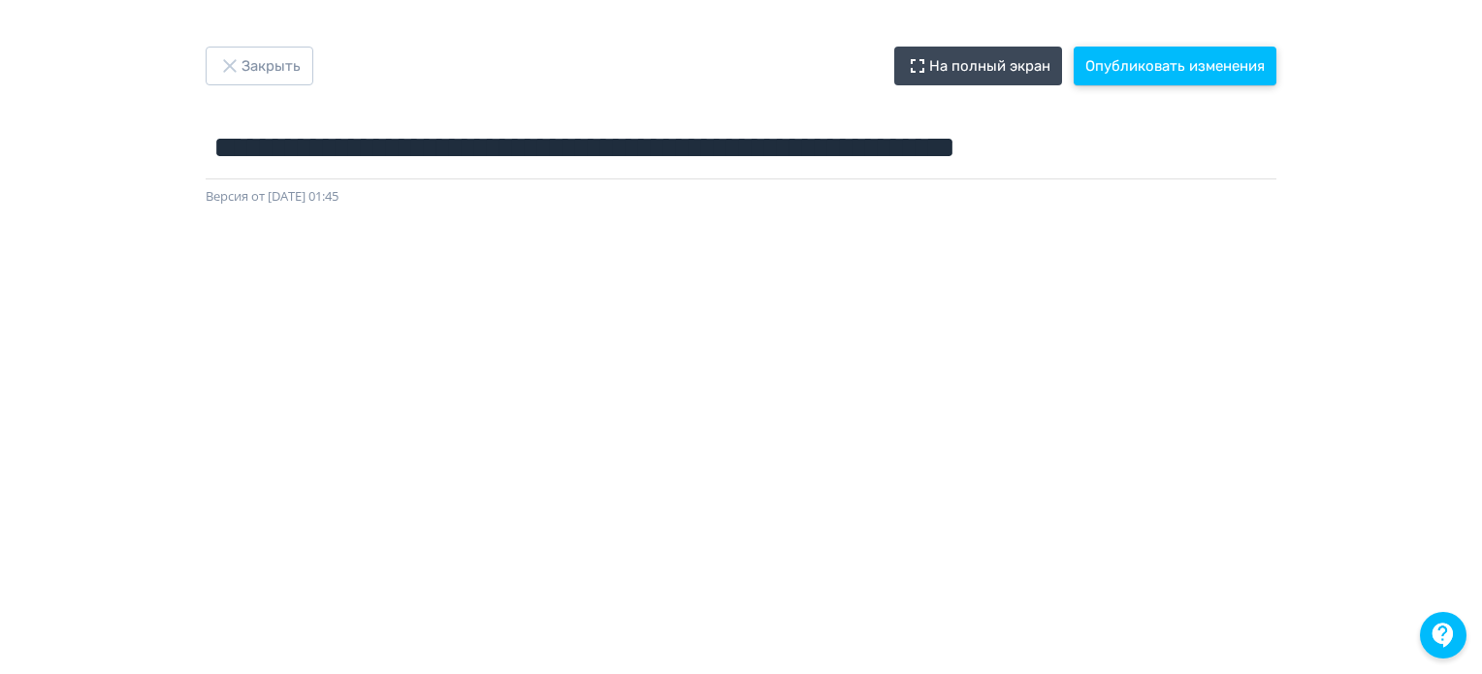
click at [1179, 78] on button "Опубликовать изменения" at bounding box center [1175, 66] width 203 height 39
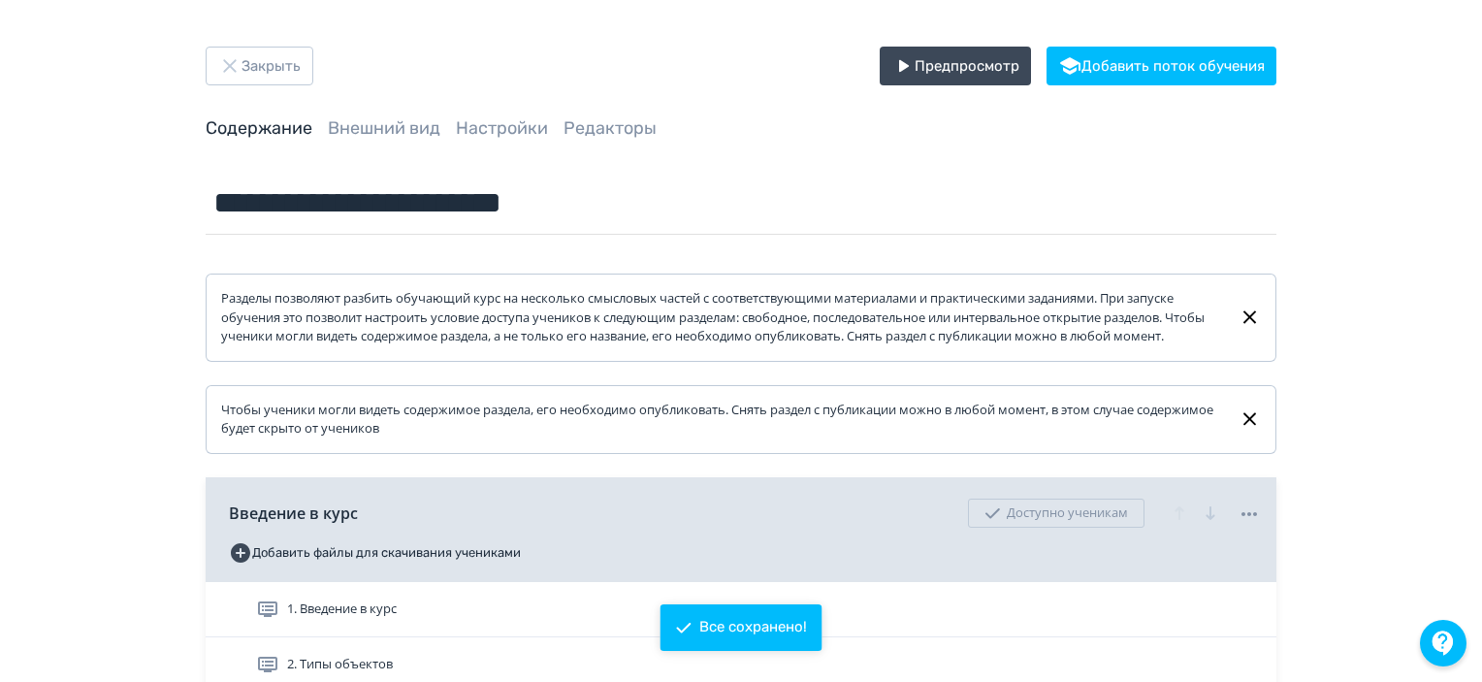
drag, startPoint x: 58, startPoint y: 307, endPoint x: 69, endPoint y: 297, distance: 15.1
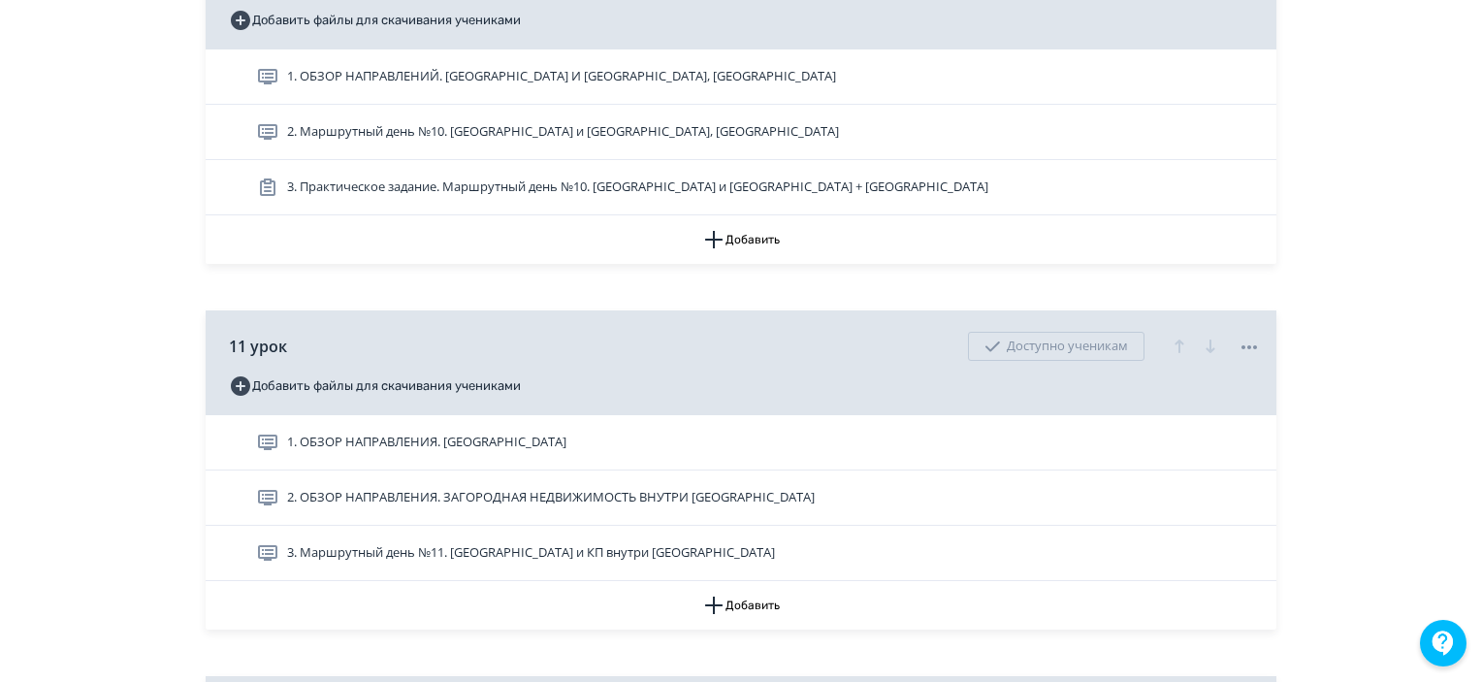
scroll to position [4203, 0]
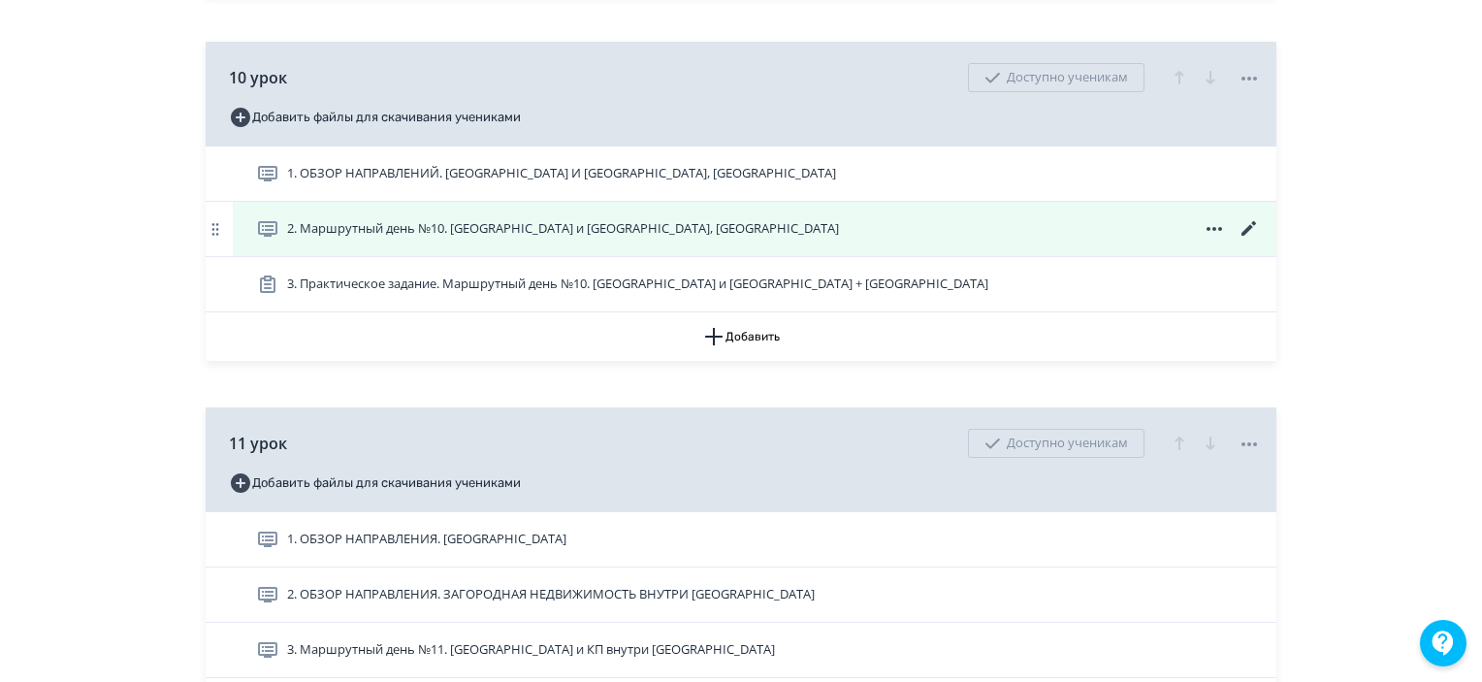
click at [1242, 241] on icon at bounding box center [1249, 228] width 23 height 23
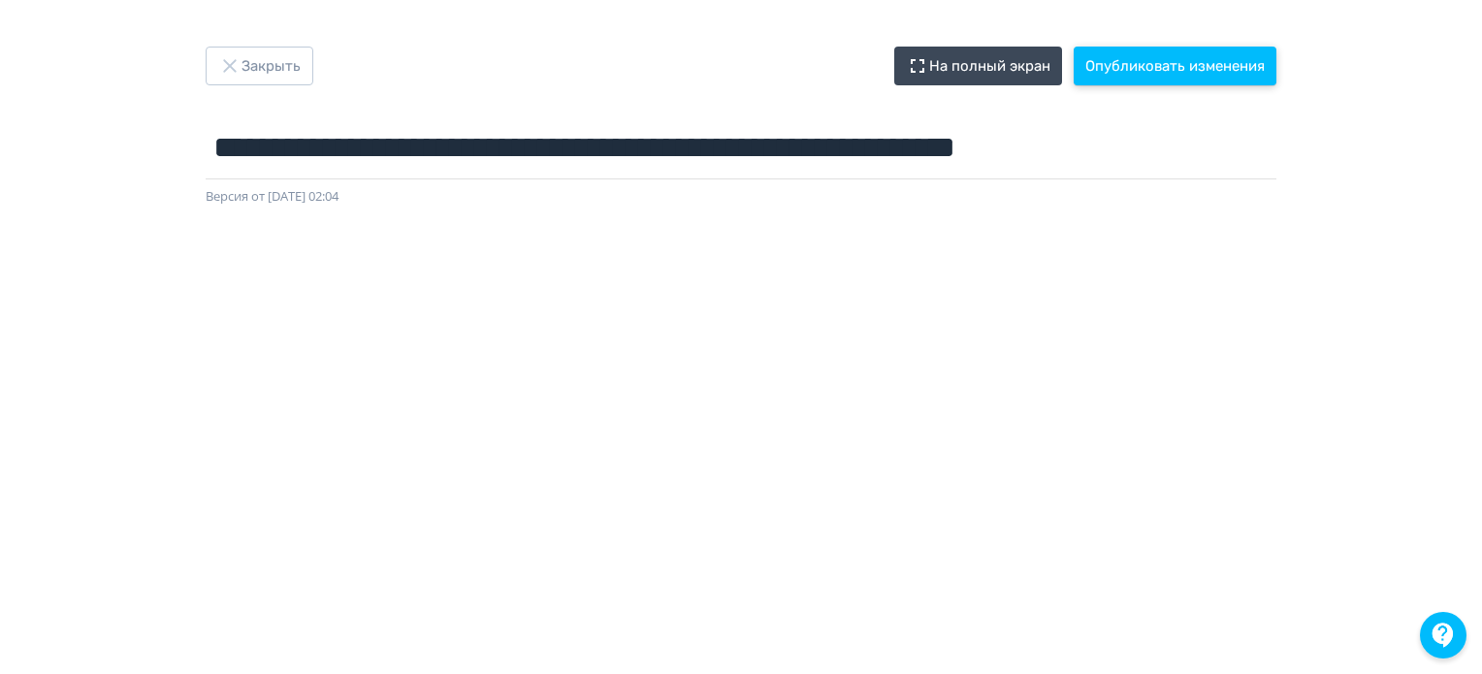
click at [1230, 73] on button "Опубликовать изменения" at bounding box center [1175, 66] width 203 height 39
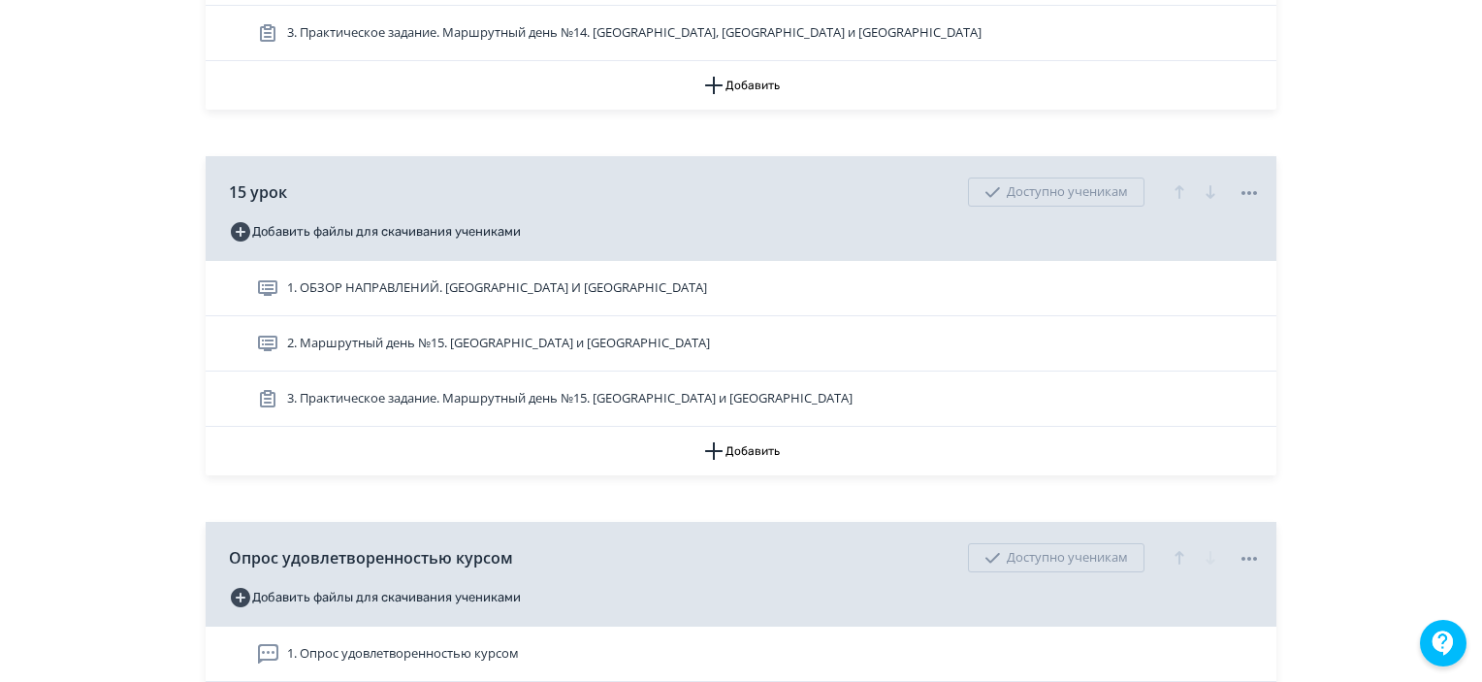
scroll to position [6111, 0]
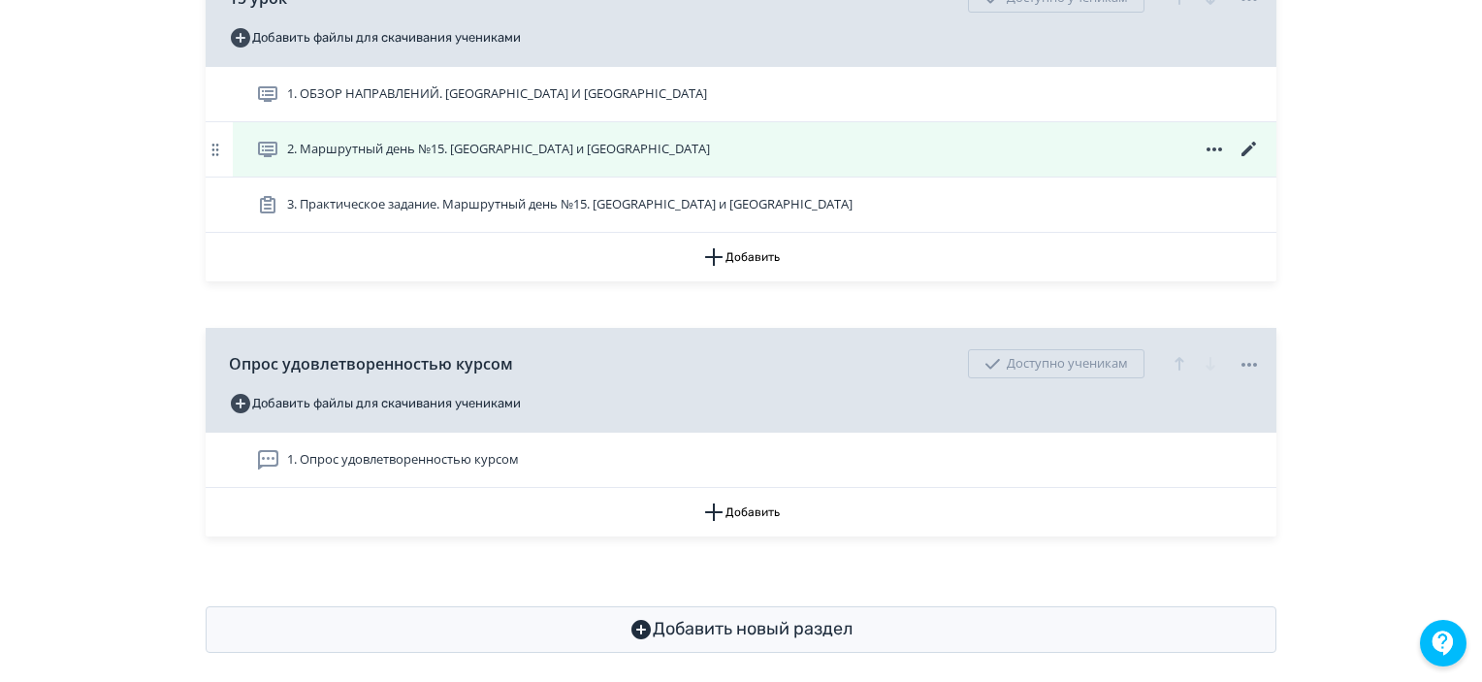
click at [1245, 156] on icon at bounding box center [1249, 149] width 15 height 15
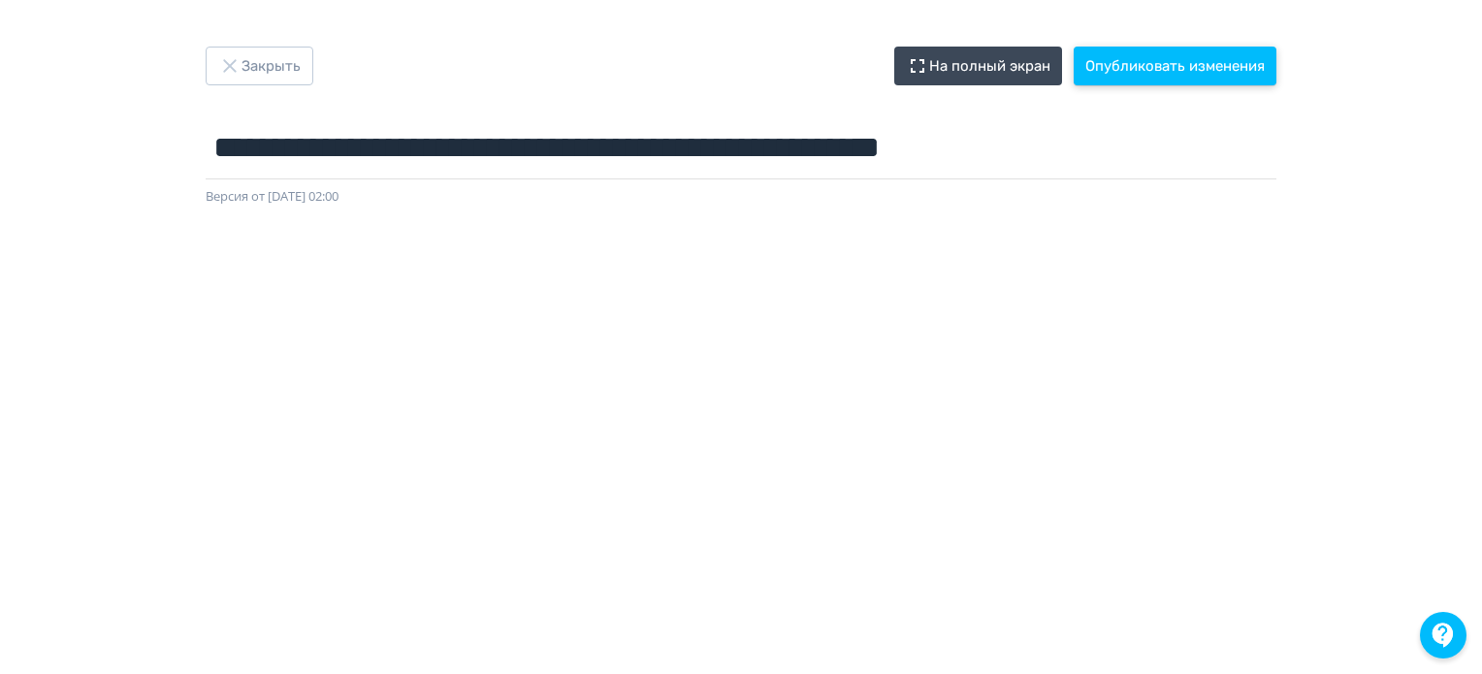
click at [1164, 77] on button "Опубликовать изменения" at bounding box center [1175, 66] width 203 height 39
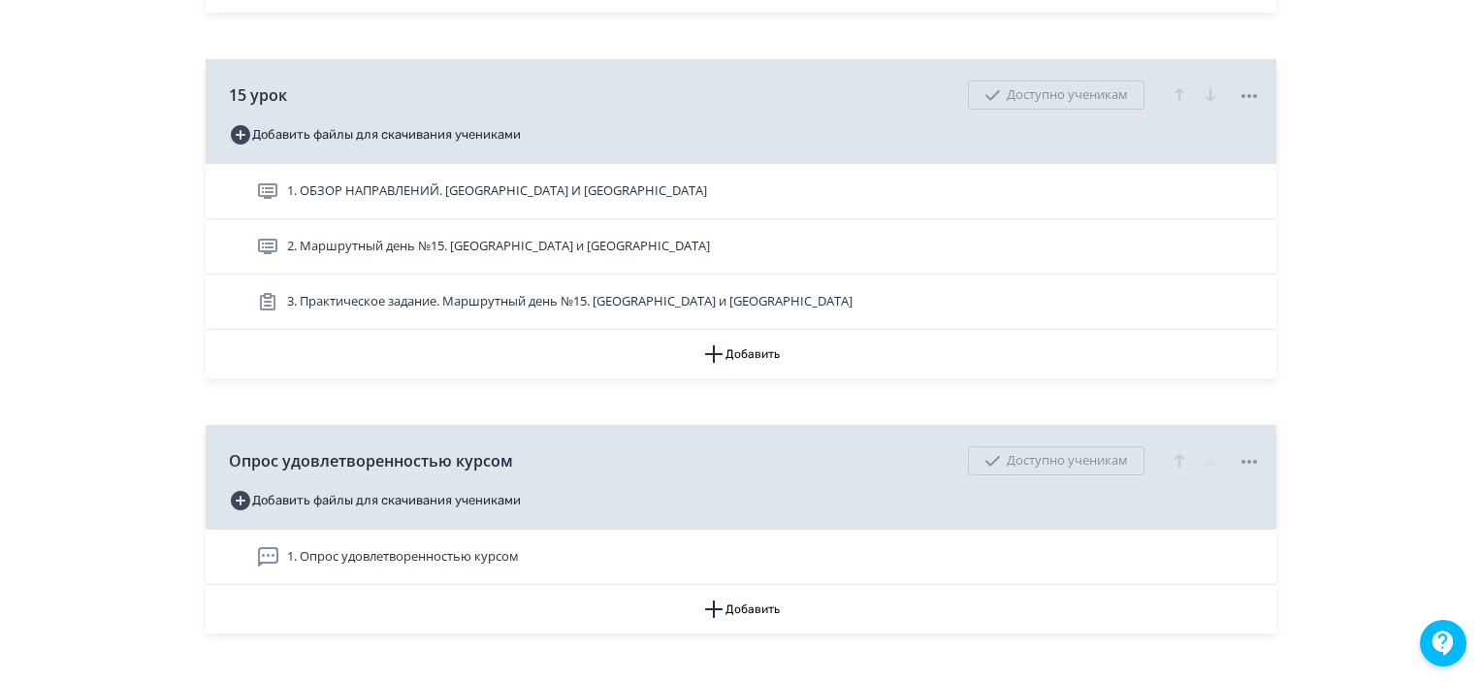
scroll to position [6143, 0]
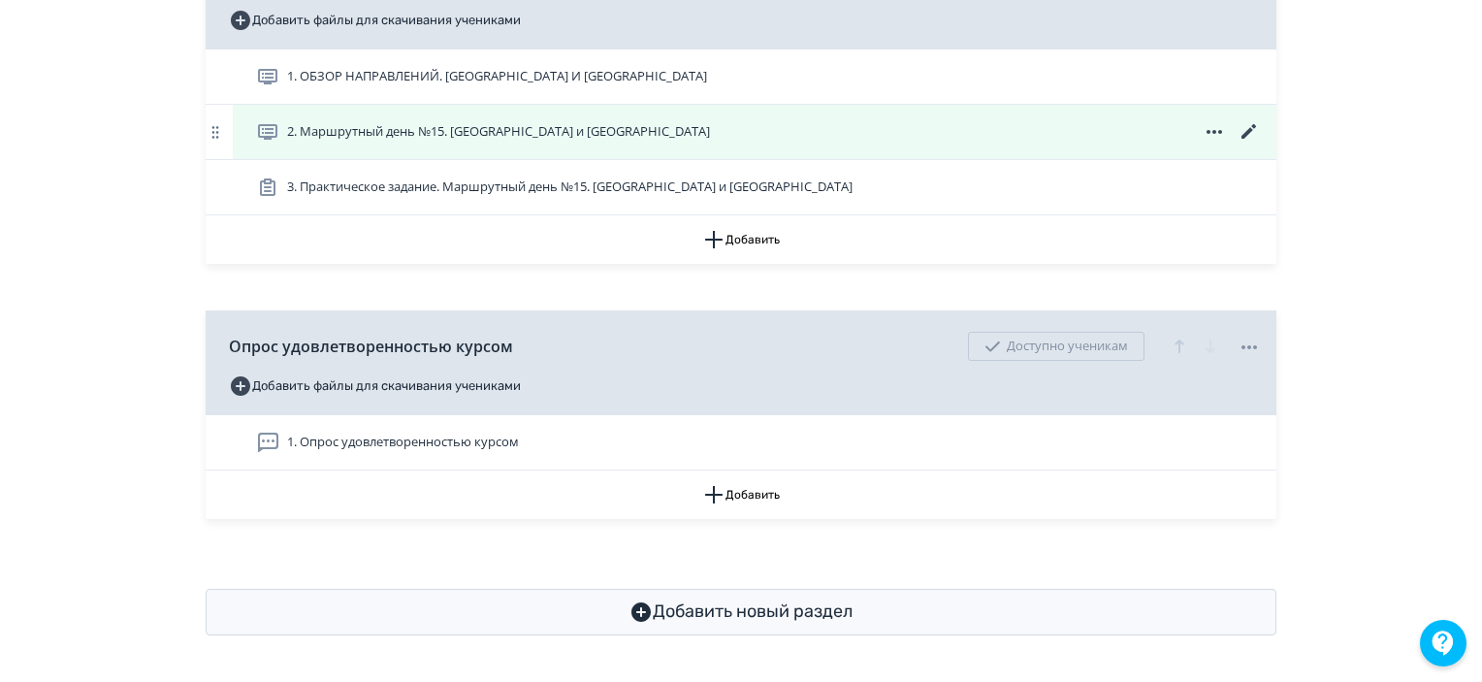
click at [1240, 122] on icon at bounding box center [1249, 131] width 23 height 23
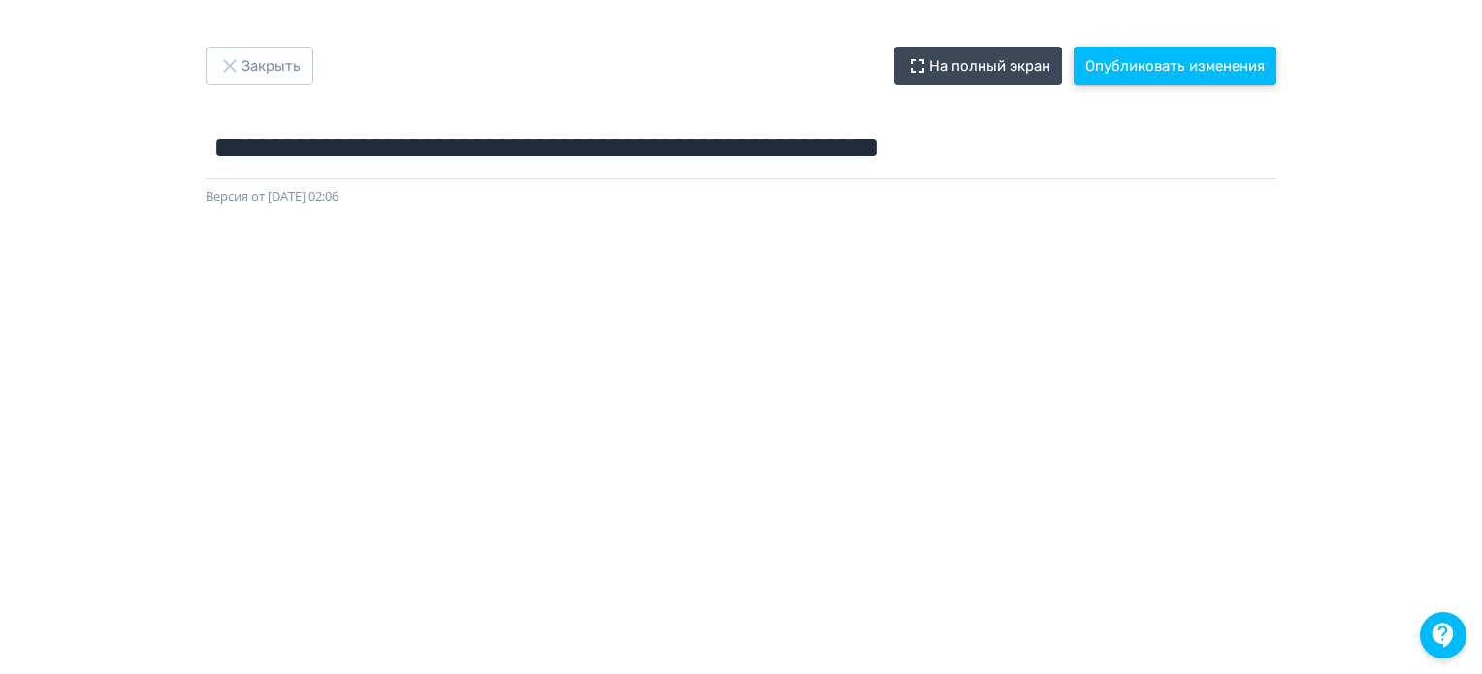
click at [1172, 69] on button "Опубликовать изменения" at bounding box center [1175, 66] width 203 height 39
